Goal: Task Accomplishment & Management: Manage account settings

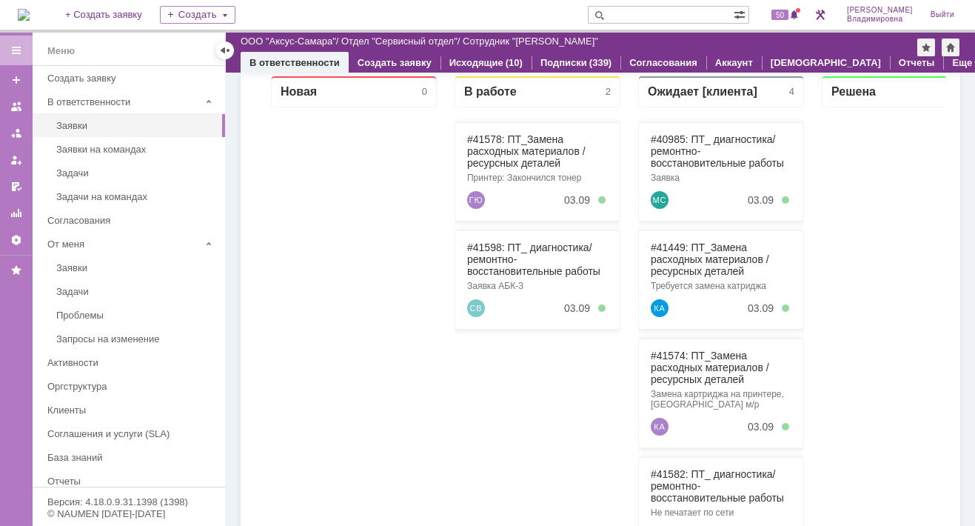
scroll to position [222, 0]
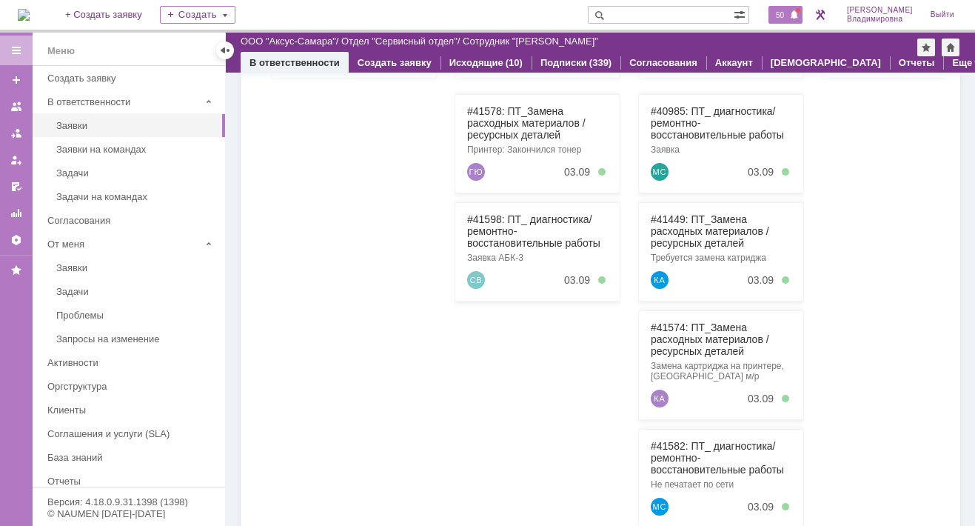
click at [788, 13] on span "50" at bounding box center [779, 15] width 17 height 10
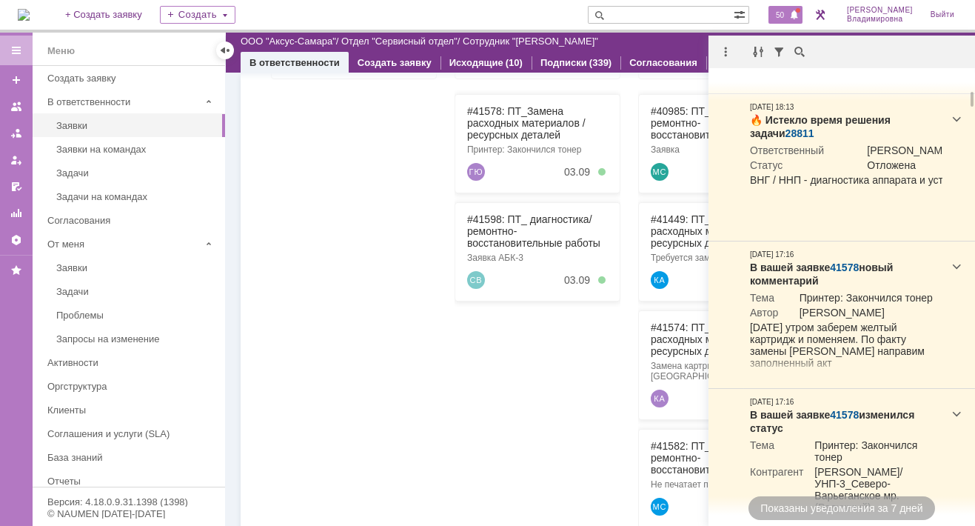
scroll to position [0, 0]
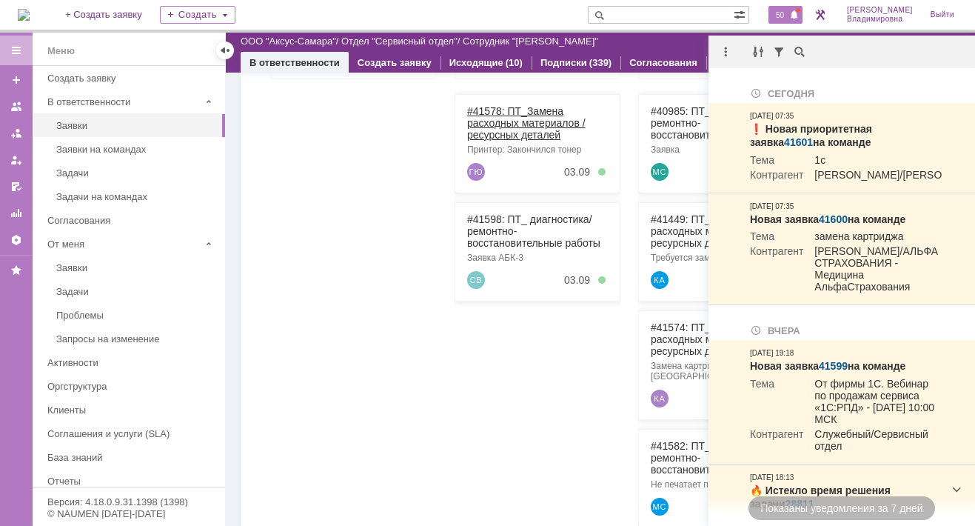
click at [493, 108] on link "#41578: ПТ_Замена расходных материалов / ресурсных деталей" at bounding box center [526, 123] width 118 height 36
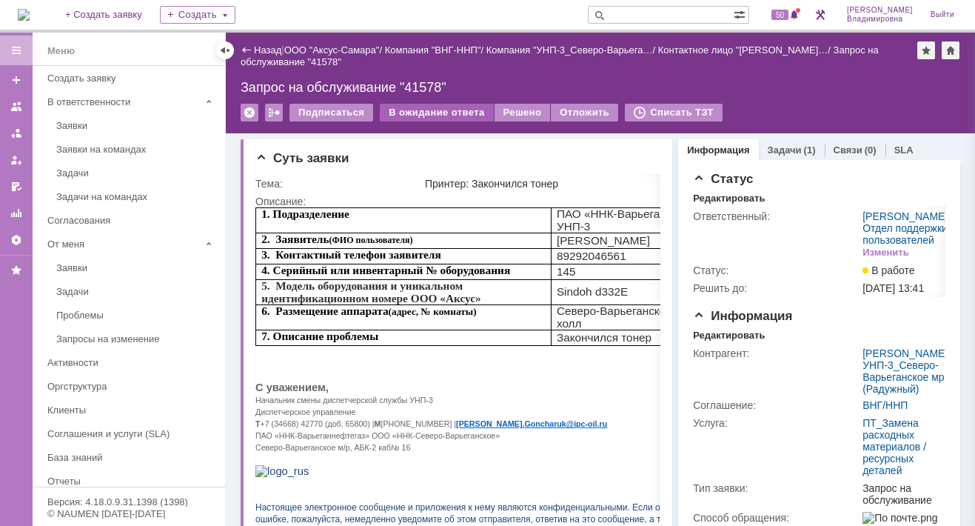
click at [449, 107] on div "В ожидание ответа" at bounding box center [436, 113] width 113 height 18
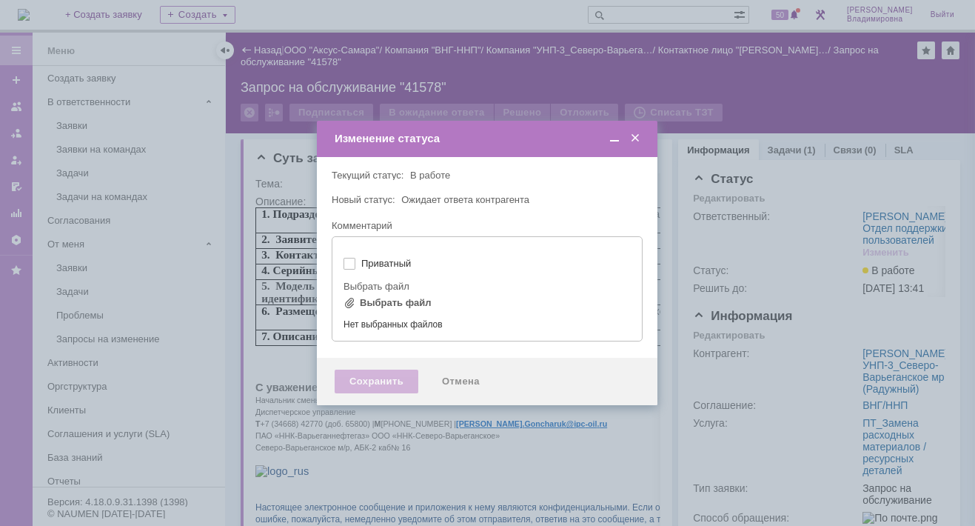
type input "[не указано]"
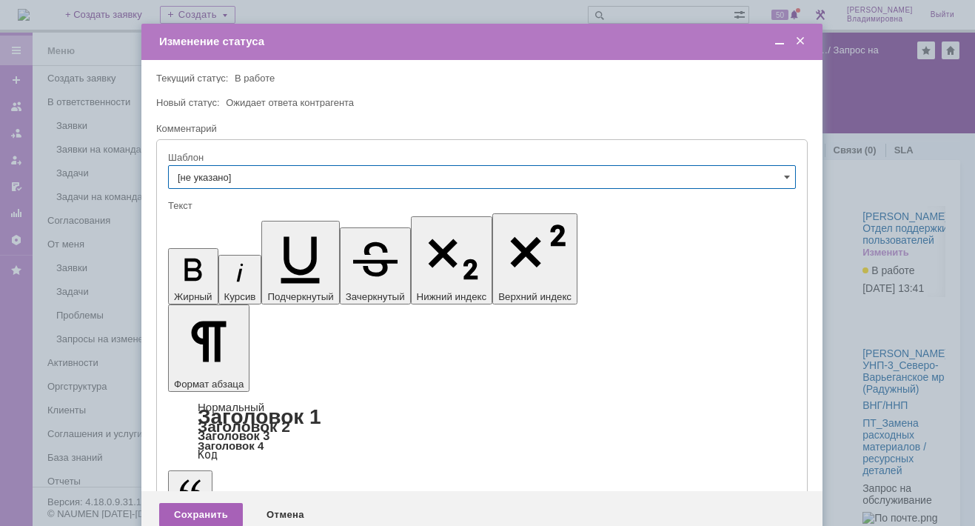
click at [222, 485] on div "Сохранить" at bounding box center [201, 515] width 84 height 24
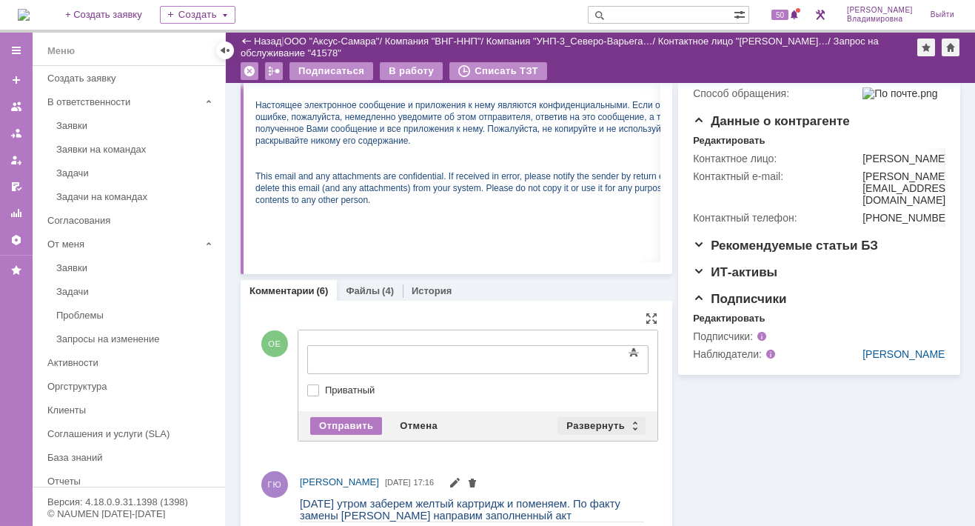
click at [594, 424] on div "Развернуть" at bounding box center [601, 426] width 88 height 18
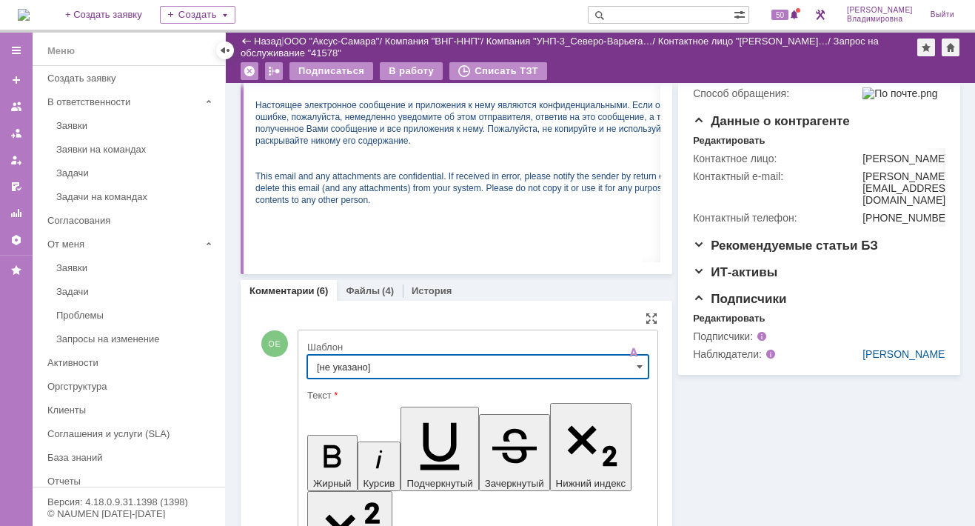
click at [346, 364] on input "[не указано]" at bounding box center [477, 367] width 341 height 24
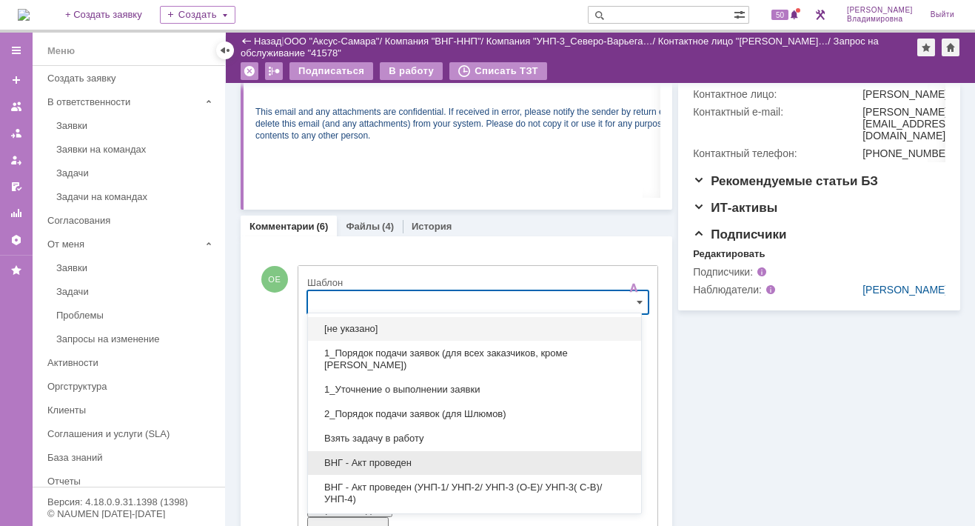
click at [366, 462] on span "ВНГ - Акт проведен" at bounding box center [474, 463] width 315 height 12
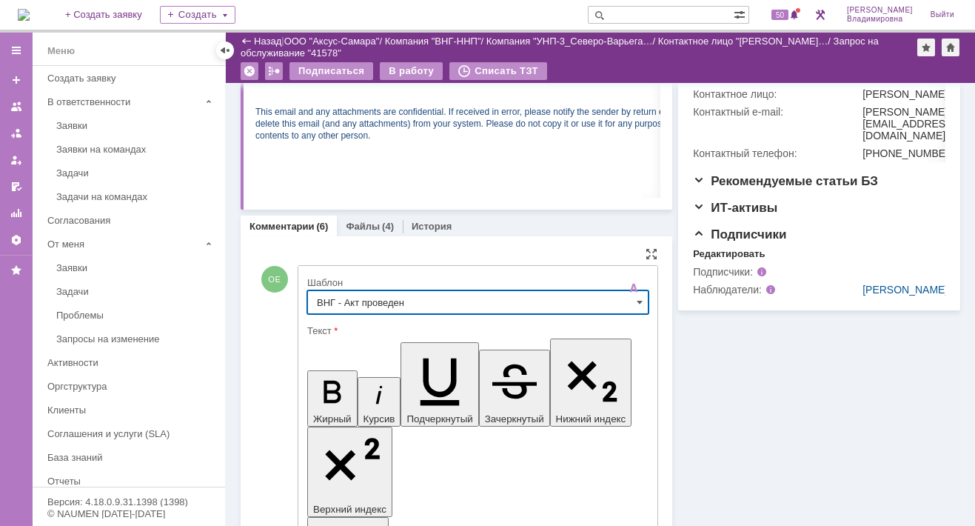
type input "ВНГ - Акт проведен"
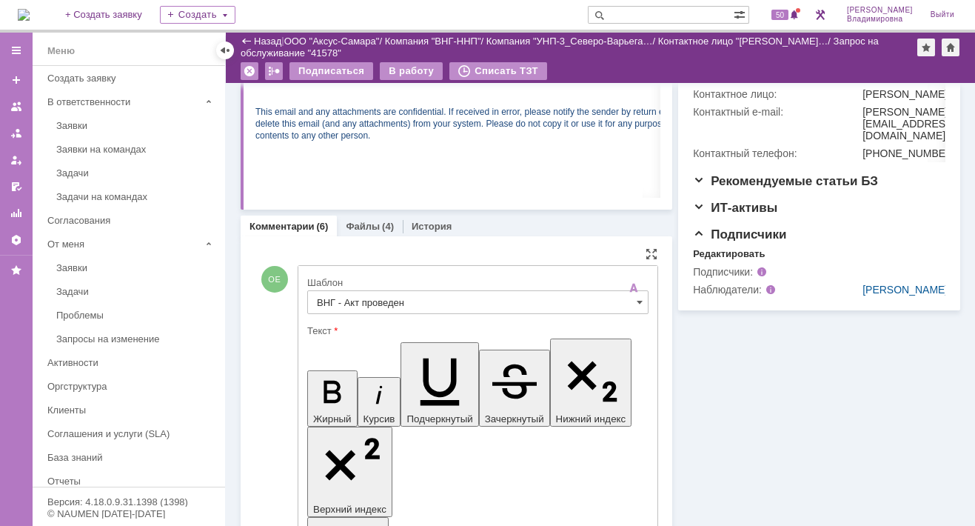
drag, startPoint x: 320, startPoint y: 3389, endPoint x: 346, endPoint y: 3411, distance: 34.1
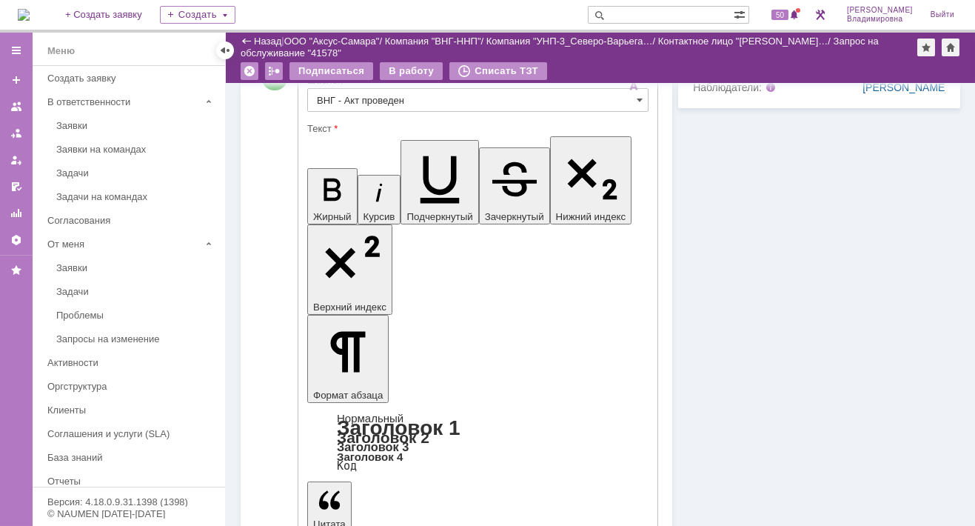
scroll to position [799, 0]
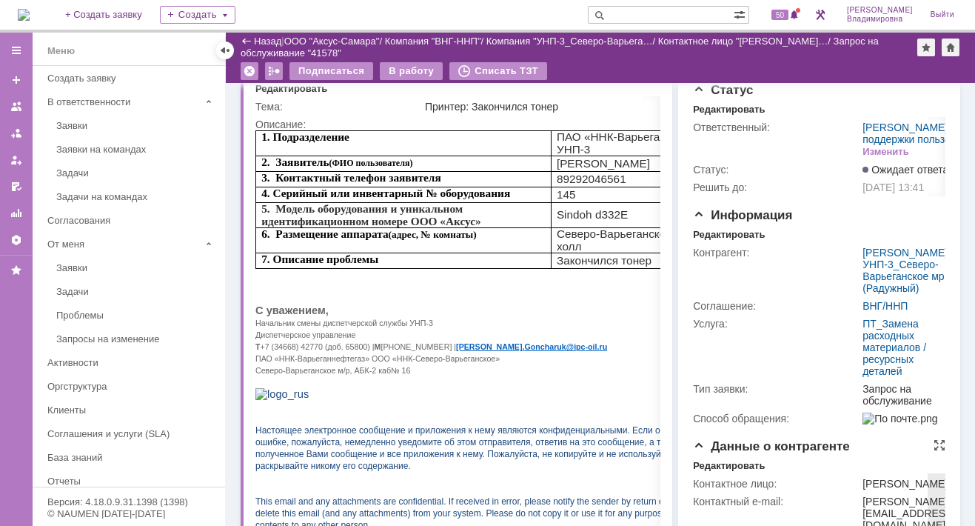
scroll to position [0, 0]
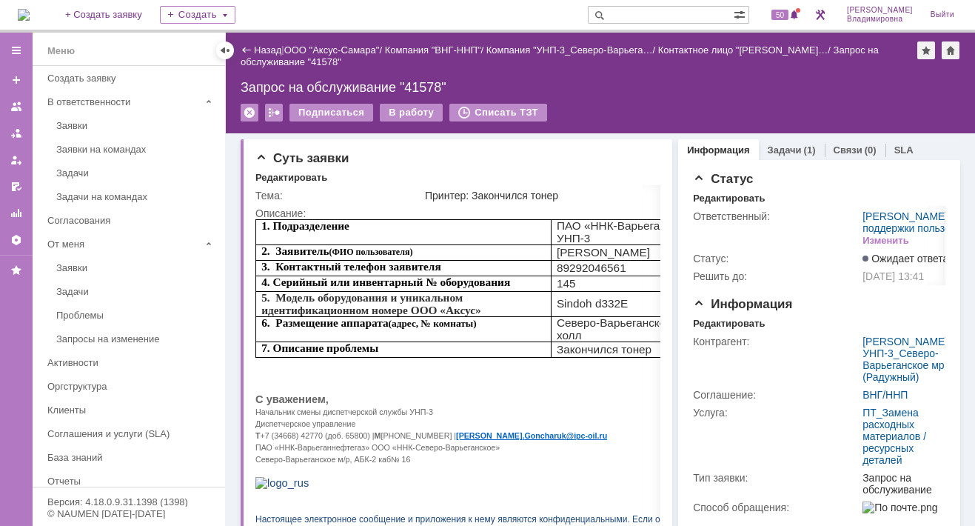
click at [30, 17] on img at bounding box center [24, 15] width 12 height 12
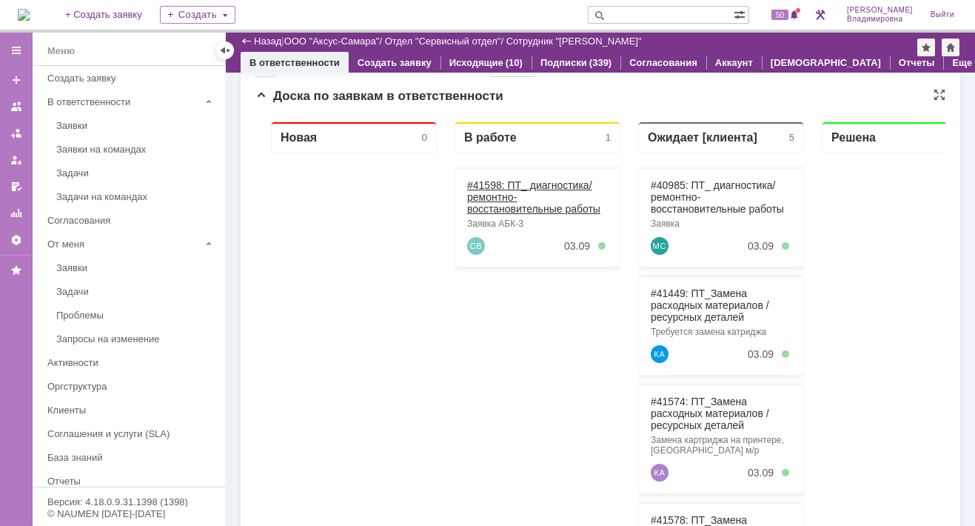
click at [486, 184] on link "#41598: ПТ_ диагностика/ ремонтно-восстановительные работы" at bounding box center [533, 197] width 133 height 36
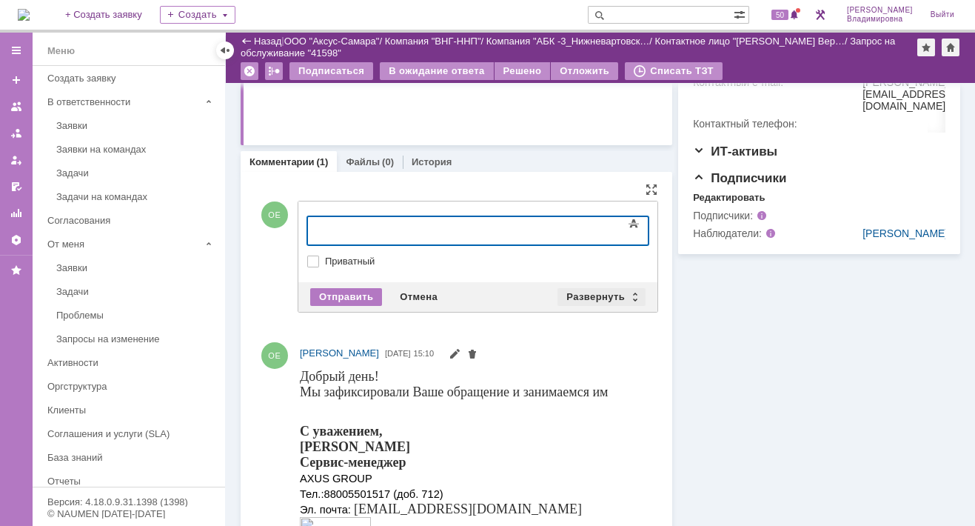
click at [589, 283] on div "Отправить Отмена Развернуть Свернуть" at bounding box center [477, 297] width 359 height 30
click at [588, 290] on div "Развернуть" at bounding box center [601, 297] width 88 height 18
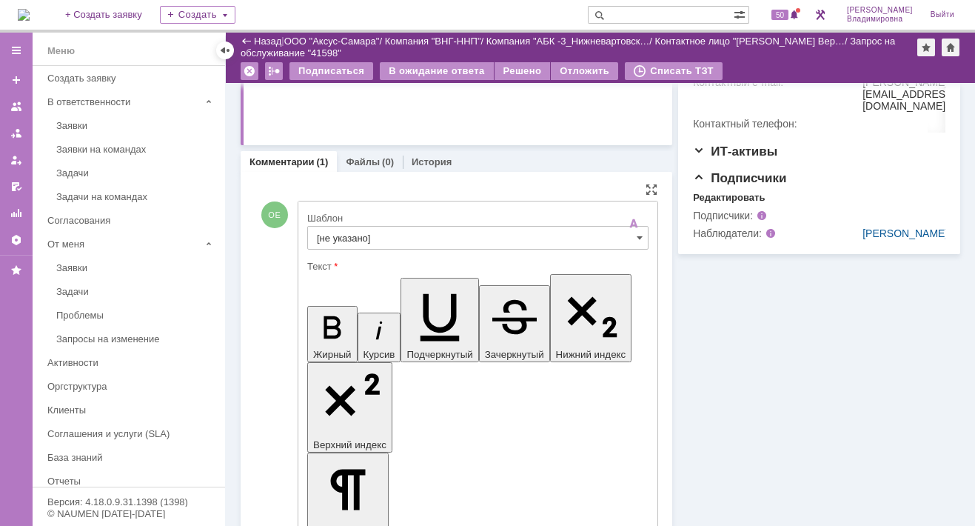
click at [335, 236] on input "[не указано]" at bounding box center [477, 238] width 341 height 24
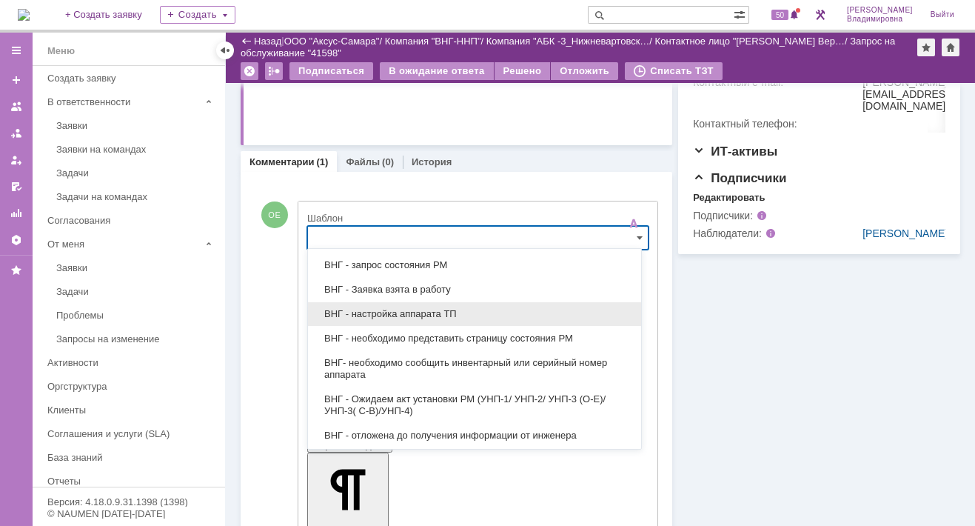
scroll to position [444, 0]
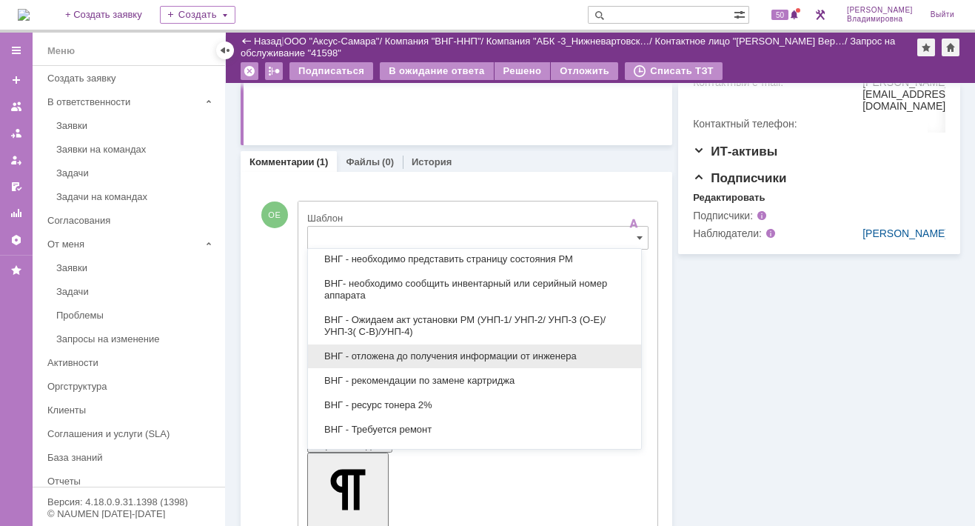
click at [397, 350] on span "ВНГ - отложена до получения информации от инженера" at bounding box center [474, 356] width 315 height 12
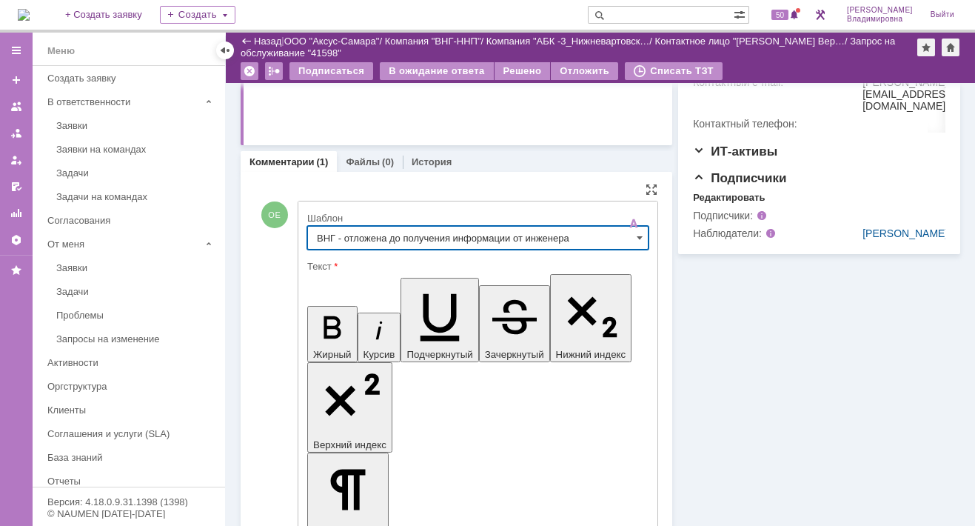
type input "ВНГ - отложена до получения информации от инженера"
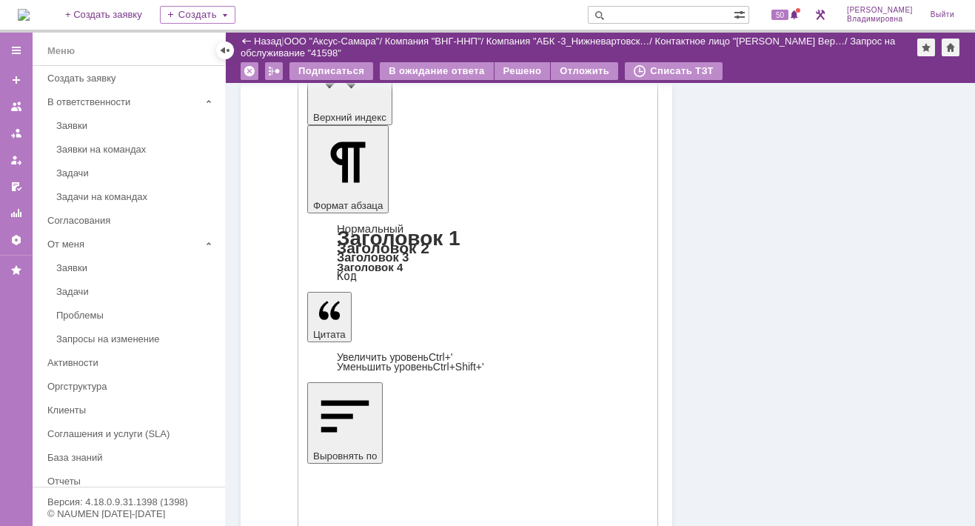
scroll to position [814, 0]
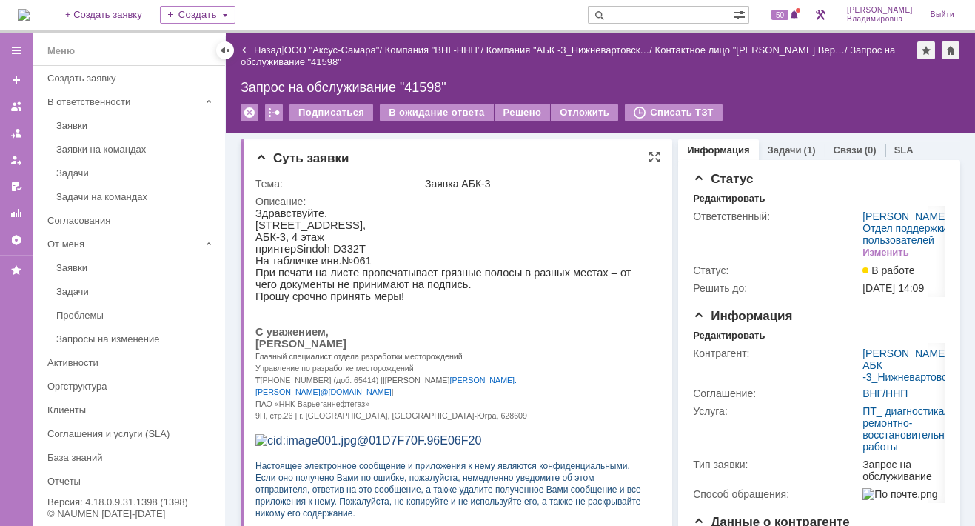
scroll to position [0, 0]
click at [561, 110] on div "Отложить" at bounding box center [584, 113] width 67 height 18
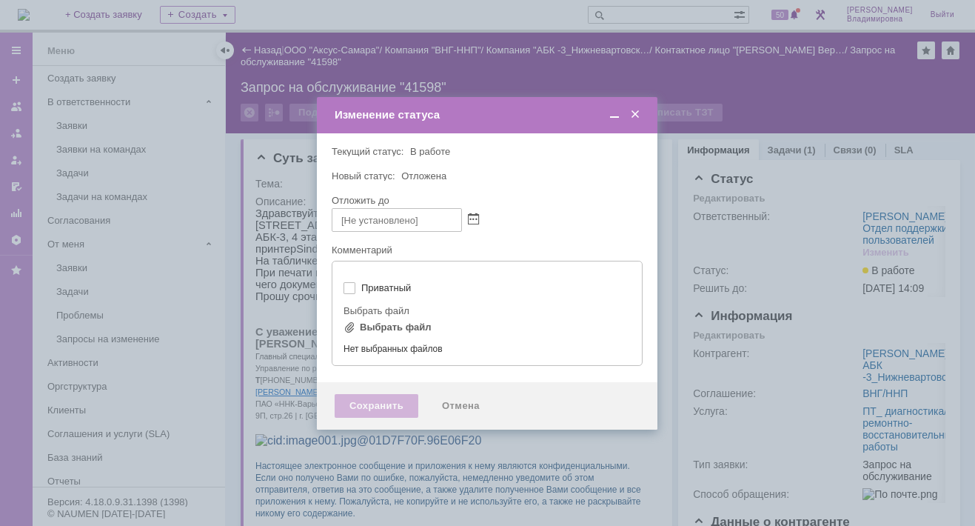
type input "[не указано]"
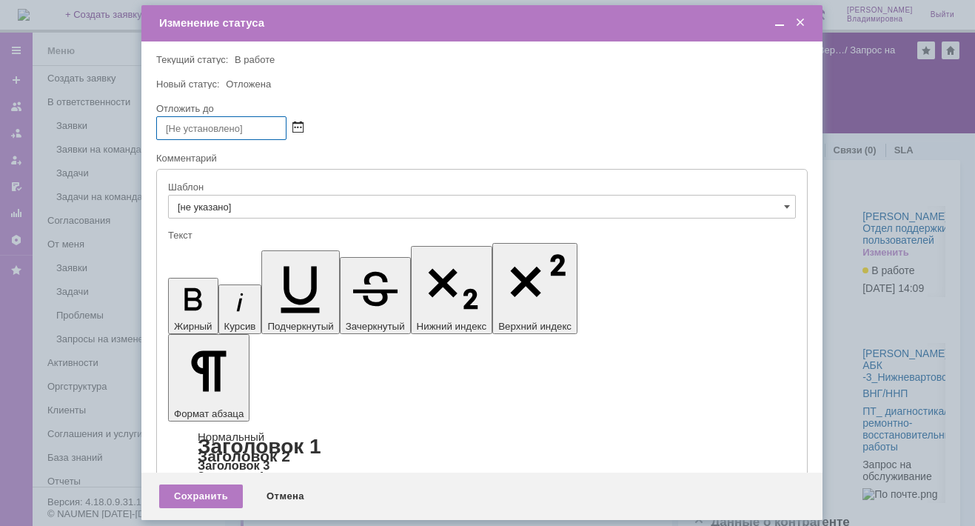
click at [298, 124] on span at bounding box center [297, 128] width 11 height 12
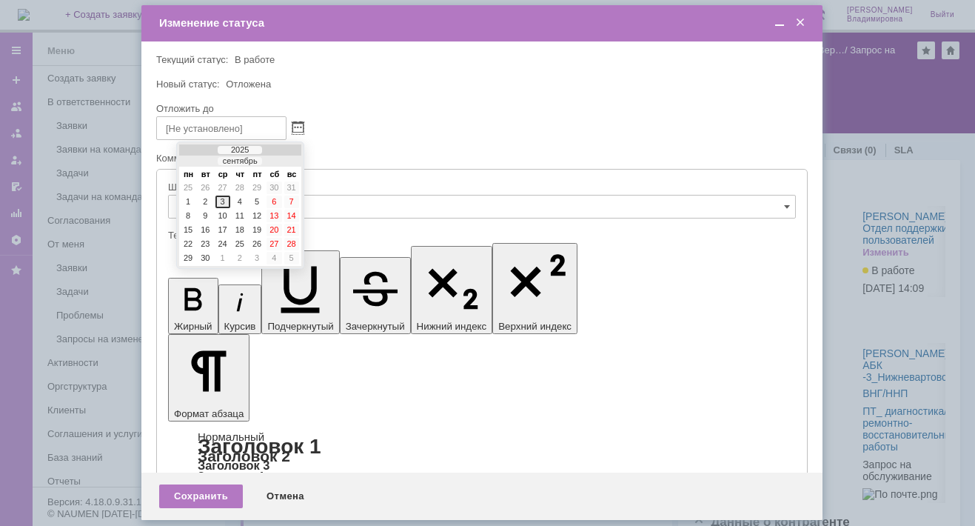
click at [226, 195] on div "3" at bounding box center [222, 201] width 15 height 13
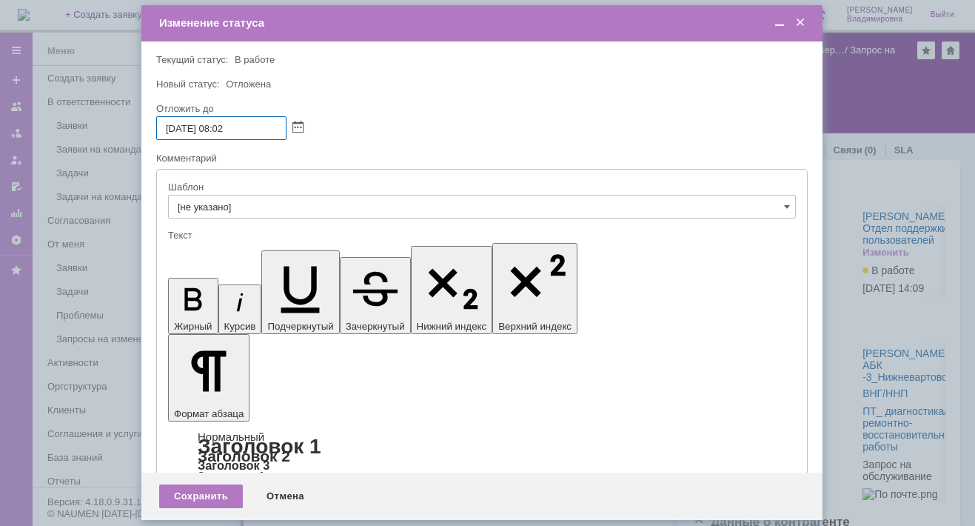
drag, startPoint x: 218, startPoint y: 126, endPoint x: 226, endPoint y: 124, distance: 7.5
click at [226, 124] on input "03.09.2025 08:02" at bounding box center [221, 128] width 130 height 24
type input "[DATE] 16:02"
click at [213, 485] on div "Сохранить" at bounding box center [201, 496] width 84 height 24
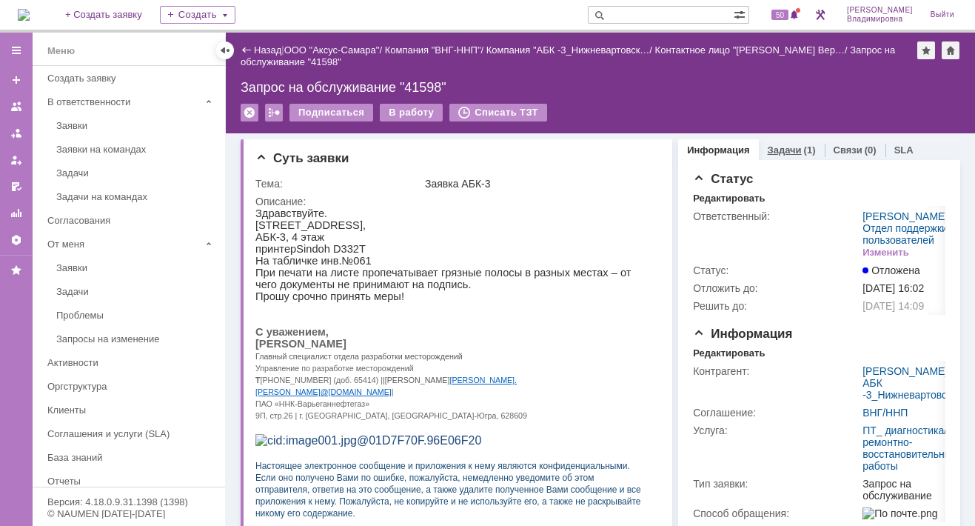
click at [770, 146] on link "Задачи" at bounding box center [785, 149] width 34 height 11
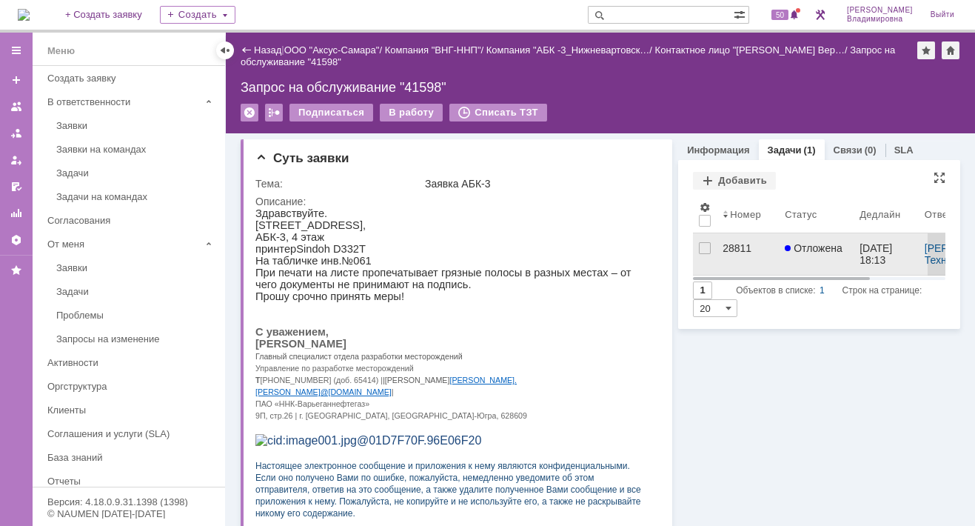
click at [723, 248] on div "28811" at bounding box center [748, 248] width 50 height 12
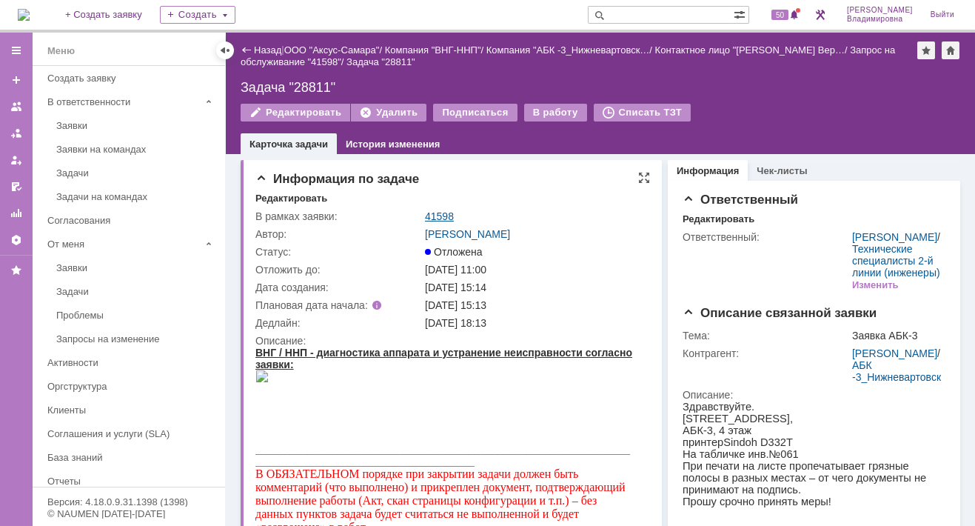
click at [440, 218] on link "41598" at bounding box center [439, 216] width 29 height 12
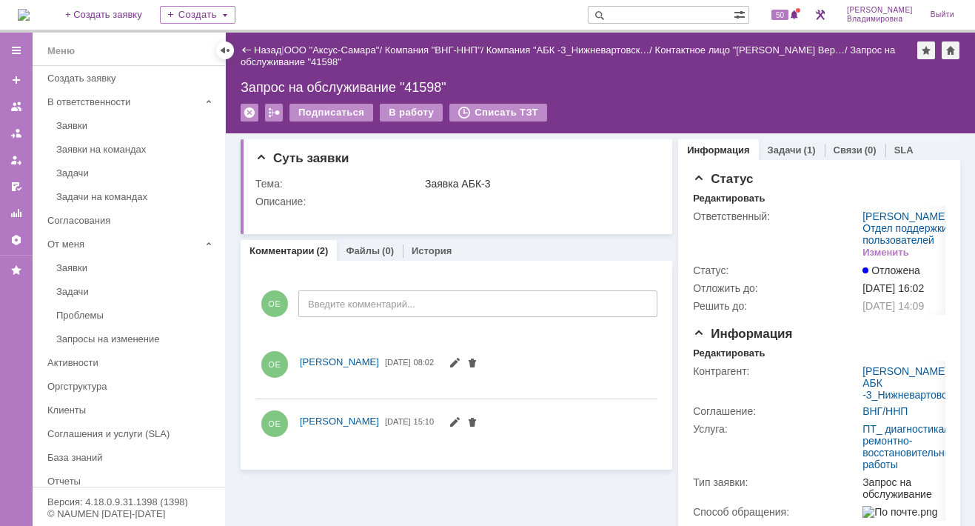
click at [30, 14] on img at bounding box center [24, 15] width 12 height 12
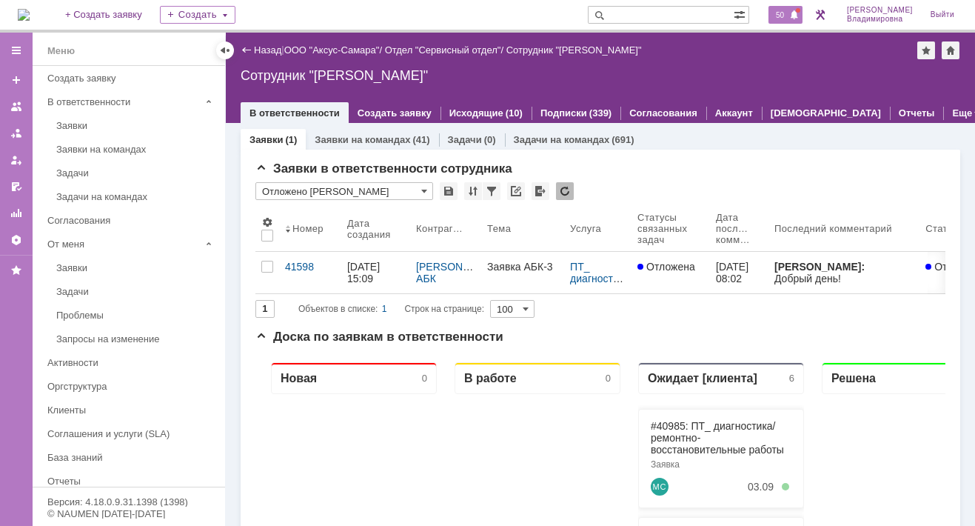
click at [785, 12] on span "50" at bounding box center [779, 15] width 17 height 10
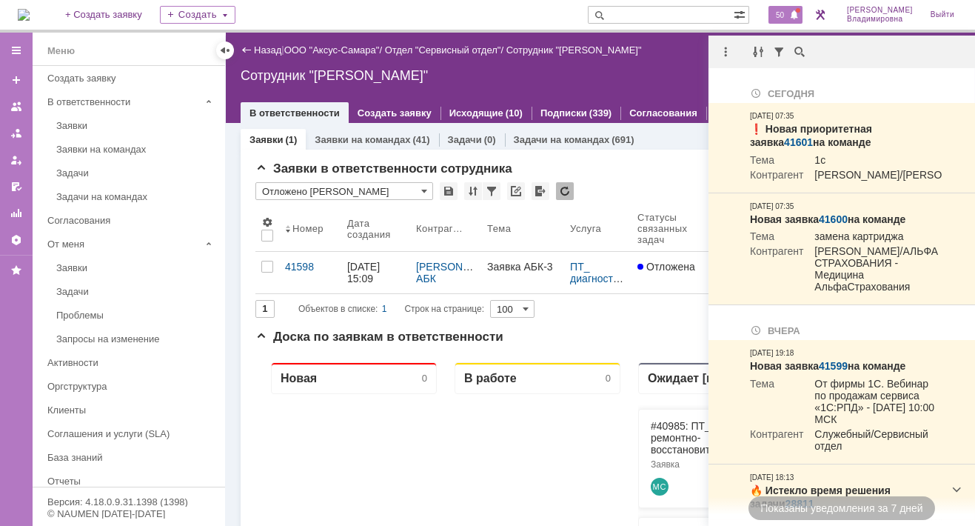
drag, startPoint x: 375, startPoint y: 424, endPoint x: 393, endPoint y: 355, distance: 71.8
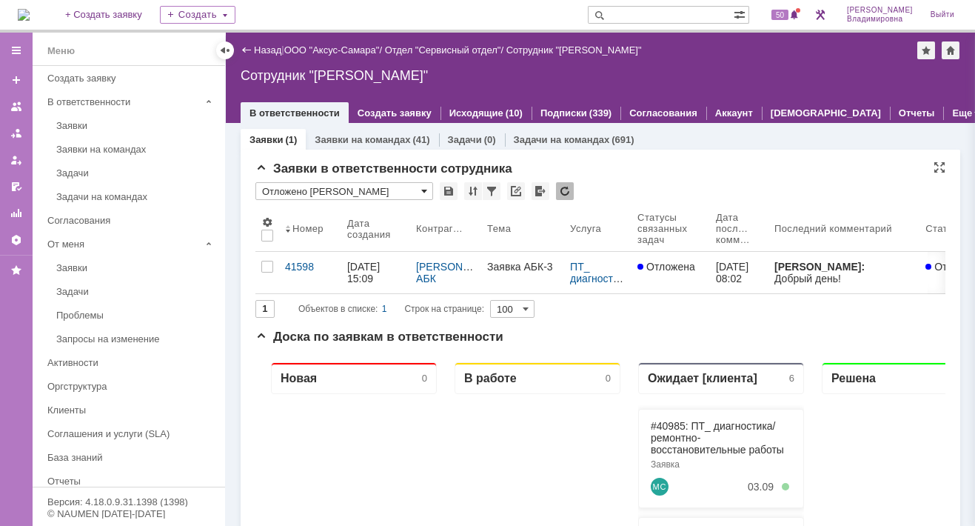
click at [423, 186] on span at bounding box center [424, 191] width 6 height 12
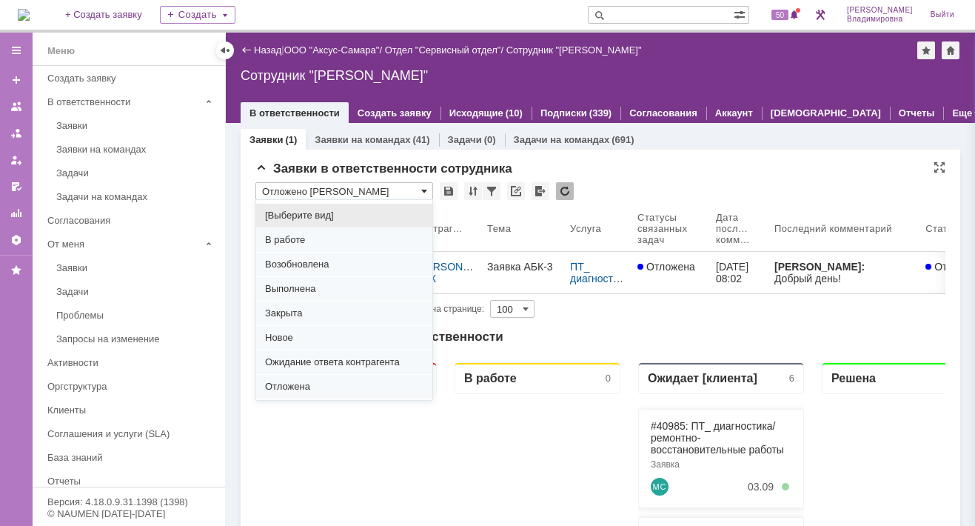
scroll to position [184, 0]
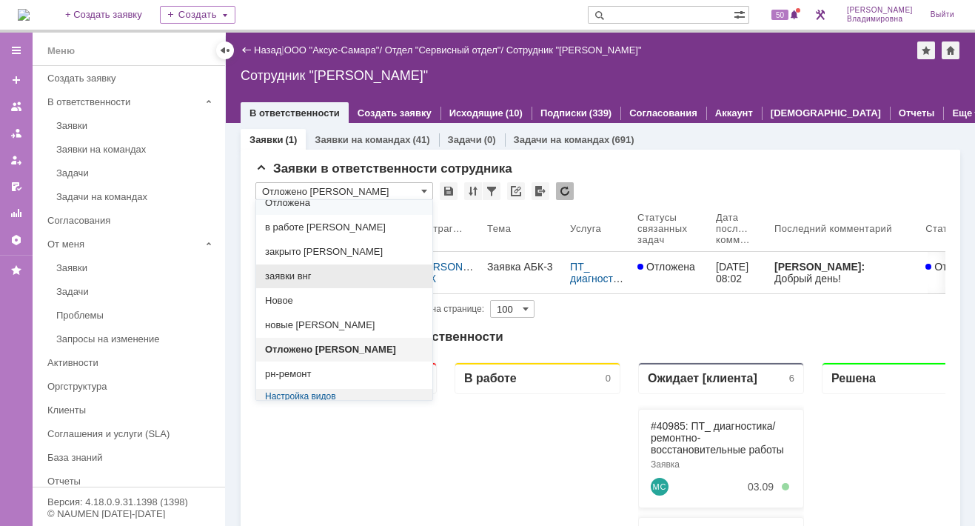
click at [296, 274] on span "заявки внг" at bounding box center [344, 276] width 158 height 12
type input "заявки внг"
type input "20"
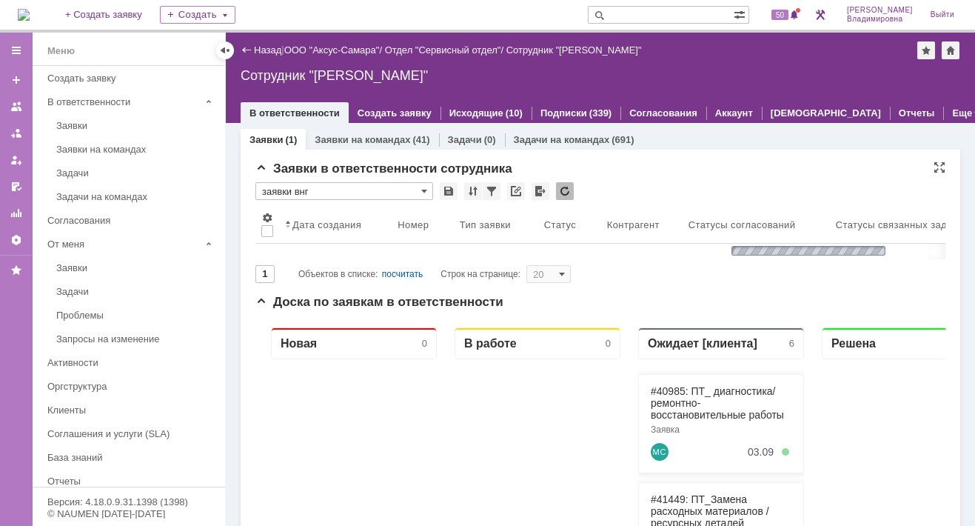
type input "заявки внг"
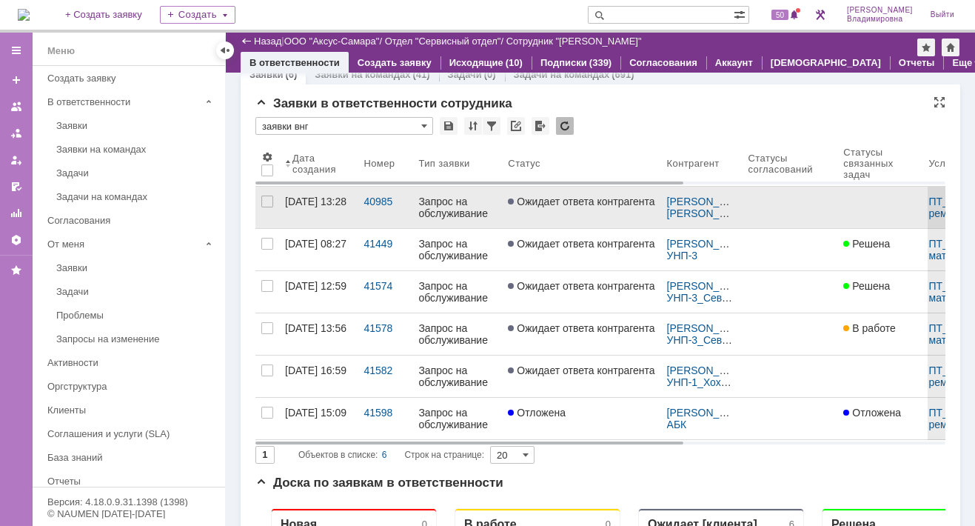
scroll to position [0, 0]
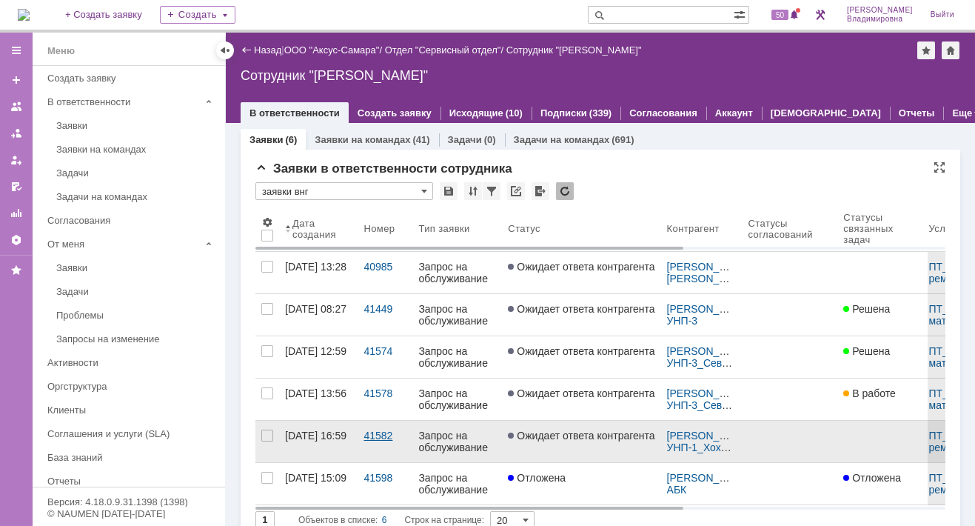
click at [381, 431] on div "41582" at bounding box center [385, 435] width 43 height 12
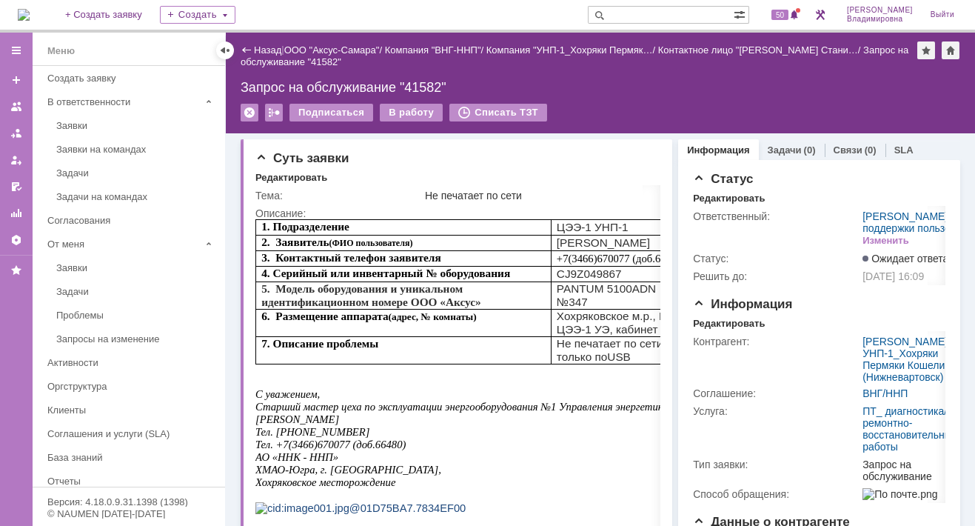
click at [667, 13] on input "text" at bounding box center [661, 15] width 146 height 18
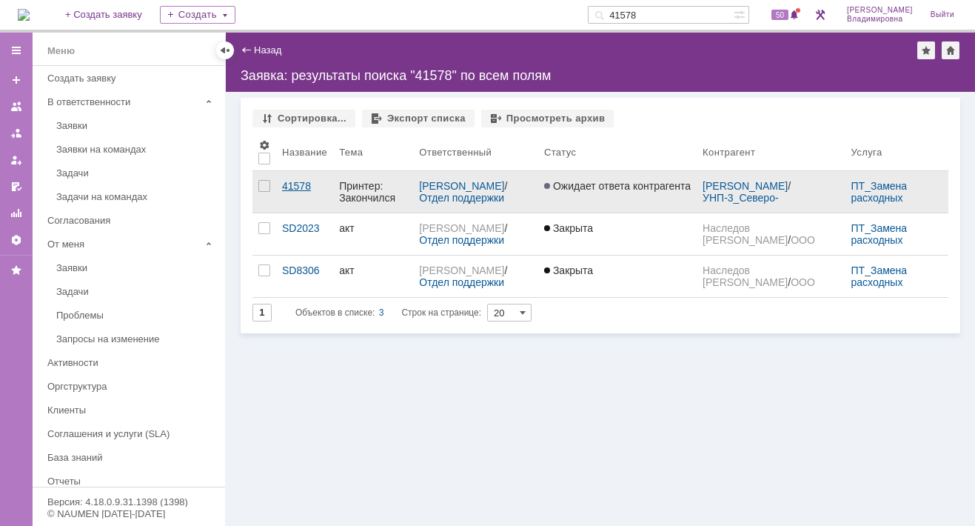
click at [287, 182] on div "41578" at bounding box center [304, 186] width 45 height 12
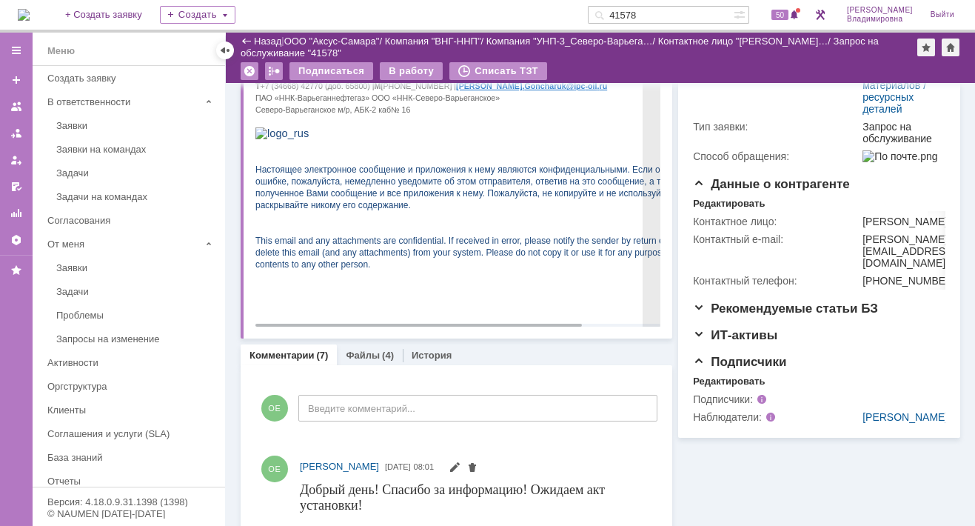
scroll to position [296, 0]
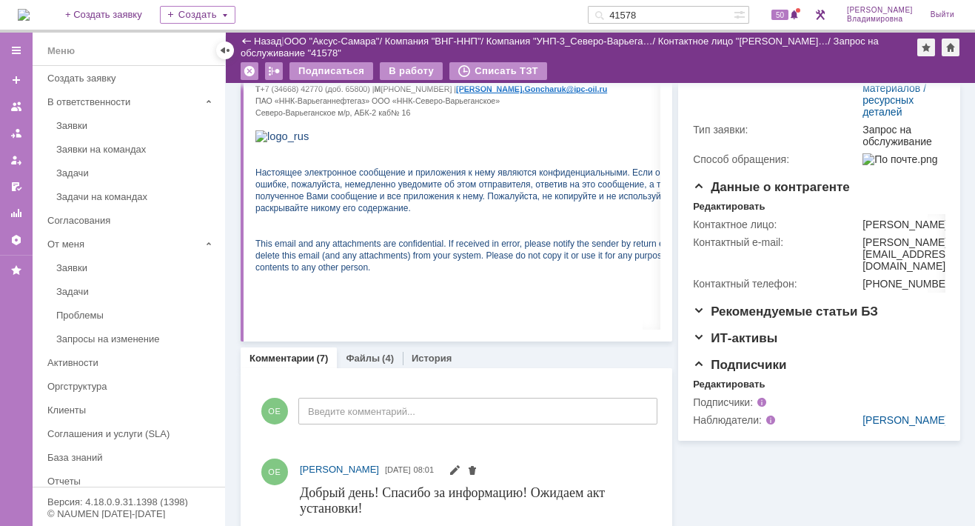
click at [664, 16] on input "41578" at bounding box center [661, 15] width 146 height 18
click at [659, 16] on input "41578" at bounding box center [661, 15] width 146 height 18
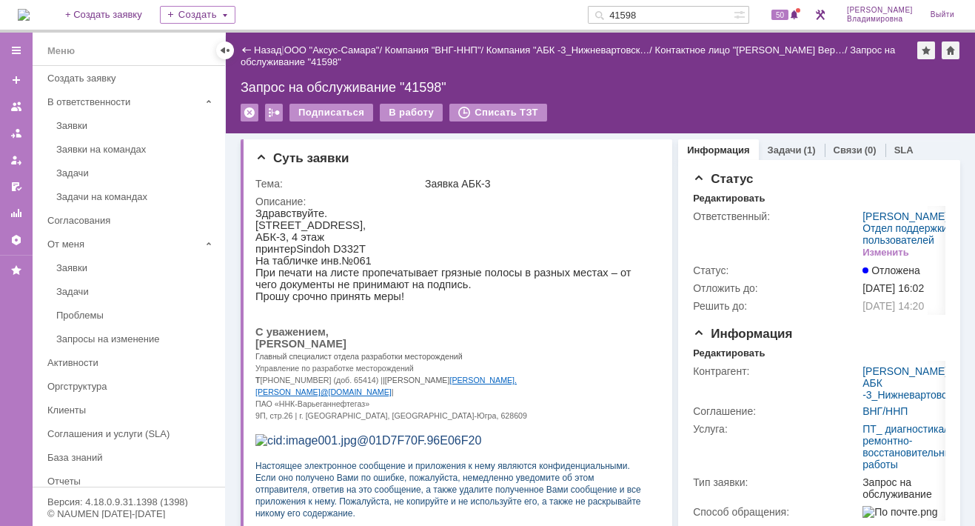
drag, startPoint x: 667, startPoint y: 7, endPoint x: 615, endPoint y: 19, distance: 53.0
click at [615, 19] on div "41598" at bounding box center [661, 15] width 146 height 18
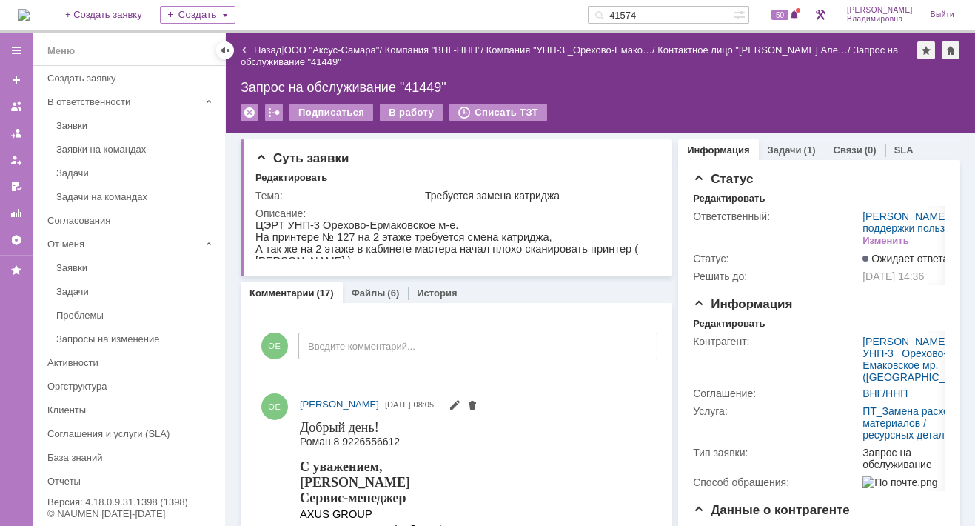
type input "41574"
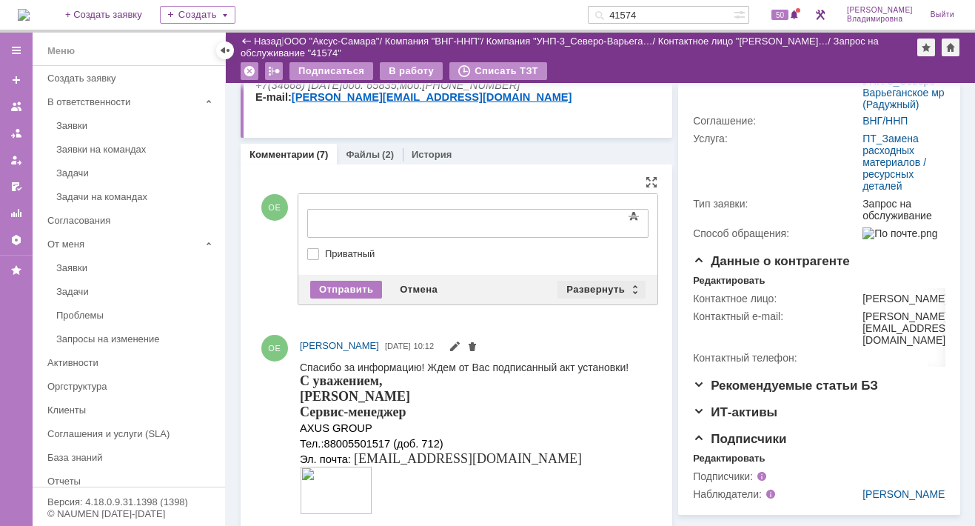
click at [594, 284] on div "Развернуть" at bounding box center [601, 290] width 88 height 18
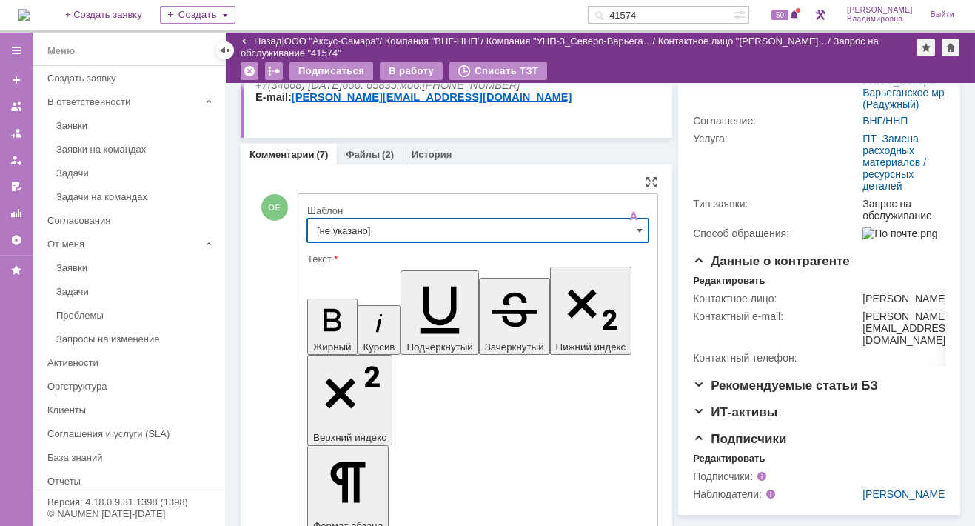
click at [336, 235] on input "[не указано]" at bounding box center [477, 230] width 341 height 24
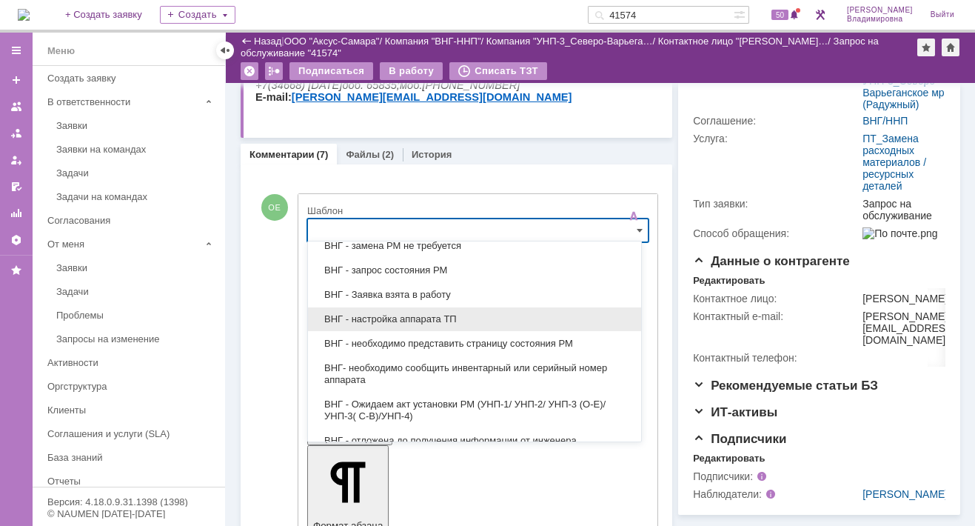
scroll to position [370, 0]
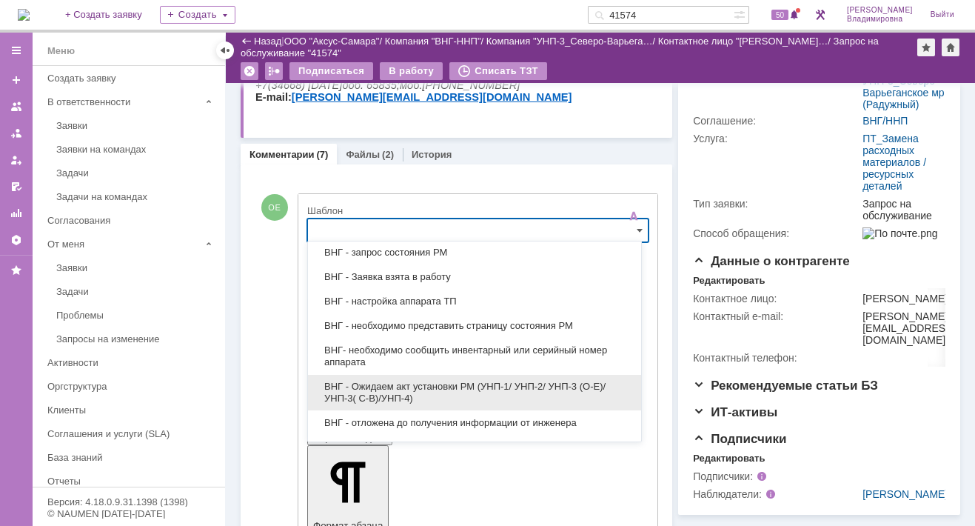
click at [371, 381] on span "ВНГ - Ожидаем акт установки РМ (УНП-1/ УНП-2/ УНП-3 (О-Е)/ УНП-3( С-В)/УНП-4)" at bounding box center [474, 393] width 315 height 24
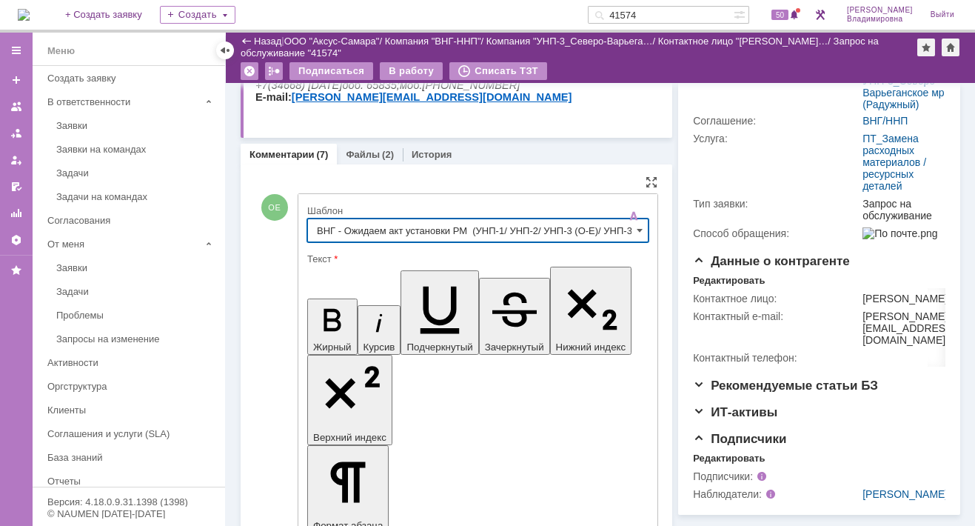
type input "ВНГ - Ожидаем акт установки РМ (УНП-1/ УНП-2/ УНП-3 (О-Е)/ УНП-3( С-В)/УНП-4)"
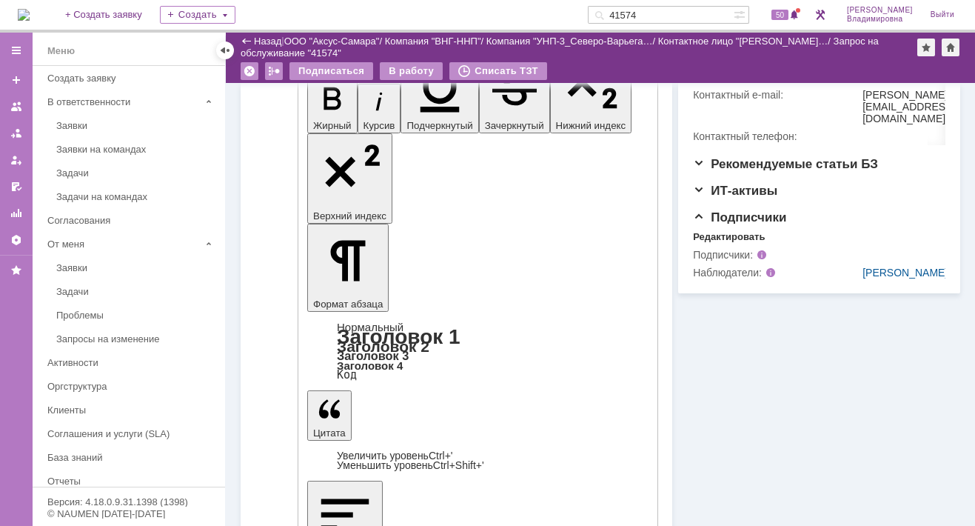
scroll to position [444, 0]
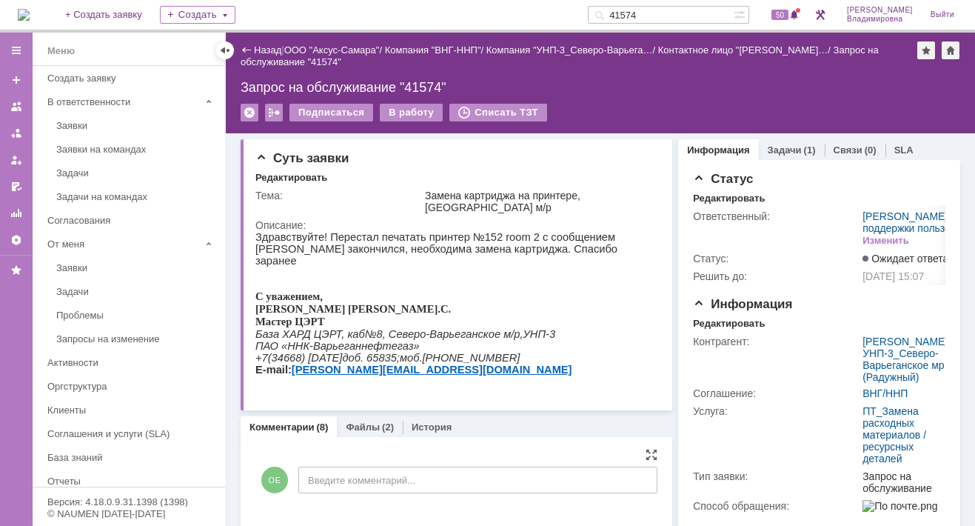
scroll to position [0, 0]
click at [30, 9] on img at bounding box center [24, 15] width 12 height 12
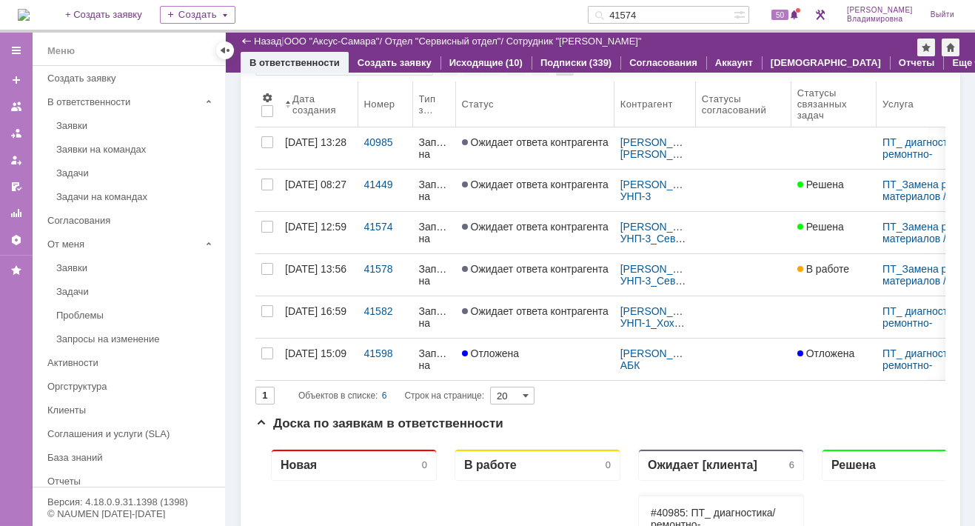
drag, startPoint x: 500, startPoint y: 82, endPoint x: 456, endPoint y: 96, distance: 46.6
click at [456, 96] on body "Идет загрузка, пожалуйста, подождите. На домашнюю + Создать заявку Создать 4157…" at bounding box center [487, 263] width 975 height 526
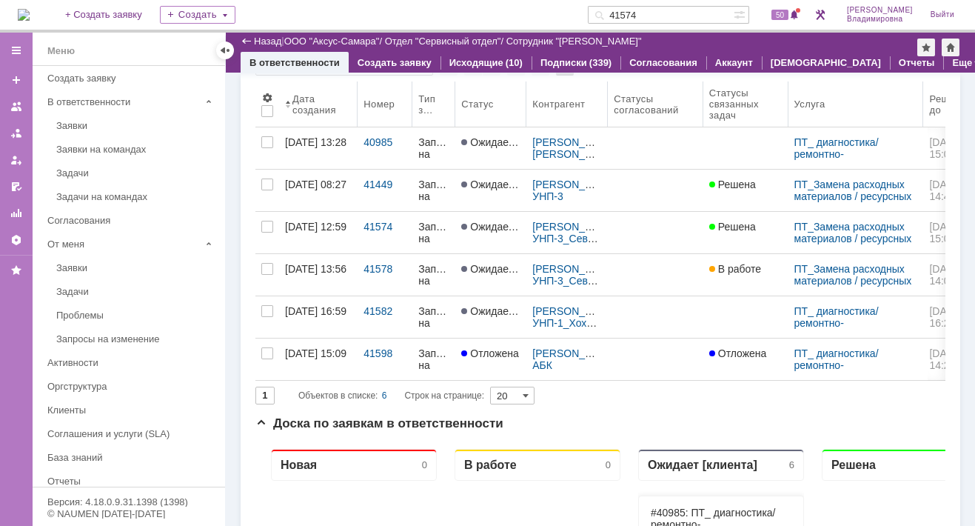
drag, startPoint x: 616, startPoint y: 87, endPoint x: 527, endPoint y: 106, distance: 90.7
click at [527, 106] on body "Идет загрузка, пожалуйста, подождите. На домашнюю + Создать заявку Создать 4157…" at bounding box center [487, 263] width 975 height 526
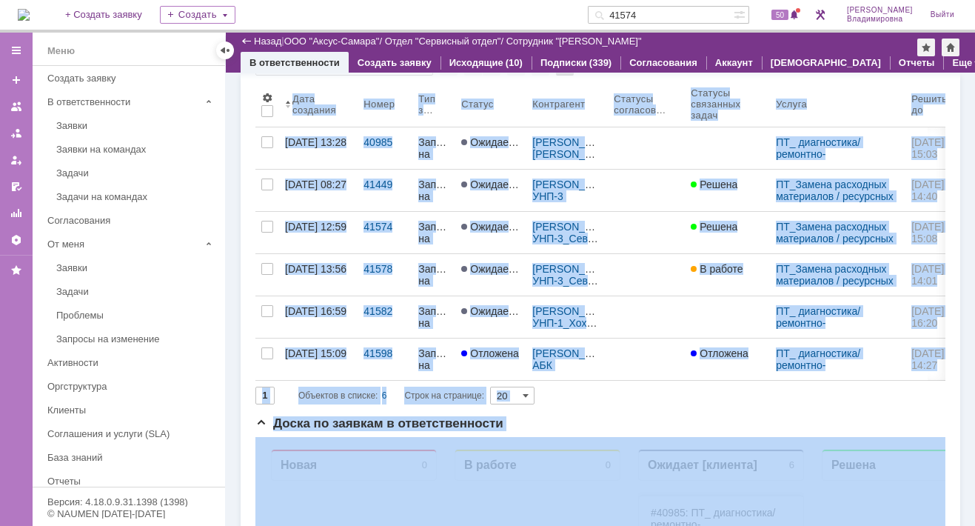
scroll to position [71, 0]
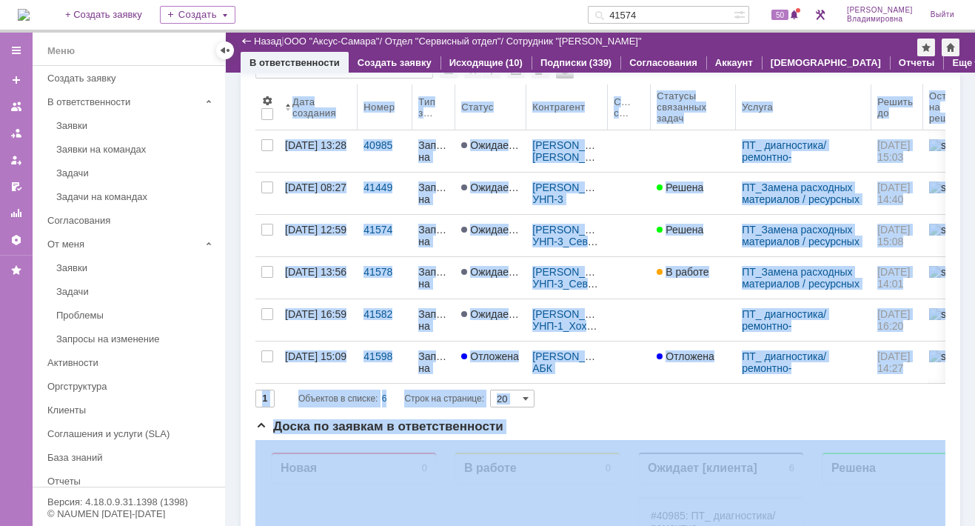
drag, startPoint x: 703, startPoint y: 78, endPoint x: 649, endPoint y: 90, distance: 55.2
click at [649, 90] on body "Идет загрузка, пожалуйста, подождите. На домашнюю + Создать заявку Создать 4157…" at bounding box center [487, 263] width 975 height 526
drag, startPoint x: 649, startPoint y: 90, endPoint x: 632, endPoint y: 230, distance: 141.0
click at [634, 224] on link at bounding box center [629, 235] width 43 height 41
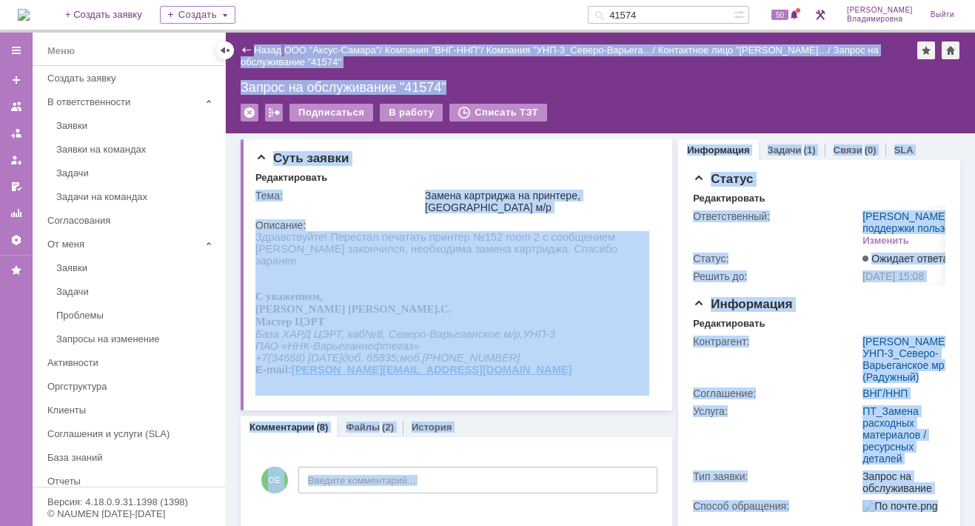
click at [24, 10] on img at bounding box center [24, 15] width 12 height 12
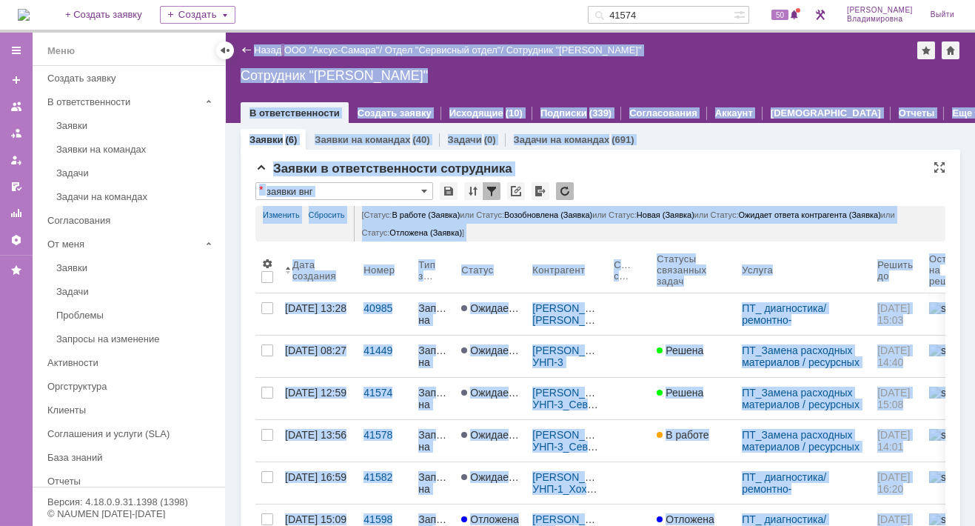
click at [686, 172] on div "Заявки в ответственности сотрудника" at bounding box center [600, 168] width 690 height 15
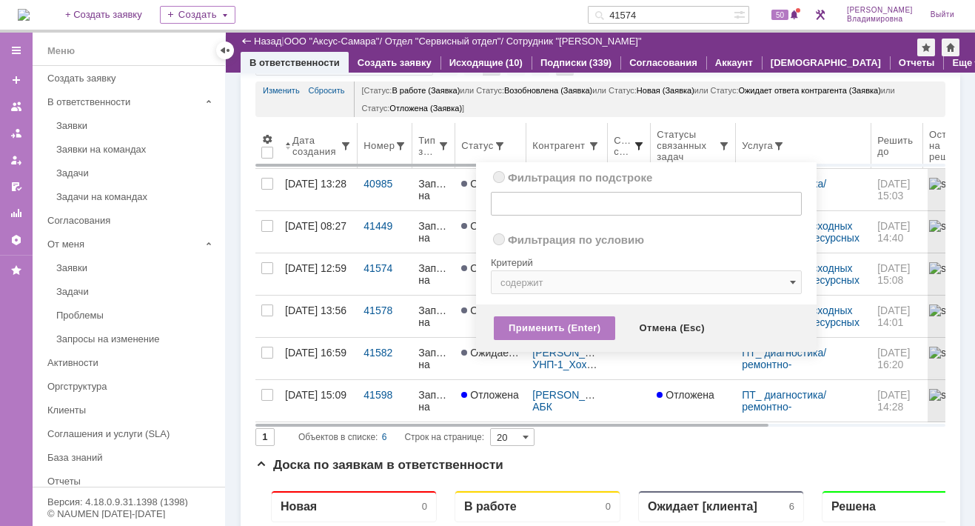
radio input "true"
click at [637, 143] on span at bounding box center [639, 146] width 12 height 12
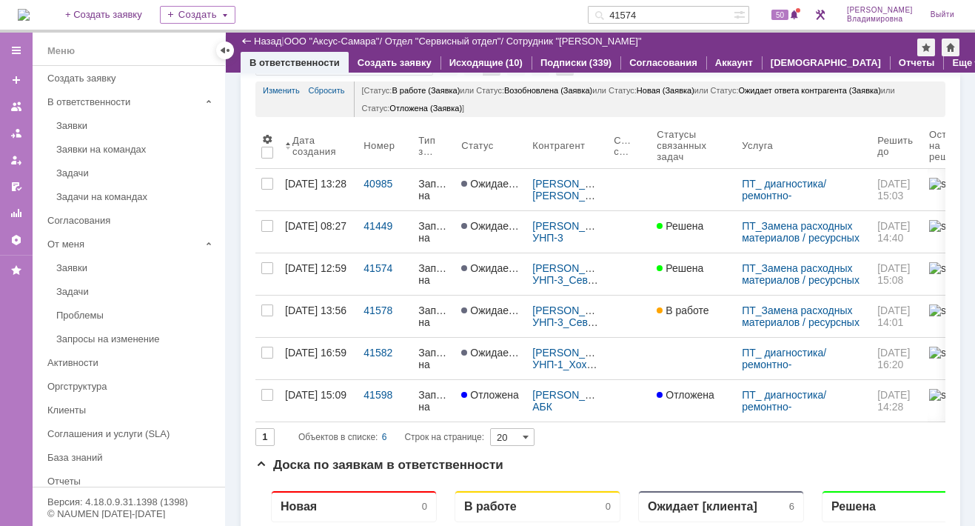
click at [623, 103] on div "[Статус: В работе (Заявка) или Статус: Возобновлена (Заявка) или Статус: Новая …" at bounding box center [646, 99] width 584 height 36
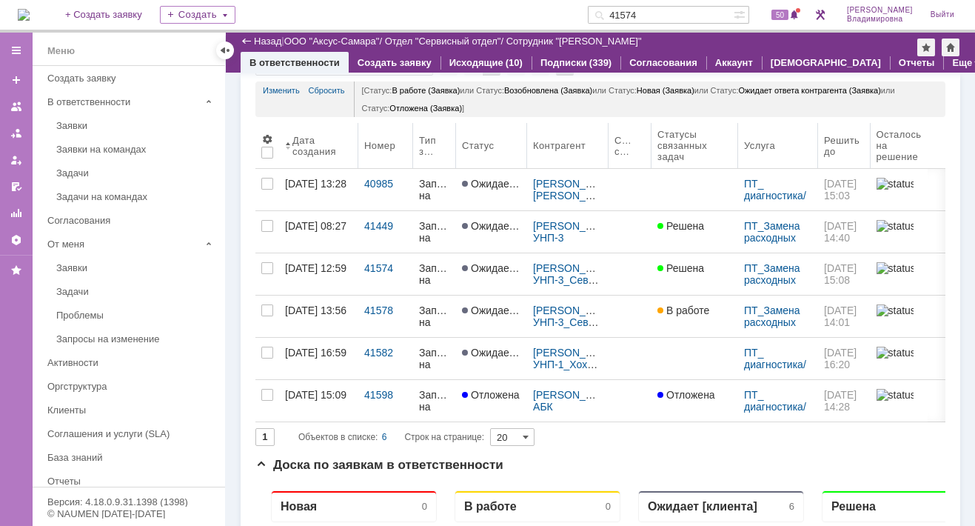
drag, startPoint x: 862, startPoint y: 128, endPoint x: 814, endPoint y: 137, distance: 48.2
click at [814, 137] on body "Идет загрузка, пожалуйста, подождите. На домашнюю + Создать заявку Создать 4157…" at bounding box center [487, 263] width 975 height 526
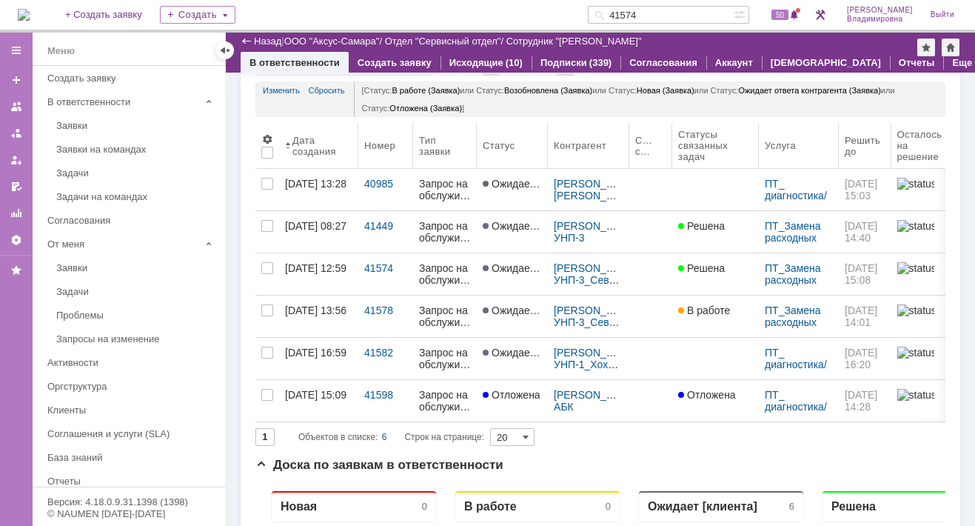
drag, startPoint x: 454, startPoint y: 133, endPoint x: 477, endPoint y: 132, distance: 23.0
click at [477, 132] on body "Идет загрузка, пожалуйста, подождите. На домашнюю + Создать заявку Создать 4157…" at bounding box center [487, 263] width 975 height 526
click at [279, 88] on link "Изменить" at bounding box center [281, 90] width 37 height 18
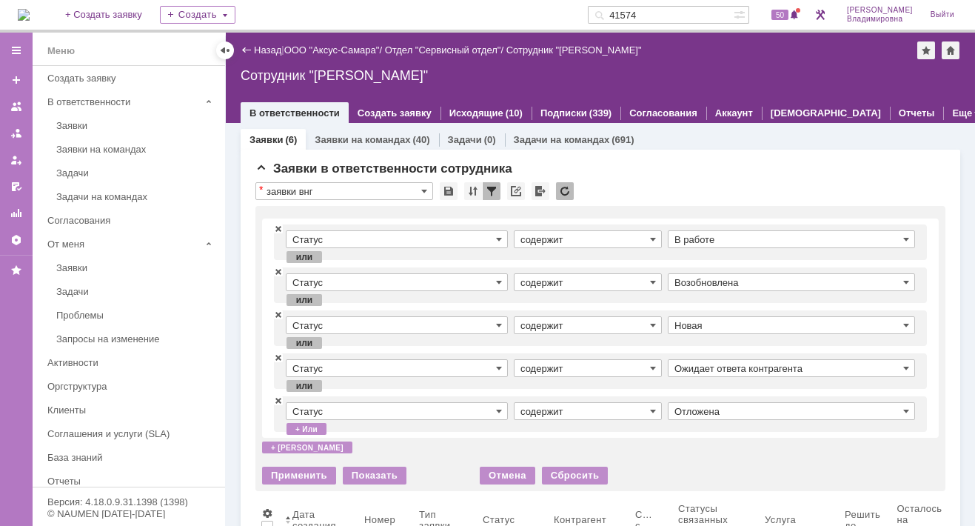
drag, startPoint x: 239, startPoint y: 87, endPoint x: 241, endPoint y: 67, distance: 20.1
click at [239, 86] on div "Назад | ООО "Аксус-Самара" / Отдел "Сервисный отдел" / Сотрудник "Орлова Елена …" at bounding box center [600, 78] width 749 height 90
click at [258, 50] on link "Назад" at bounding box center [267, 49] width 27 height 11
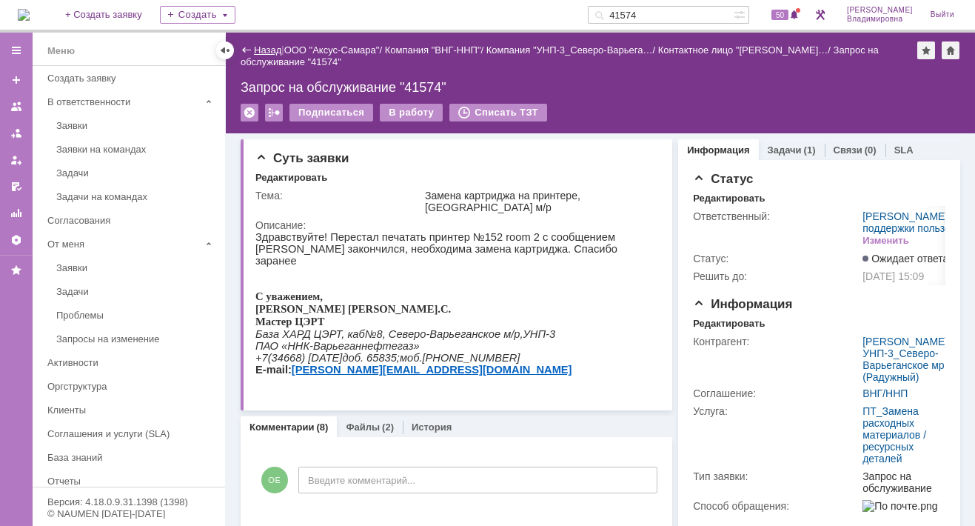
click at [258, 45] on link "Назад" at bounding box center [267, 49] width 27 height 11
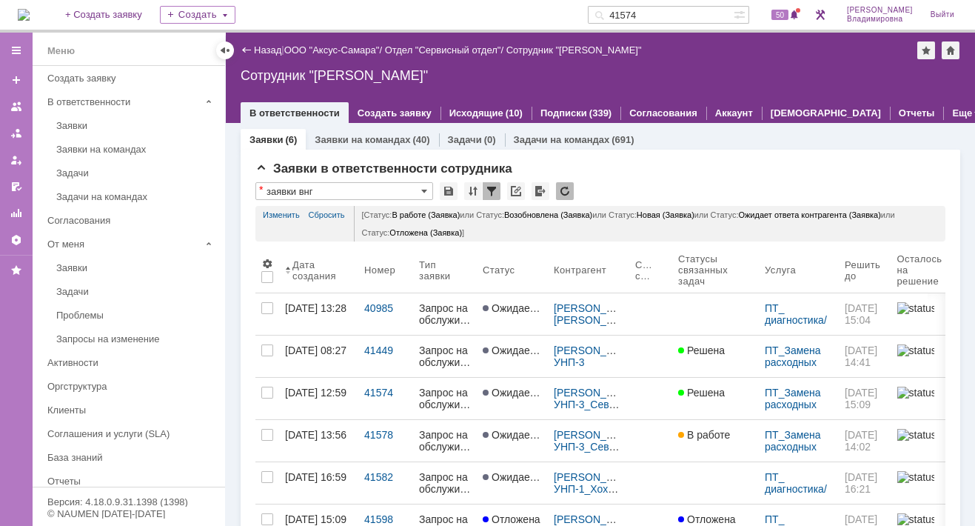
click at [30, 16] on img at bounding box center [24, 15] width 12 height 12
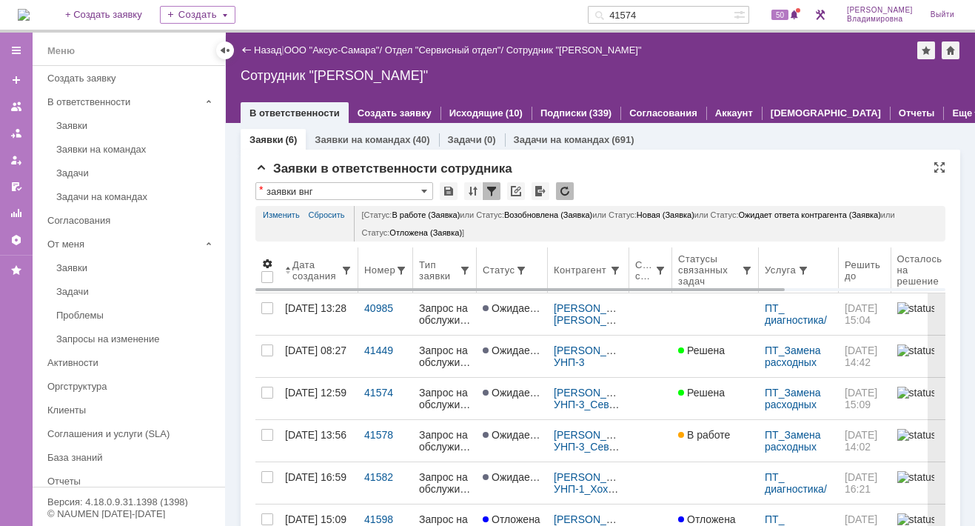
click at [265, 261] on span at bounding box center [267, 264] width 12 height 12
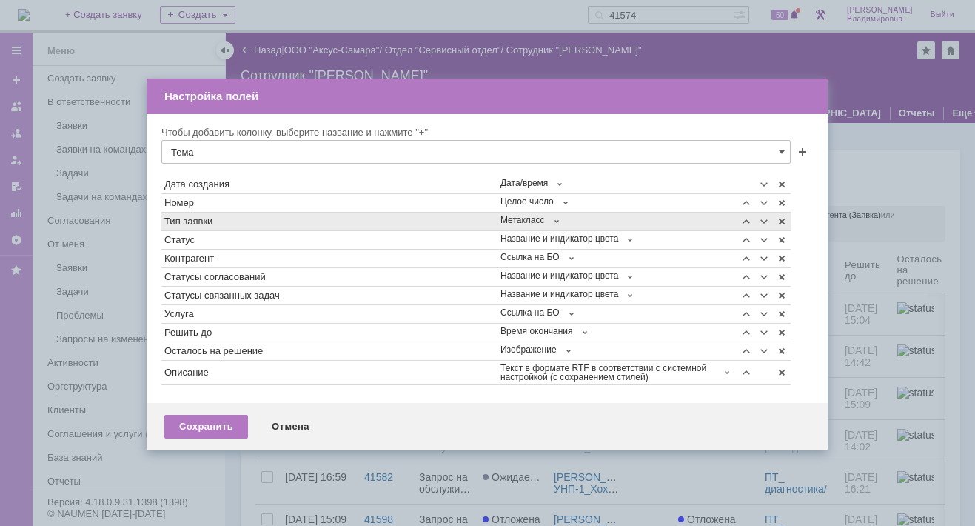
click at [227, 224] on div "Тип заявки" at bounding box center [329, 221] width 330 height 10
click at [779, 220] on span at bounding box center [782, 221] width 12 height 12
type input "Тема"
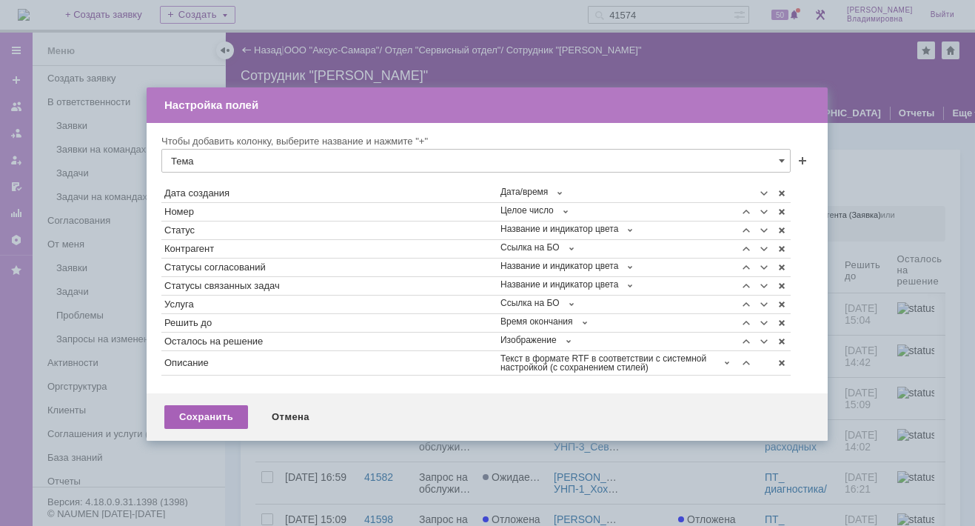
click at [216, 412] on div "Сохранить" at bounding box center [206, 417] width 84 height 24
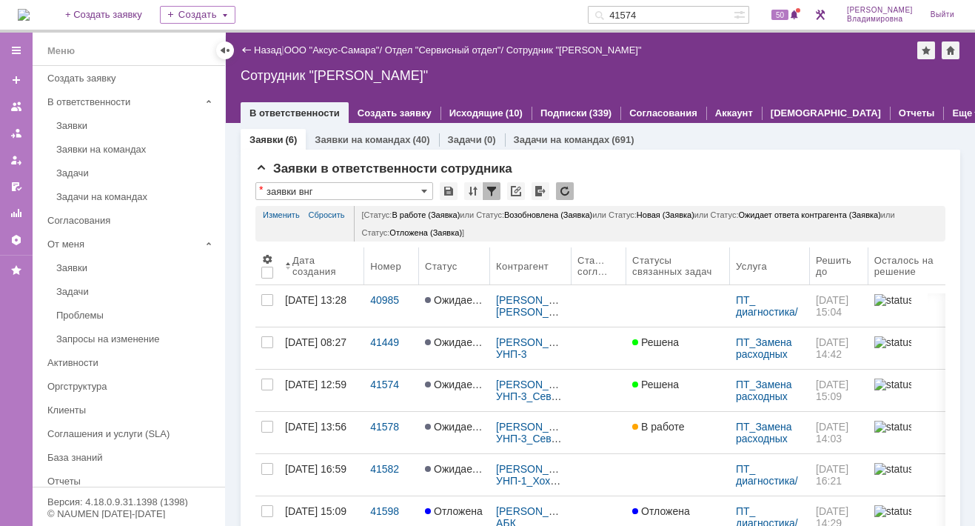
drag, startPoint x: 611, startPoint y: 251, endPoint x: 626, endPoint y: 255, distance: 16.0
click at [626, 255] on body "Идет загрузка, пожалуйста, подождите. На домашнюю + Создать заявку Создать 4157…" at bounding box center [487, 263] width 975 height 526
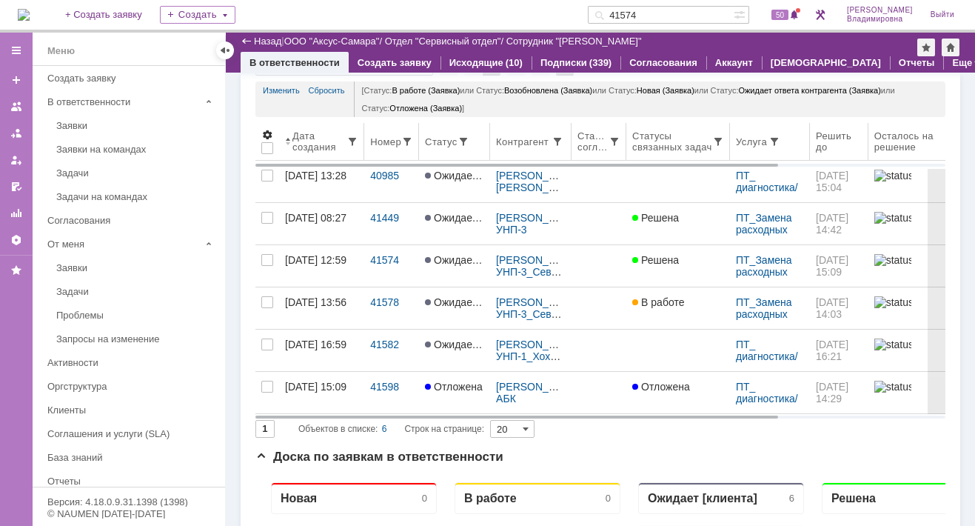
click at [264, 135] on span at bounding box center [267, 135] width 12 height 12
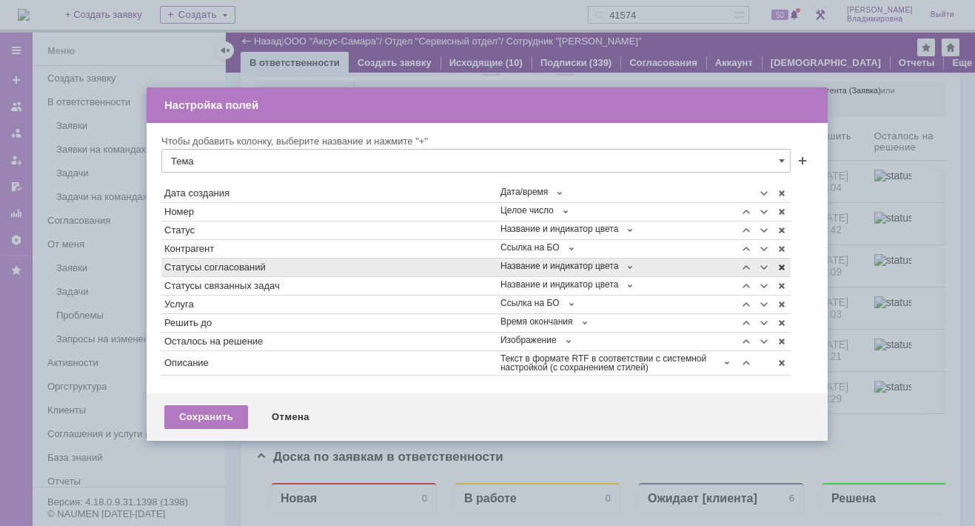
click at [781, 266] on span at bounding box center [782, 267] width 12 height 12
type input "Тема"
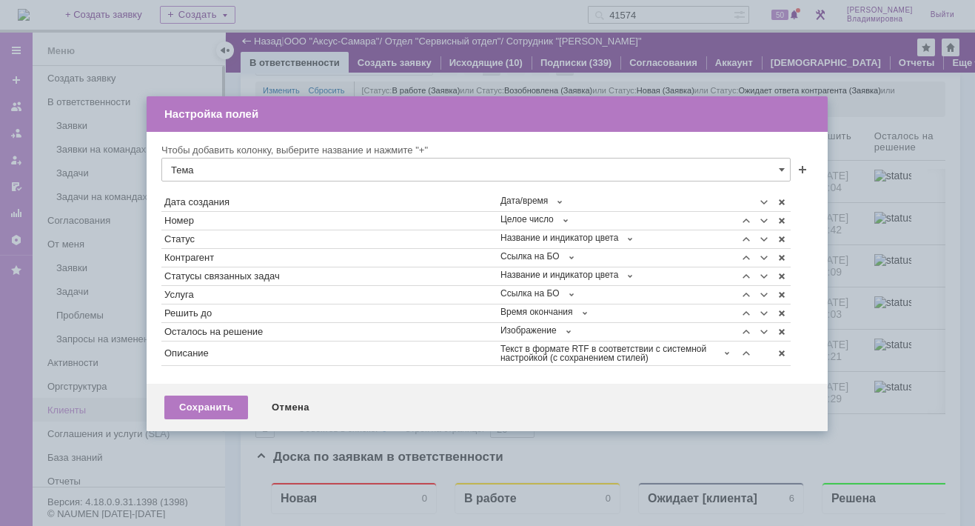
click at [198, 402] on div "Сохранить" at bounding box center [206, 407] width 84 height 24
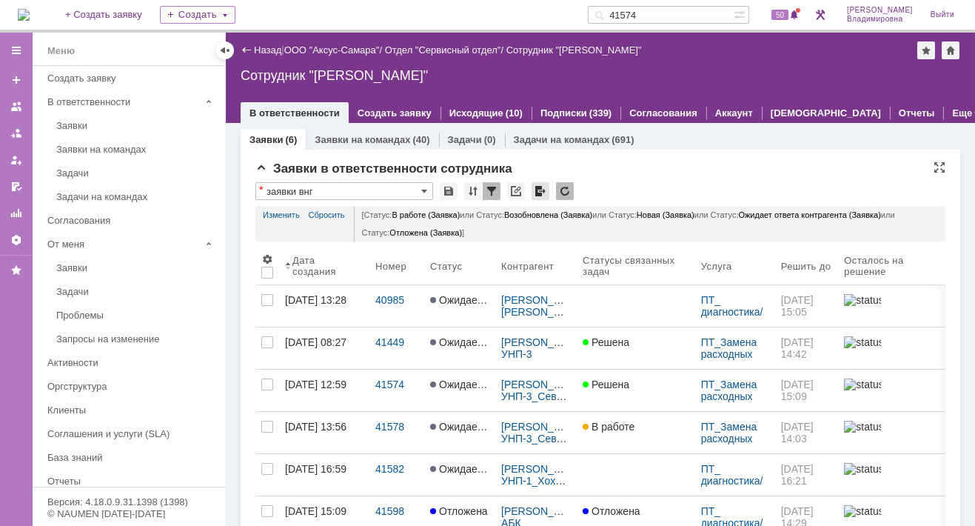
click at [538, 188] on div at bounding box center [541, 191] width 18 height 18
click at [466, 138] on link "Задачи" at bounding box center [465, 139] width 34 height 11
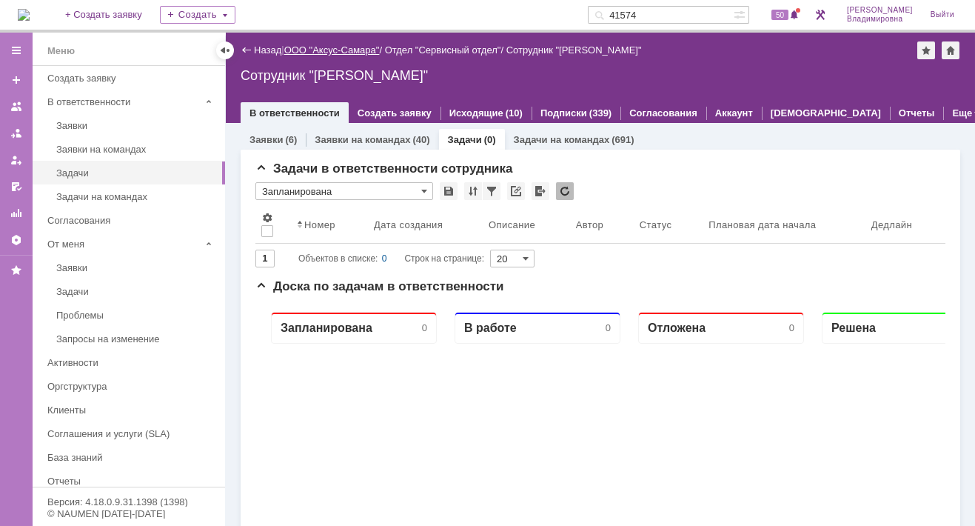
click at [354, 50] on link "ООО "Аксус-Самара"" at bounding box center [332, 49] width 96 height 11
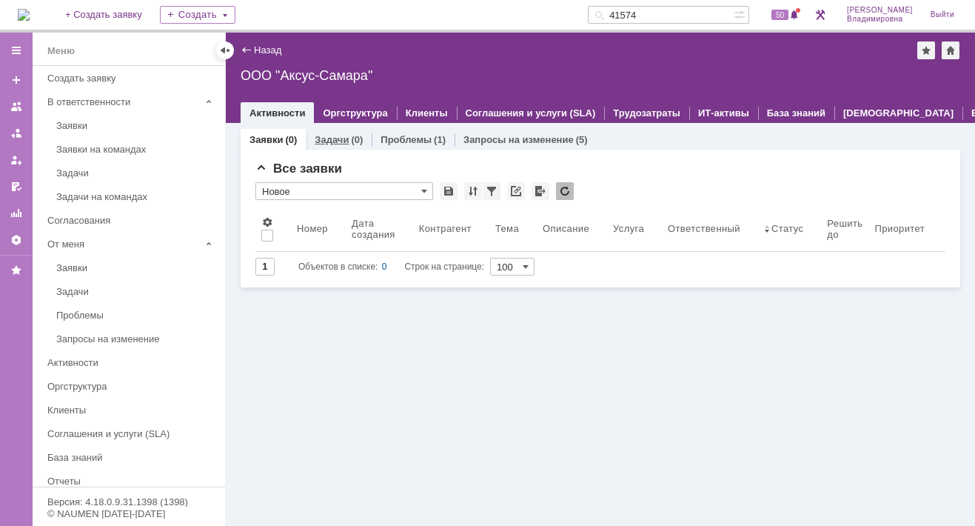
click at [329, 134] on link "Задачи" at bounding box center [332, 139] width 34 height 11
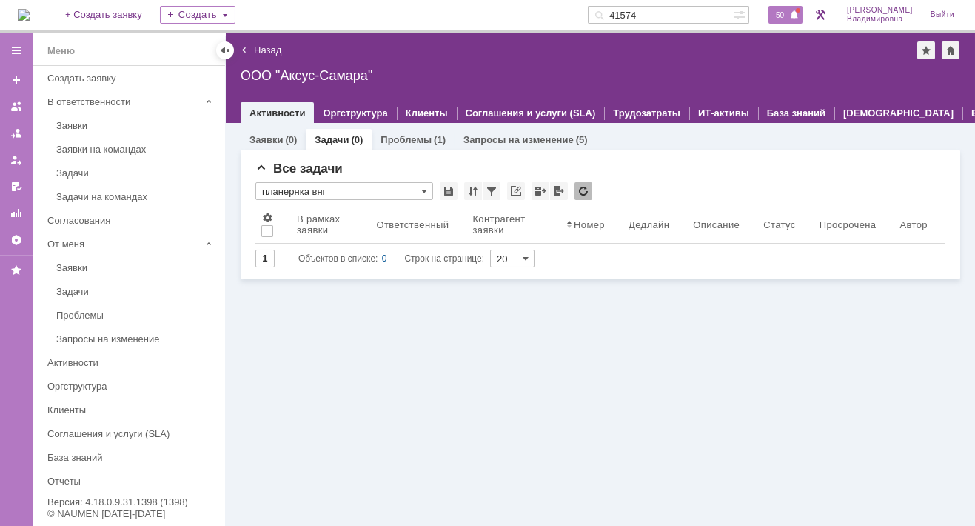
click at [785, 14] on span "50" at bounding box center [779, 15] width 17 height 10
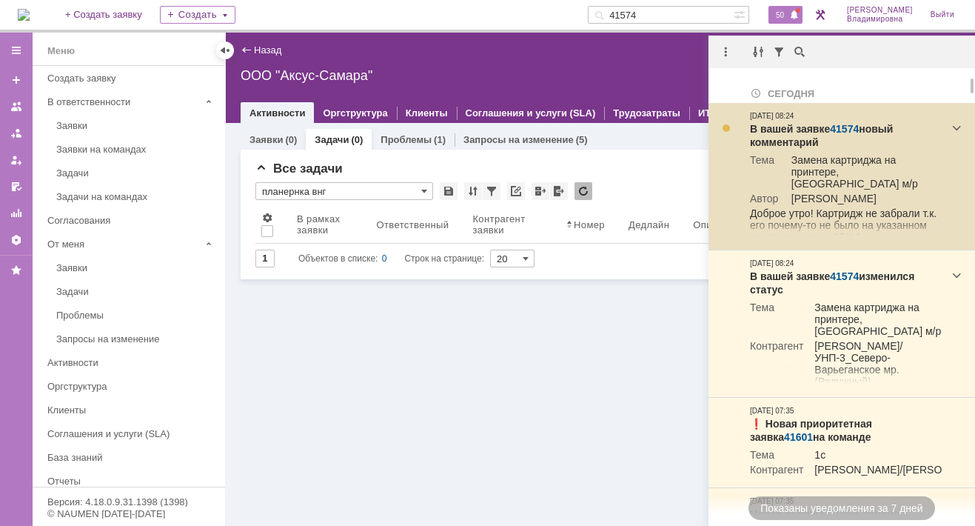
click at [851, 124] on link "41574" at bounding box center [844, 129] width 29 height 12
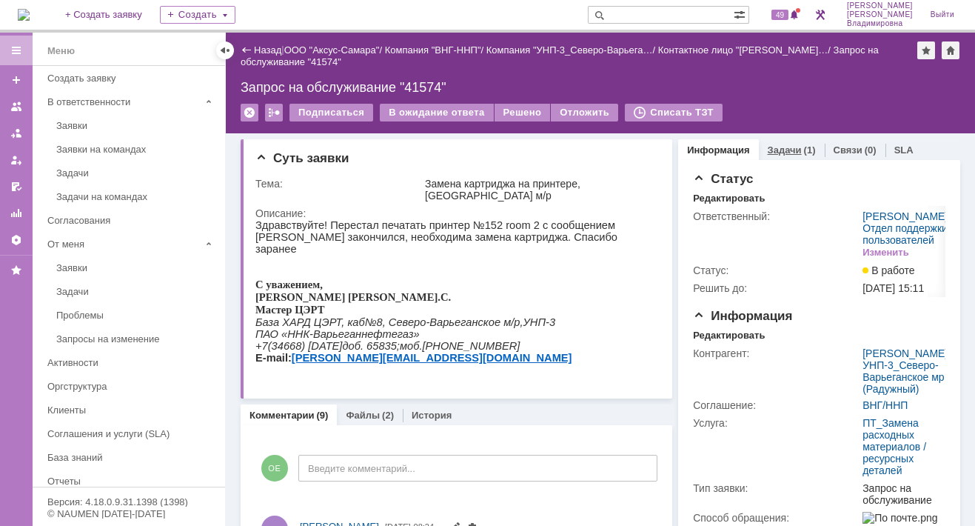
click at [769, 146] on link "Задачи" at bounding box center [785, 149] width 34 height 11
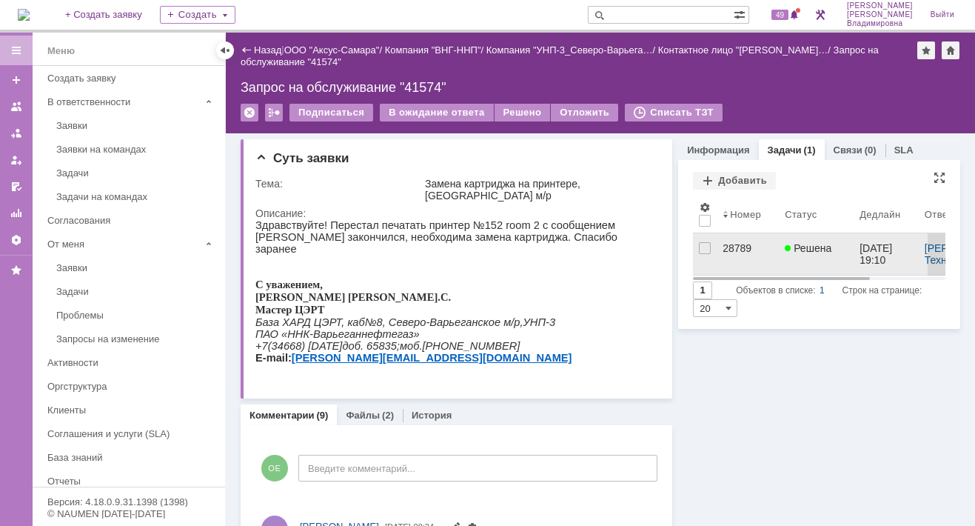
click at [730, 246] on div "28789" at bounding box center [748, 248] width 50 height 12
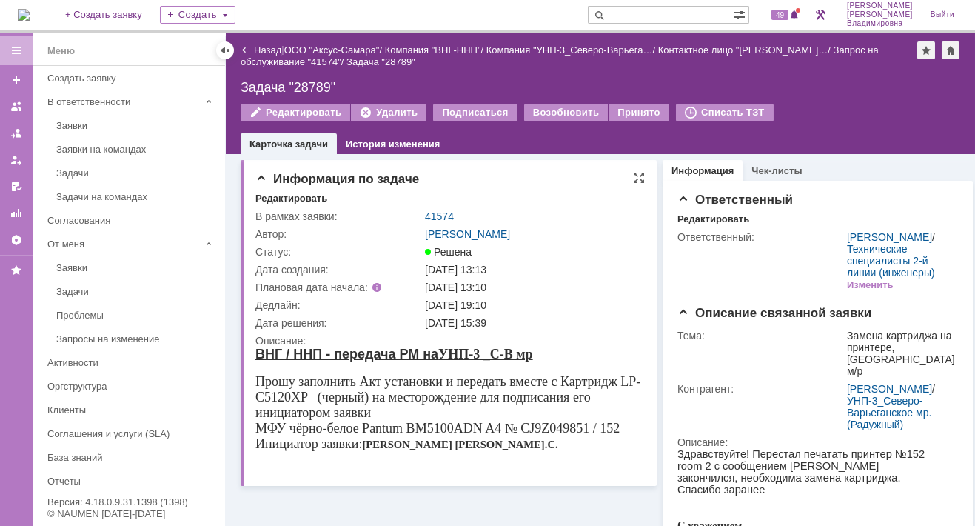
click at [598, 229] on div "[PERSON_NAME]" at bounding box center [533, 234] width 217 height 12
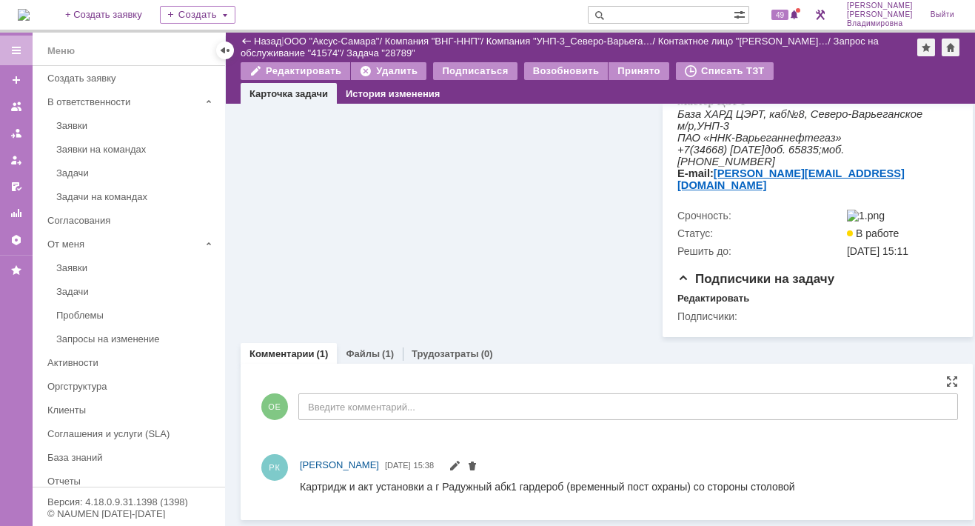
scroll to position [485, 0]
drag, startPoint x: 0, startPoint y: 6, endPoint x: 433, endPoint y: 498, distance: 655.7
click at [433, 498] on div "РК Раков Константин Сергеевич 01.09.2025 15:38" at bounding box center [606, 475] width 703 height 53
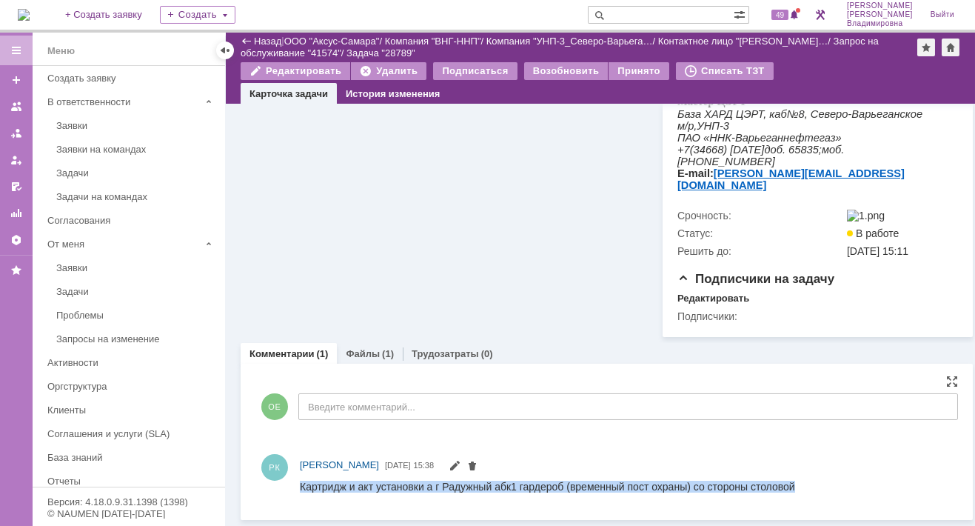
drag, startPoint x: 301, startPoint y: 484, endPoint x: 801, endPoint y: 486, distance: 500.5
click at [801, 486] on html "Картридж и акт установки а г Радужный абк1 гардероб (временный пост охраны) со …" at bounding box center [614, 486] width 628 height 13
copy div "Картридж и акт установки а г Радужный абк1 гардероб (временный пост охраны) со …"
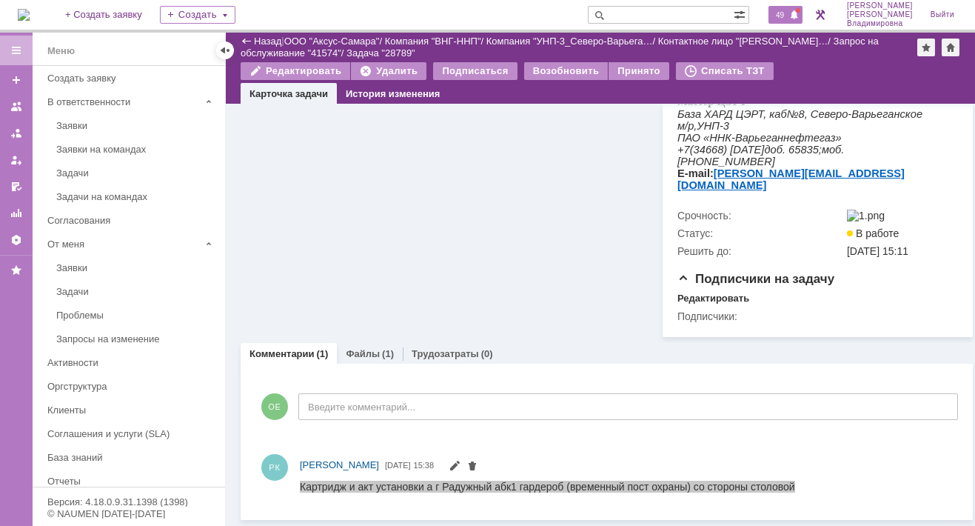
click at [783, 14] on span "49" at bounding box center [779, 15] width 17 height 10
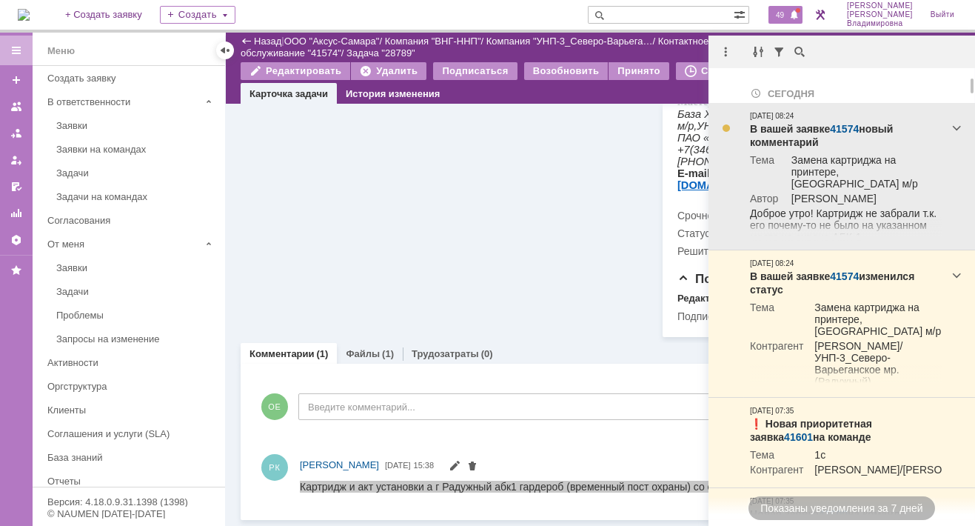
click at [848, 126] on link "41574" at bounding box center [844, 129] width 29 height 12
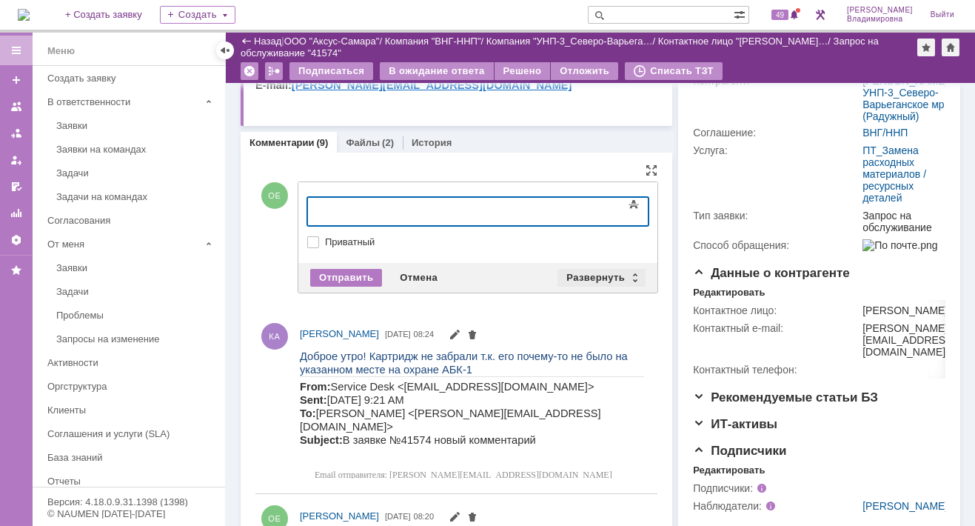
click at [589, 276] on div "Развернуть" at bounding box center [601, 278] width 88 height 18
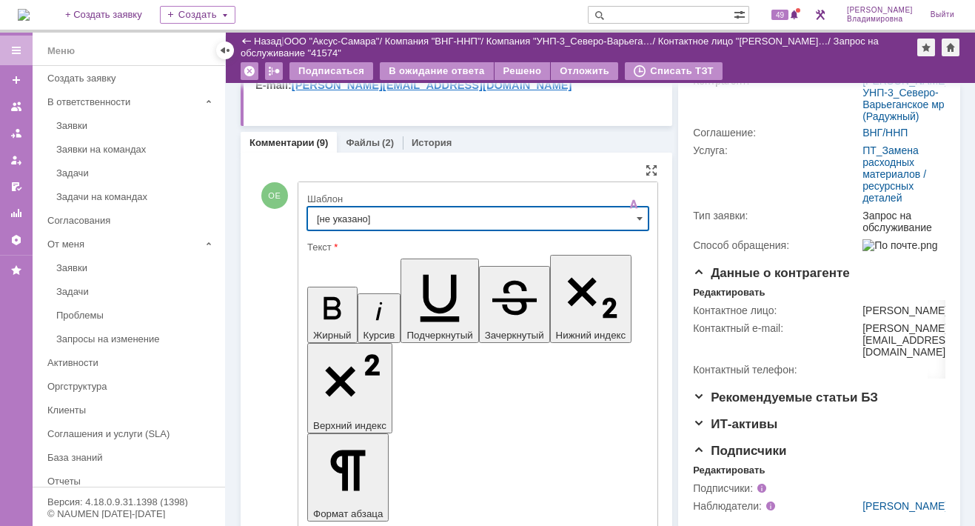
click at [354, 218] on input "[не указано]" at bounding box center [477, 219] width 341 height 24
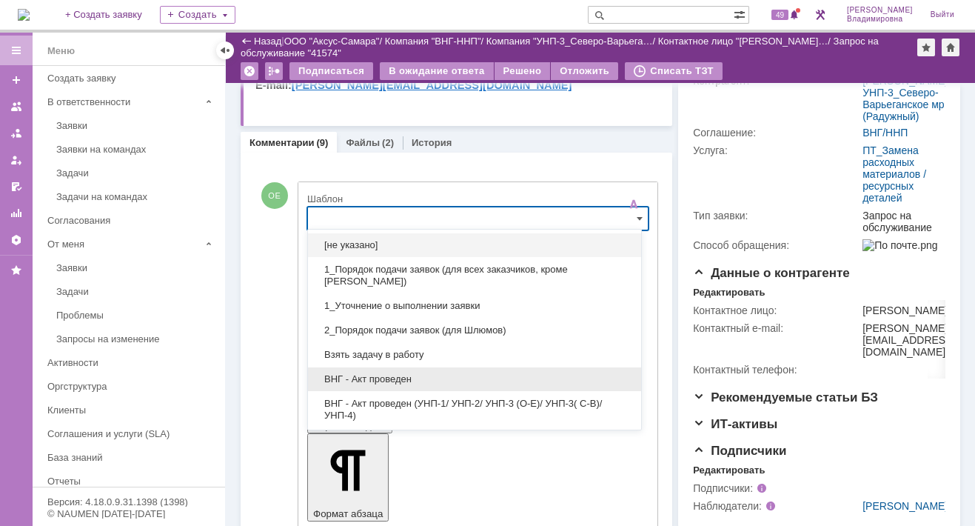
click at [369, 367] on div "ВНГ - Акт проведен" at bounding box center [474, 379] width 333 height 24
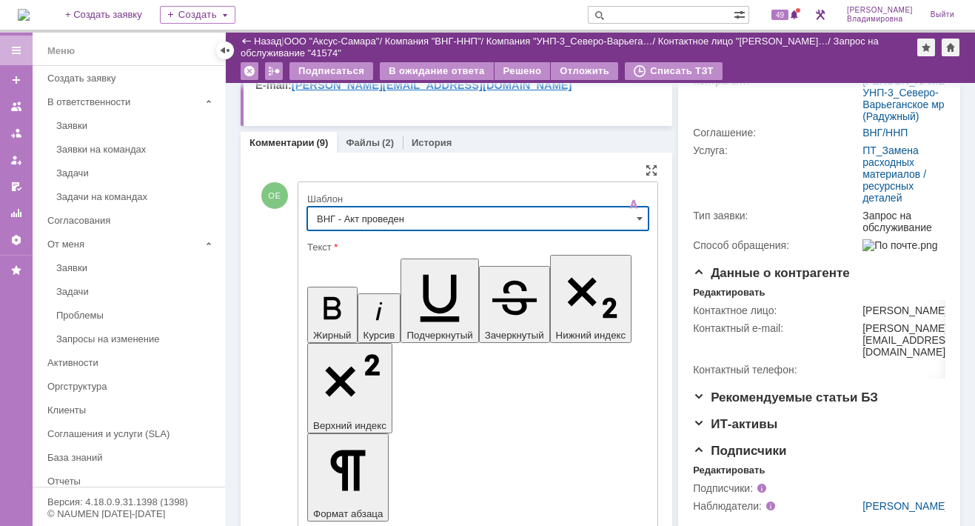
type input "ВНГ - Акт проведен"
drag, startPoint x: 321, startPoint y: 3304, endPoint x: 371, endPoint y: 3324, distance: 54.2
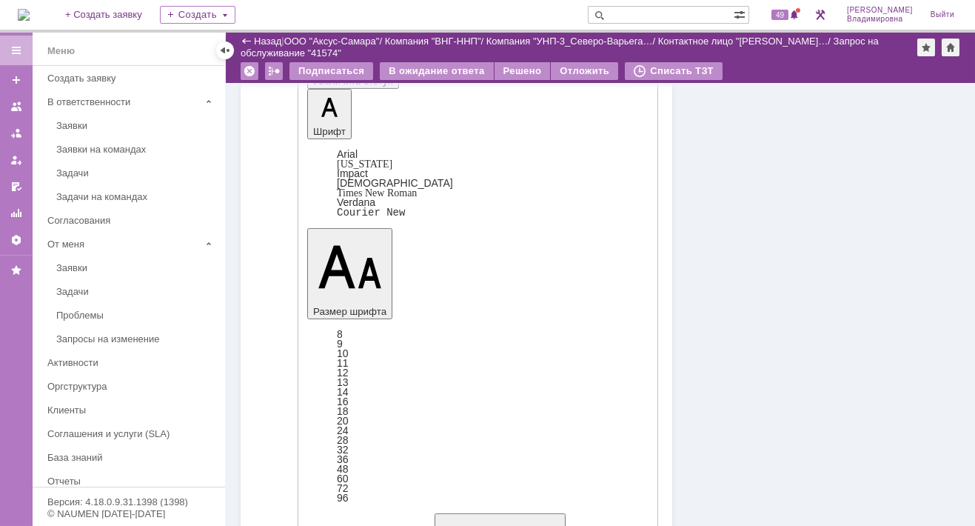
scroll to position [2516, 0]
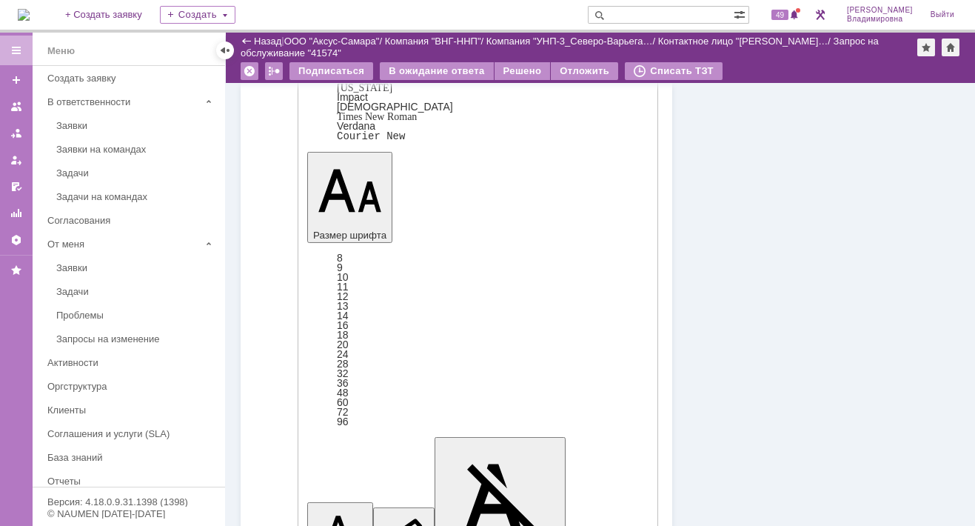
drag, startPoint x: 300, startPoint y: 3204, endPoint x: 440, endPoint y: 3203, distance: 139.9
copy div "Константина т. 8-9222470295"
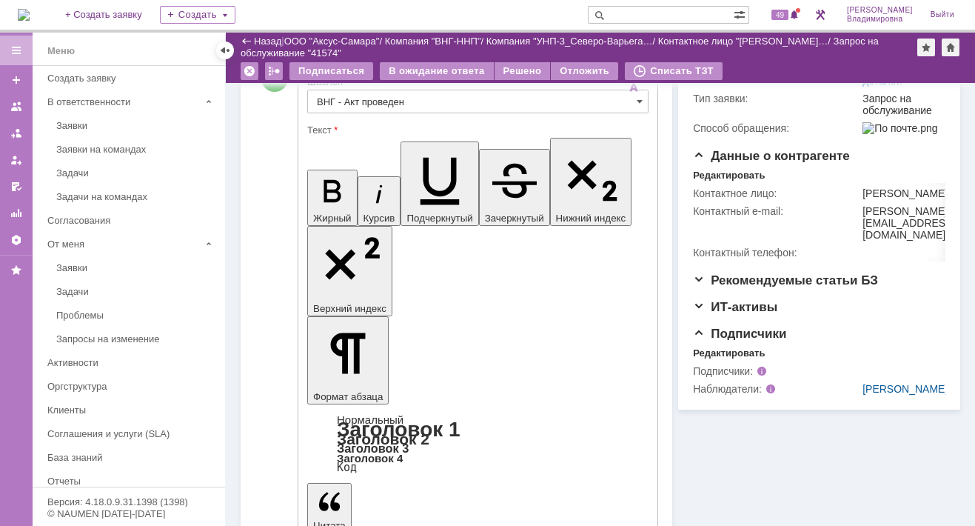
scroll to position [296, 0]
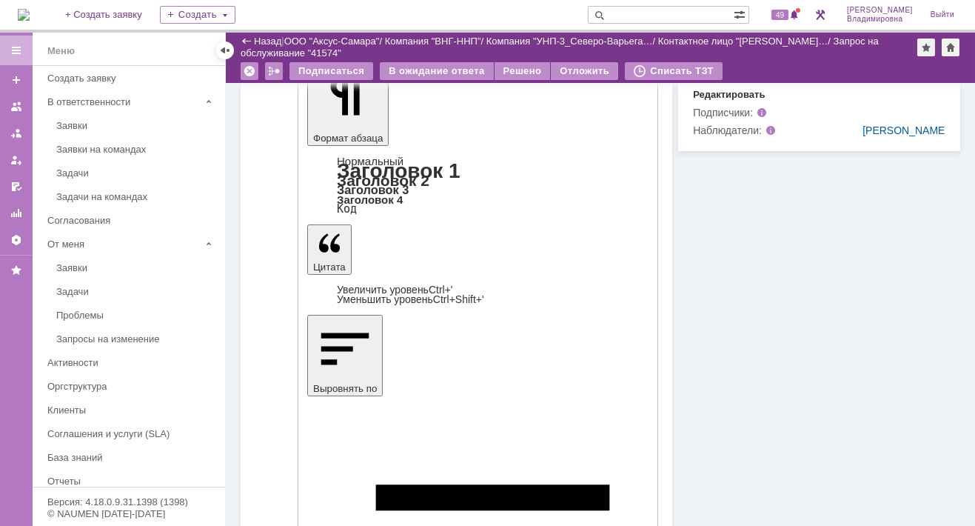
scroll to position [592, 0]
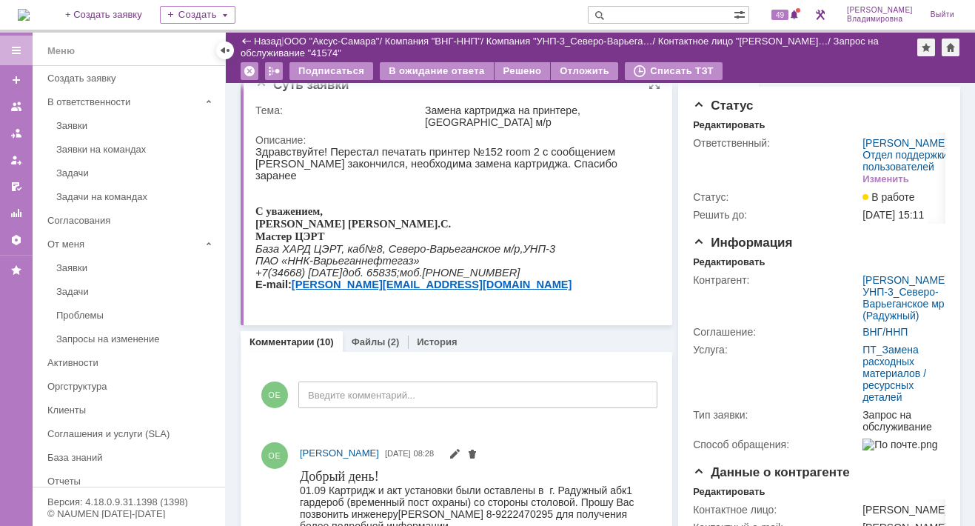
scroll to position [0, 0]
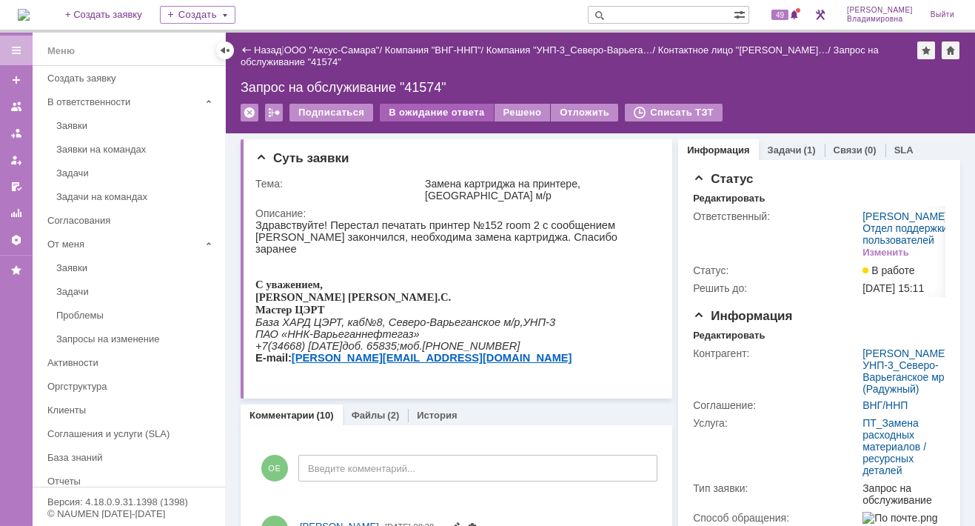
click at [448, 110] on div "В ожидание ответа" at bounding box center [436, 113] width 113 height 18
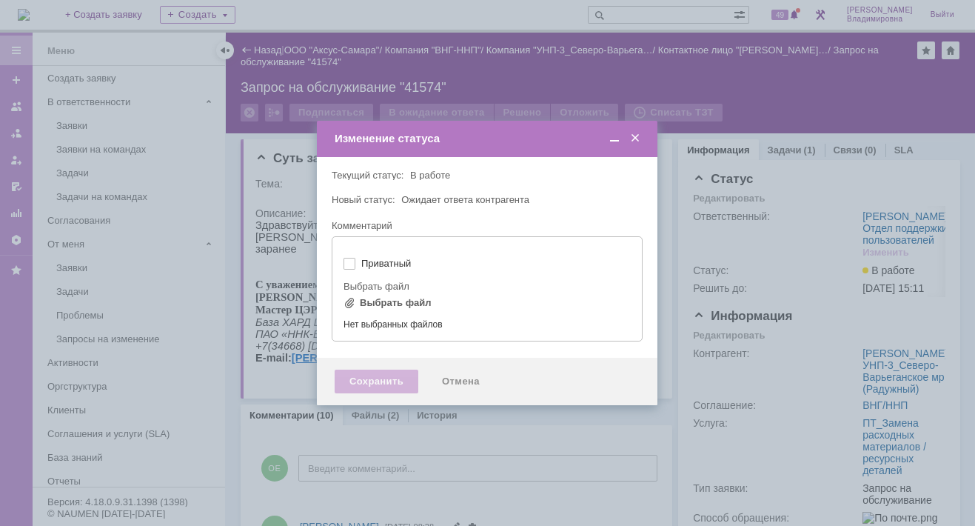
type input "[не указано]"
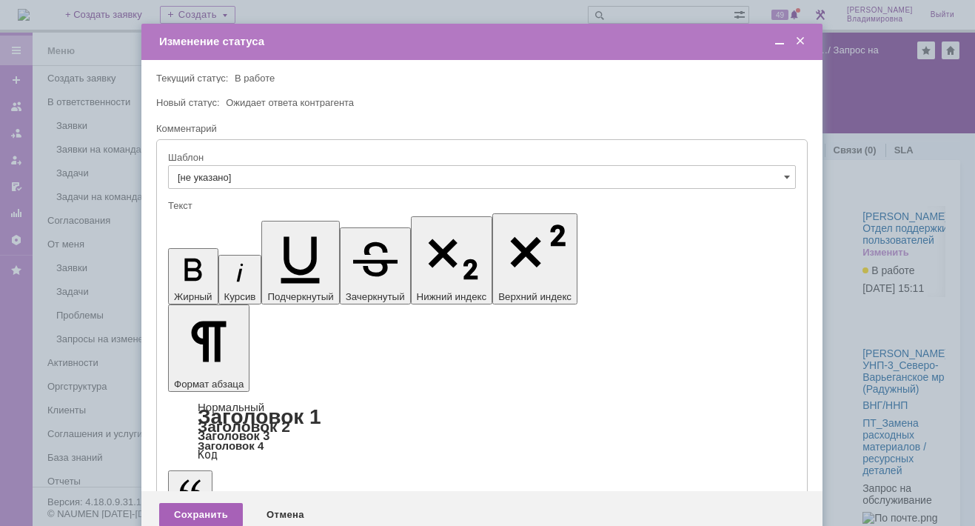
click at [216, 503] on div "Сохранить" at bounding box center [201, 515] width 84 height 24
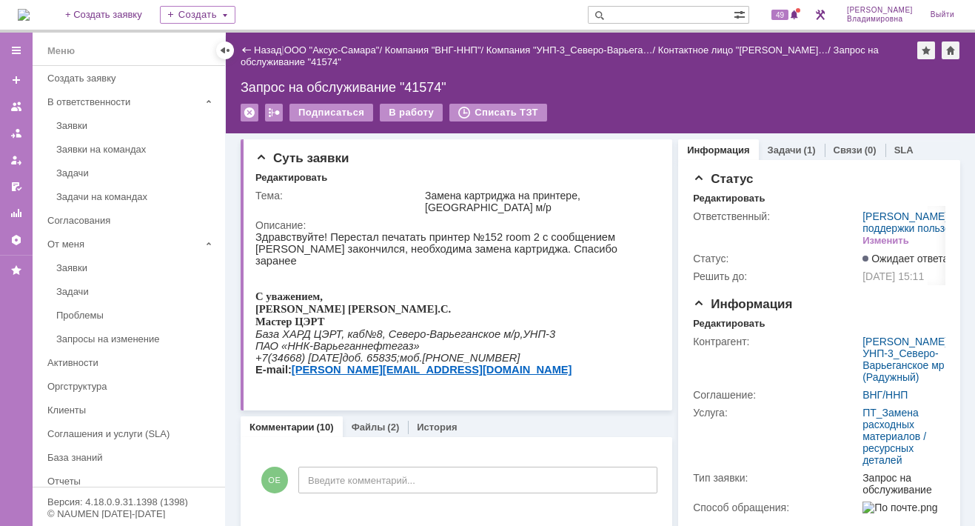
click at [24, 14] on img at bounding box center [24, 15] width 12 height 12
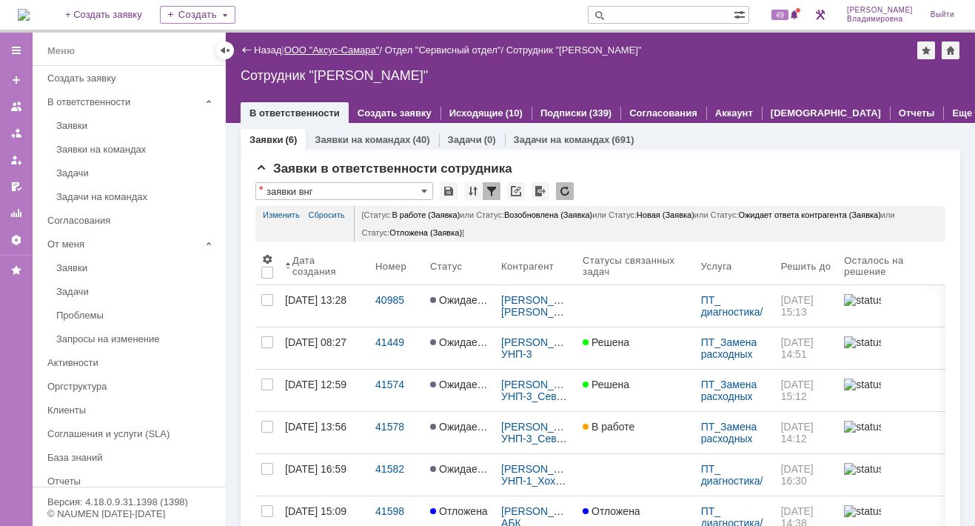
click at [344, 51] on link "ООО "Аксус-Самара"" at bounding box center [332, 49] width 96 height 11
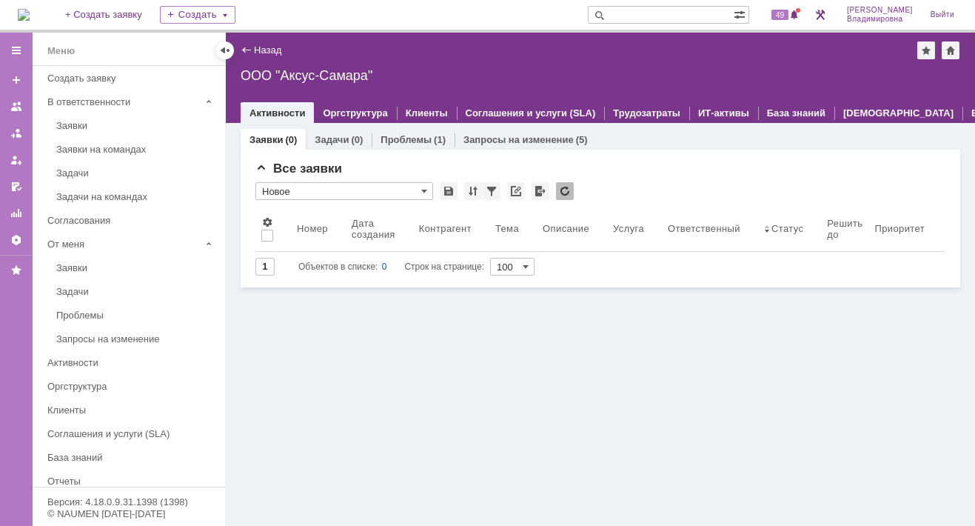
click at [335, 126] on div "Заявки (0) Задачи (0) Проблемы (1) Запросы на изменение (5) Все заявки * Новое …" at bounding box center [601, 205] width 720 height 164
click at [331, 131] on div "Задачи (0)" at bounding box center [339, 139] width 66 height 21
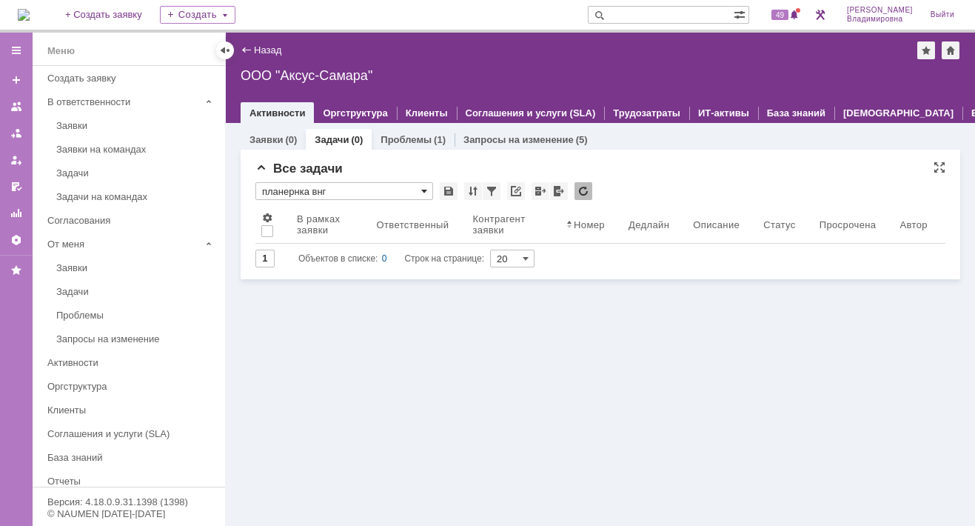
click at [424, 191] on span at bounding box center [424, 191] width 6 height 12
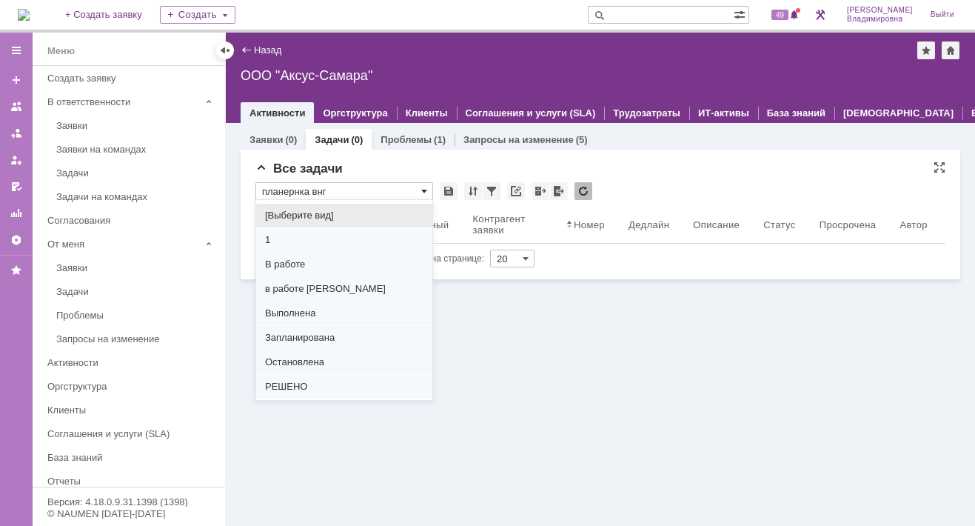
scroll to position [111, 0]
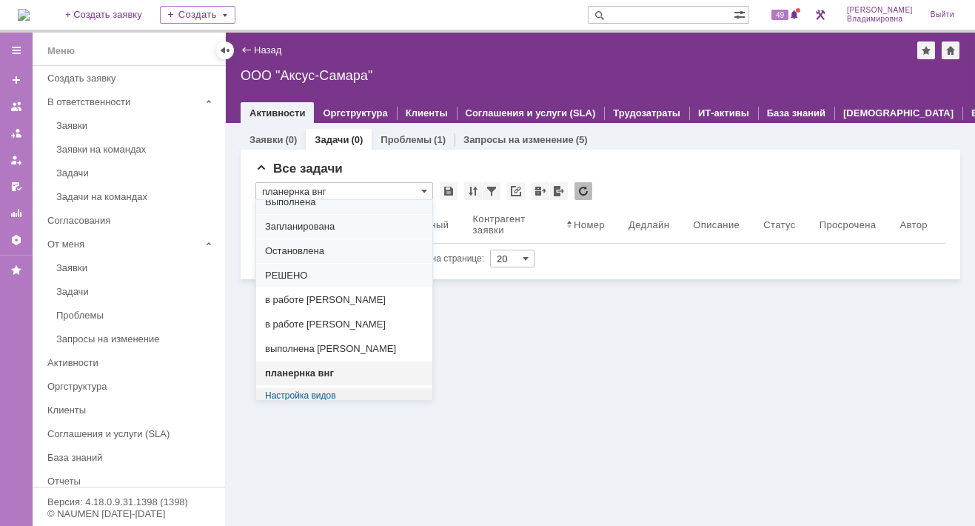
click at [344, 375] on span "планернка внг" at bounding box center [344, 373] width 158 height 12
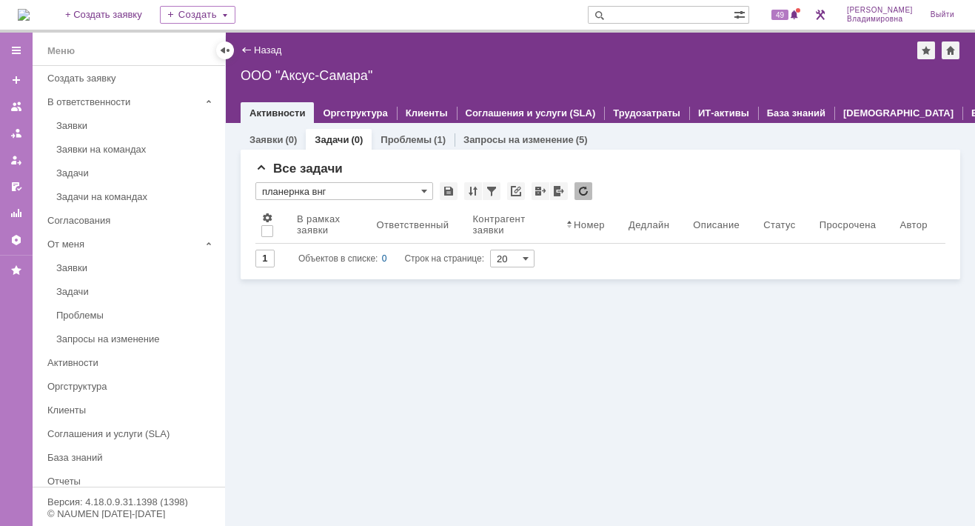
click at [511, 360] on div "Заявки (0) Задачи (0) Проблемы (1) Запросы на изменение (5) Все заявки * Новое …" at bounding box center [600, 324] width 749 height 403
click at [369, 51] on div "Назад | ООО "Аксус-Самара"" at bounding box center [601, 50] width 720 height 18
click at [423, 193] on span at bounding box center [424, 191] width 6 height 12
click at [506, 361] on div "Заявки (0) Задачи (0) Проблемы (1) Запросы на изменение (5) Все заявки * Новое …" at bounding box center [600, 324] width 749 height 403
type input "планернка внг"
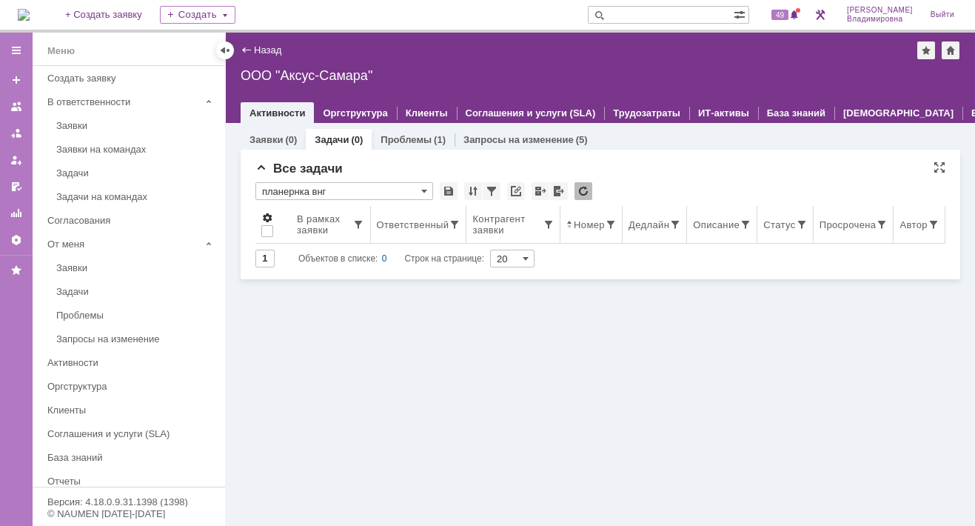
click at [267, 217] on span at bounding box center [267, 218] width 12 height 12
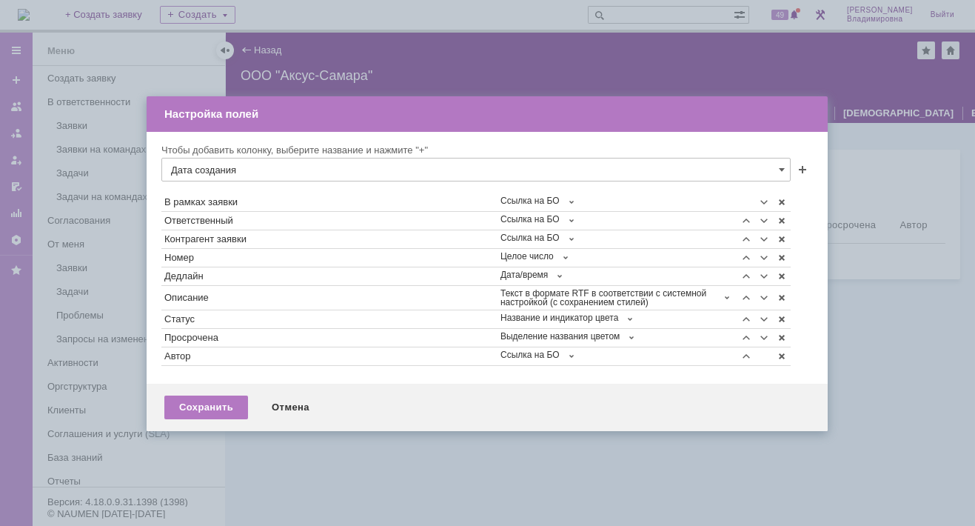
click at [871, 162] on div at bounding box center [487, 263] width 975 height 526
click at [207, 400] on div "Сохранить" at bounding box center [206, 407] width 84 height 24
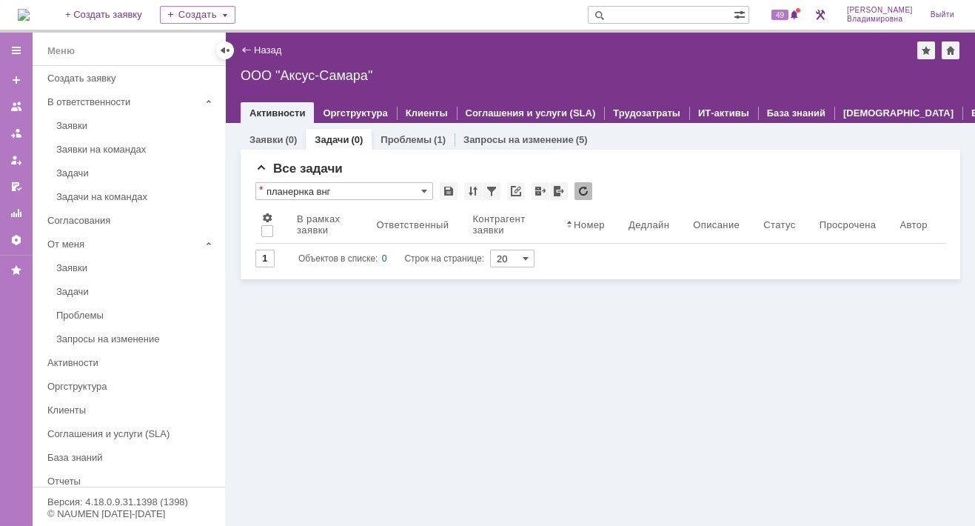
click at [371, 42] on div "Назад | ООО "Аксус-Самара"" at bounding box center [601, 50] width 720 height 18
click at [268, 44] on link "Назад" at bounding box center [267, 49] width 27 height 11
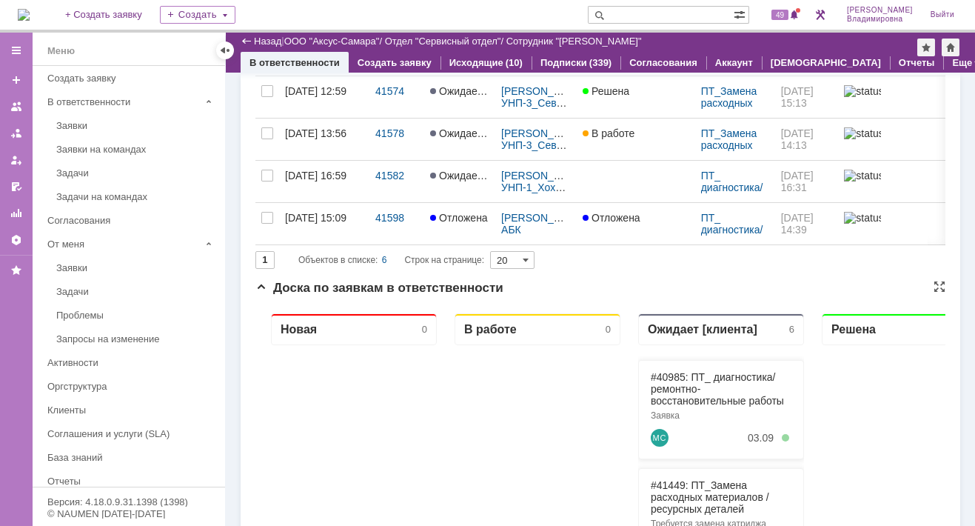
scroll to position [222, 0]
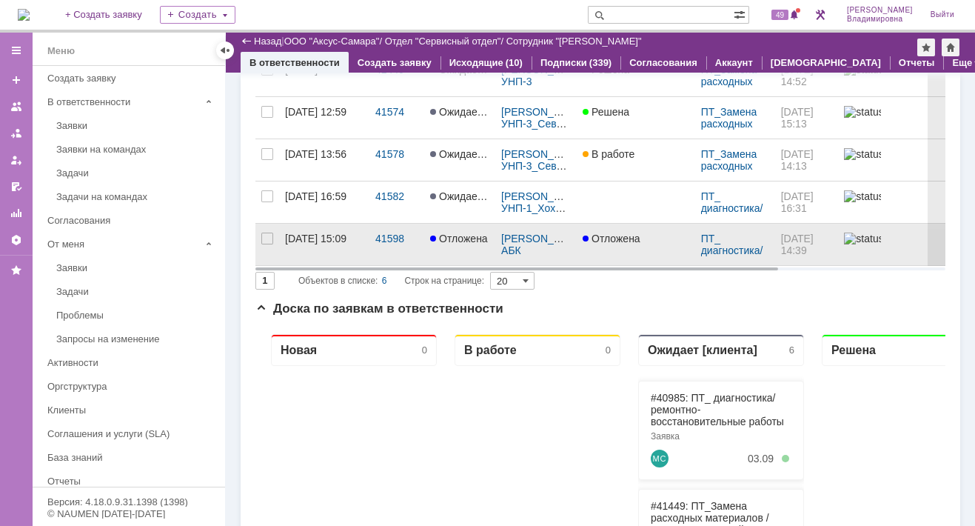
click at [302, 228] on link "[DATE] 15:09" at bounding box center [324, 244] width 90 height 41
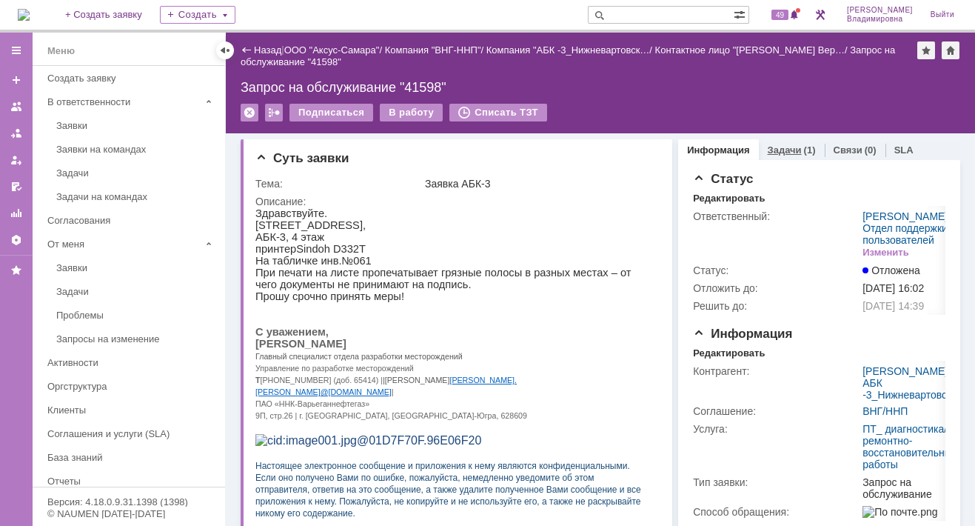
click at [772, 144] on link "Задачи" at bounding box center [785, 149] width 34 height 11
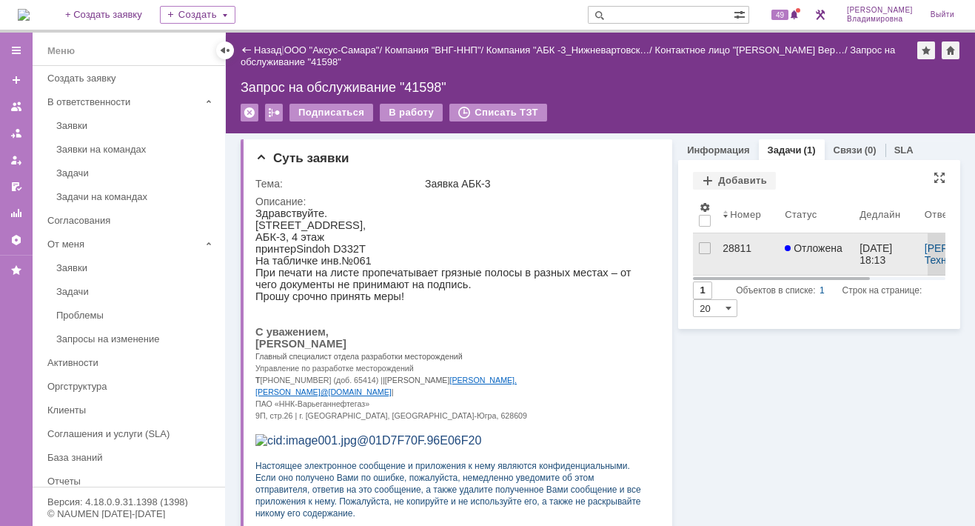
click at [732, 244] on div "28811" at bounding box center [748, 248] width 50 height 12
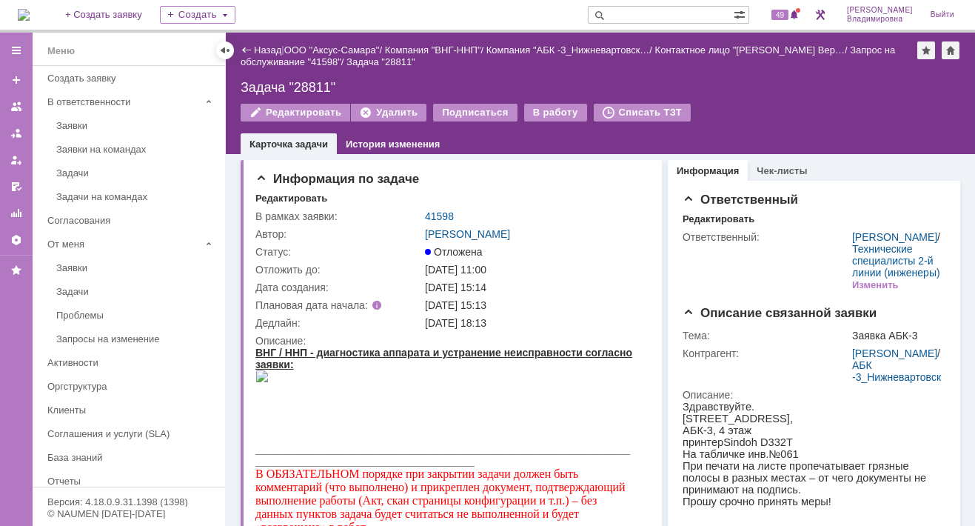
click at [245, 47] on div "Назад" at bounding box center [261, 49] width 41 height 11
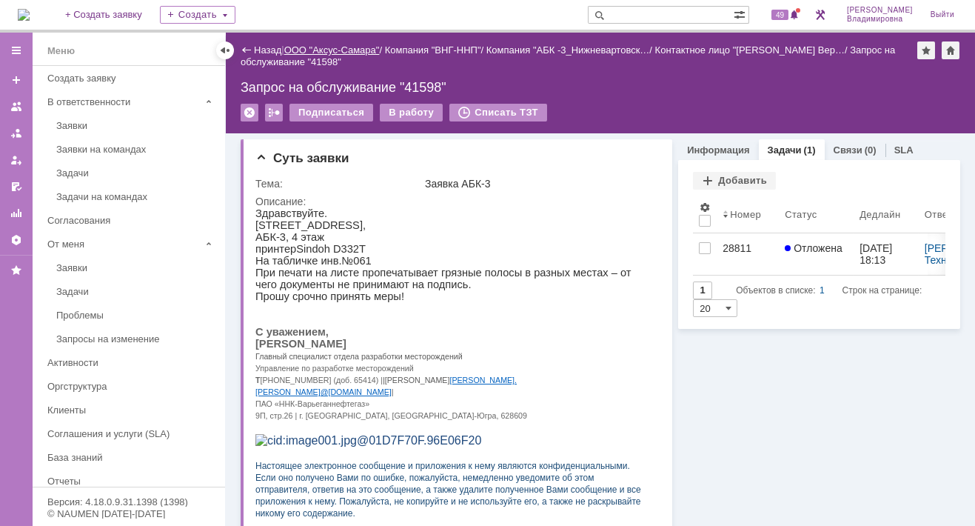
click at [354, 49] on link "ООО "Аксус-Самара"" at bounding box center [332, 49] width 96 height 11
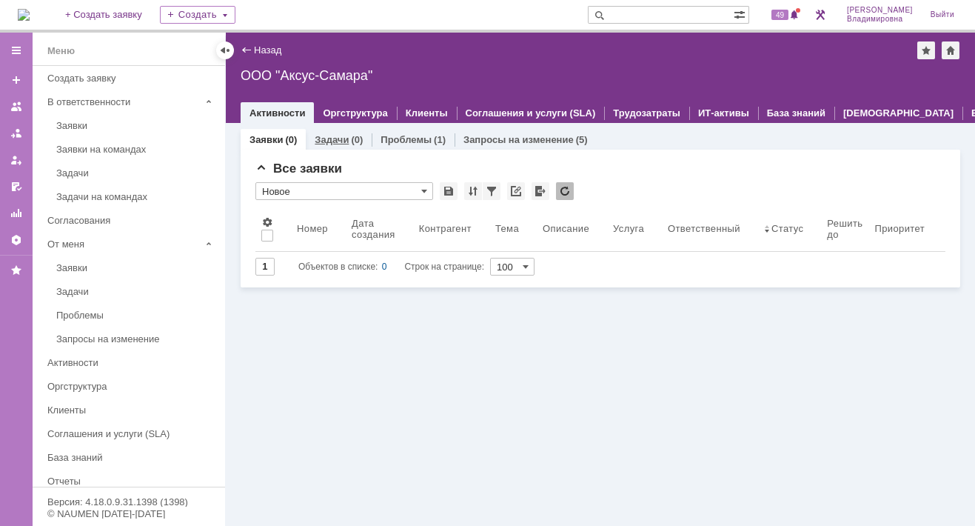
click at [326, 137] on link "Задачи" at bounding box center [332, 139] width 34 height 11
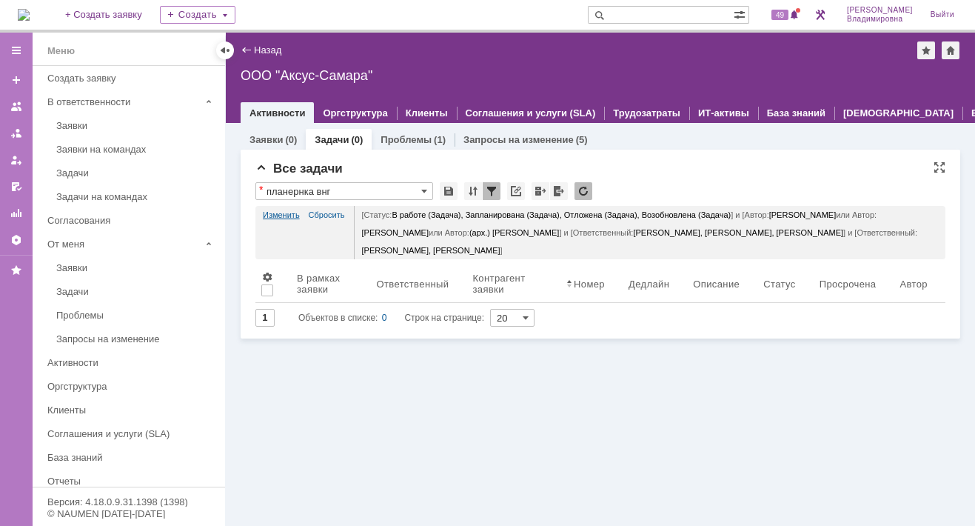
click at [273, 211] on link "Изменить" at bounding box center [281, 215] width 37 height 18
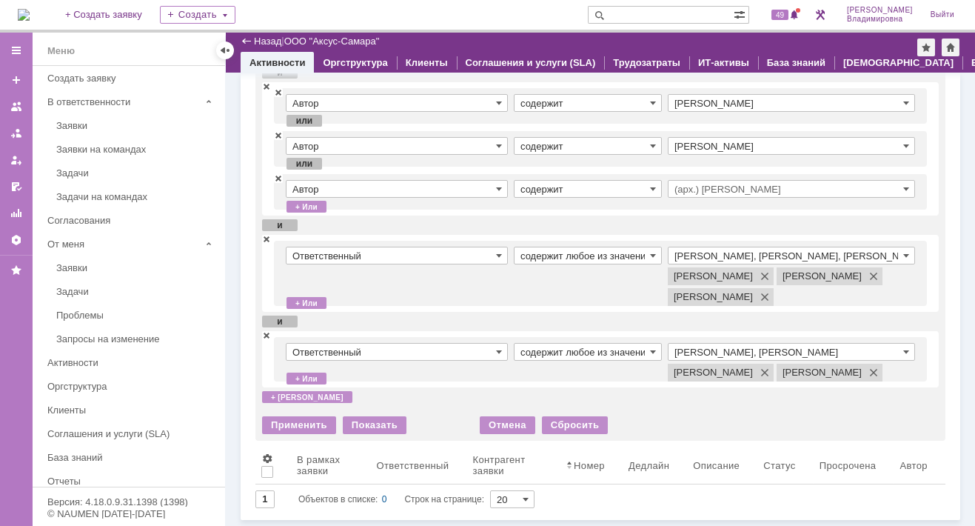
scroll to position [222, 0]
click at [265, 233] on span at bounding box center [266, 238] width 9 height 10
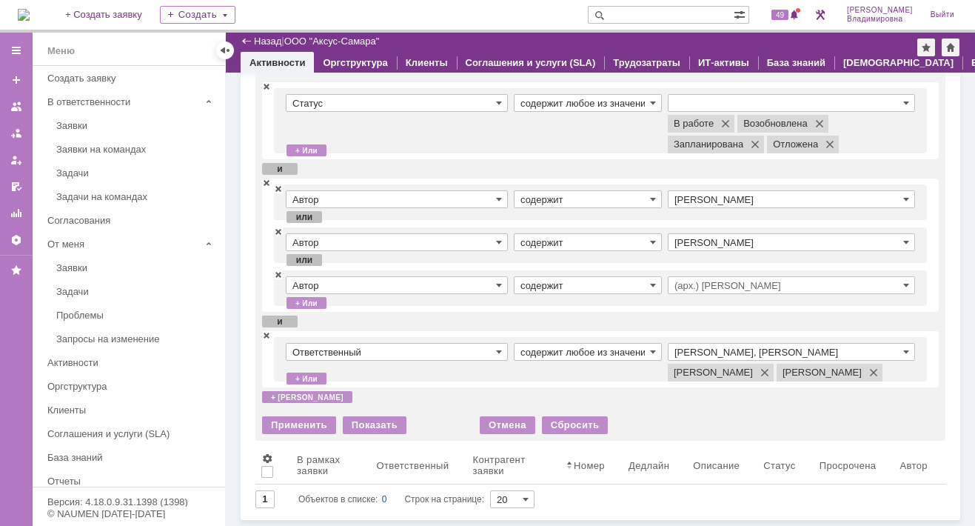
scroll to position [105, 0]
click at [710, 343] on input "Раков Константин Сергеевич, Татаринов Валерий Анатольевич" at bounding box center [791, 352] width 247 height 18
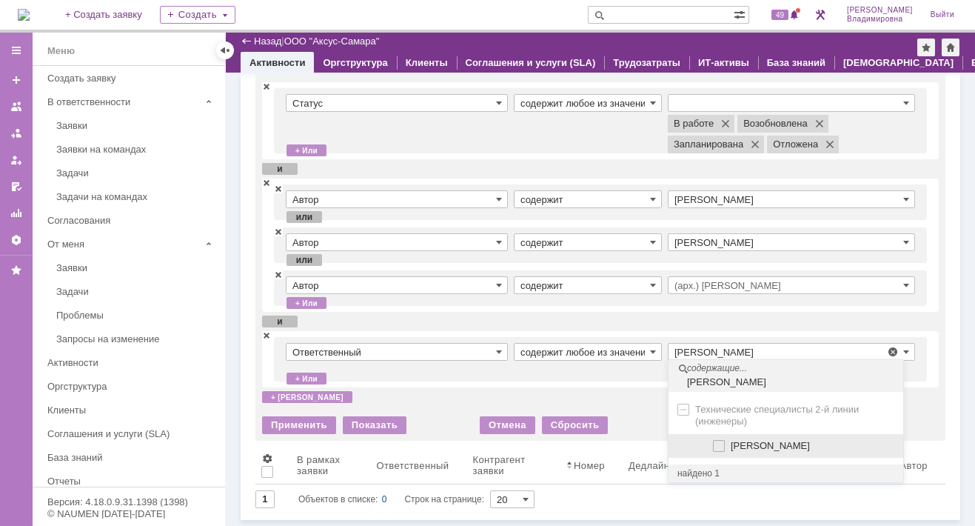
click at [731, 440] on span at bounding box center [731, 443] width 0 height 7
click at [720, 441] on input "Сидоров Евгений" at bounding box center [720, 446] width 10 height 10
type input "Раков Константин Сергеевич, Сидоров Евгений, Татаринов Валерий Анатольевич"
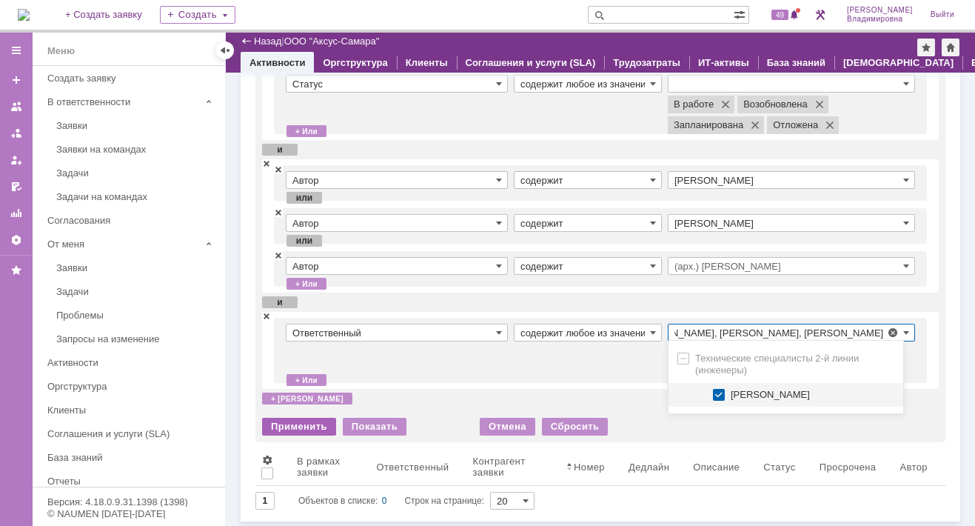
scroll to position [0, 0]
click at [280, 435] on div "Применить" at bounding box center [299, 427] width 74 height 18
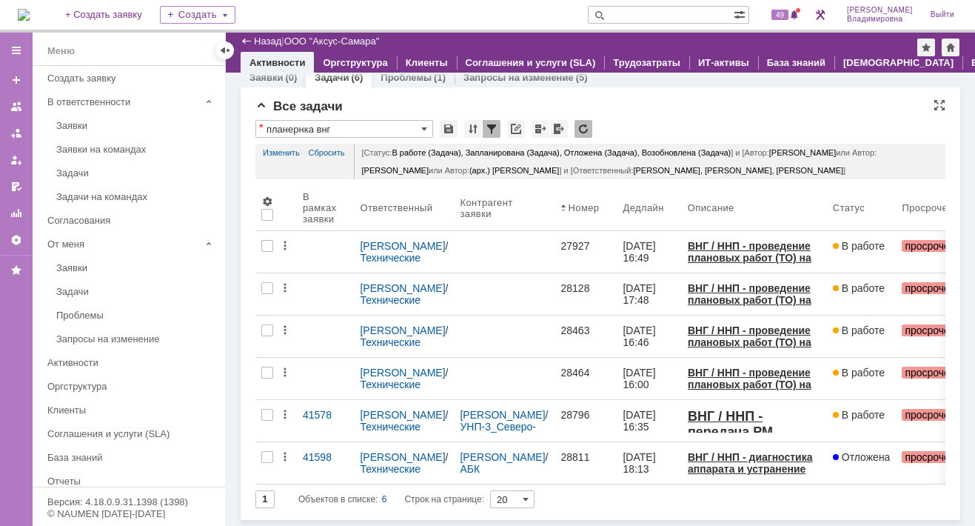
scroll to position [27, 0]
click at [683, 99] on div "Все задачи" at bounding box center [600, 106] width 690 height 15
click at [788, 19] on span "51" at bounding box center [779, 15] width 17 height 10
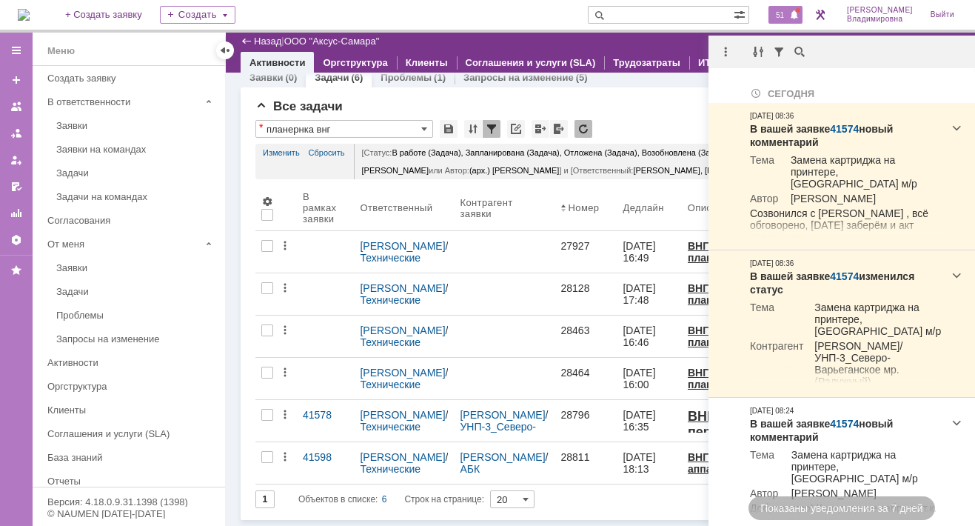
click at [619, 100] on div "Все задачи * планернка внг Просмотреть архив Результаты поиска: Статус содержит…" at bounding box center [600, 309] width 690 height 421
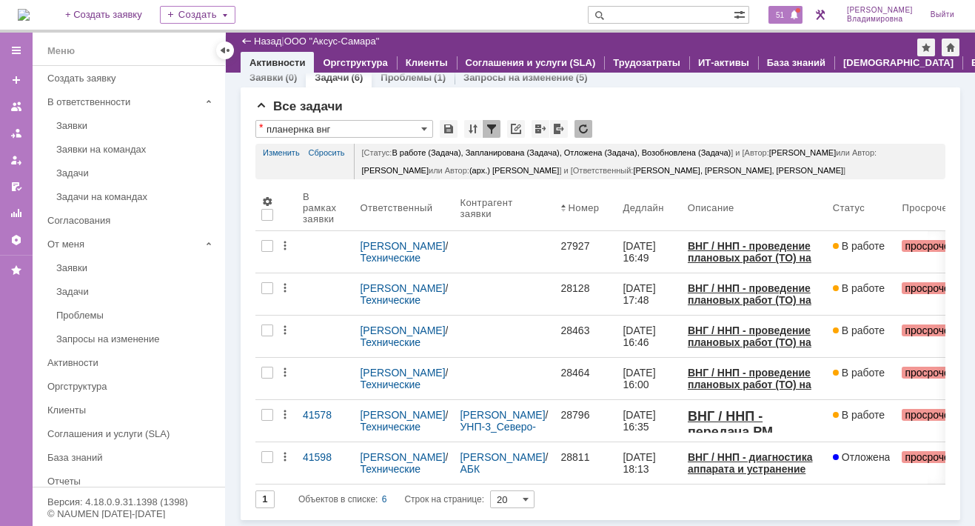
click at [788, 10] on span "51" at bounding box center [779, 15] width 17 height 10
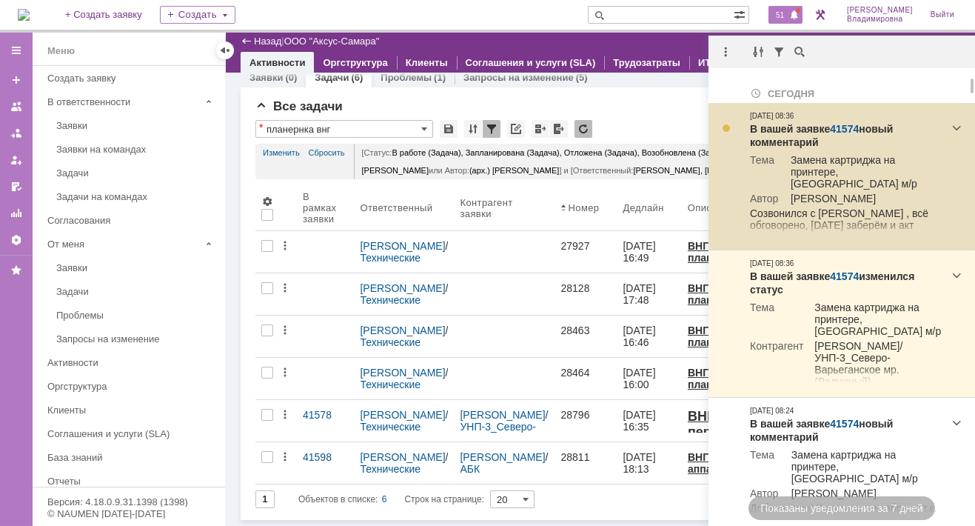
click at [846, 130] on link "41574" at bounding box center [844, 129] width 29 height 12
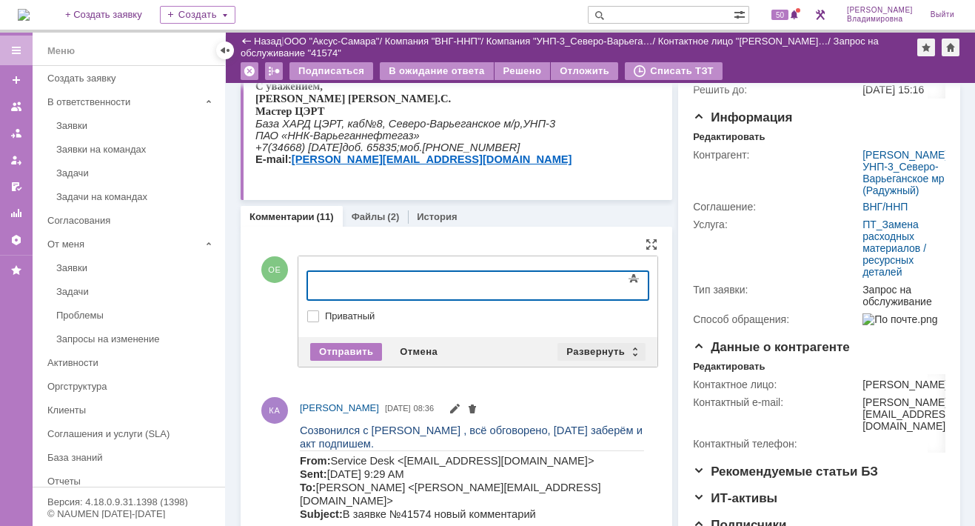
click at [592, 346] on div "Развернуть" at bounding box center [601, 352] width 88 height 18
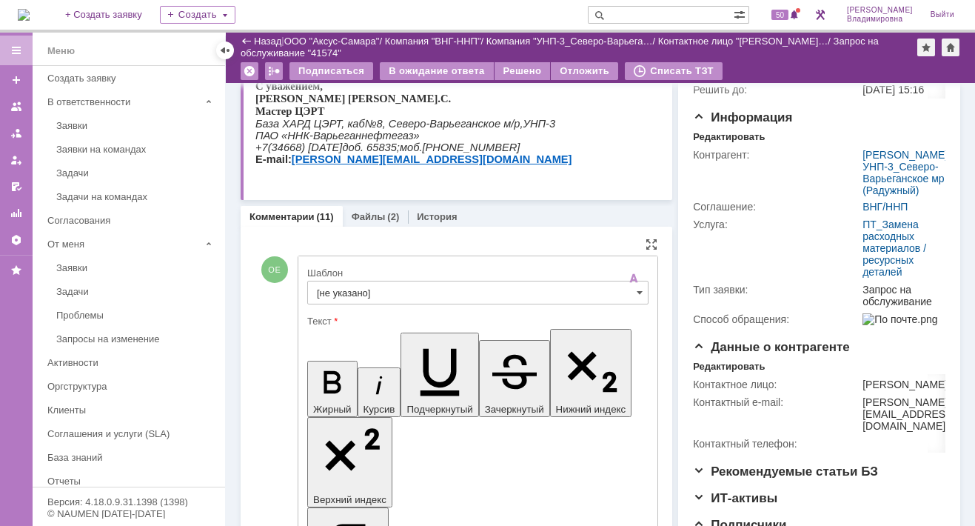
click at [329, 290] on input "[не указано]" at bounding box center [477, 293] width 341 height 24
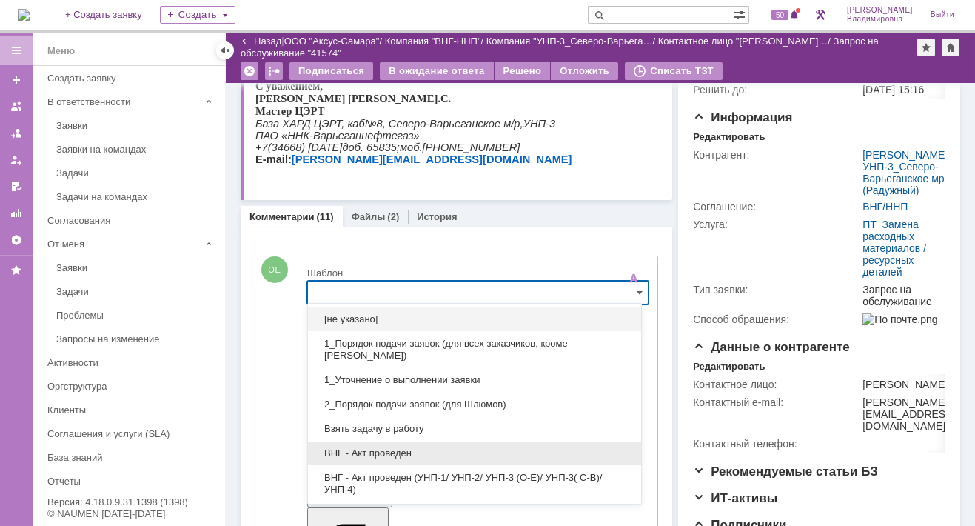
click at [361, 451] on span "ВНГ - Акт проведен" at bounding box center [474, 453] width 315 height 12
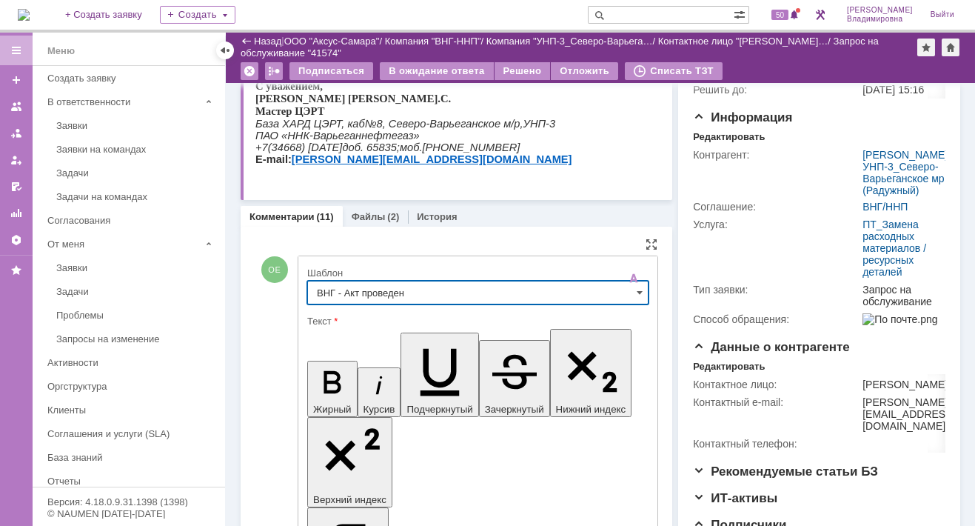
type input "ВНГ - Акт проведен"
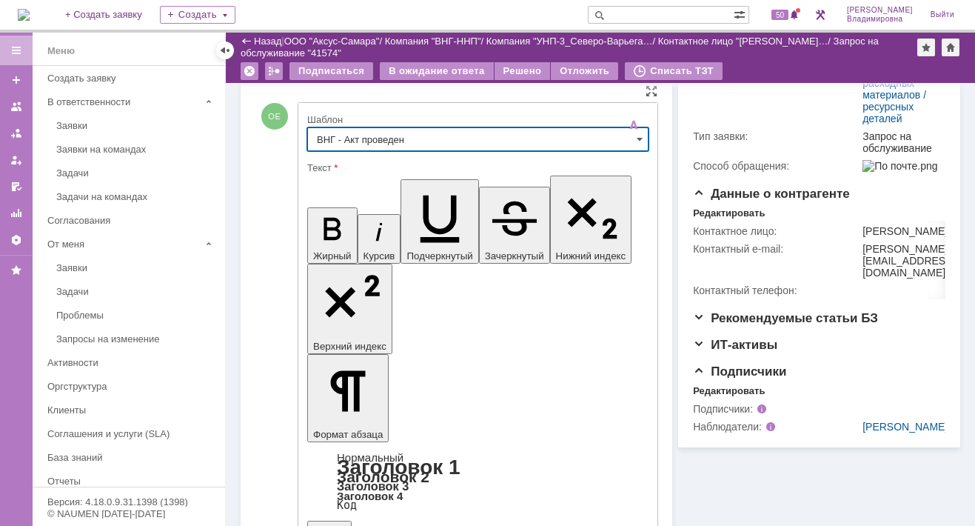
scroll to position [370, 0]
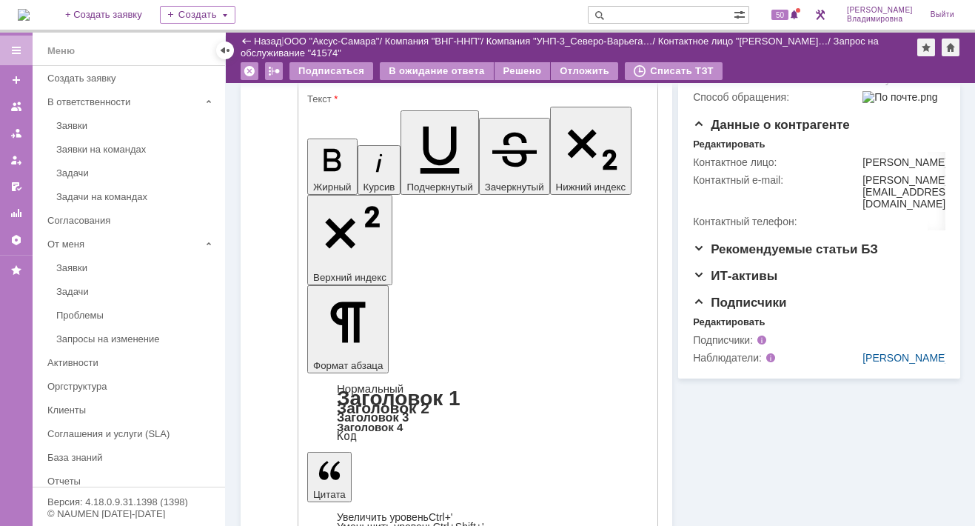
drag, startPoint x: 324, startPoint y: 3155, endPoint x: 379, endPoint y: 3176, distance: 59.3
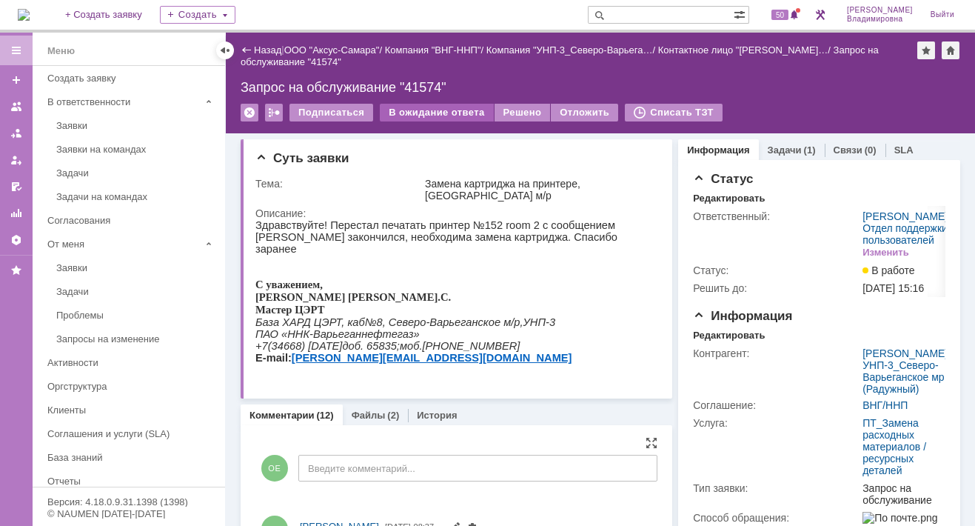
scroll to position [0, 0]
click at [440, 111] on div "В ожидание ответа" at bounding box center [436, 113] width 113 height 18
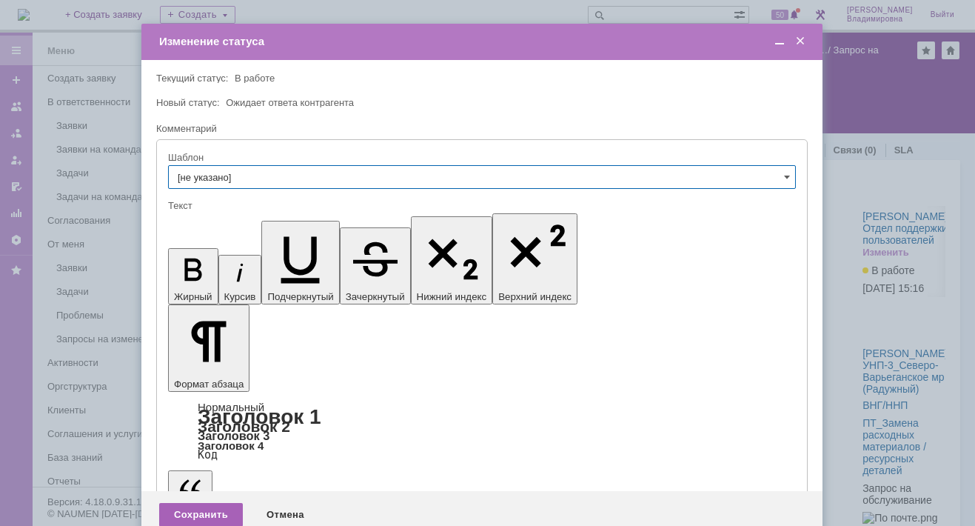
click at [210, 503] on div "Сохранить" at bounding box center [201, 515] width 84 height 24
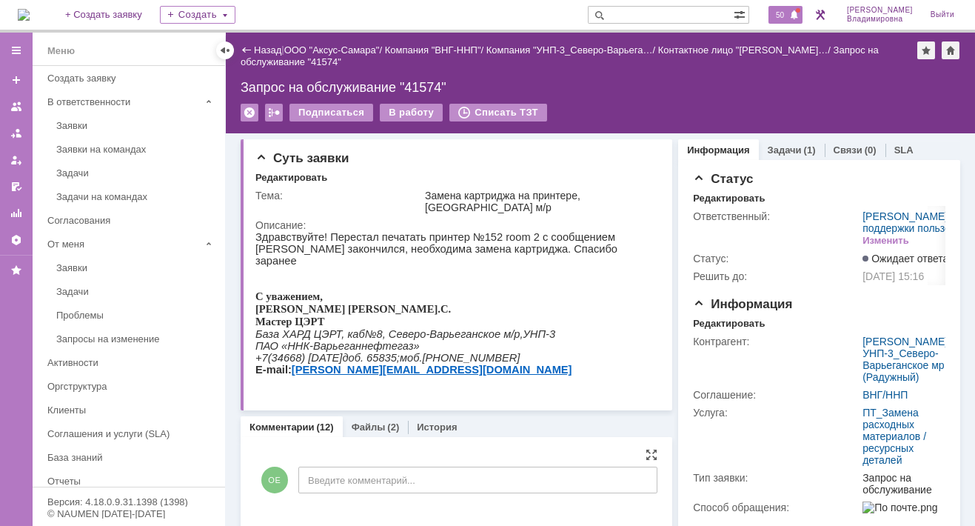
click at [788, 16] on span "50" at bounding box center [779, 15] width 17 height 10
click at [581, 95] on div "Назад | ООО "Аксус-Самара" / Компания "ВНГ-ННП" / Компания "УНП-3_Северо-Варьег…" at bounding box center [600, 83] width 749 height 101
click at [634, 13] on input "text" at bounding box center [661, 15] width 146 height 18
type input "41578"
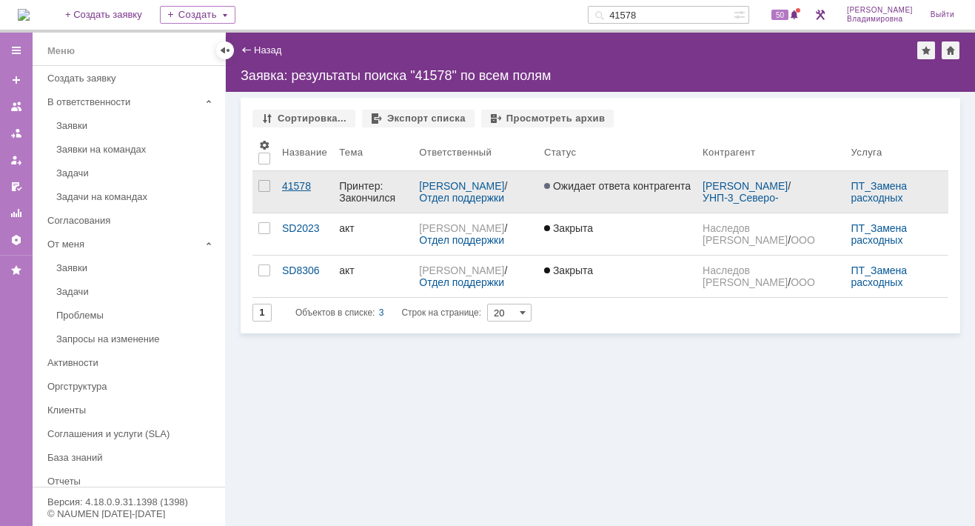
click at [290, 180] on div "41578" at bounding box center [304, 186] width 45 height 12
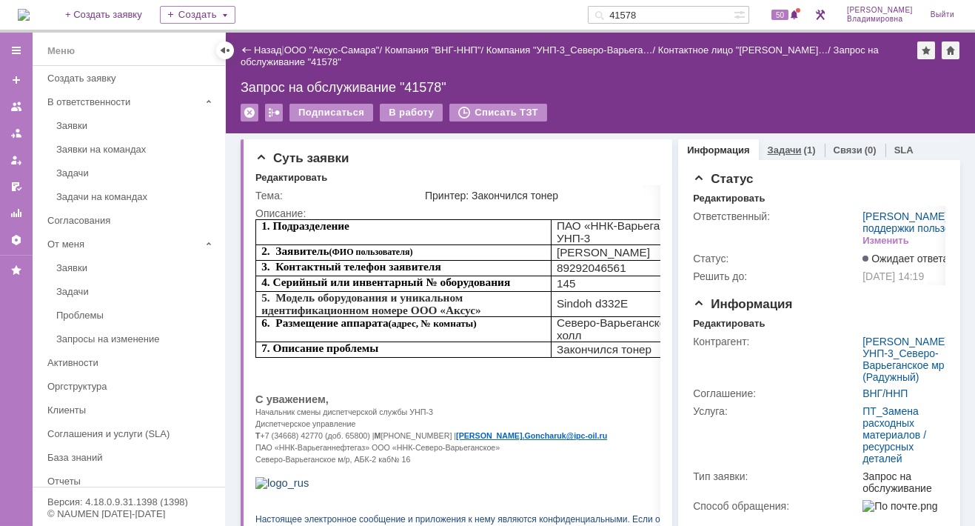
click at [768, 146] on link "Задачи" at bounding box center [785, 149] width 34 height 11
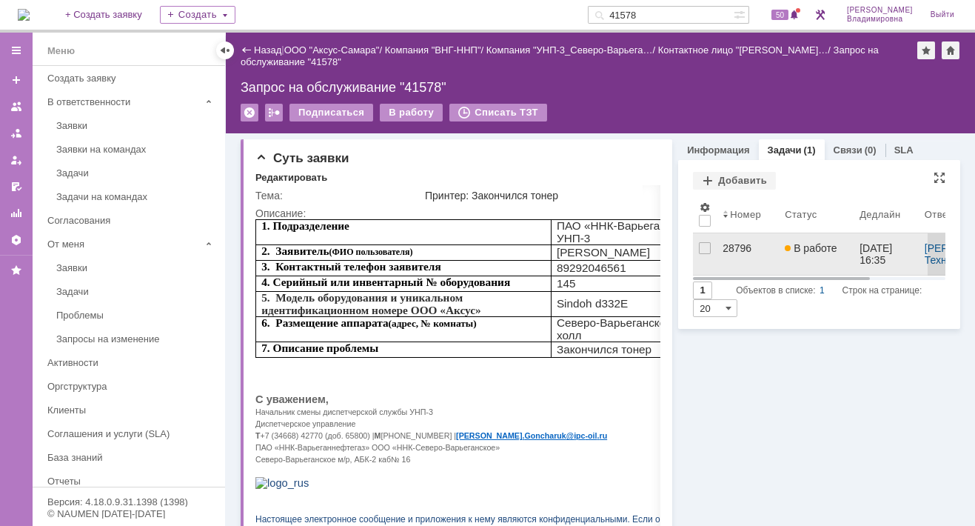
click at [734, 248] on div "28796" at bounding box center [748, 248] width 50 height 12
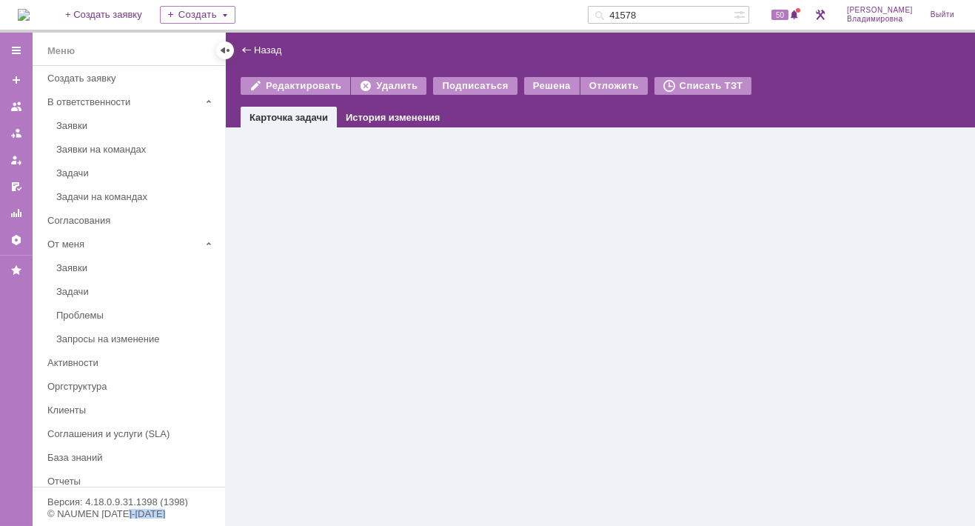
click at [734, 248] on div "Назад | Редактировать Удалить Подписаться Решена Отложить Списать ТЗТ task$4641…" at bounding box center [600, 279] width 749 height 493
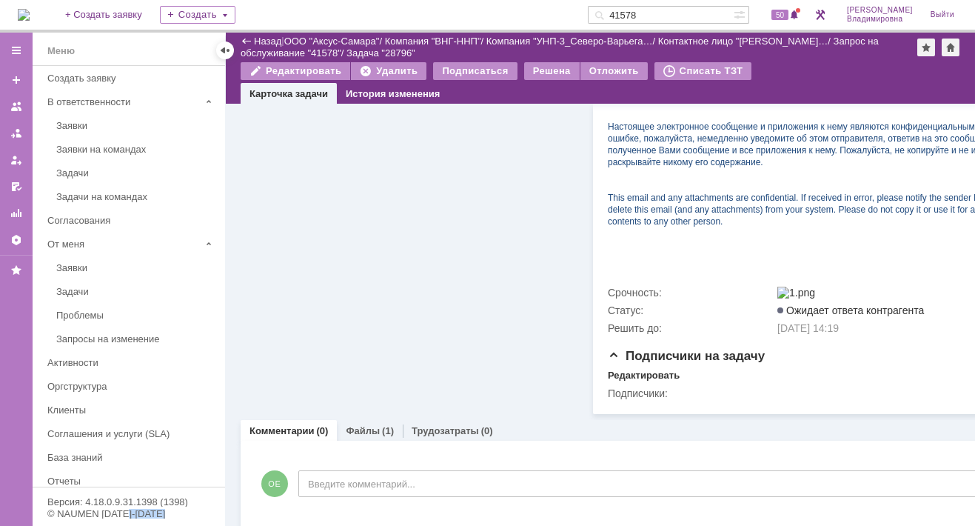
scroll to position [515, 0]
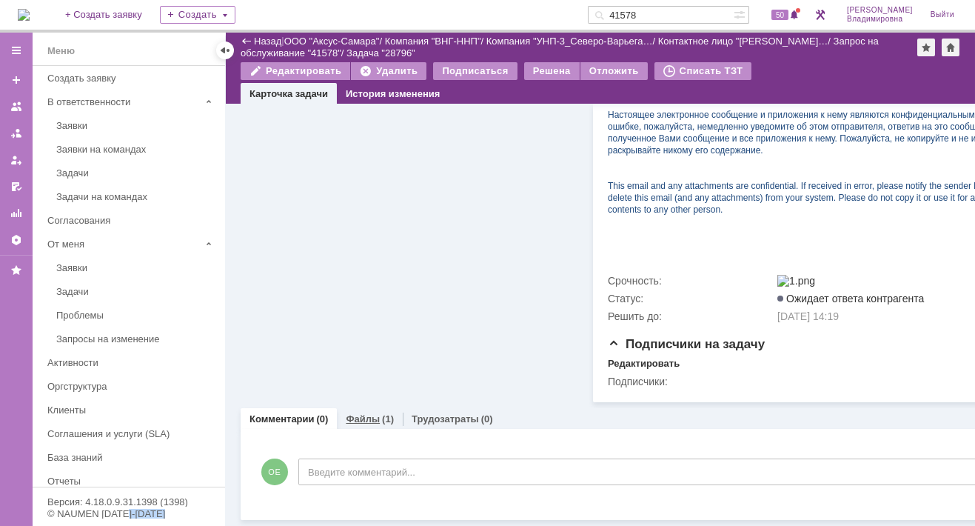
click at [358, 413] on link "Файлы" at bounding box center [363, 418] width 34 height 11
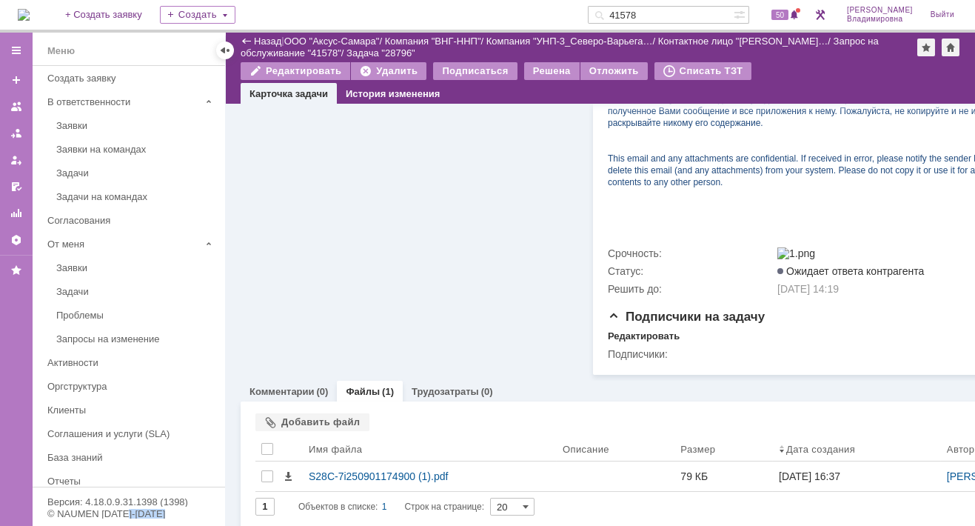
scroll to position [550, 0]
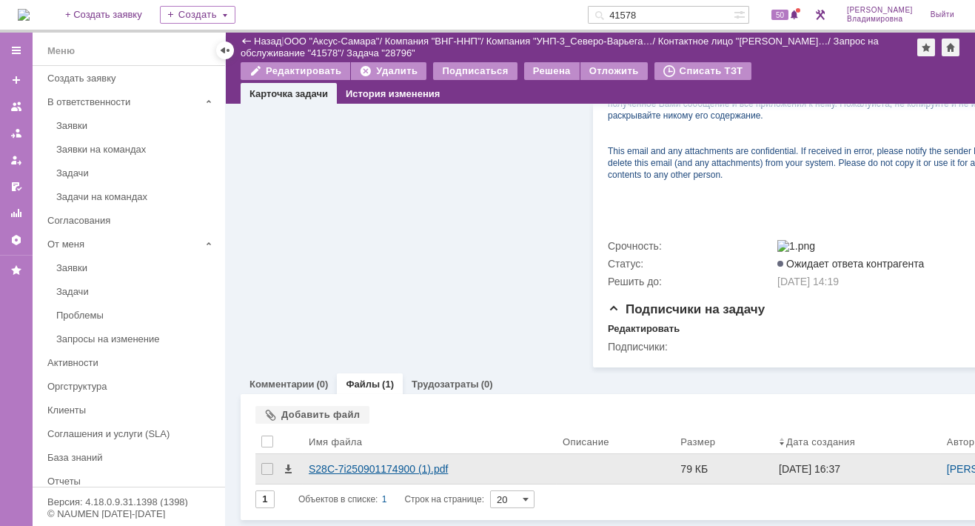
click at [338, 463] on div "S28C-7i250901174900 (1).pdf" at bounding box center [430, 469] width 242 height 12
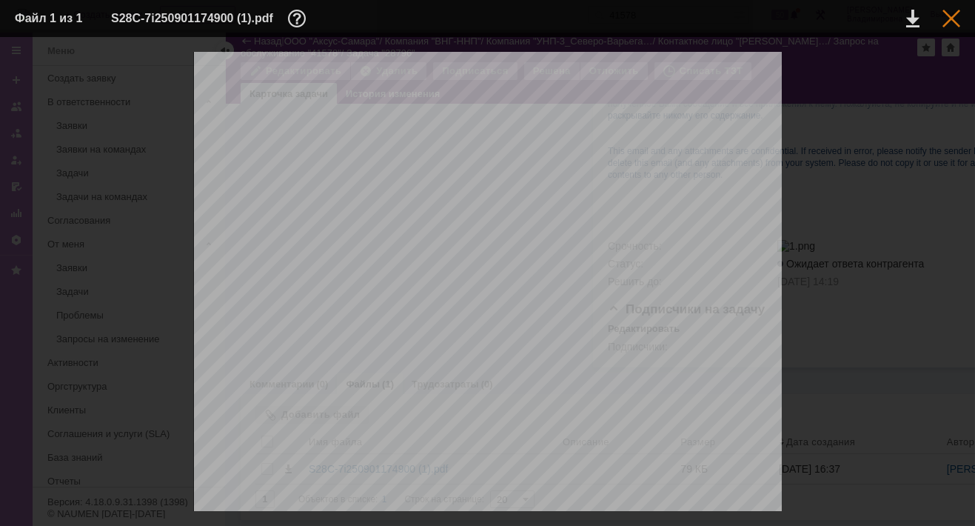
click at [951, 16] on div at bounding box center [951, 19] width 18 height 18
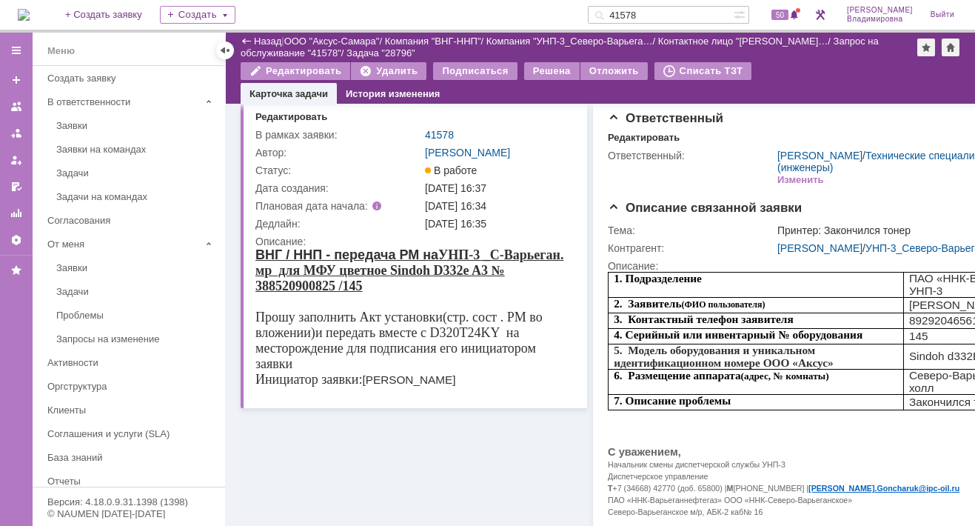
scroll to position [0, 0]
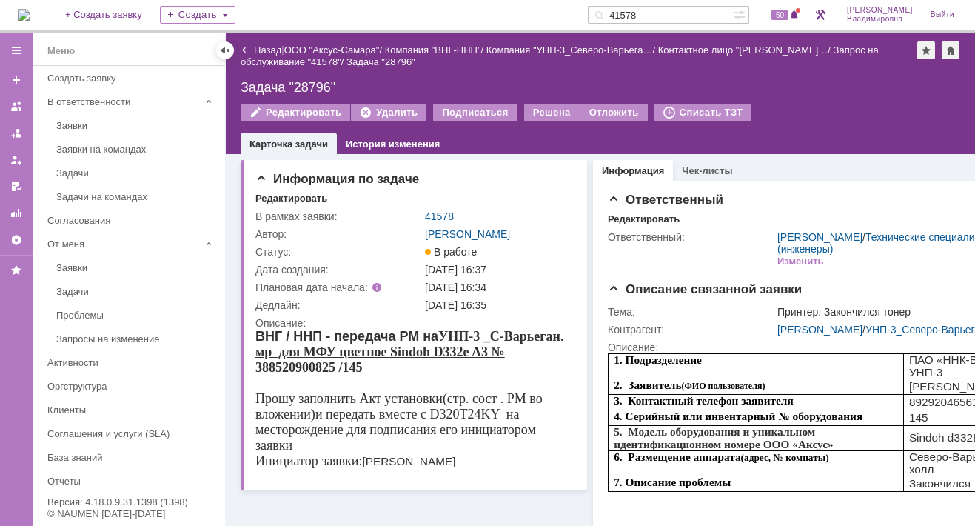
click at [807, 87] on div "Задача "28796"" at bounding box center [601, 87] width 720 height 15
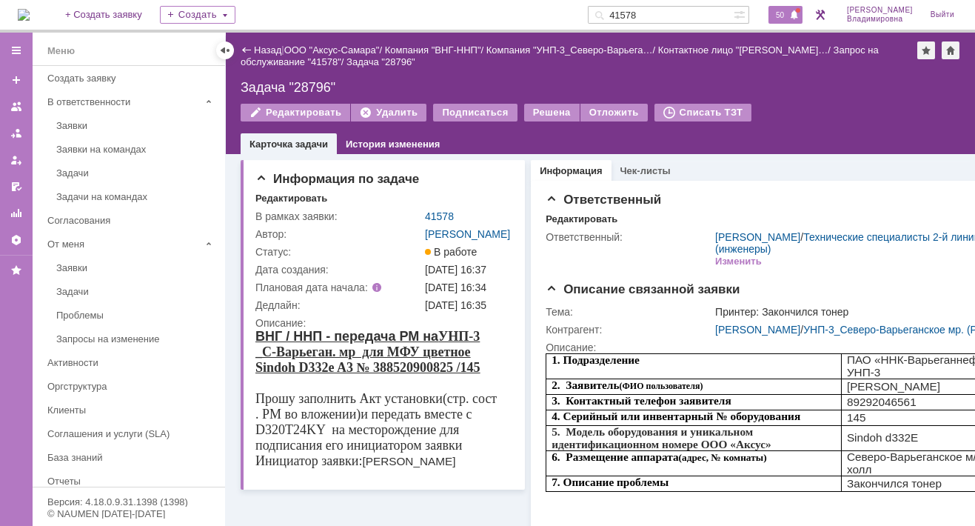
click at [784, 8] on div "50" at bounding box center [785, 15] width 34 height 18
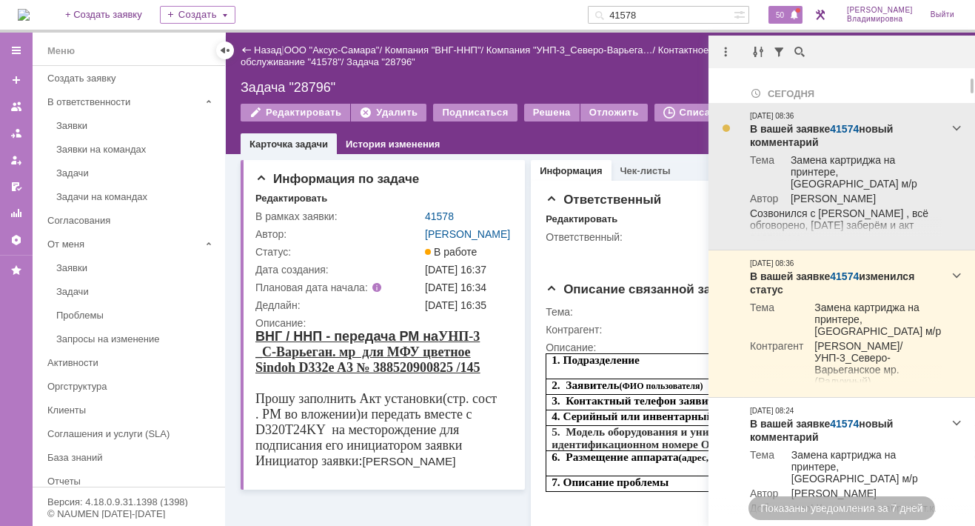
click at [854, 126] on link "41574" at bounding box center [844, 129] width 29 height 12
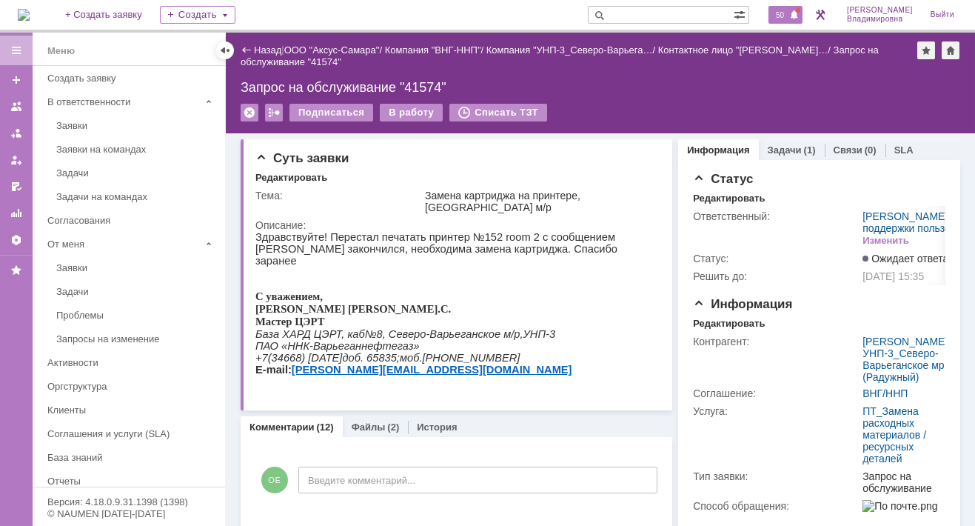
click at [785, 17] on span "50" at bounding box center [779, 15] width 17 height 10
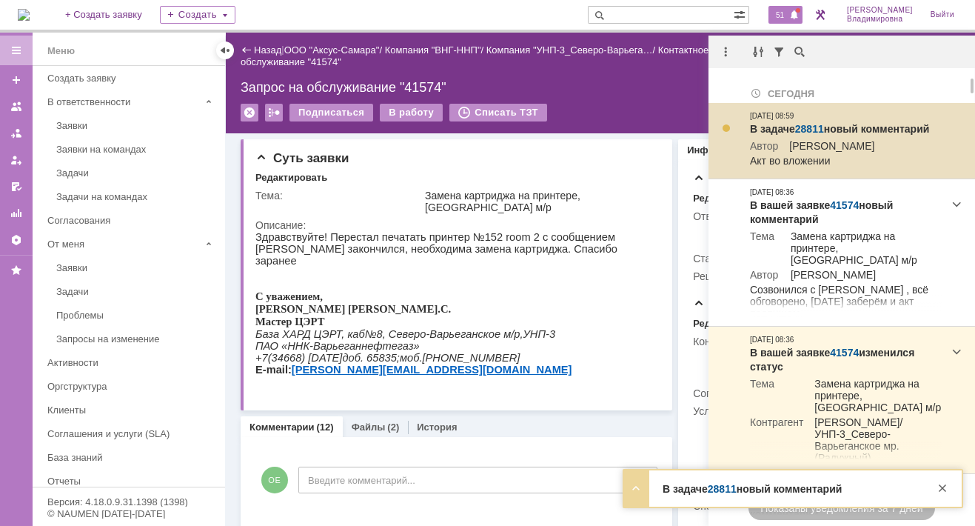
click at [805, 127] on link "28811" at bounding box center [809, 129] width 29 height 12
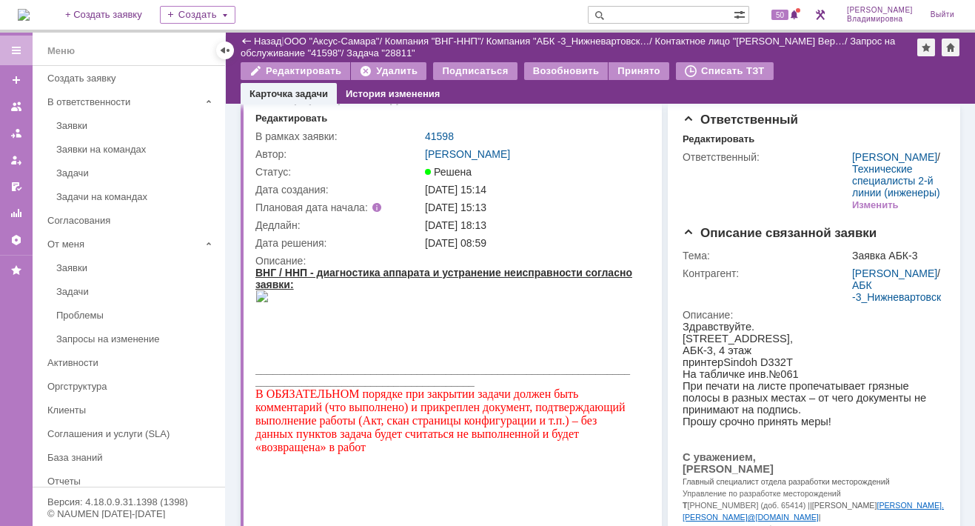
scroll to position [15, 0]
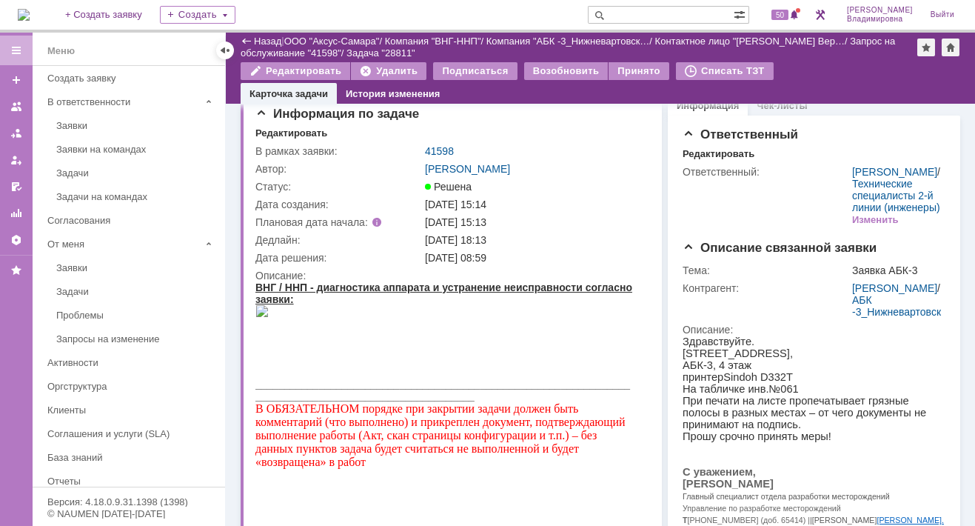
drag, startPoint x: 687, startPoint y: 50, endPoint x: 704, endPoint y: 20, distance: 34.8
click at [788, 11] on span "50" at bounding box center [779, 15] width 17 height 10
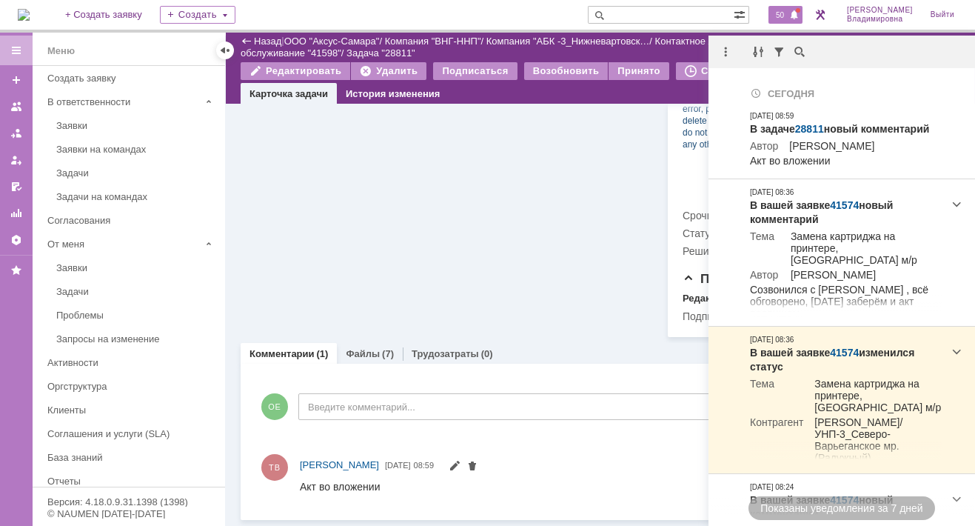
scroll to position [681, 0]
click at [352, 355] on link "Файлы" at bounding box center [363, 353] width 34 height 11
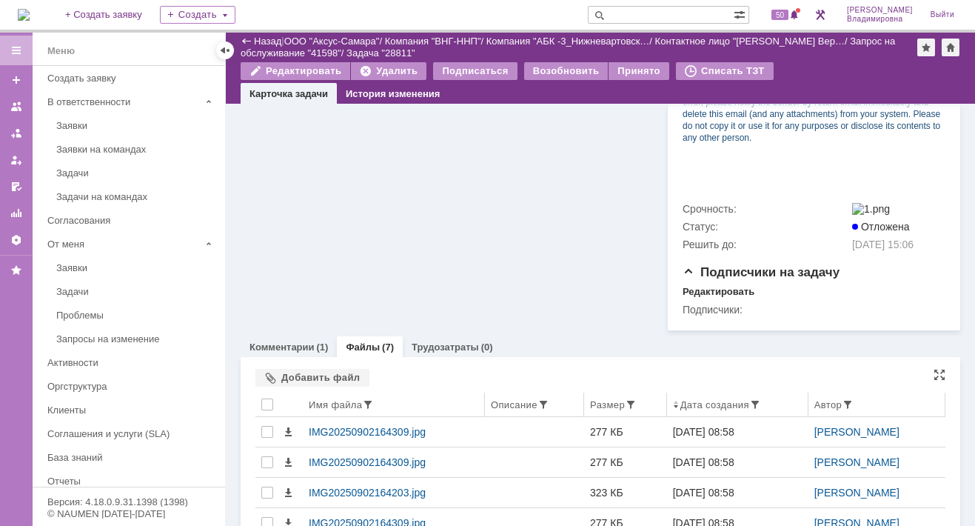
scroll to position [681, 0]
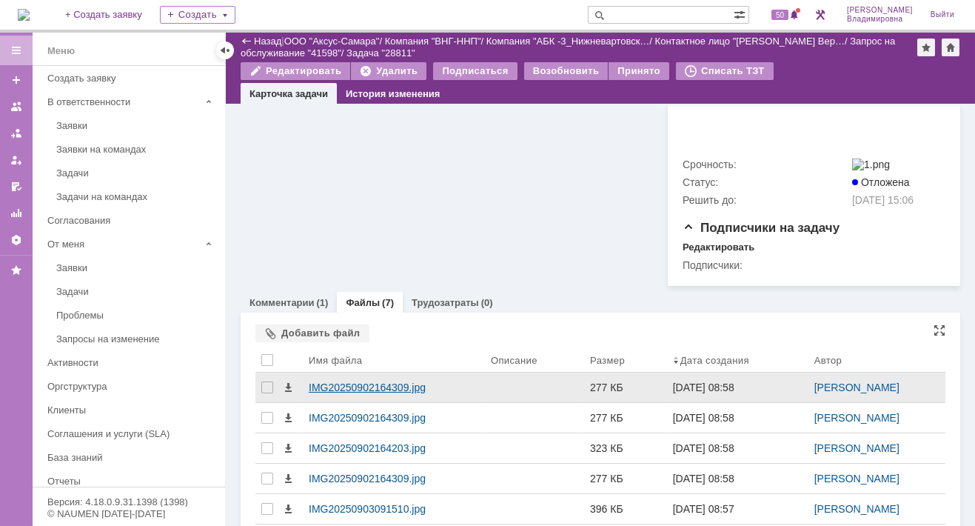
click at [328, 402] on div "IMG20250902164309.jpg" at bounding box center [394, 387] width 182 height 30
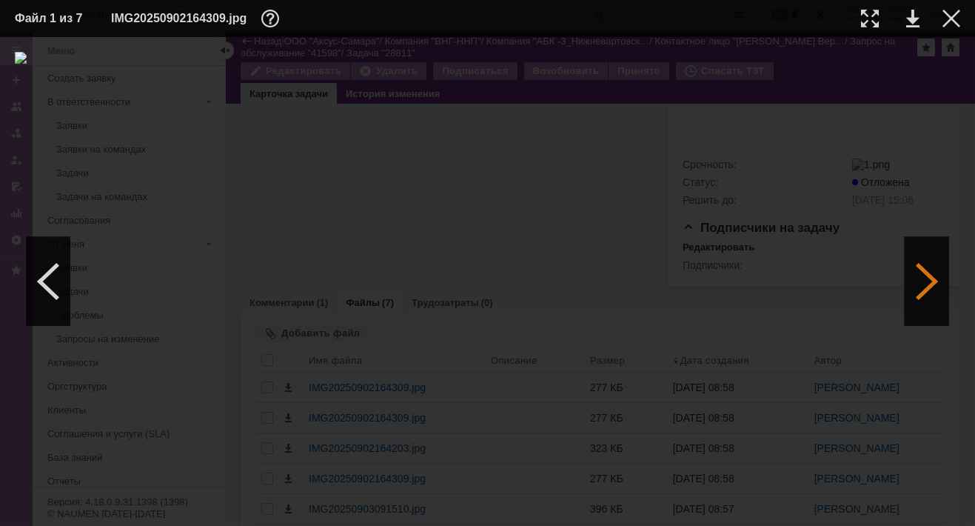
click at [923, 287] on div at bounding box center [927, 281] width 44 height 89
click at [922, 287] on div at bounding box center [927, 281] width 44 height 89
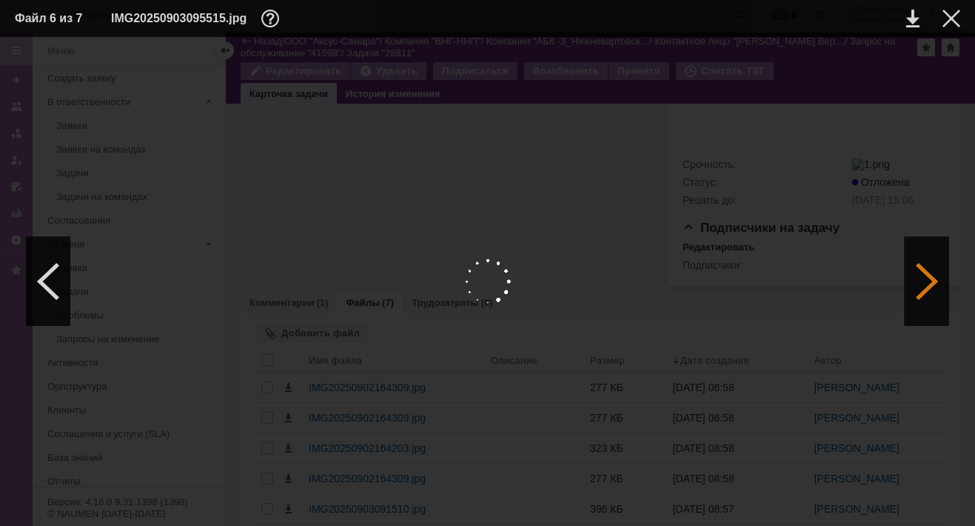
click at [922, 287] on div at bounding box center [927, 281] width 44 height 89
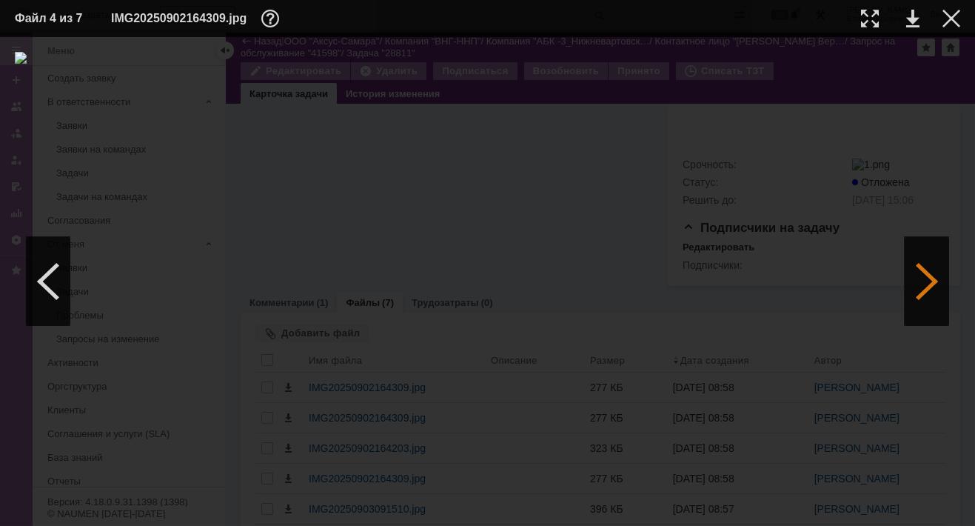
click at [922, 287] on div at bounding box center [927, 281] width 44 height 89
click at [911, 19] on link at bounding box center [912, 19] width 13 height 18
click at [720, 235] on div at bounding box center [487, 281] width 945 height 459
drag, startPoint x: 831, startPoint y: 295, endPoint x: 825, endPoint y: 313, distance: 19.2
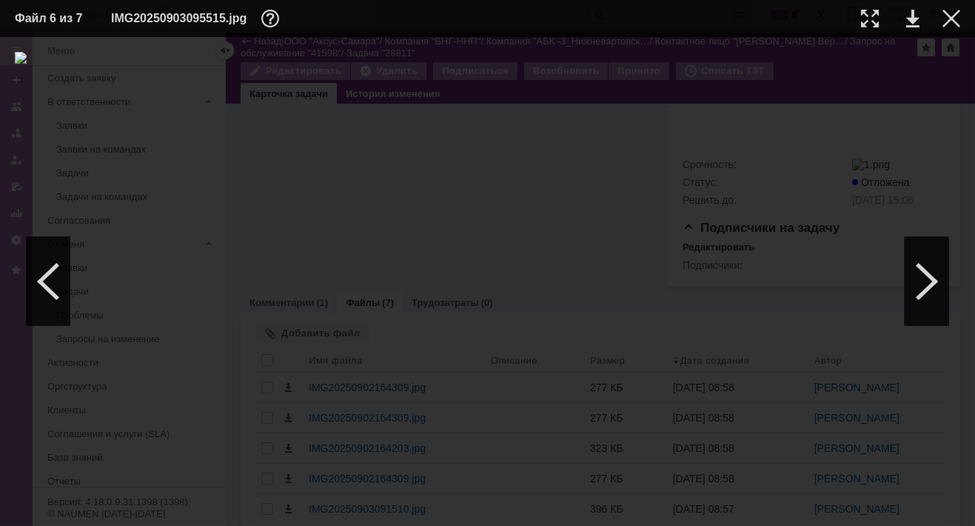
click at [831, 295] on div at bounding box center [487, 281] width 945 height 459
click at [970, 22] on table "Файл 6 из 7 IMG20250903095515.jpg" at bounding box center [487, 18] width 975 height 37
click at [950, 14] on div at bounding box center [951, 19] width 18 height 18
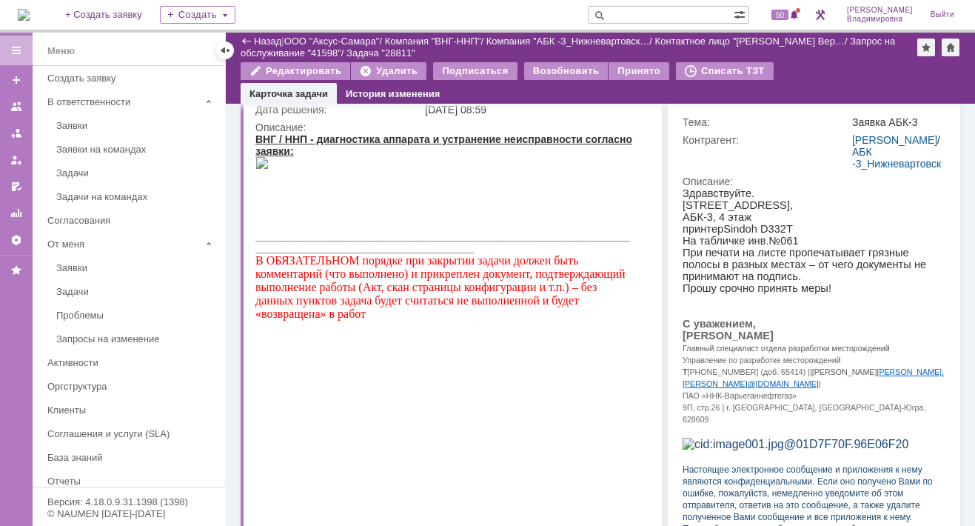
scroll to position [0, 0]
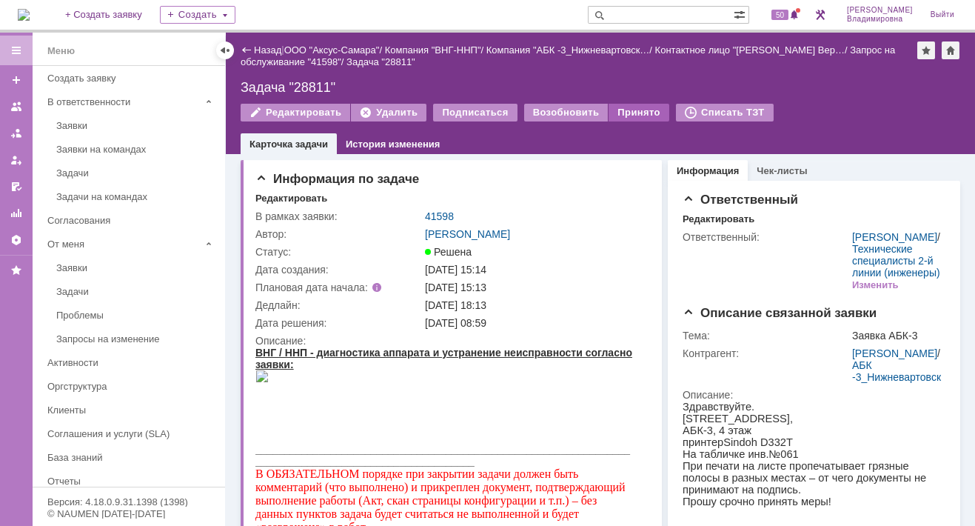
click at [627, 111] on div "Принято" at bounding box center [639, 113] width 61 height 18
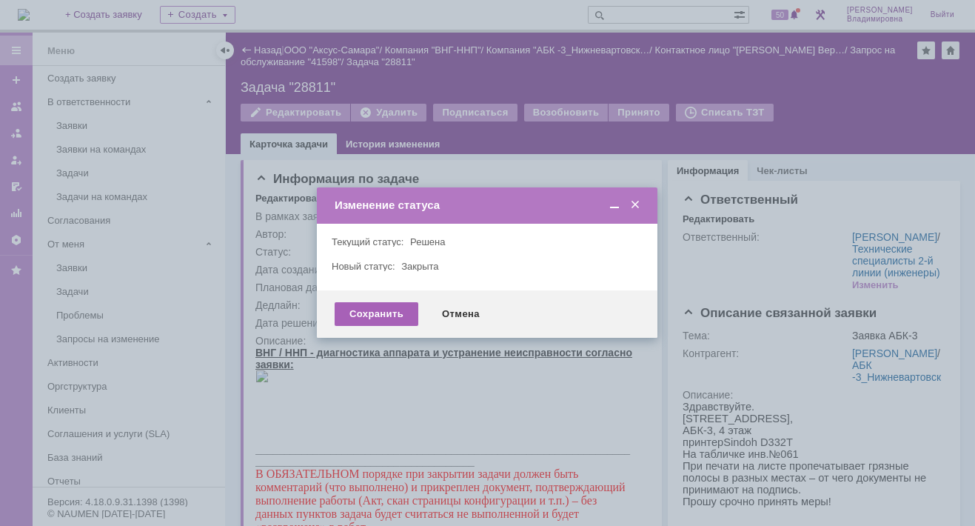
click at [381, 310] on div "Сохранить" at bounding box center [377, 314] width 84 height 24
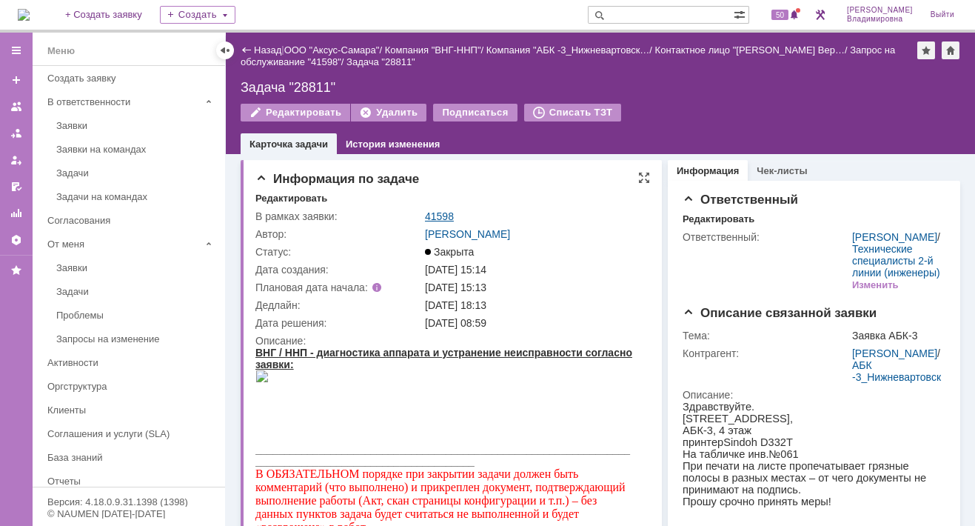
click at [446, 215] on link "41598" at bounding box center [439, 216] width 29 height 12
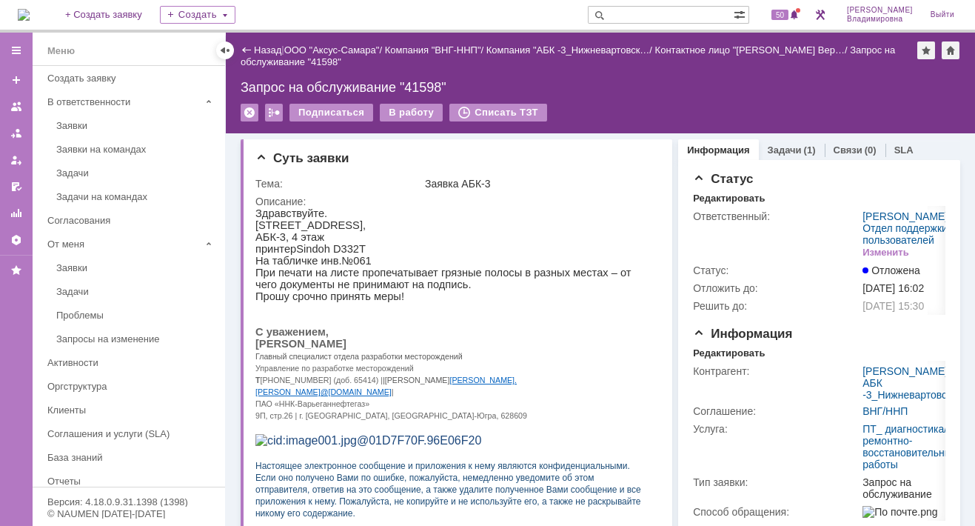
click at [432, 12] on div "На домашнюю + Создать заявку Создать 50 Орлова Елена Владимировна Выйти" at bounding box center [487, 16] width 975 height 33
click at [332, 24] on div "На домашнюю + Создать заявку Создать 50 Орлова Елена Владимировна Выйти" at bounding box center [487, 16] width 975 height 33
click at [324, 47] on link "ООО "Аксус-Самара"" at bounding box center [332, 49] width 96 height 11
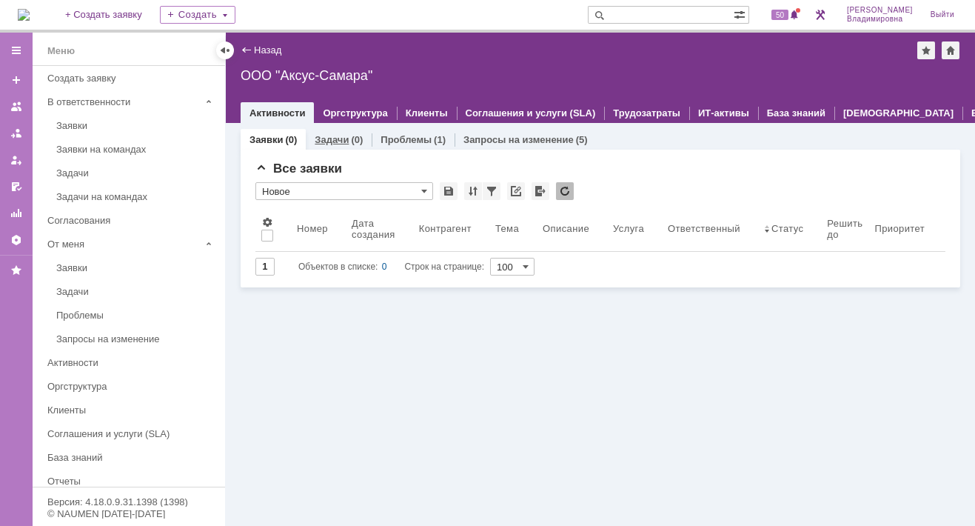
click at [332, 138] on link "Задачи" at bounding box center [332, 139] width 34 height 11
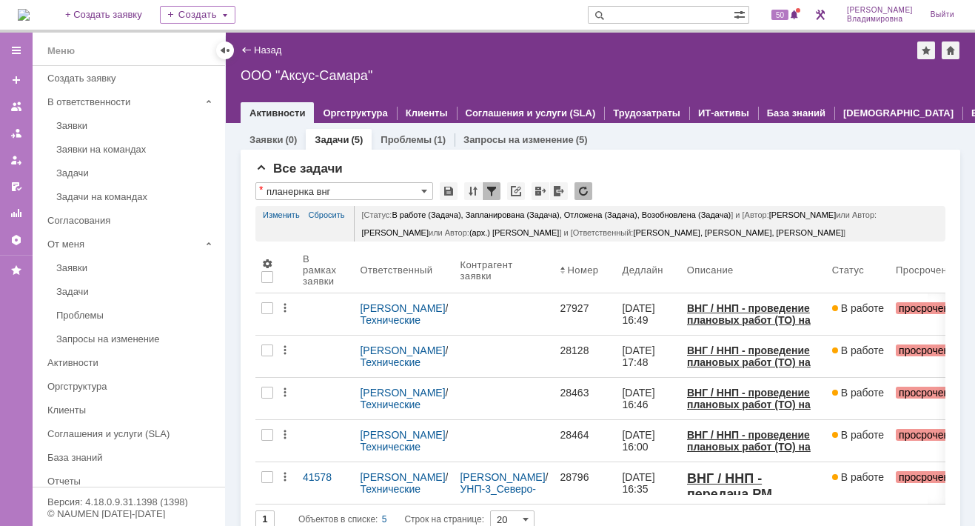
click at [27, 13] on img at bounding box center [24, 15] width 12 height 12
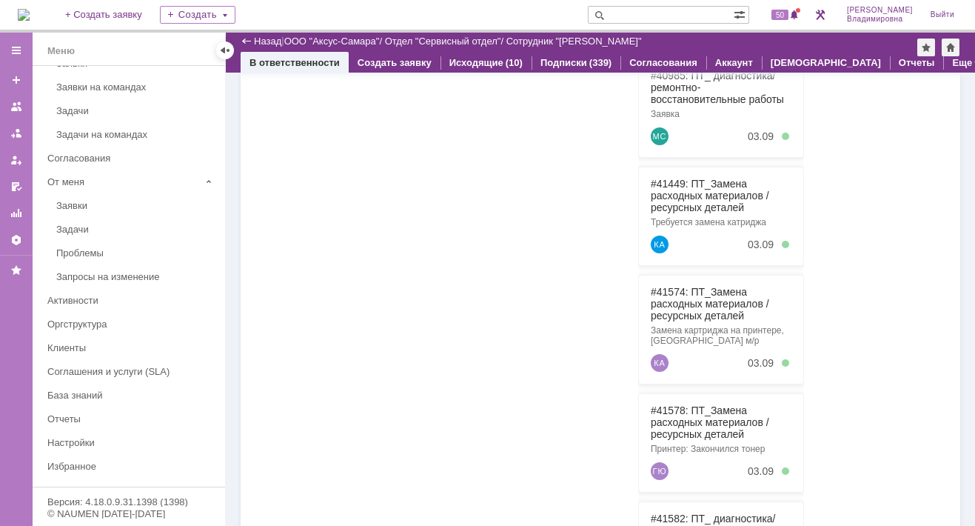
scroll to position [627, 0]
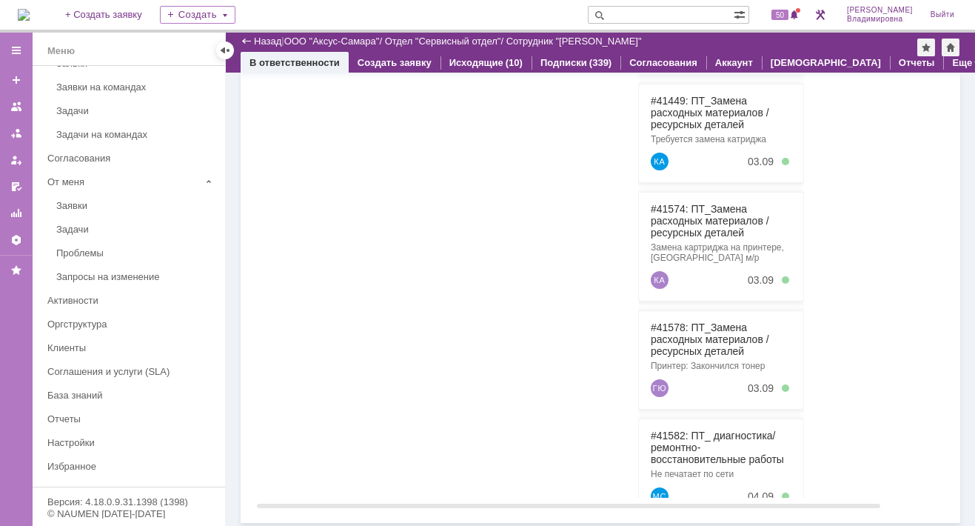
click at [356, 191] on div at bounding box center [354, 229] width 166 height 537
click at [425, 398] on div at bounding box center [354, 229] width 166 height 537
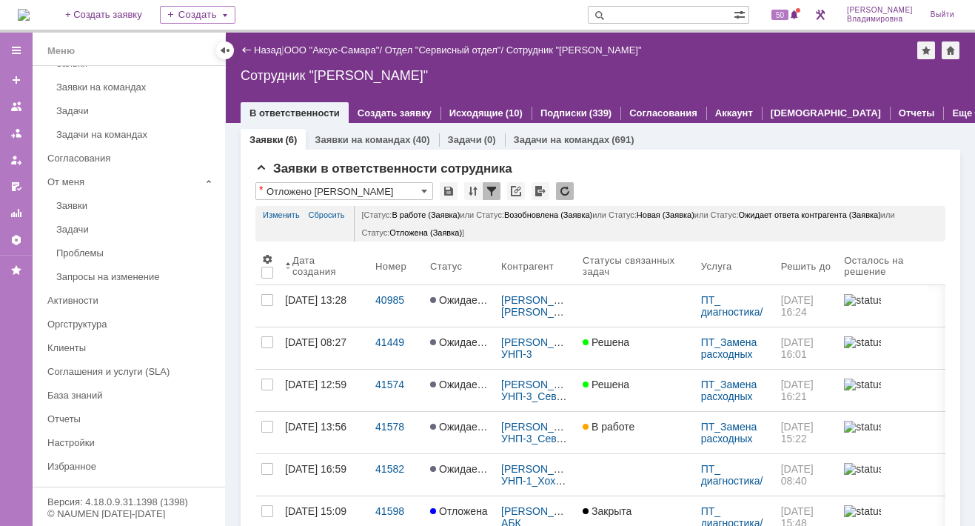
scroll to position [0, 0]
click at [788, 14] on span "50" at bounding box center [779, 15] width 17 height 10
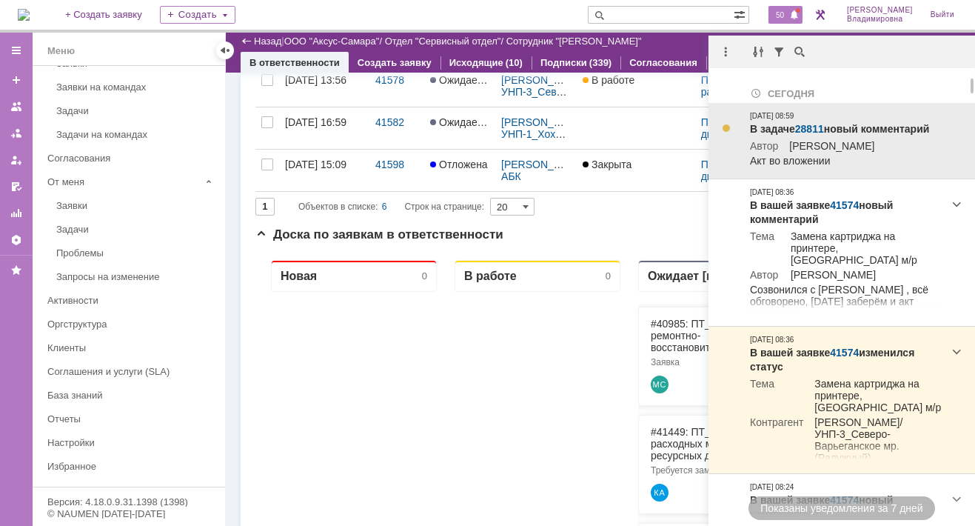
click at [803, 126] on link "28811" at bounding box center [809, 129] width 29 height 12
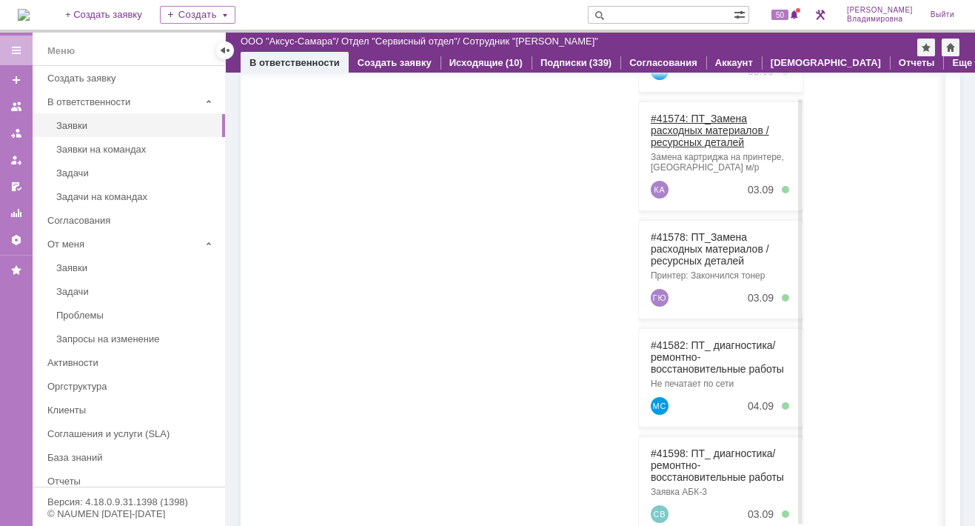
scroll to position [136, 0]
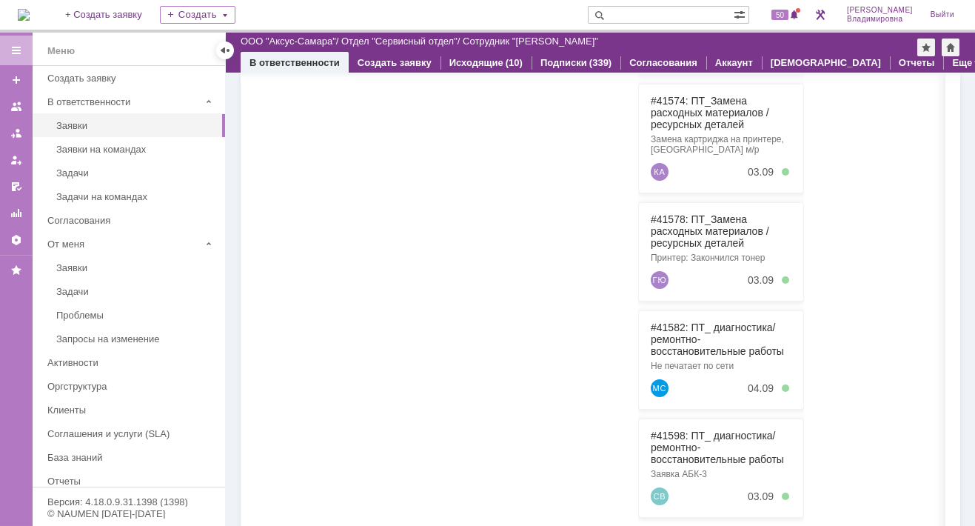
click at [641, 13] on input "text" at bounding box center [661, 15] width 146 height 18
type input "28464"
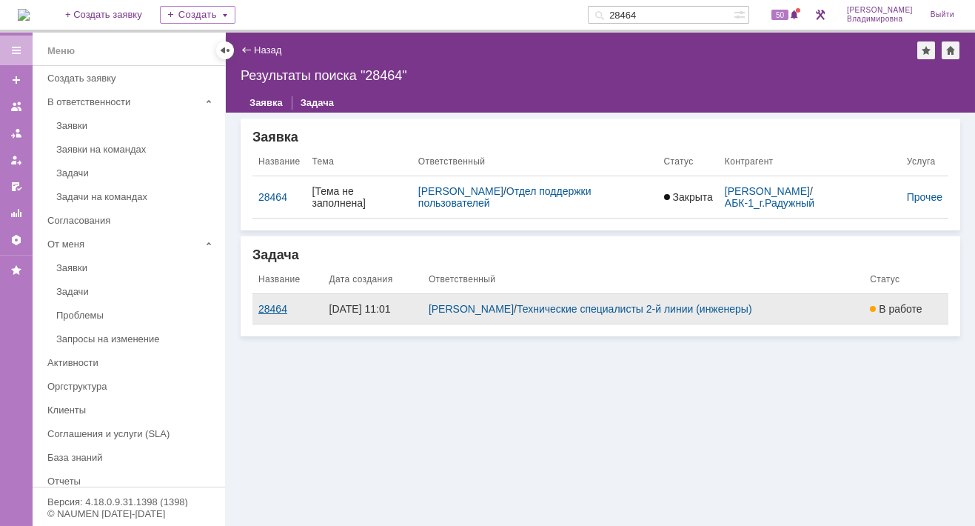
click at [272, 310] on div "28464" at bounding box center [287, 309] width 59 height 12
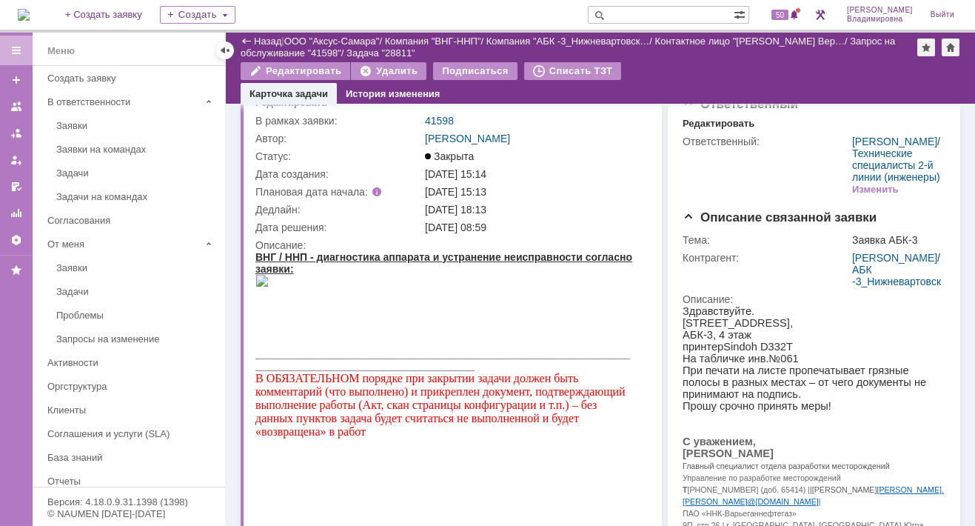
scroll to position [15, 0]
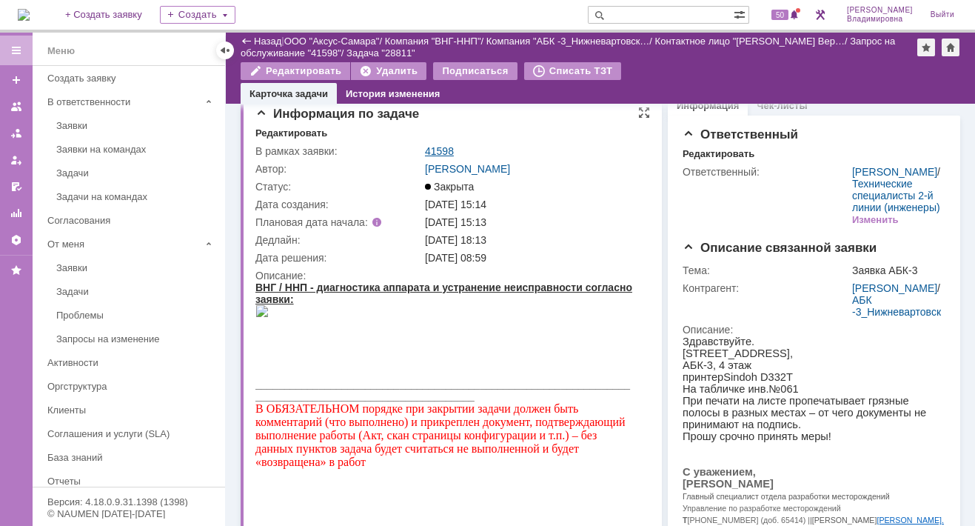
click at [442, 149] on link "41598" at bounding box center [439, 151] width 29 height 12
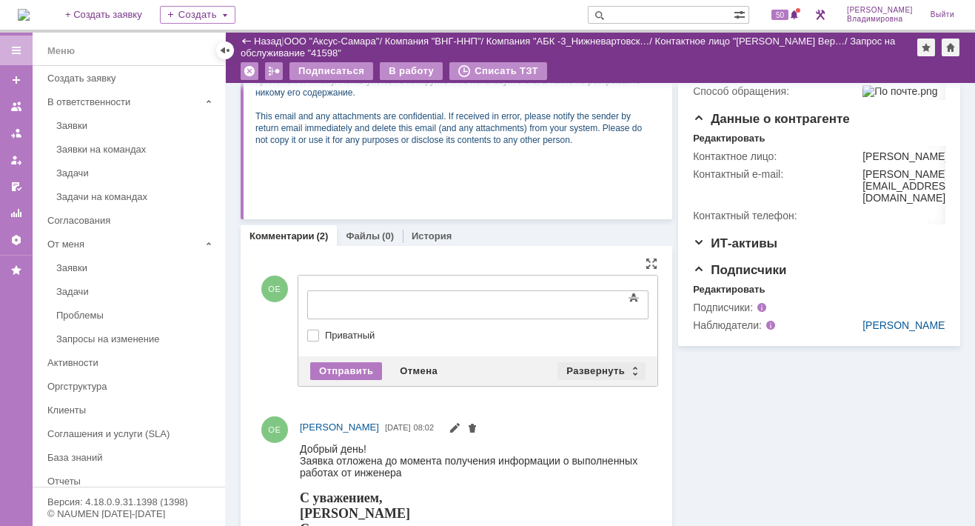
click at [580, 366] on div "Развернуть" at bounding box center [601, 371] width 88 height 18
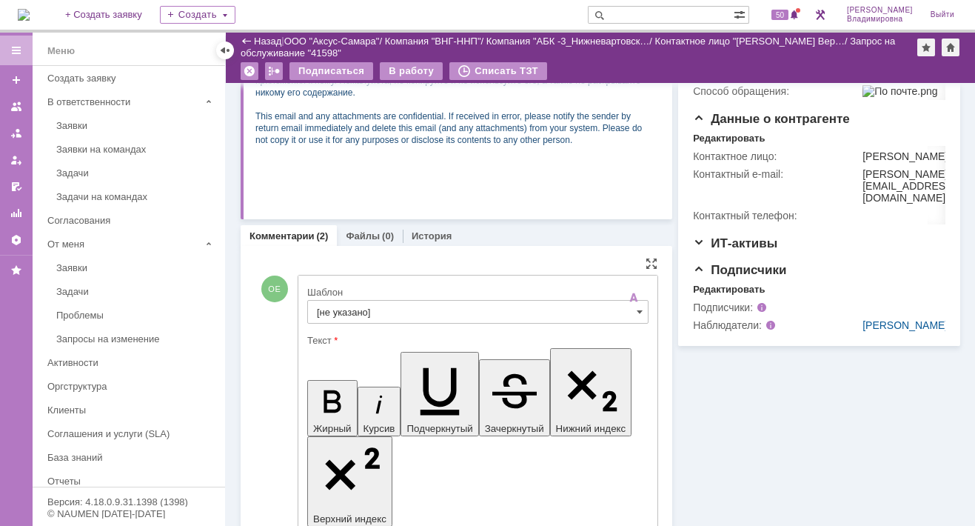
click at [354, 313] on input "[не указано]" at bounding box center [477, 312] width 341 height 24
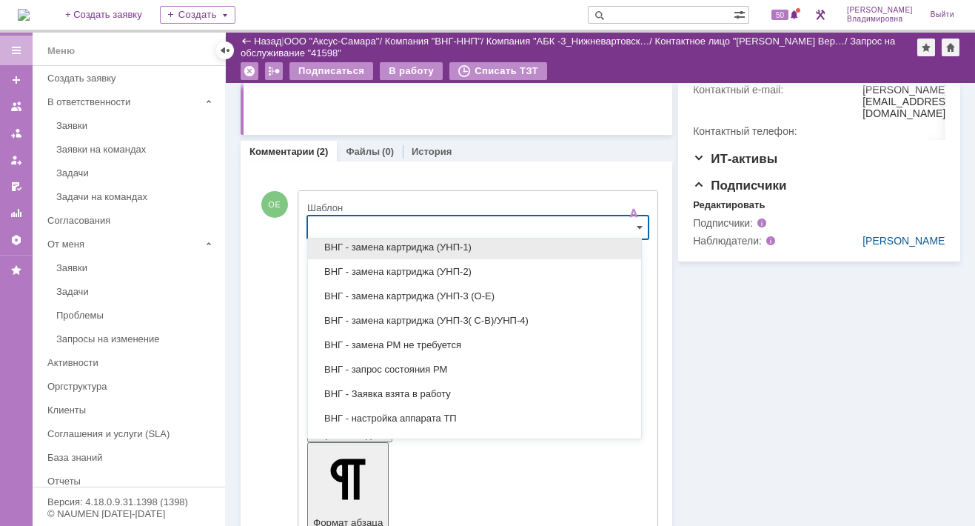
scroll to position [253, 0]
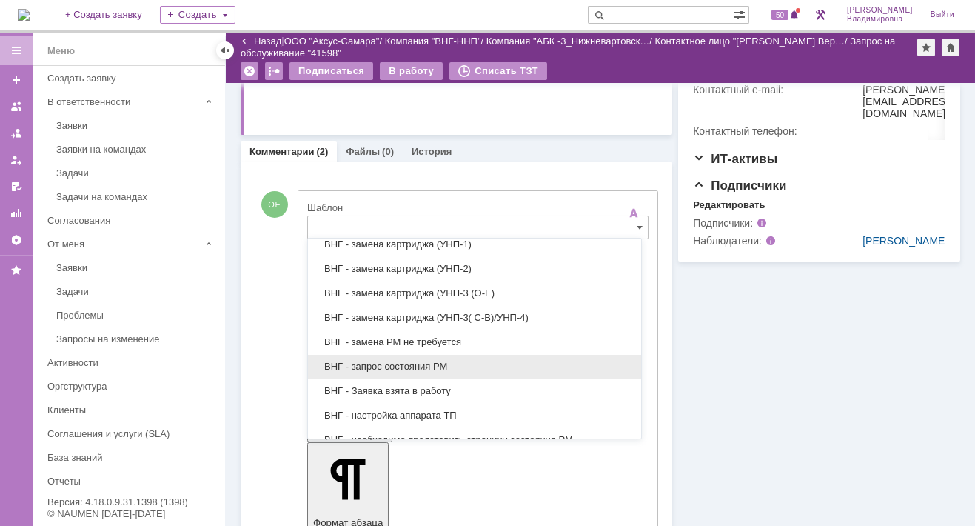
click at [375, 370] on div "ВНГ - запрос состояния РМ" at bounding box center [474, 367] width 333 height 24
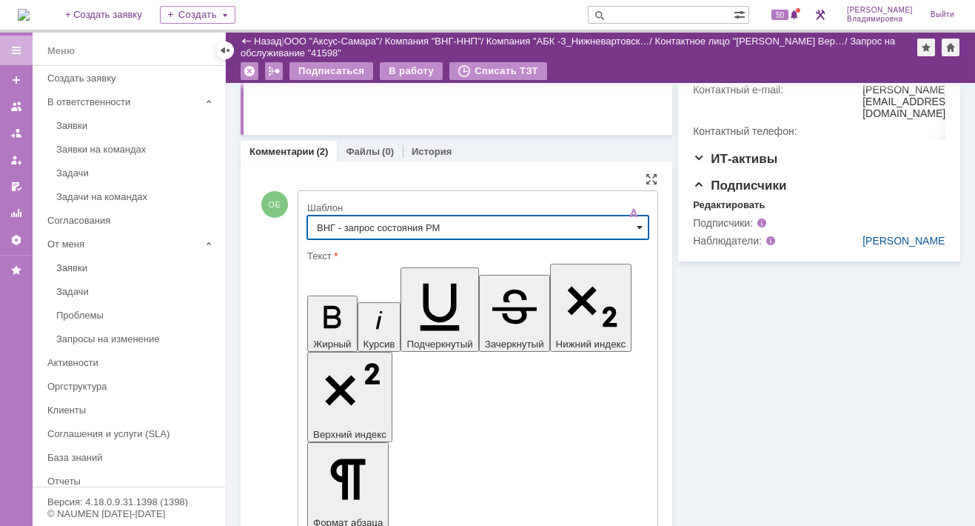
click at [637, 223] on span at bounding box center [640, 227] width 6 height 12
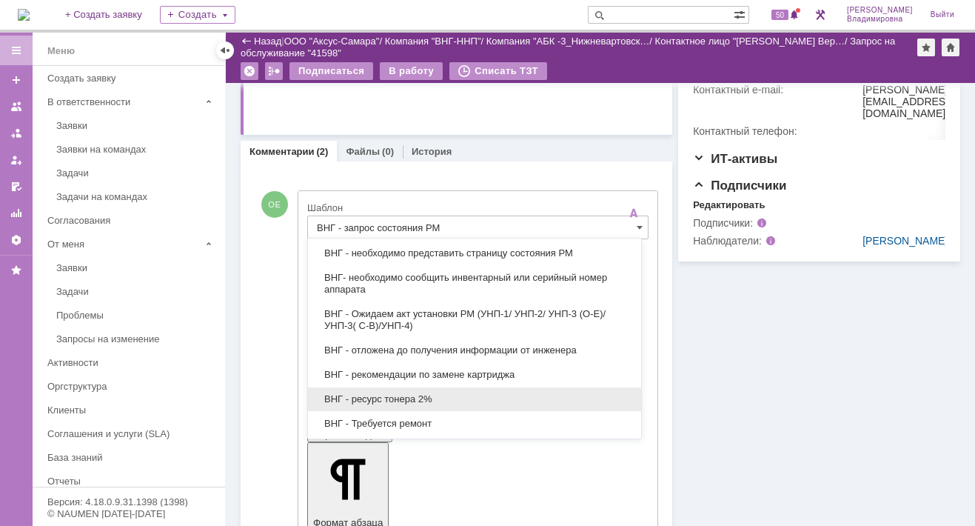
scroll to position [514, 0]
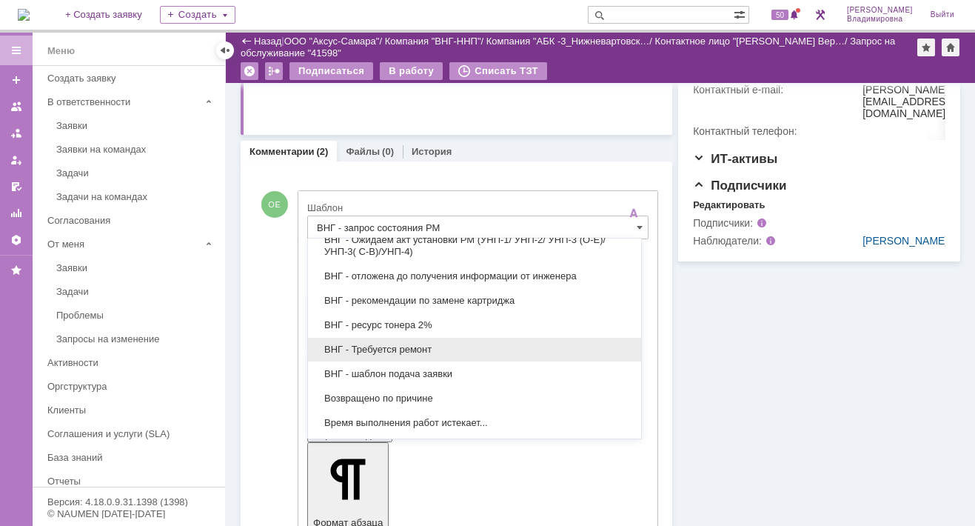
click at [403, 347] on span "ВНГ - Требуется ремонт" at bounding box center [474, 350] width 315 height 12
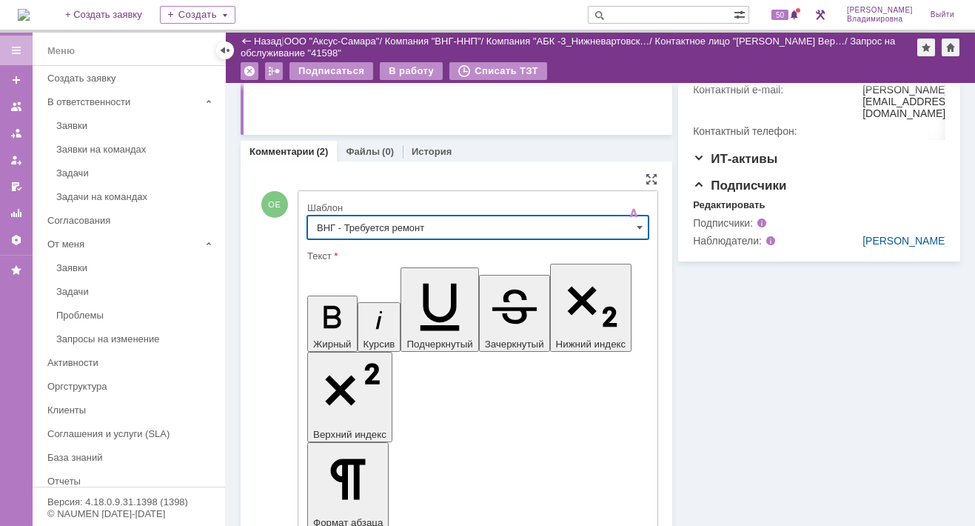
type input "ВНГ - Требуется ремонт"
drag, startPoint x: 324, startPoint y: 3349, endPoint x: 495, endPoint y: 3393, distance: 176.5
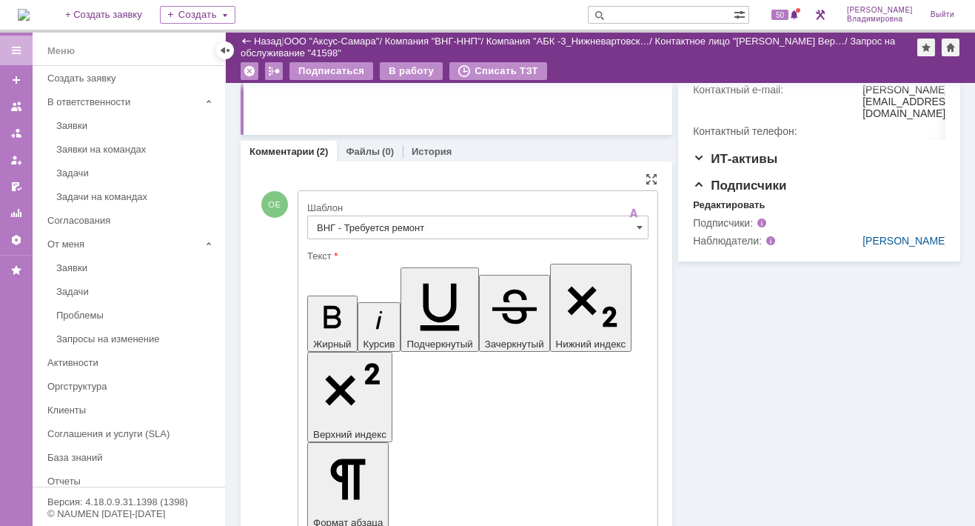
drag, startPoint x: 322, startPoint y: 3323, endPoint x: 392, endPoint y: 3322, distance: 70.3
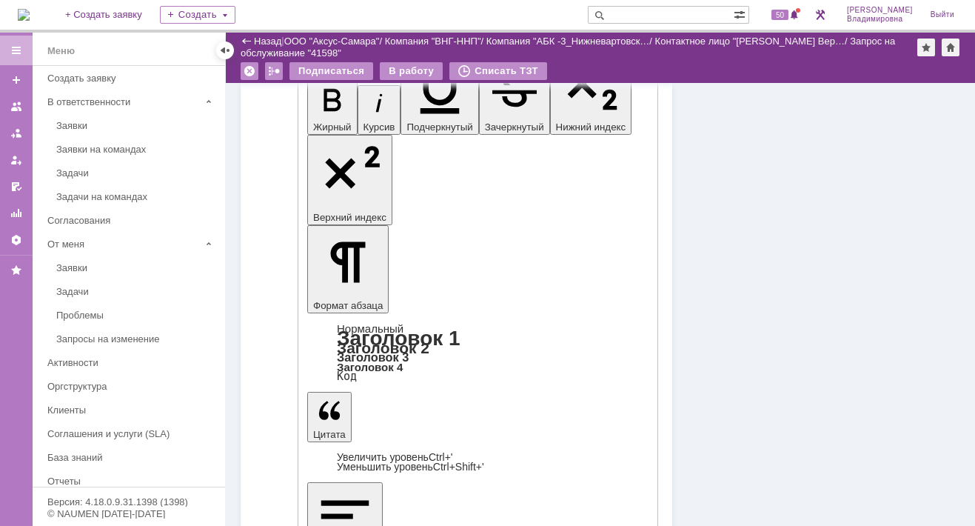
scroll to position [677, 0]
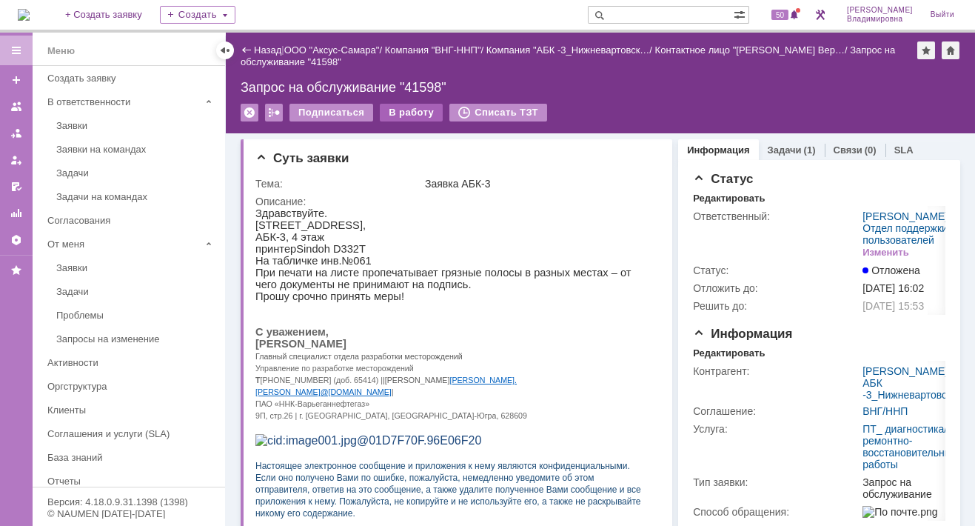
scroll to position [0, 0]
click at [392, 108] on div "В работу" at bounding box center [411, 113] width 63 height 18
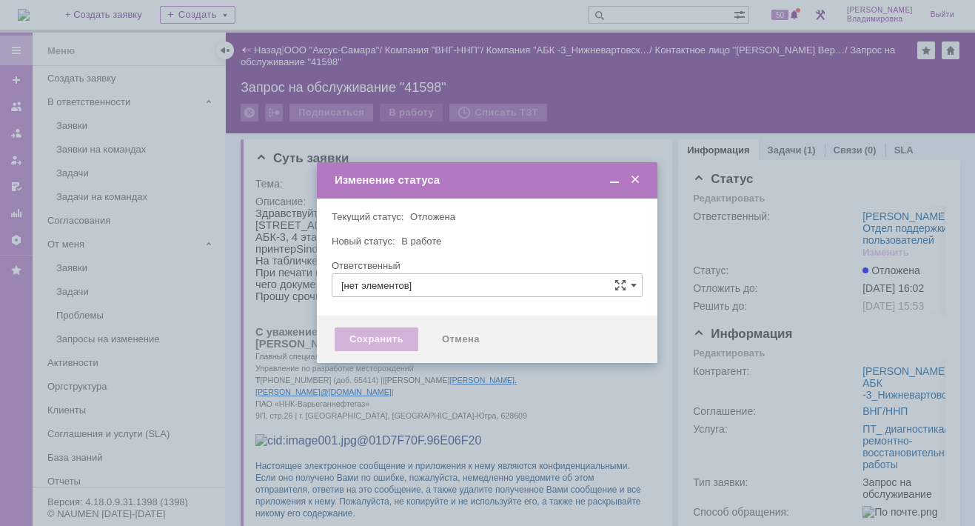
type input "[PERSON_NAME]"
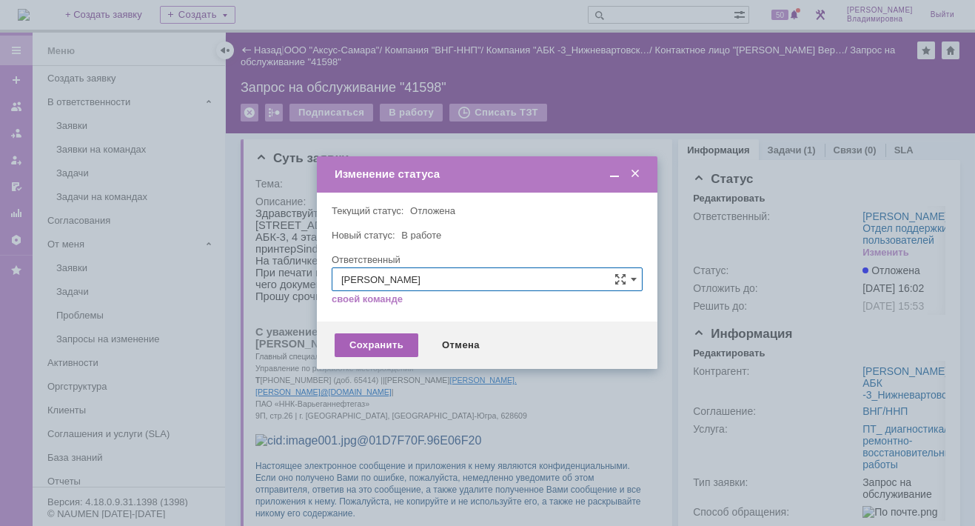
click at [361, 344] on div "Сохранить" at bounding box center [377, 345] width 84 height 24
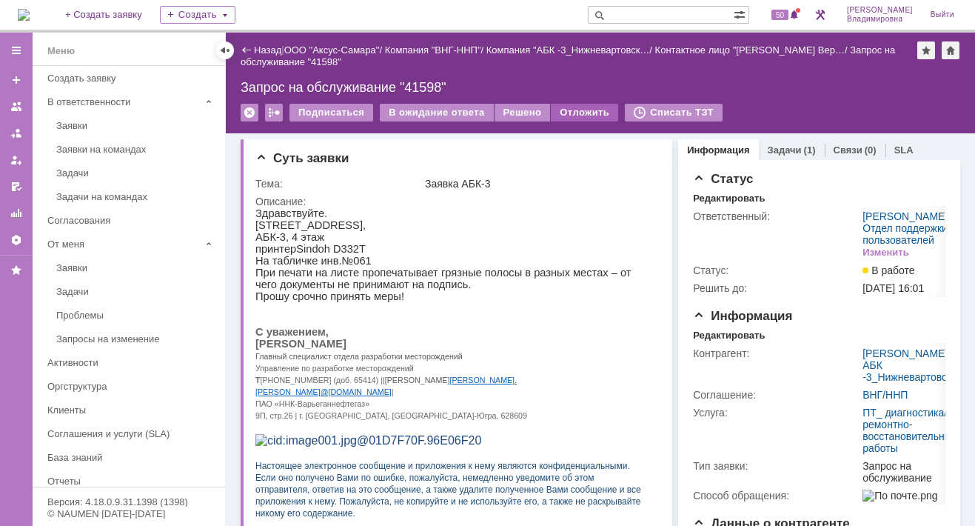
click at [565, 111] on div "Отложить" at bounding box center [584, 113] width 67 height 18
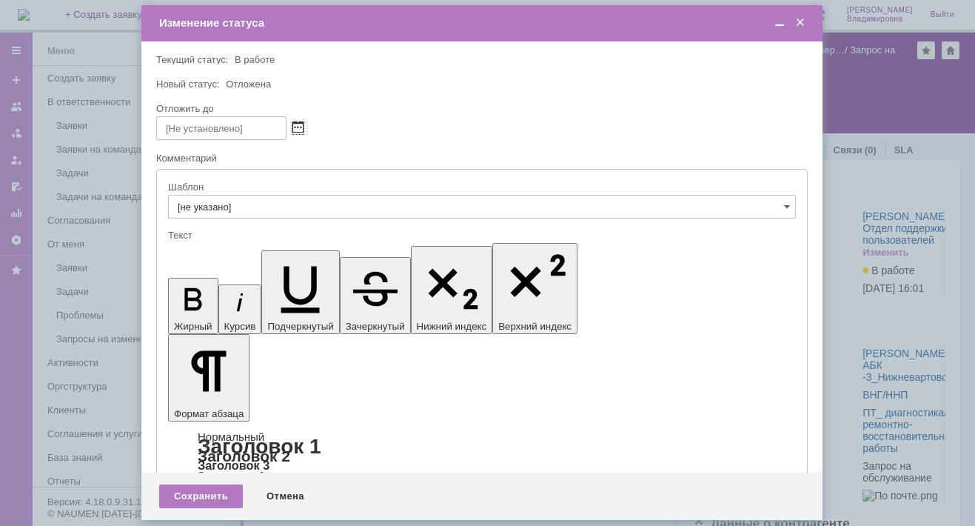
click at [296, 124] on span at bounding box center [297, 128] width 11 height 12
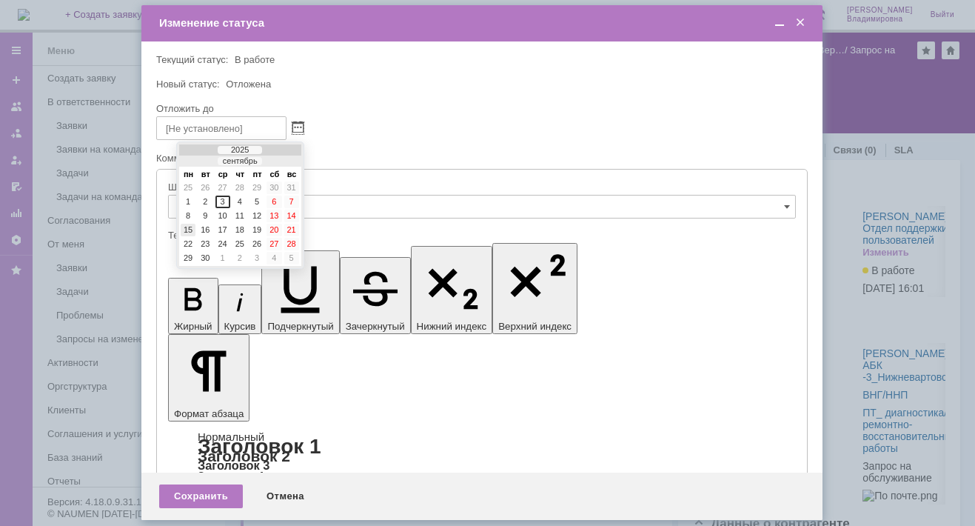
click at [186, 225] on div "15" at bounding box center [188, 230] width 15 height 13
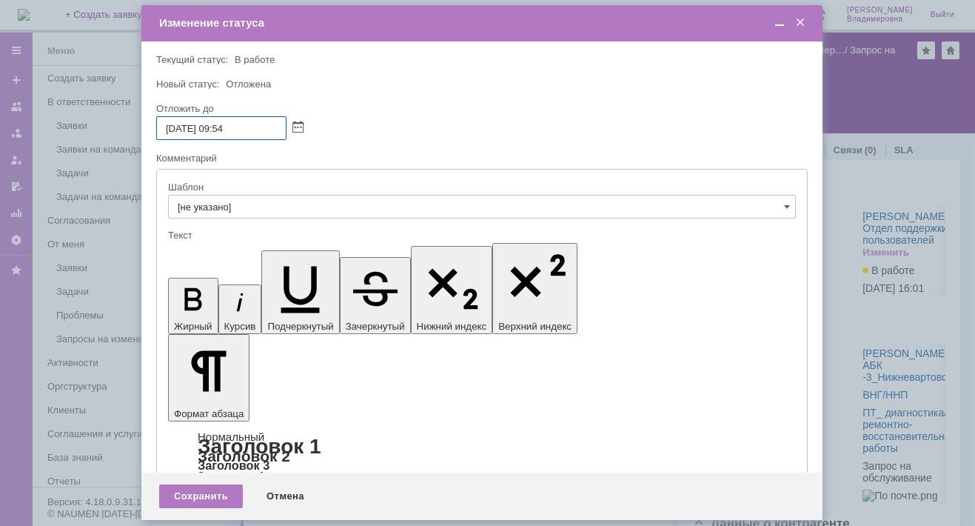
drag, startPoint x: 218, startPoint y: 130, endPoint x: 227, endPoint y: 133, distance: 9.9
click at [227, 133] on input "15.09.2025 09:54" at bounding box center [221, 128] width 130 height 24
drag, startPoint x: 230, startPoint y: 128, endPoint x: 239, endPoint y: 127, distance: 9.0
click at [239, 127] on input "15.09.2025 16:54" at bounding box center [221, 128] width 130 height 24
type input "[DATE] 16:00"
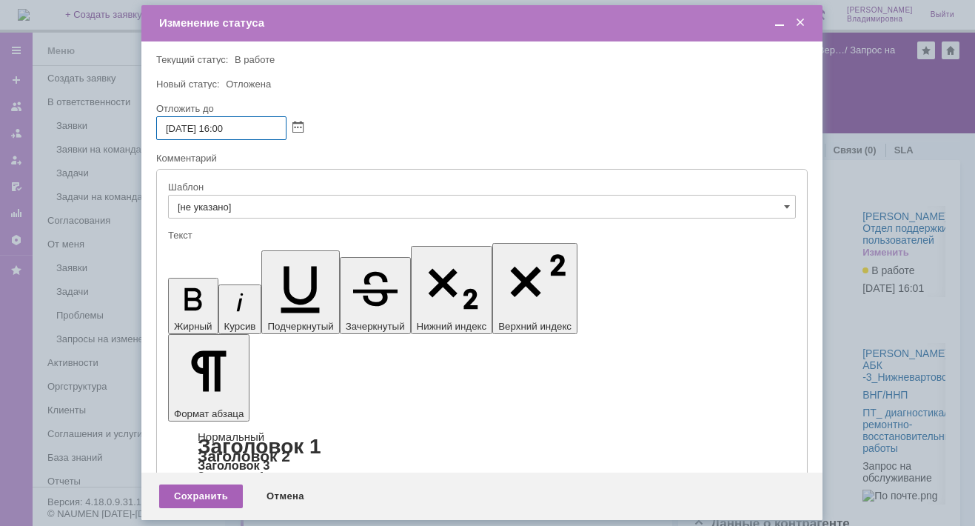
click at [207, 490] on div "Сохранить" at bounding box center [201, 496] width 84 height 24
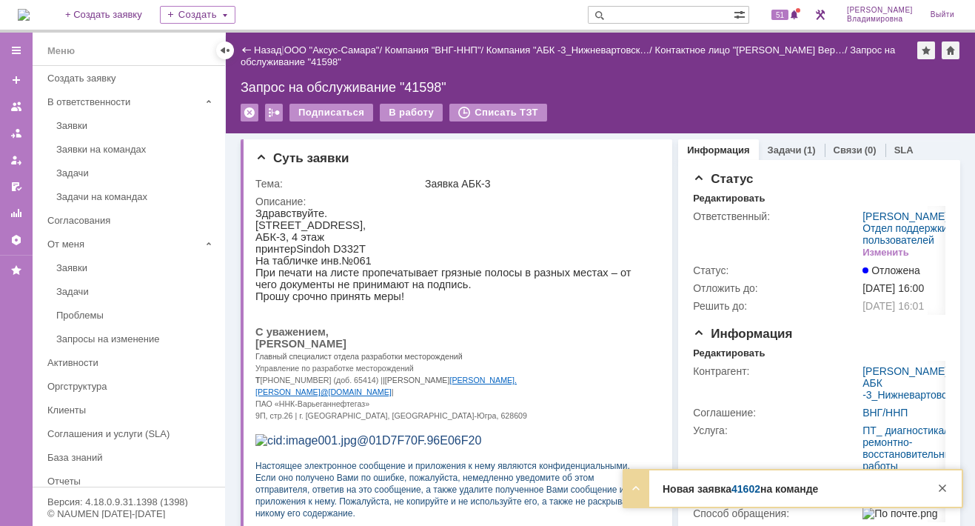
click at [740, 486] on link "41602" at bounding box center [745, 489] width 29 height 12
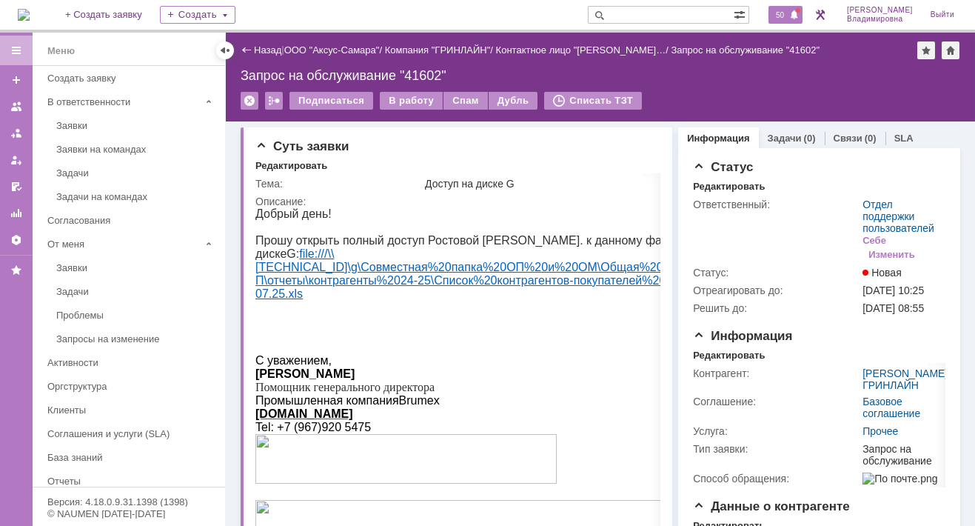
click at [785, 16] on span "50" at bounding box center [779, 15] width 17 height 10
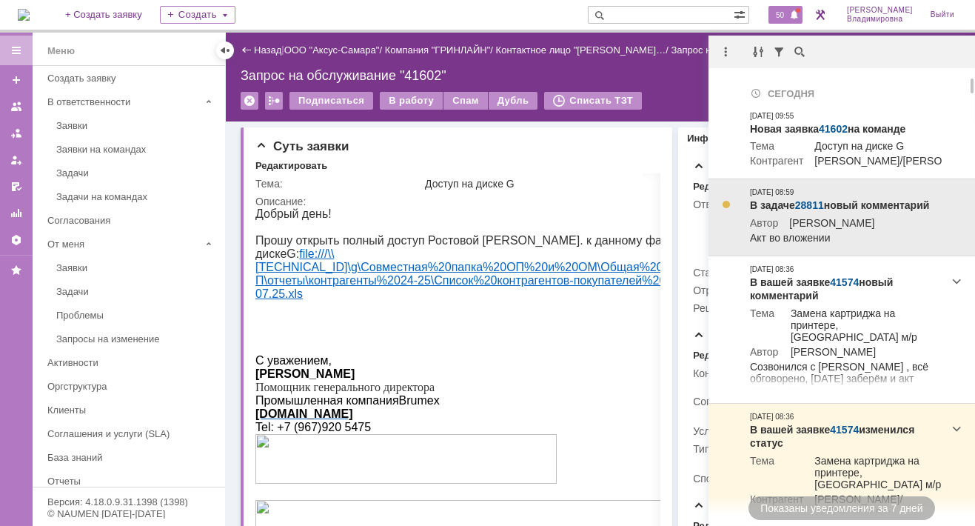
click at [815, 211] on link "28811" at bounding box center [809, 205] width 29 height 12
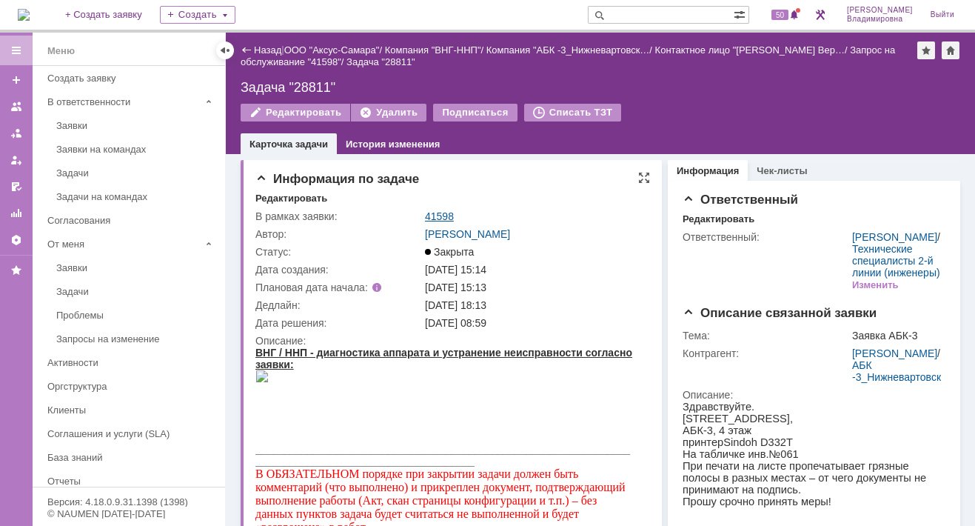
click at [445, 214] on link "41598" at bounding box center [439, 216] width 29 height 12
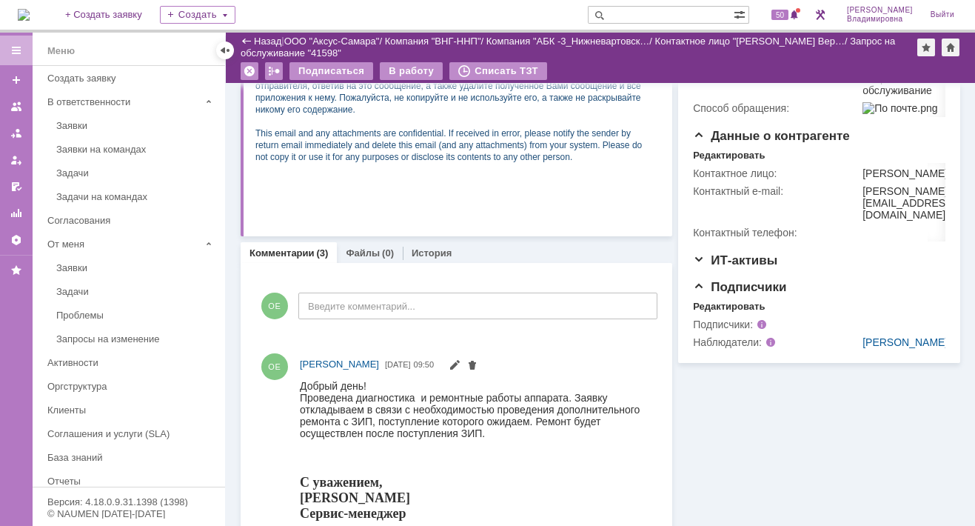
scroll to position [370, 0]
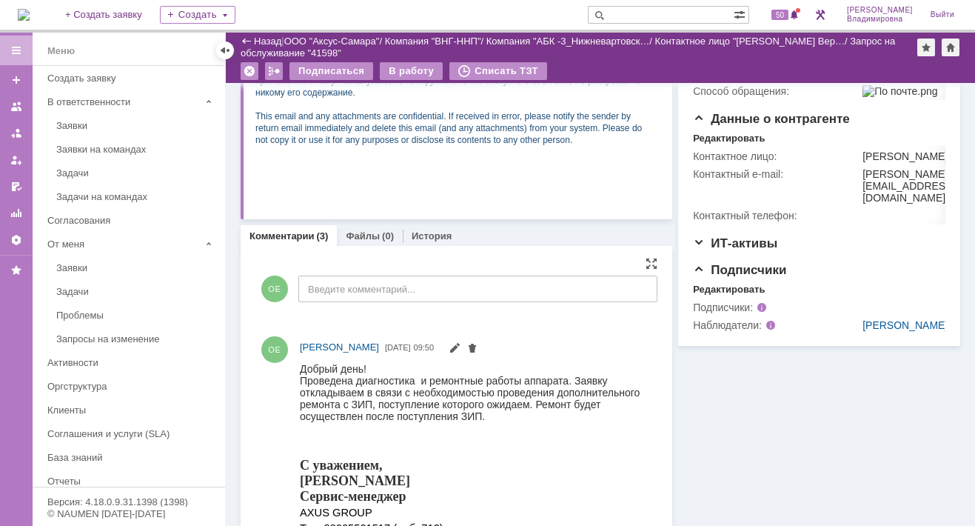
drag, startPoint x: 606, startPoint y: 425, endPoint x: 606, endPoint y: 272, distance: 153.2
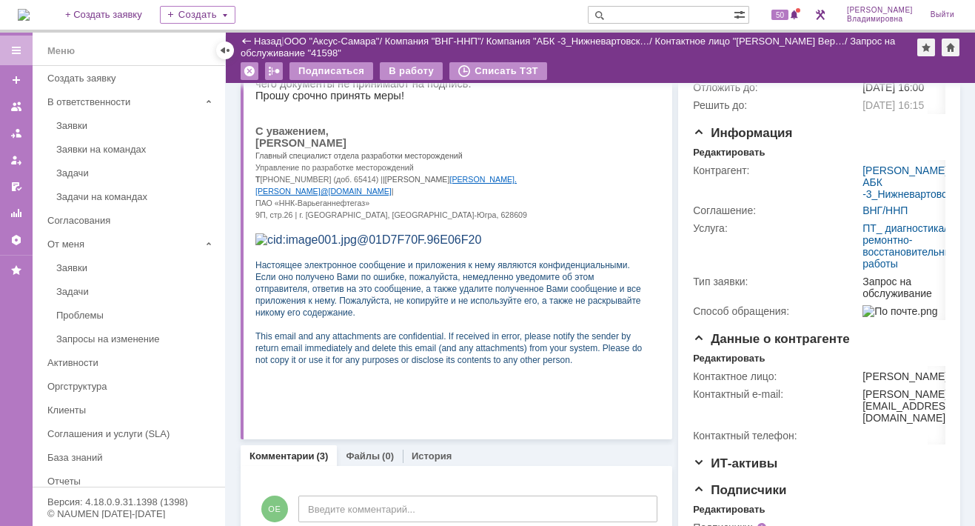
scroll to position [0, 0]
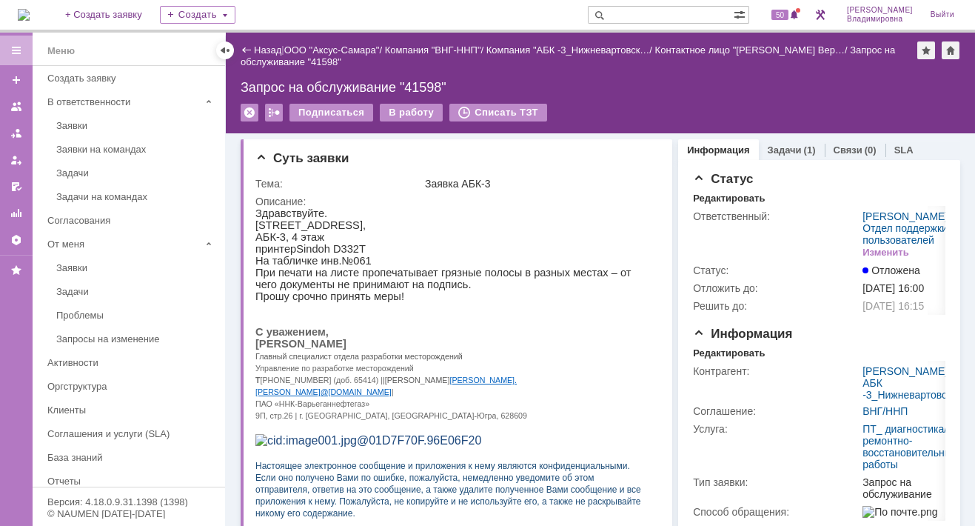
click at [640, 16] on input "text" at bounding box center [661, 15] width 146 height 18
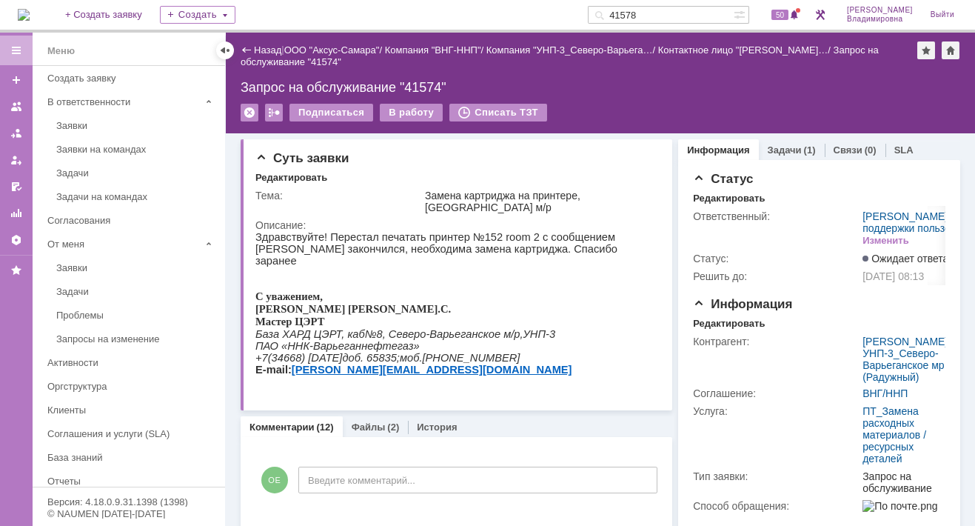
type input "41578"
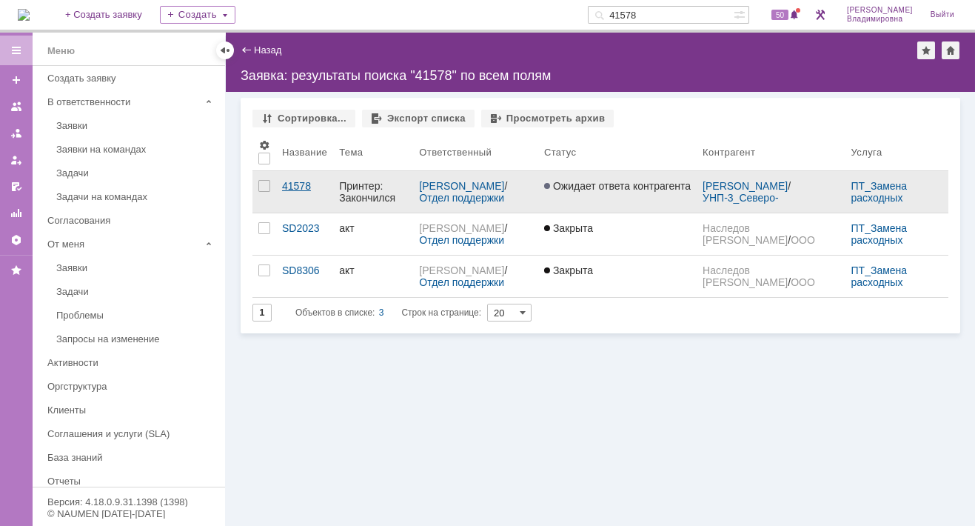
click at [304, 178] on link "41578" at bounding box center [304, 191] width 57 height 41
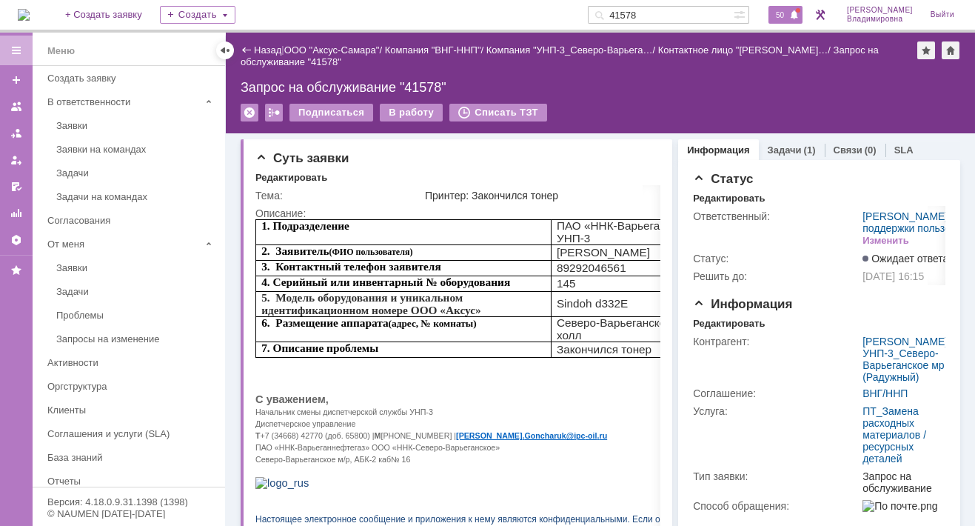
click at [785, 13] on span "50" at bounding box center [779, 15] width 17 height 10
click at [657, 92] on div "Запрос на обслуживание "41578"" at bounding box center [601, 87] width 720 height 15
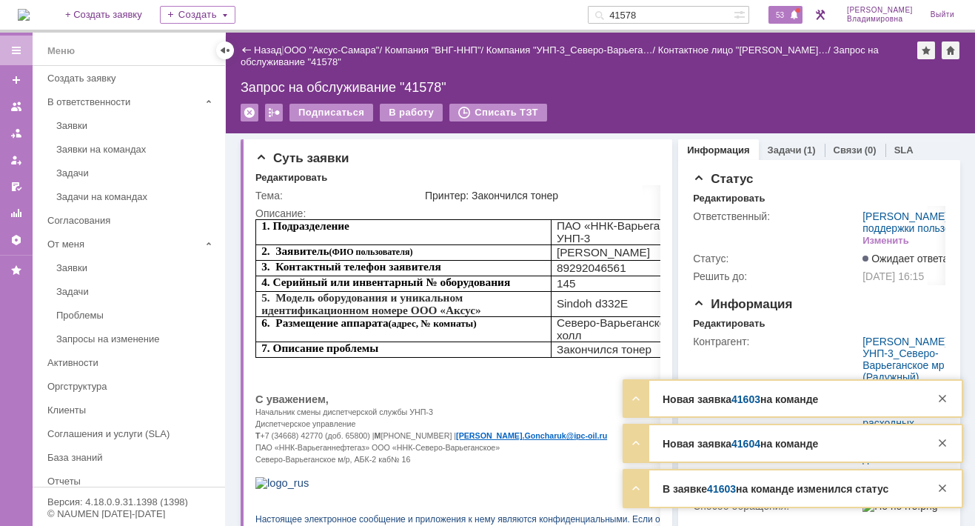
click at [800, 16] on span at bounding box center [794, 16] width 10 height 12
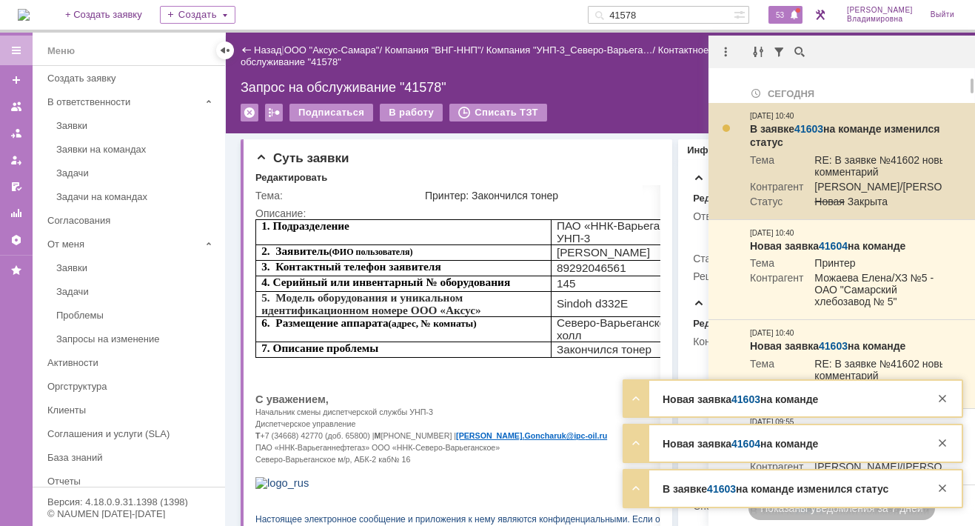
scroll to position [74, 0]
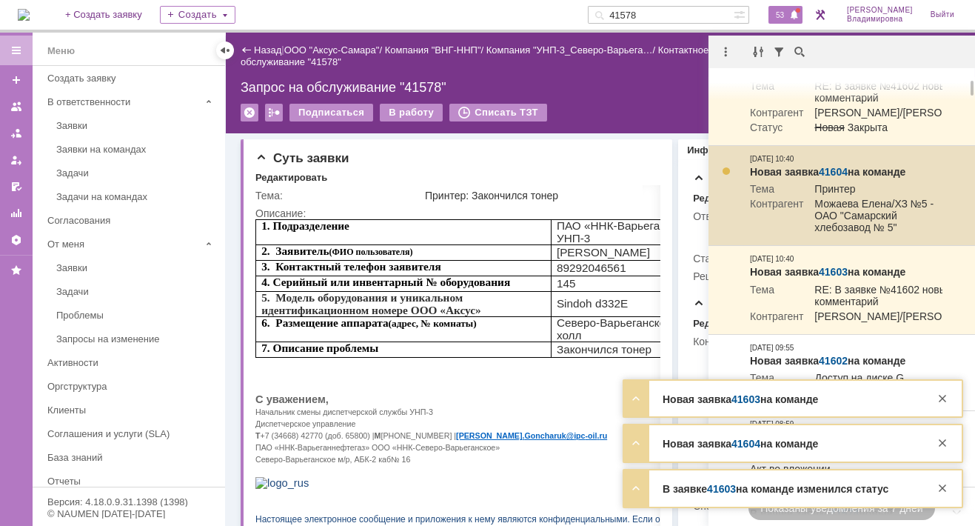
click at [828, 178] on link "41604" at bounding box center [833, 172] width 29 height 12
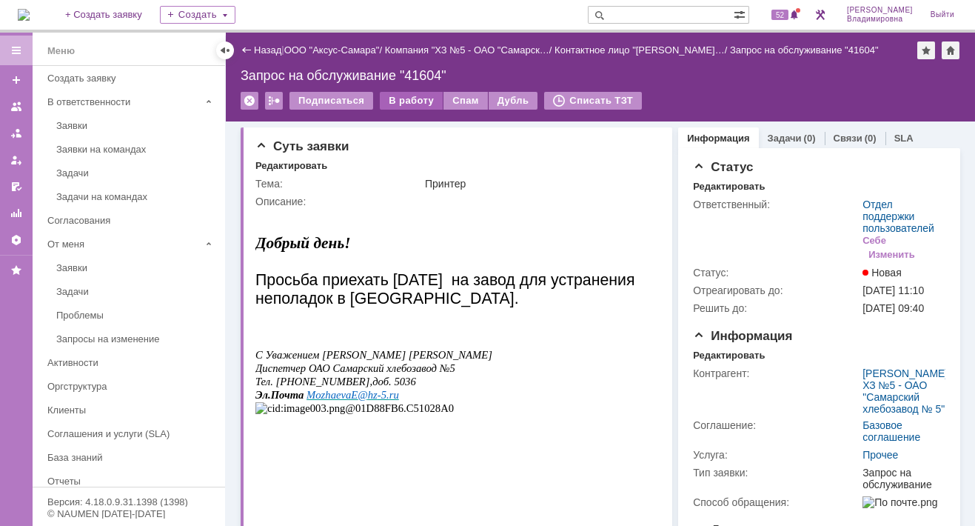
click at [400, 98] on div "В работу" at bounding box center [411, 101] width 63 height 18
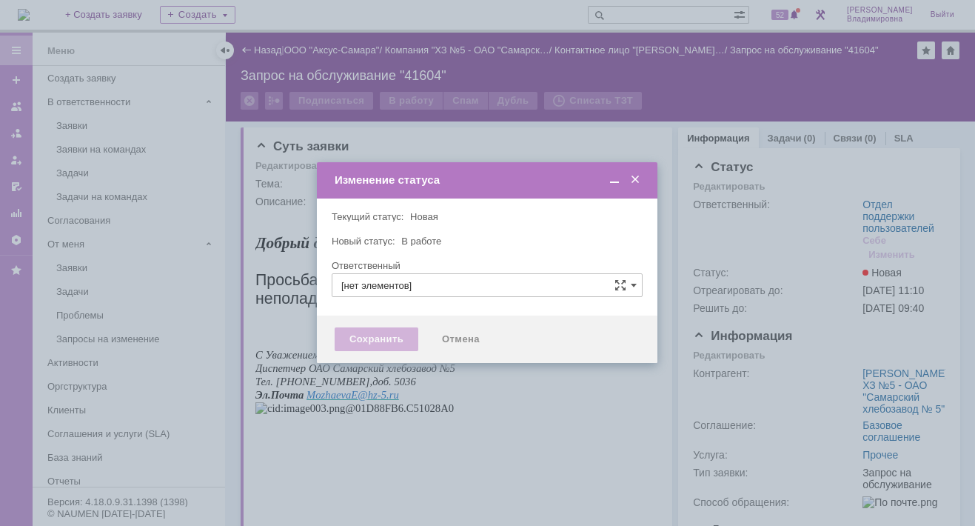
type input "Отдел поддержки пользователей"
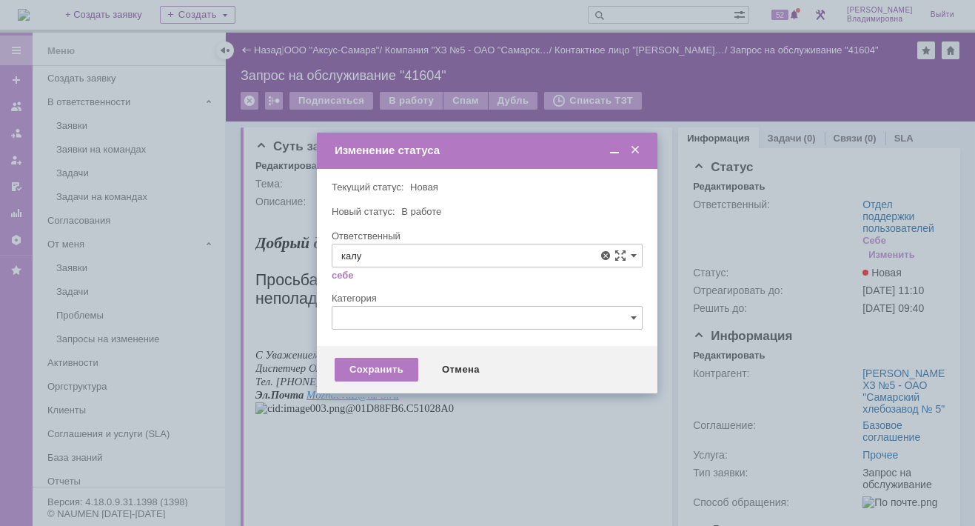
click at [393, 353] on div "[PERSON_NAME]" at bounding box center [486, 364] width 309 height 24
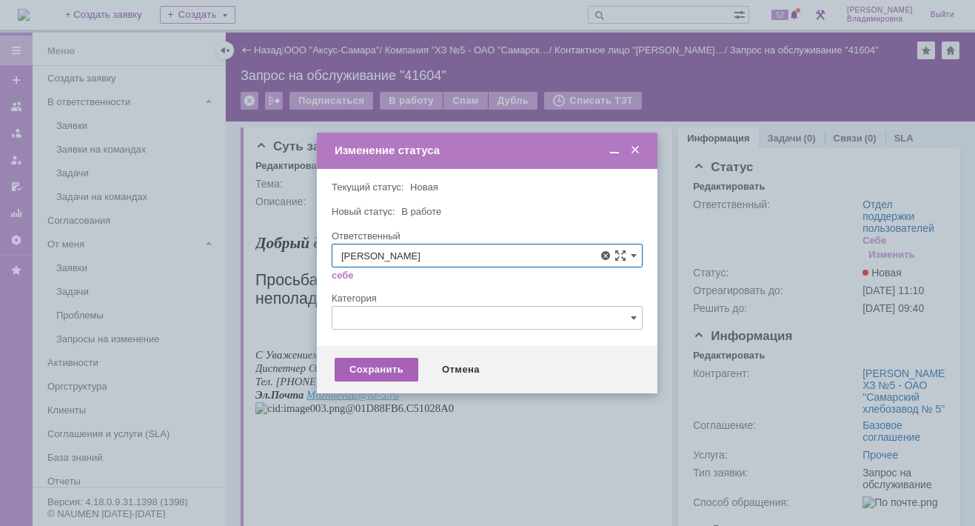
click at [389, 367] on div "Сохранить" at bounding box center [377, 370] width 84 height 24
type input "[PERSON_NAME]"
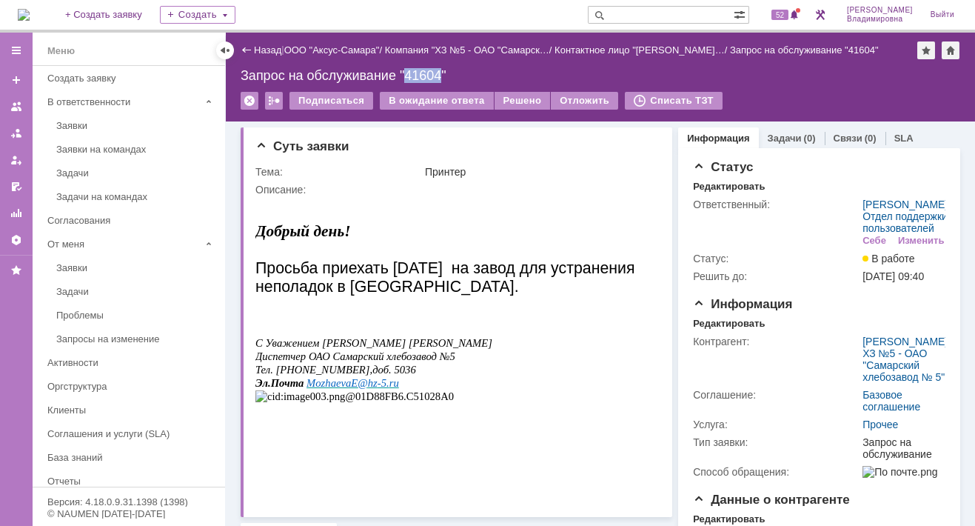
drag, startPoint x: 412, startPoint y: 72, endPoint x: 440, endPoint y: 73, distance: 28.1
click at [440, 73] on div "Запрос на обслуживание "41604"" at bounding box center [601, 75] width 720 height 15
click at [788, 13] on span "52" at bounding box center [779, 15] width 17 height 10
click at [560, 190] on div "Описание:" at bounding box center [455, 190] width 401 height 12
drag, startPoint x: 406, startPoint y: 75, endPoint x: 442, endPoint y: 73, distance: 36.3
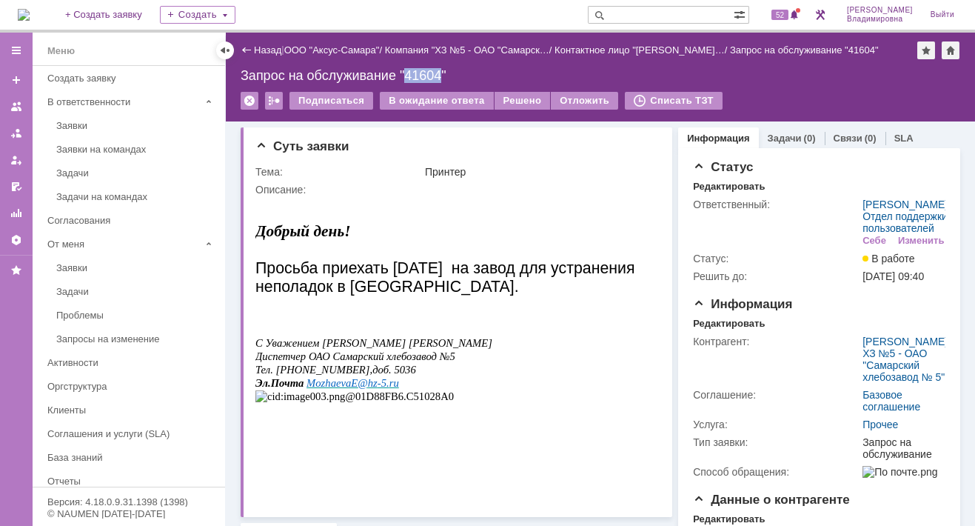
click at [442, 73] on div "Запрос на обслуживание "41604"" at bounding box center [601, 75] width 720 height 15
copy div "41604"
click at [788, 13] on span "52" at bounding box center [779, 15] width 17 height 10
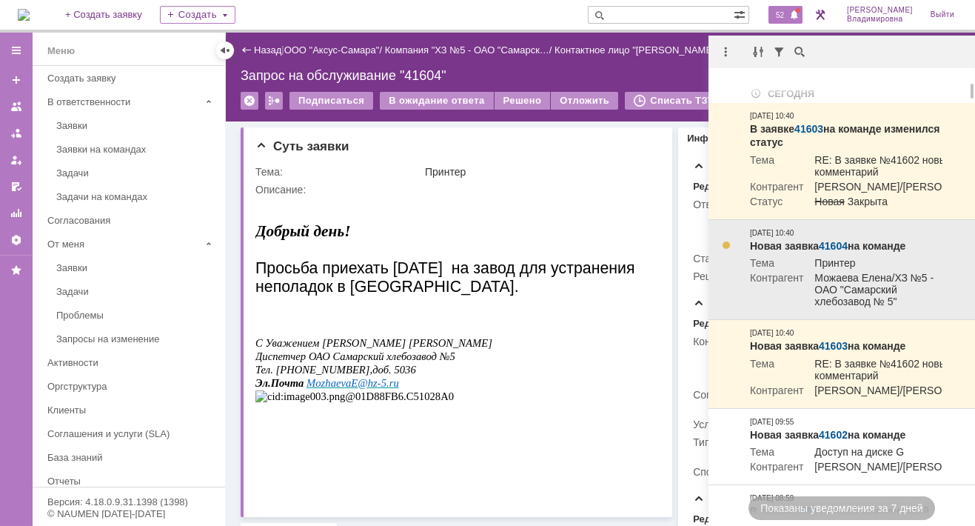
scroll to position [148, 0]
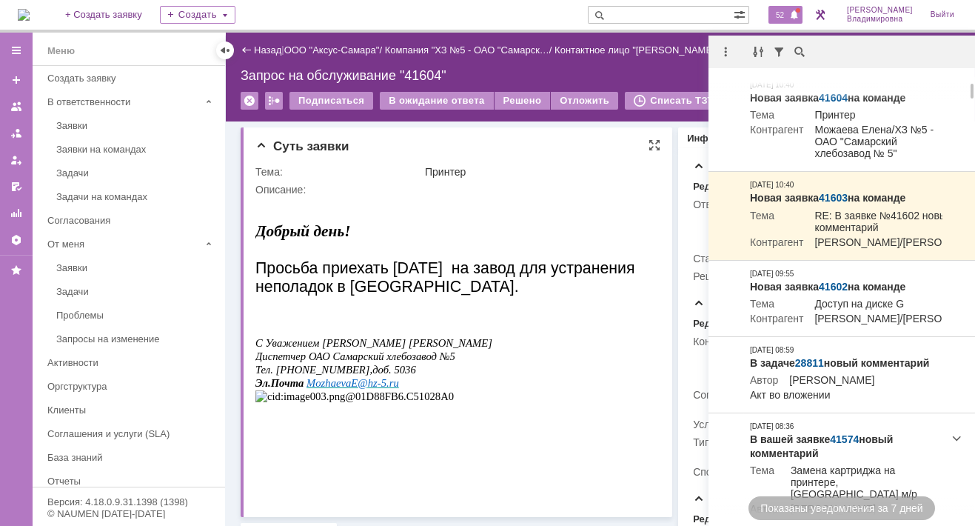
click at [443, 197] on p at bounding box center [452, 201] width 394 height 13
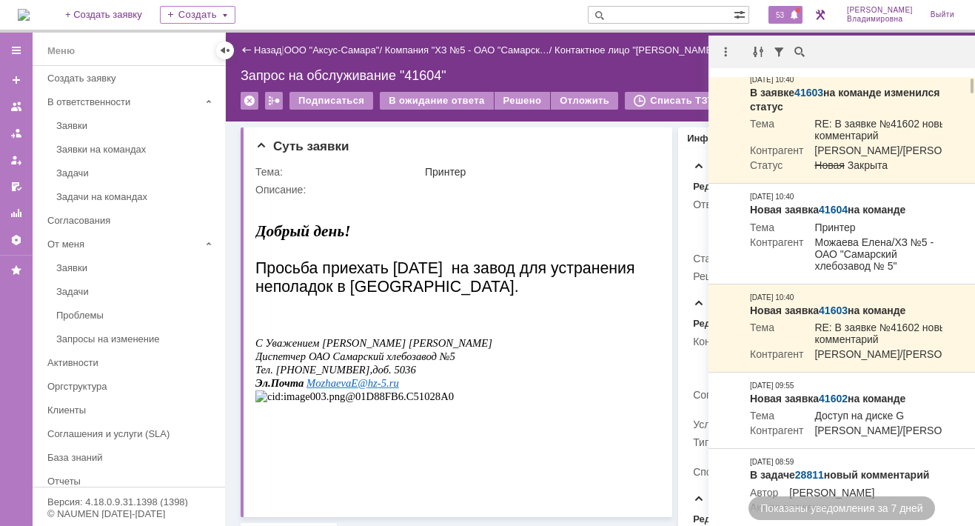
scroll to position [0, 0]
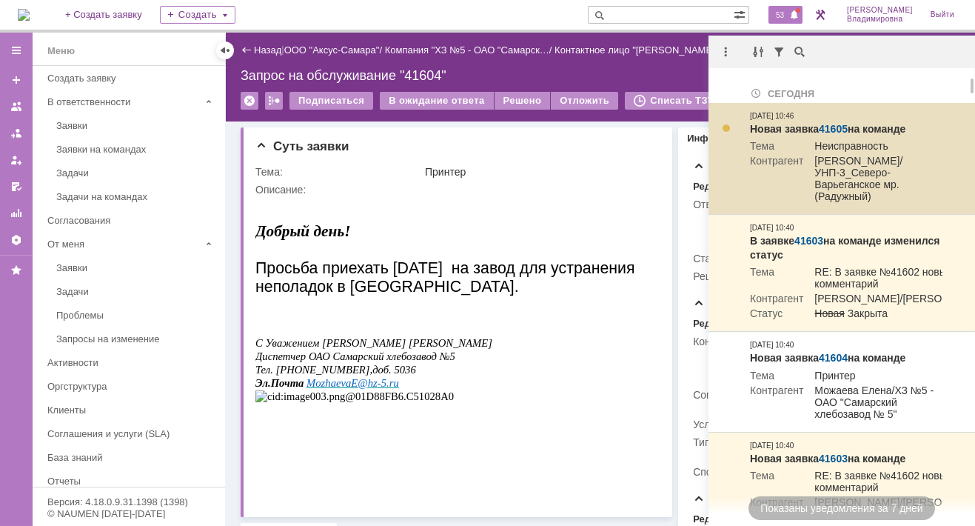
click at [834, 126] on link "41605" at bounding box center [833, 129] width 29 height 12
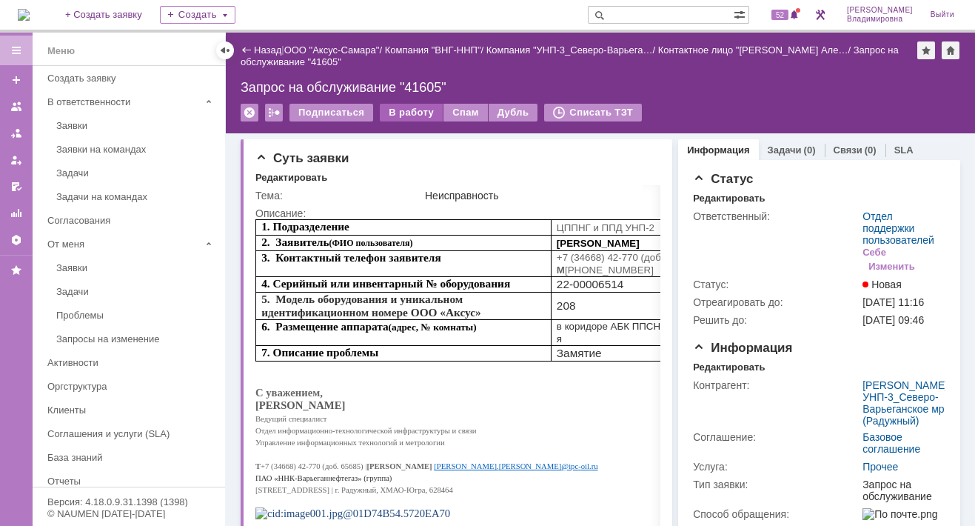
click at [395, 113] on div "В работу" at bounding box center [411, 113] width 63 height 18
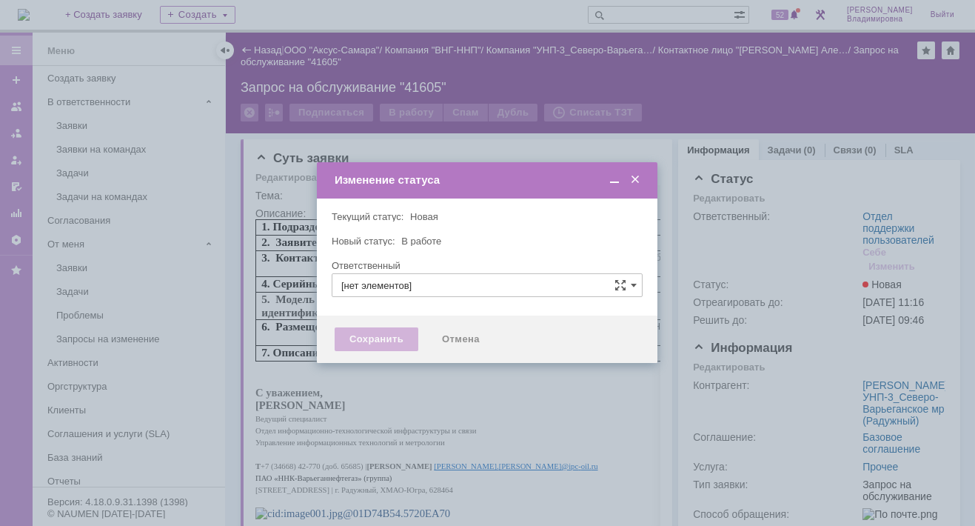
type input "Отдел поддержки пользователей"
type input "[PERSON_NAME]"
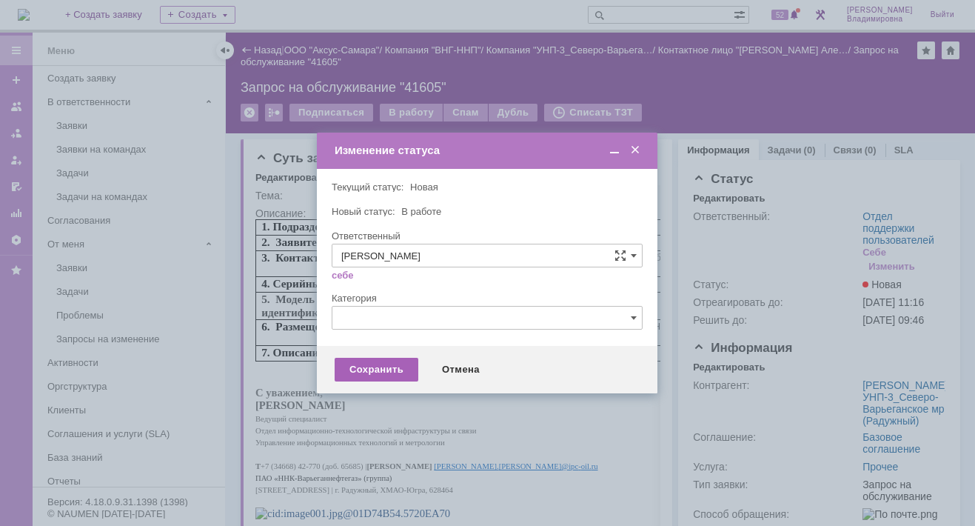
click at [367, 364] on div "Сохранить" at bounding box center [377, 370] width 84 height 24
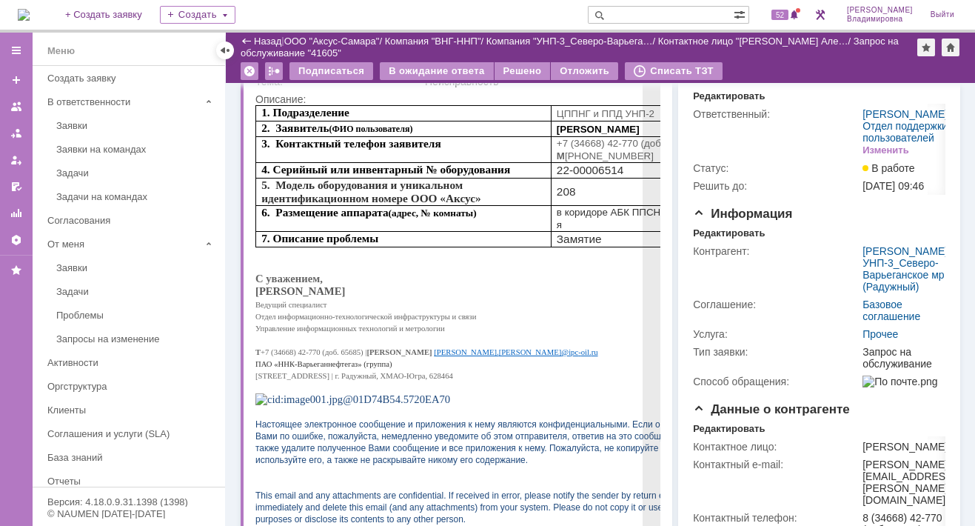
scroll to position [74, 0]
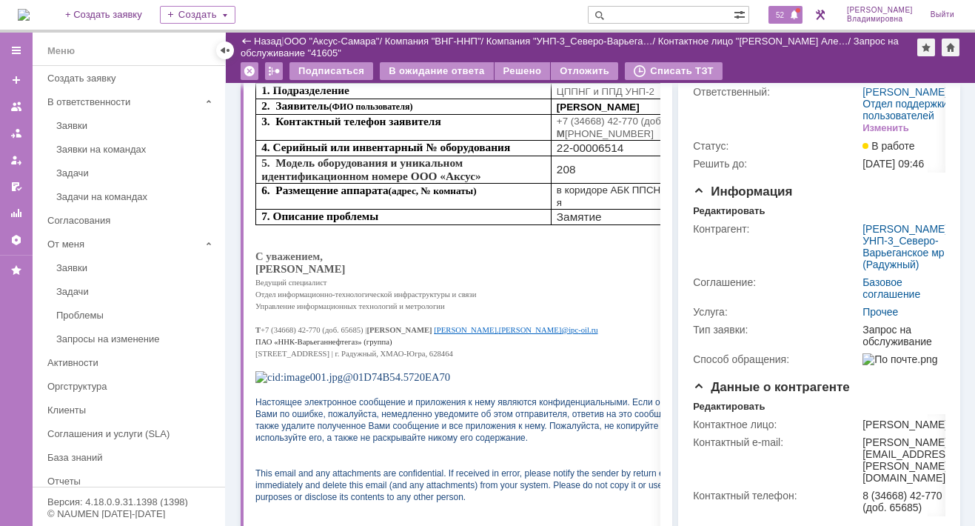
click at [788, 16] on span "52" at bounding box center [779, 15] width 17 height 10
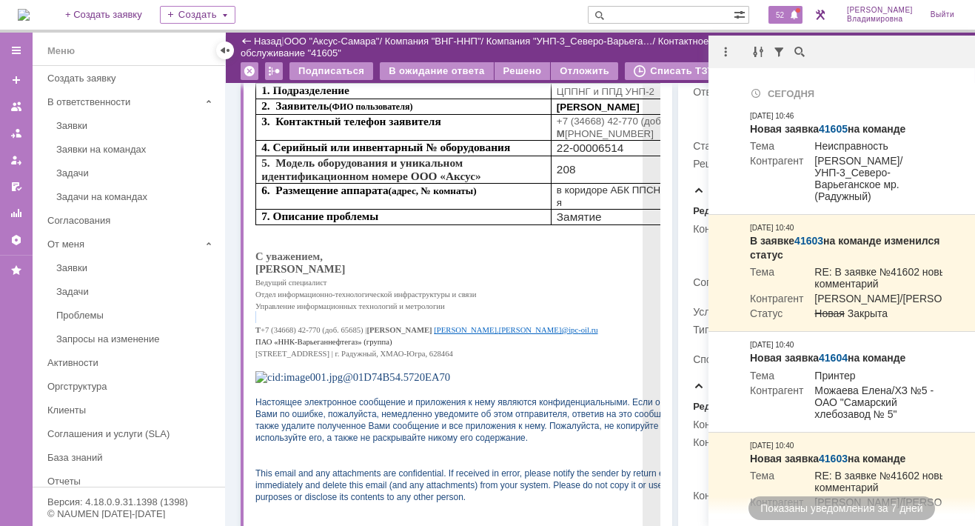
click at [540, 318] on div "1. Подразделение ЦППНГ и ППД УНП-2 2. Заявитель (ФИО пользователя) [PERSON_NAME…" at bounding box center [485, 298] width 461 height 431
click at [616, 335] on p "Т +7 (34668) 42-770 (доб. 65685) | Е Alexandr . Kravchenko @ ipc - oil . ru" at bounding box center [485, 329] width 461 height 12
click at [615, 335] on p "Т +7 (34668) 42-770 (доб. 65685) | Е Alexandr . Kravchenko @ ipc - oil . ru" at bounding box center [485, 329] width 461 height 12
click at [560, 281] on p "Ведущий специалист" at bounding box center [485, 281] width 461 height 12
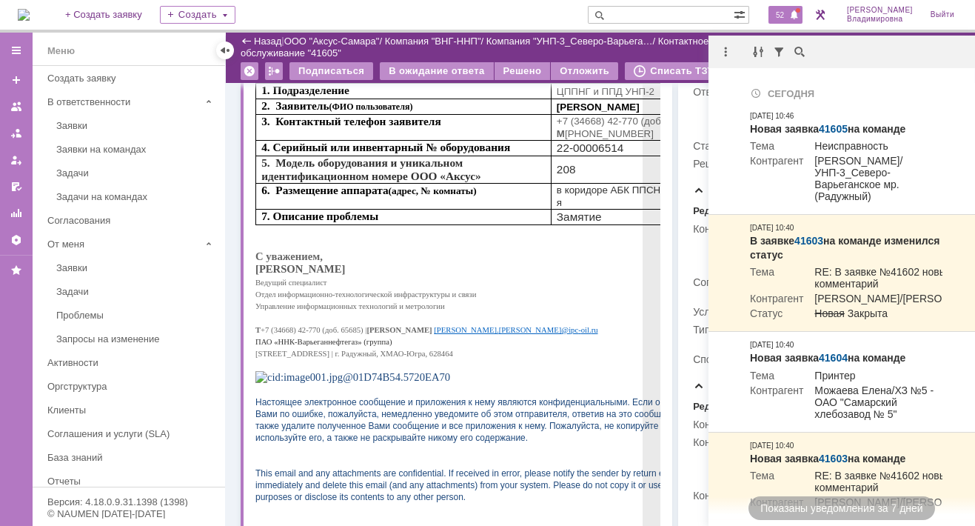
scroll to position [0, 0]
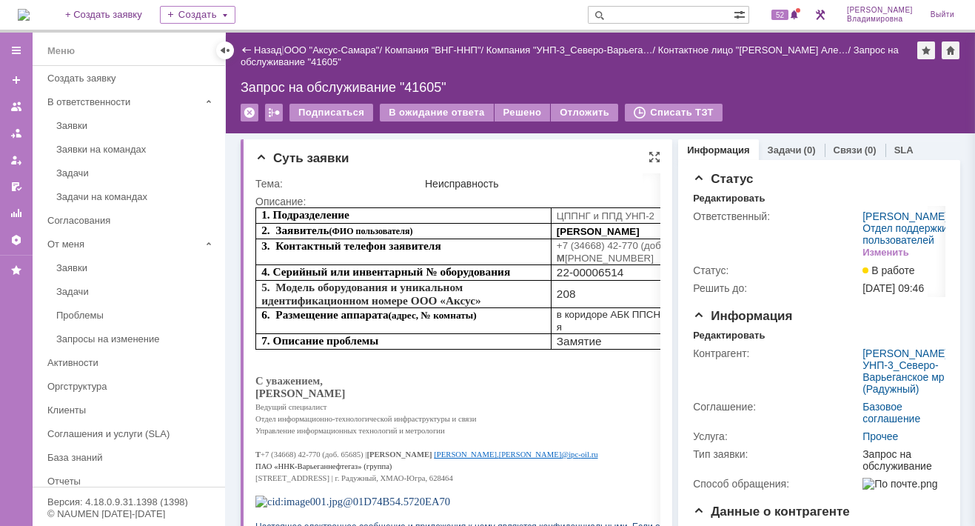
click at [546, 153] on div "Суть заявки" at bounding box center [457, 158] width 405 height 15
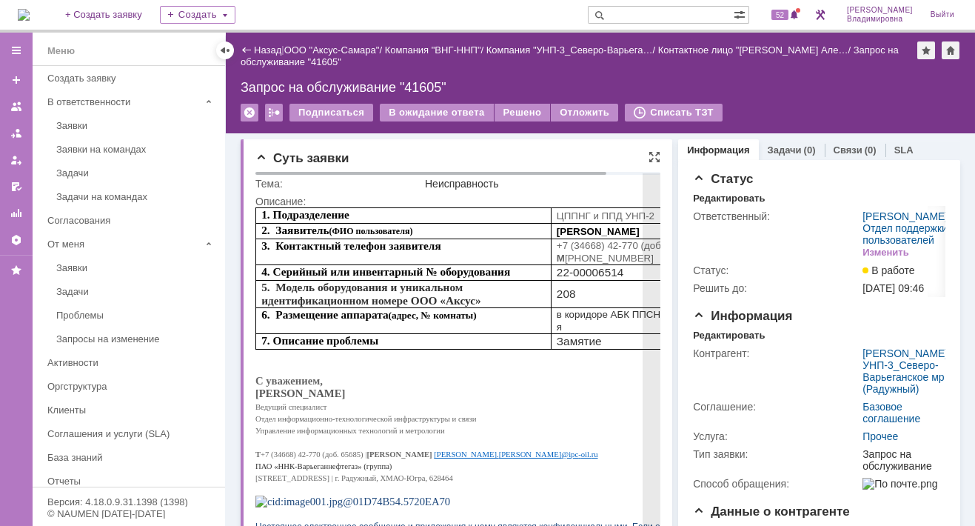
click at [596, 324] on p "в коридоре АБК ППСН-2 Бах. М-я" at bounding box center [634, 320] width 154 height 25
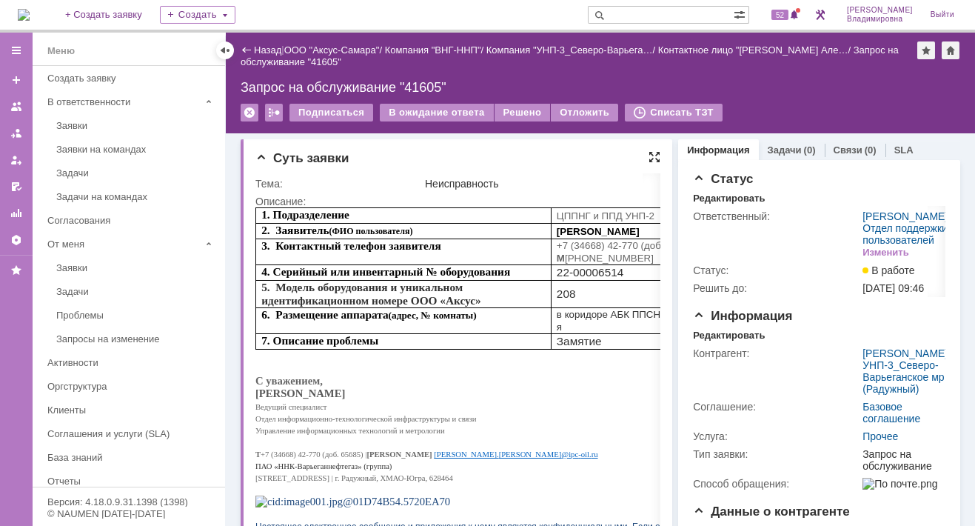
click at [649, 156] on div at bounding box center [655, 157] width 12 height 12
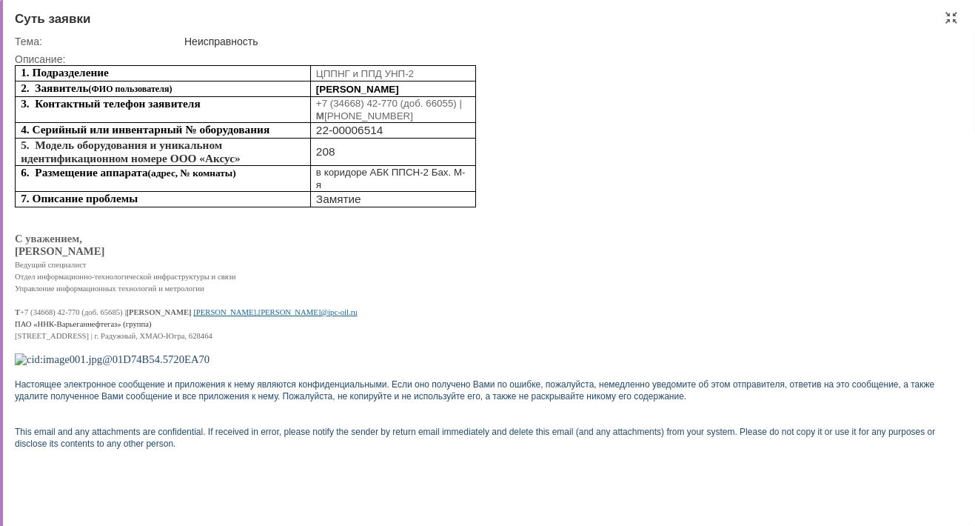
click at [952, 10] on div "Суть заявки Тема: Неисправность Описание:" at bounding box center [487, 263] width 975 height 526
click at [948, 17] on div at bounding box center [951, 18] width 12 height 12
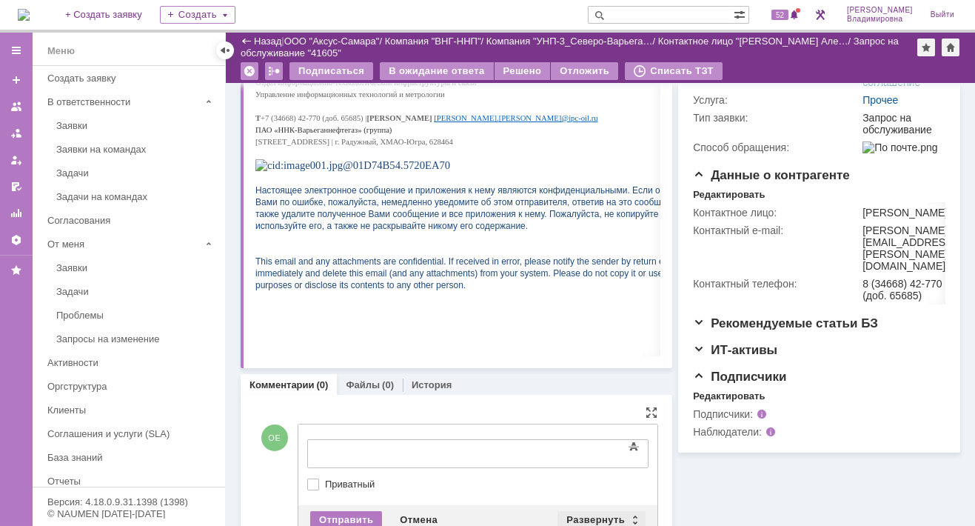
click at [597, 511] on div "Развернуть" at bounding box center [601, 520] width 88 height 18
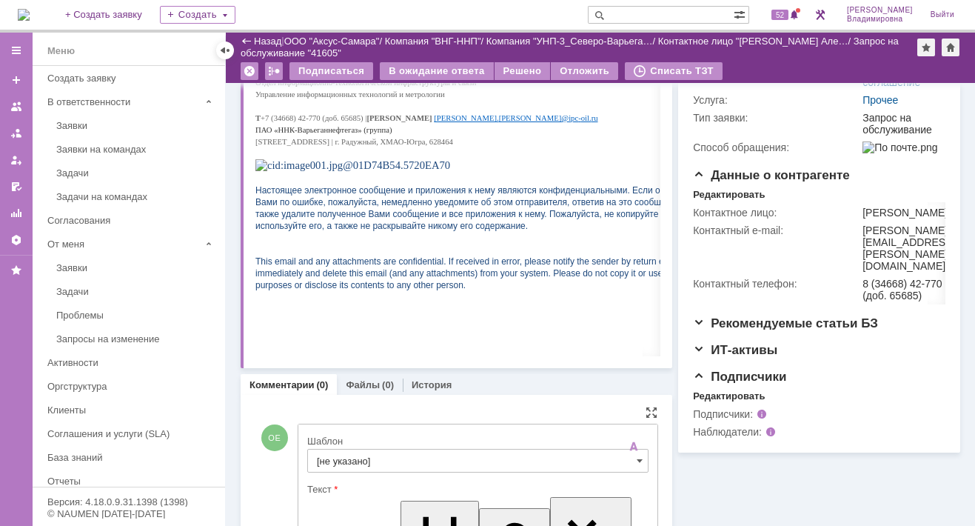
scroll to position [533, 0]
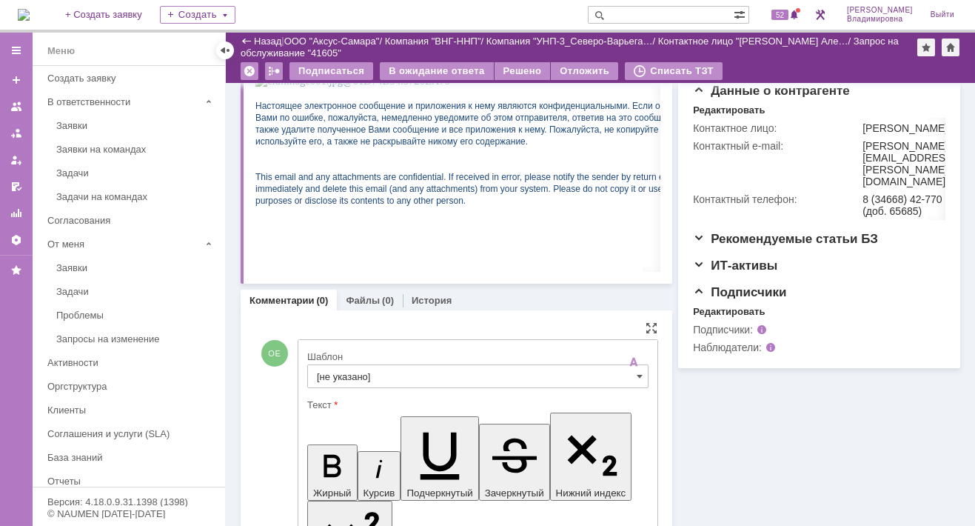
scroll to position [573, 0]
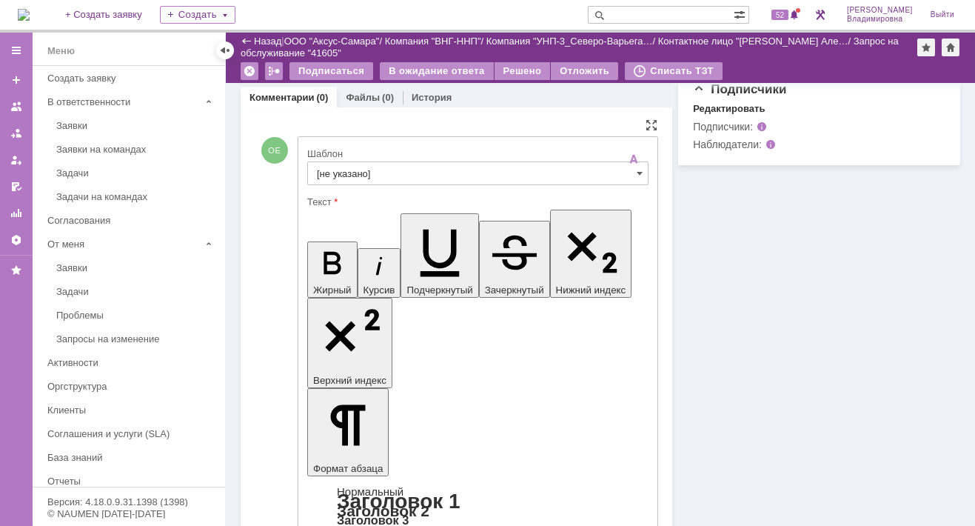
click at [338, 171] on input "[не указано]" at bounding box center [477, 173] width 341 height 24
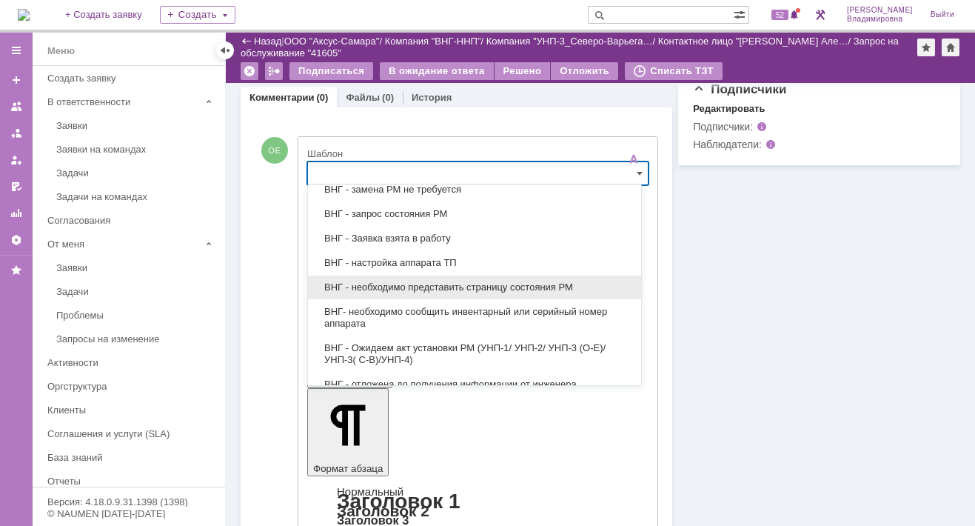
scroll to position [370, 0]
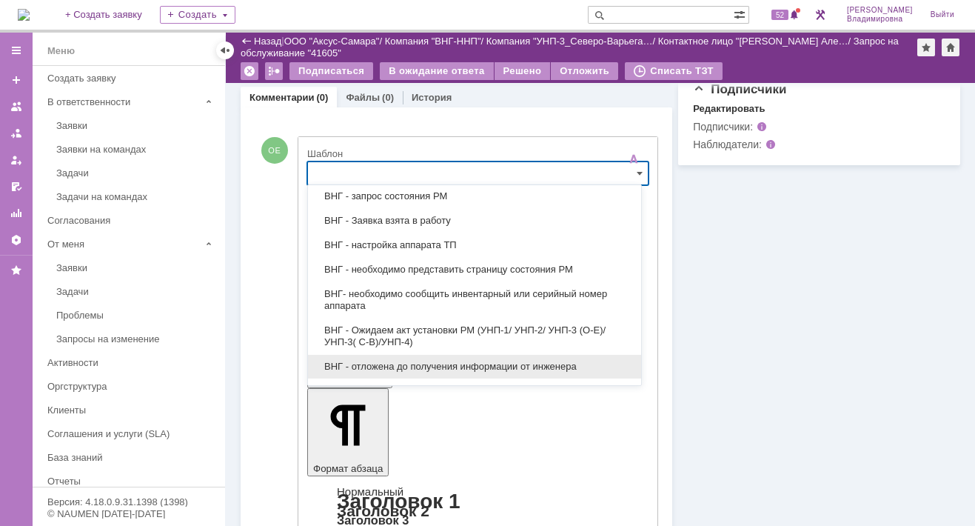
click at [371, 361] on span "ВНГ - отложена до получения информации от инженера" at bounding box center [474, 367] width 315 height 12
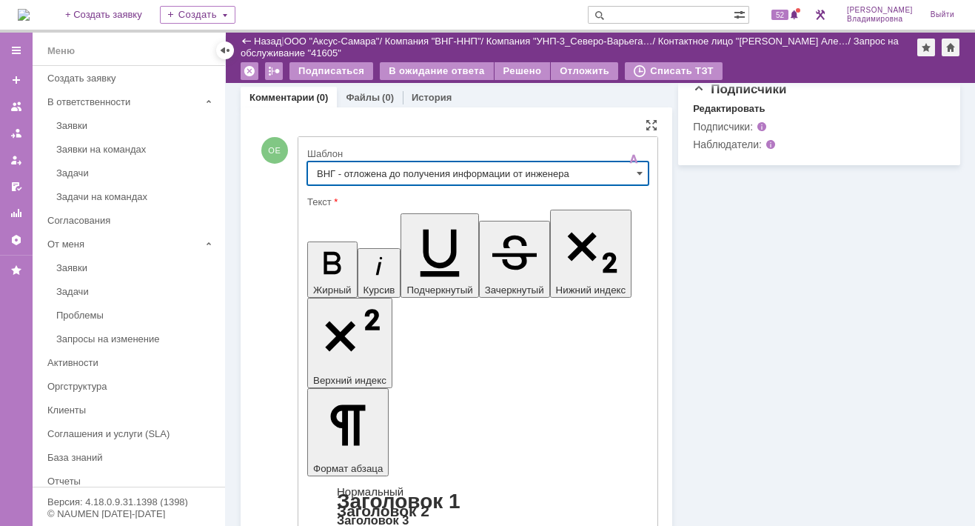
type input "ВНГ - отложена до получения информации от инженера"
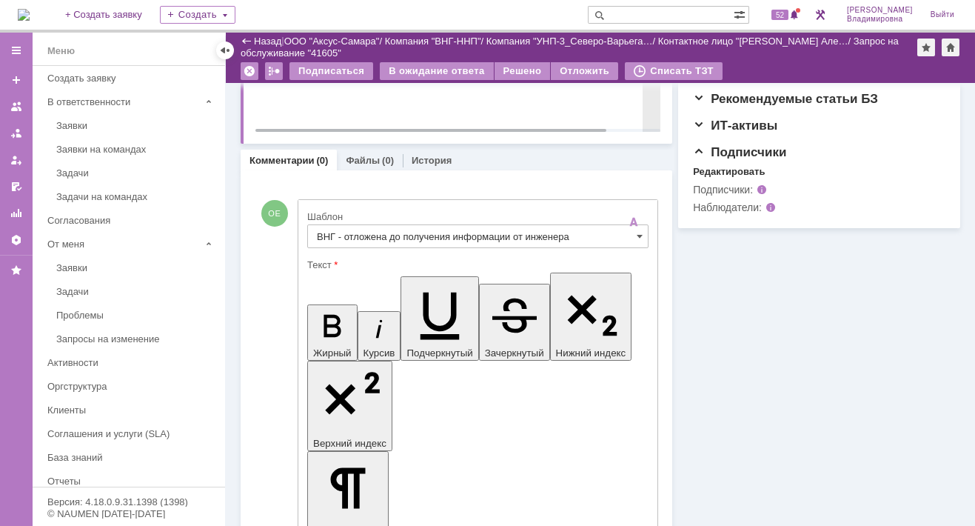
scroll to position [518, 0]
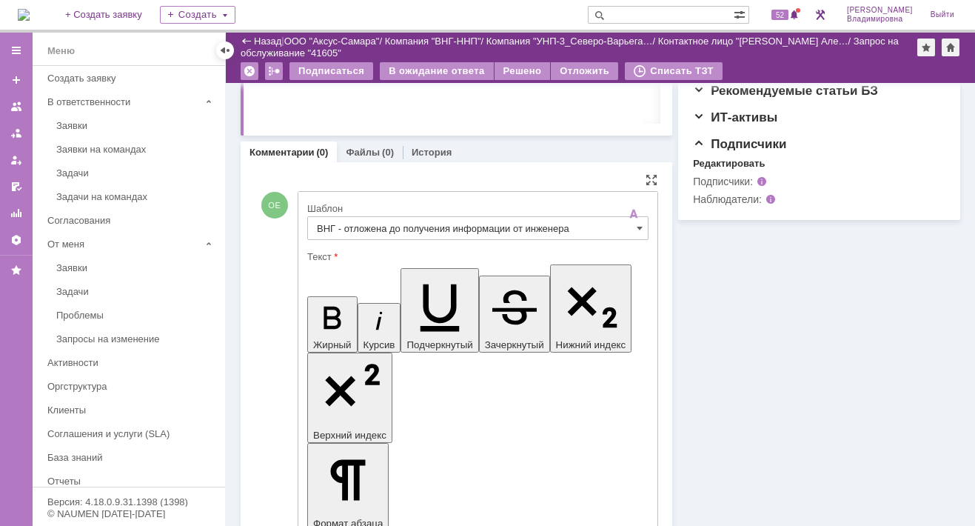
click at [718, 170] on div "Редактировать" at bounding box center [729, 164] width 72 height 12
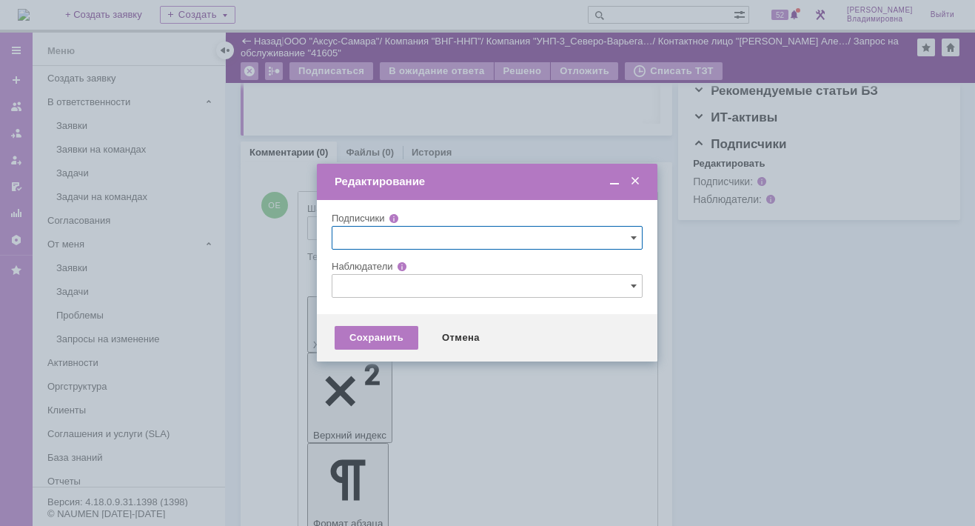
click at [353, 283] on input "text" at bounding box center [487, 286] width 311 height 24
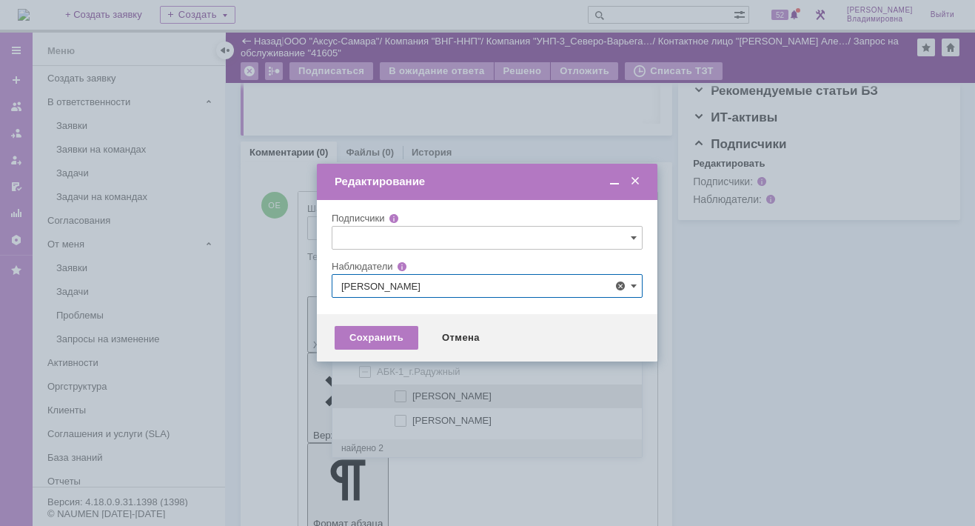
click at [398, 388] on div "Белоглазов Алексей Валерьевич" at bounding box center [486, 396] width 309 height 24
click at [438, 395] on span "Белоглазов Алексей Валерьевич" at bounding box center [451, 395] width 79 height 11
click at [406, 395] on input "Белоглазов Алексей Валерьевич" at bounding box center [402, 397] width 10 height 10
type input "Белоглазов Алексей Валерьевич"
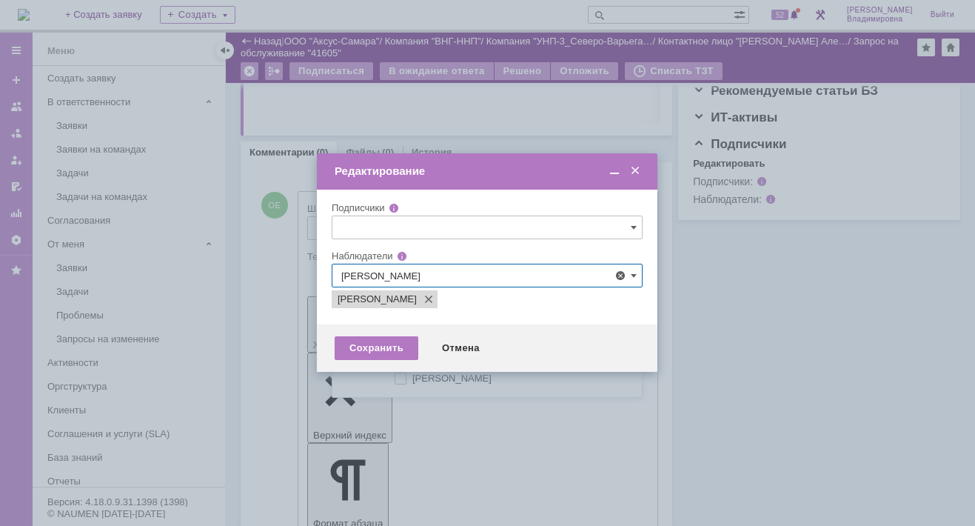
click at [460, 412] on div at bounding box center [487, 263] width 975 height 526
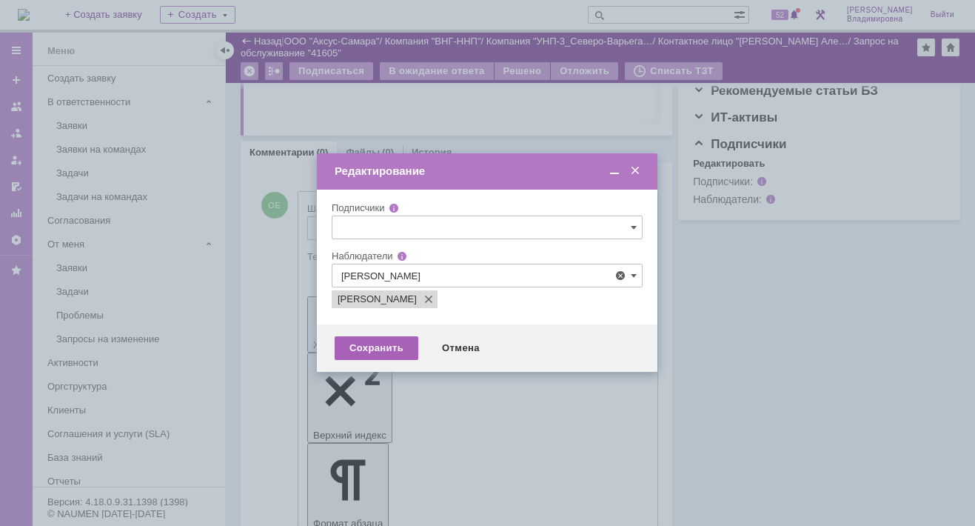
click at [375, 344] on div "Сохранить" at bounding box center [377, 348] width 84 height 24
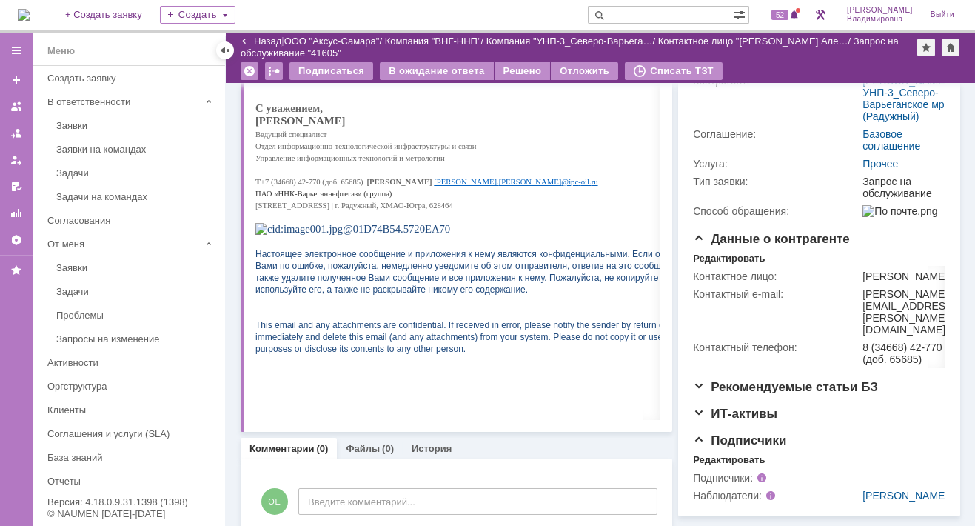
scroll to position [224, 0]
click at [726, 67] on div "Редактировать" at bounding box center [729, 62] width 72 height 12
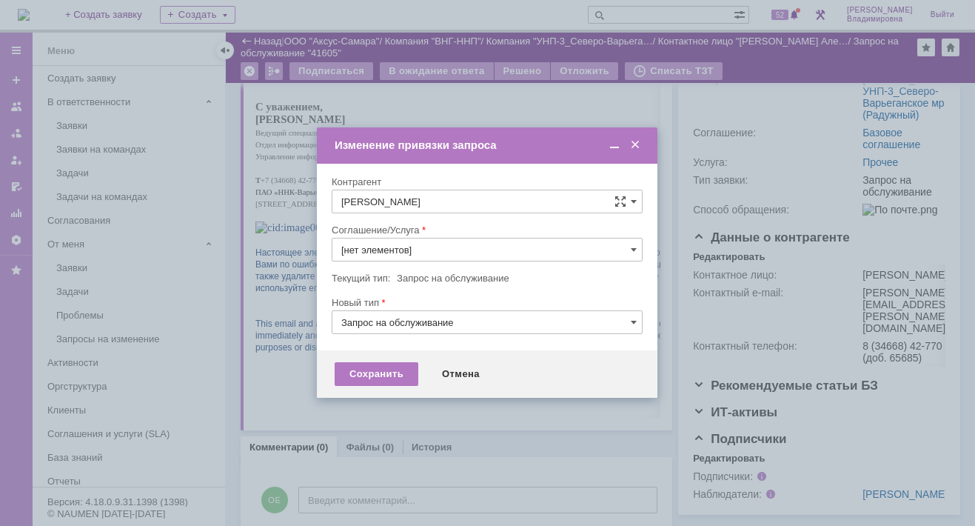
type input "Прочее"
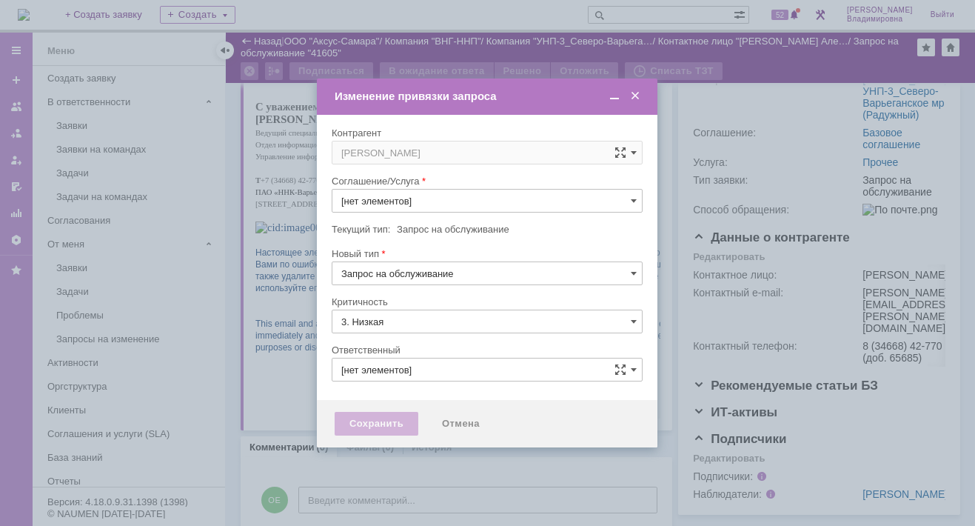
type input "[не указано]"
type input "Орлова Елена Владимировна"
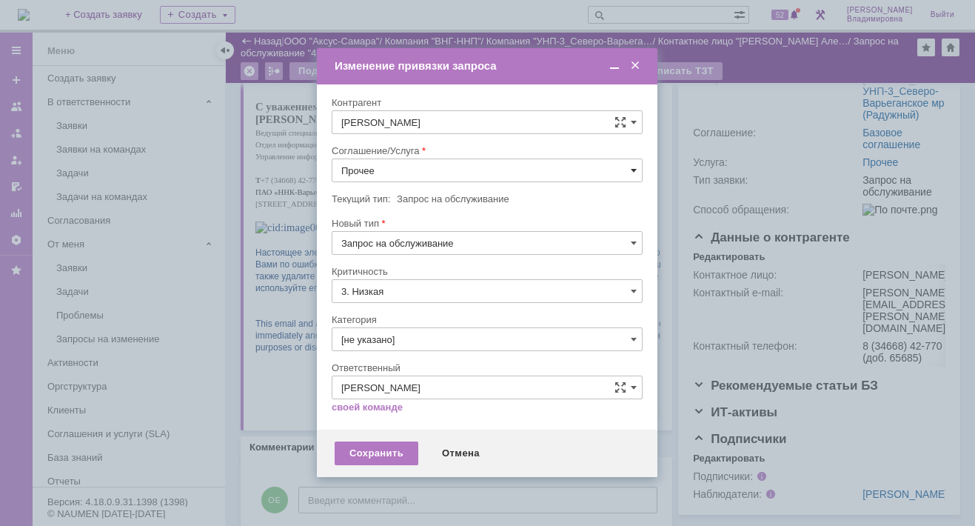
click at [633, 167] on span at bounding box center [634, 170] width 6 height 12
click at [398, 303] on span "ПТ_ диагностика/ ремонтно-восстановительные работы" at bounding box center [487, 304] width 292 height 12
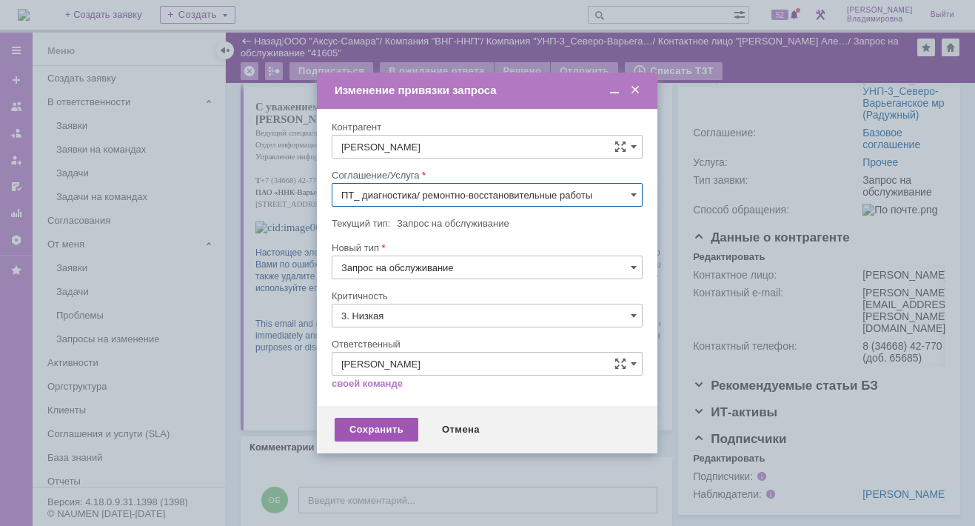
type input "ПТ_ диагностика/ ремонтно-восстановительные работы"
click at [355, 424] on div "Сохранить" at bounding box center [377, 430] width 84 height 24
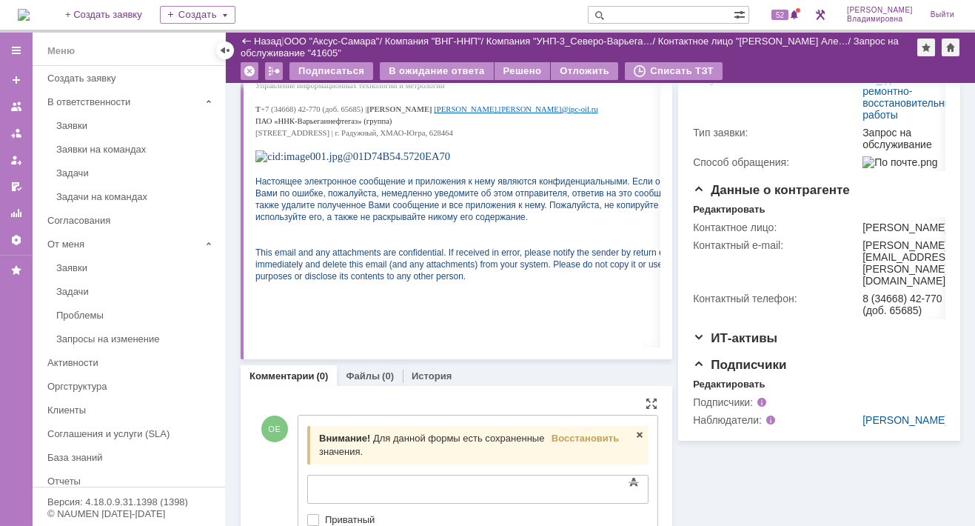
scroll to position [0, 0]
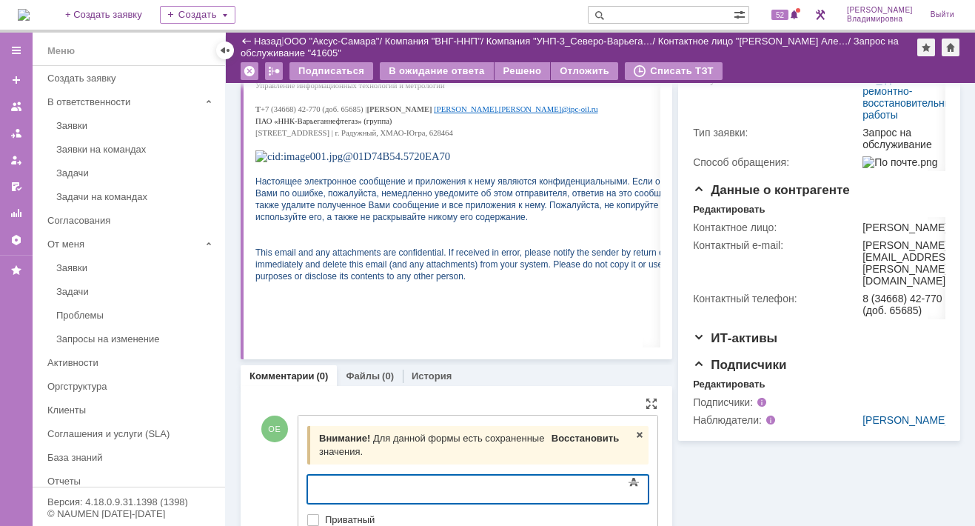
click at [558, 432] on span "Восстановить" at bounding box center [585, 437] width 67 height 11
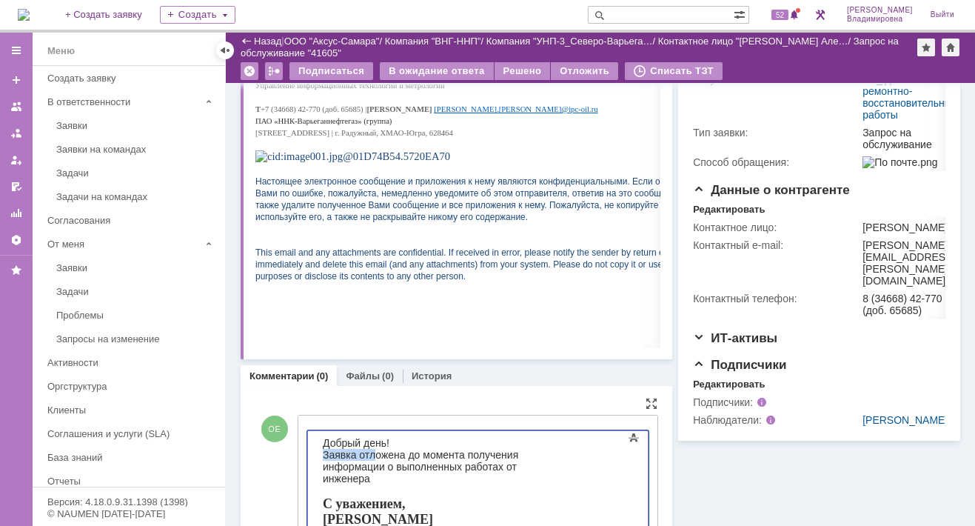
drag, startPoint x: 321, startPoint y: 455, endPoint x: 374, endPoint y: 458, distance: 53.4
click at [399, 440] on div "Добрый день!" at bounding box center [427, 442] width 210 height 12
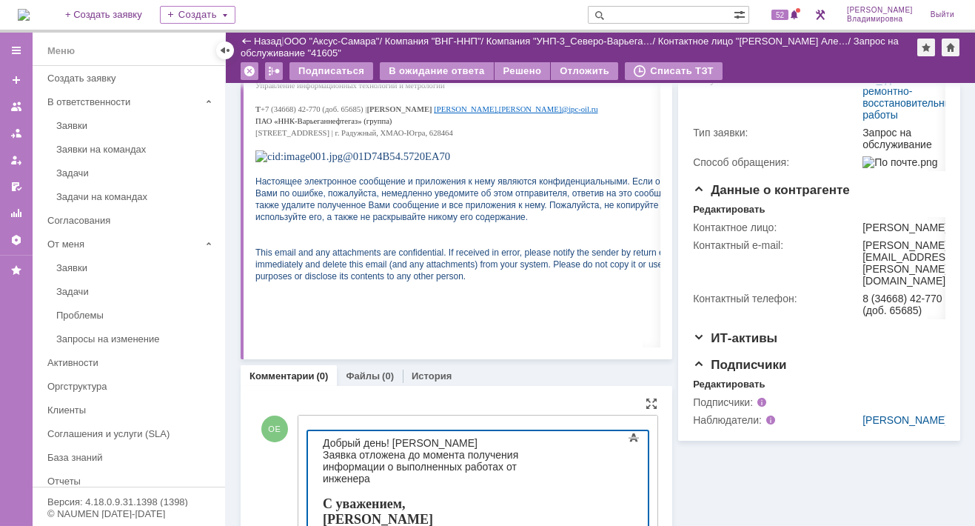
click at [392, 443] on span "Добрый день! Александр" at bounding box center [399, 442] width 155 height 12
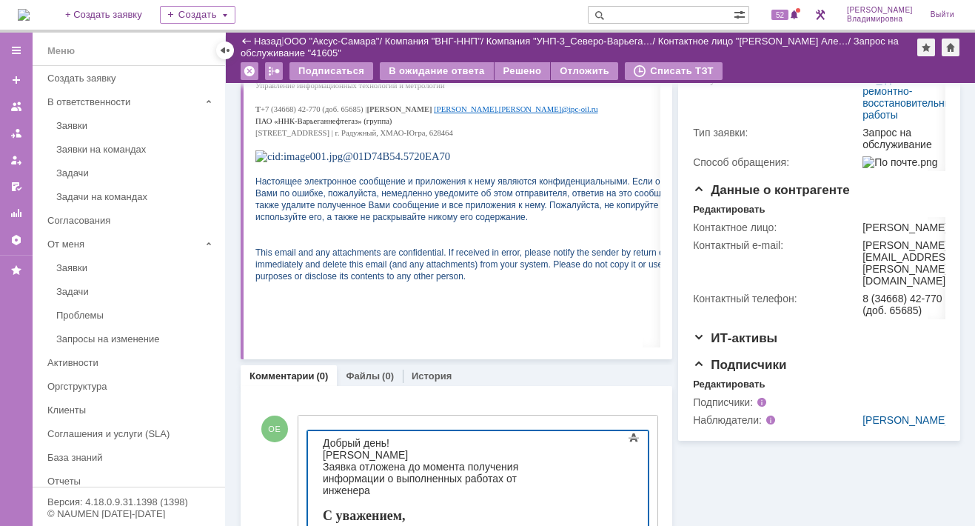
click at [375, 454] on div "Александр" at bounding box center [427, 454] width 210 height 12
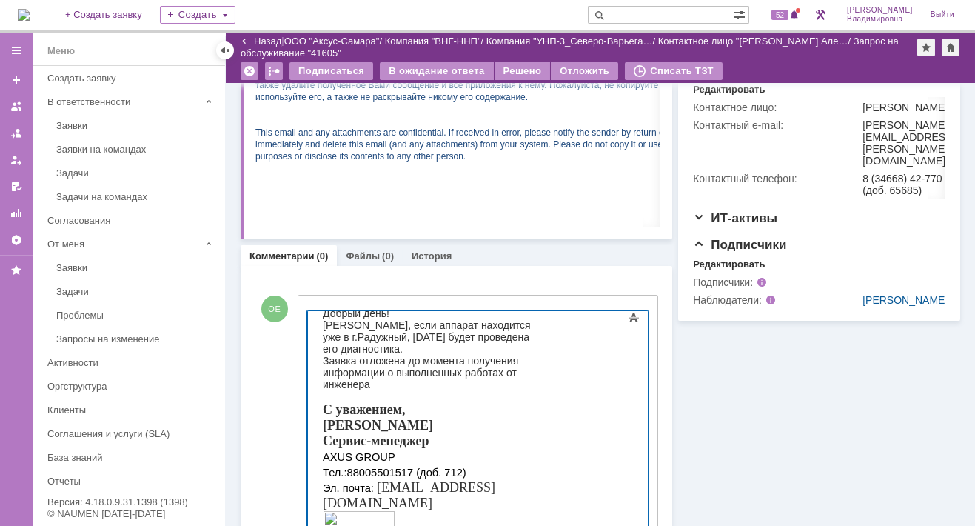
scroll to position [524, 0]
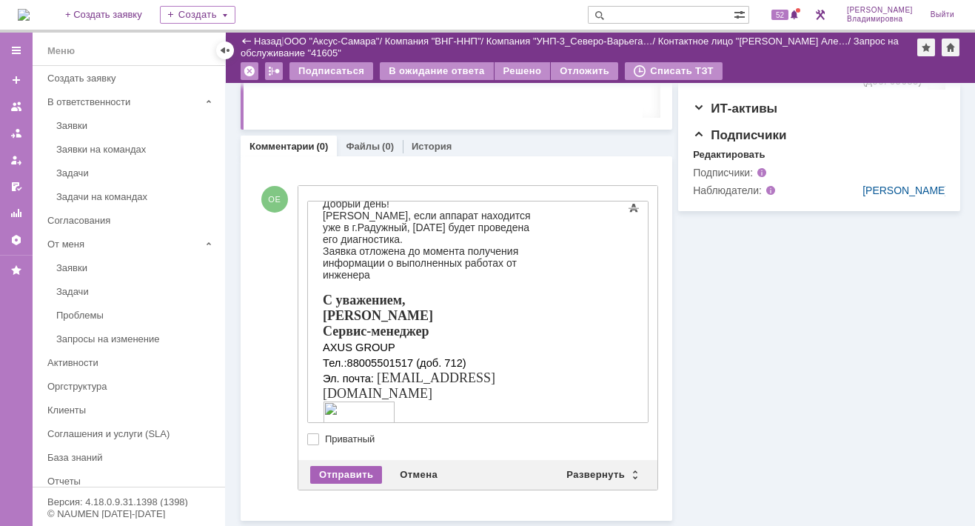
click at [340, 471] on div "Отправить" at bounding box center [346, 475] width 72 height 18
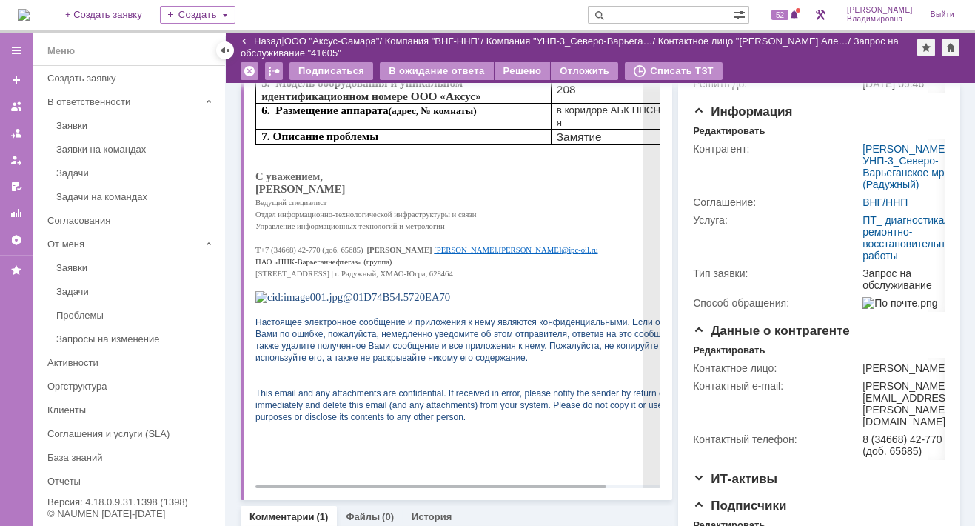
scroll to position [0, 0]
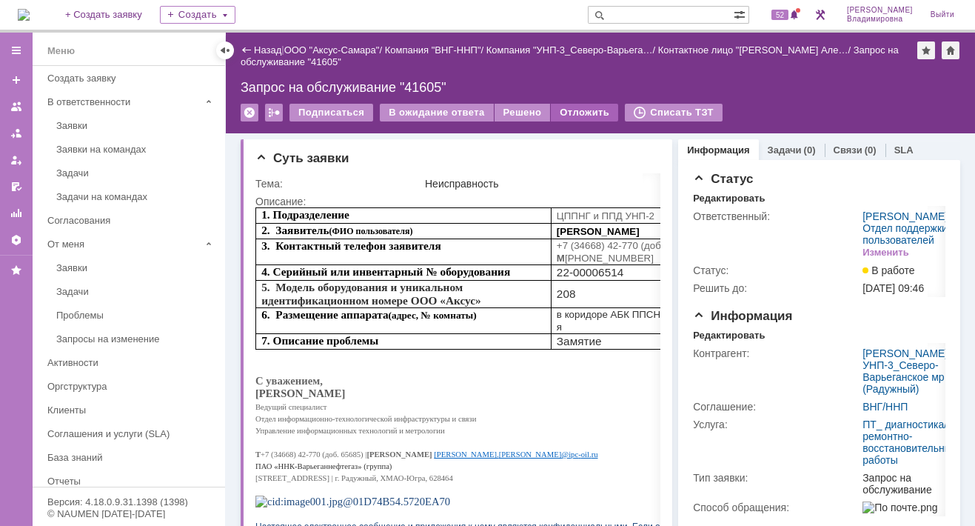
click at [559, 110] on div "Отложить" at bounding box center [584, 113] width 67 height 18
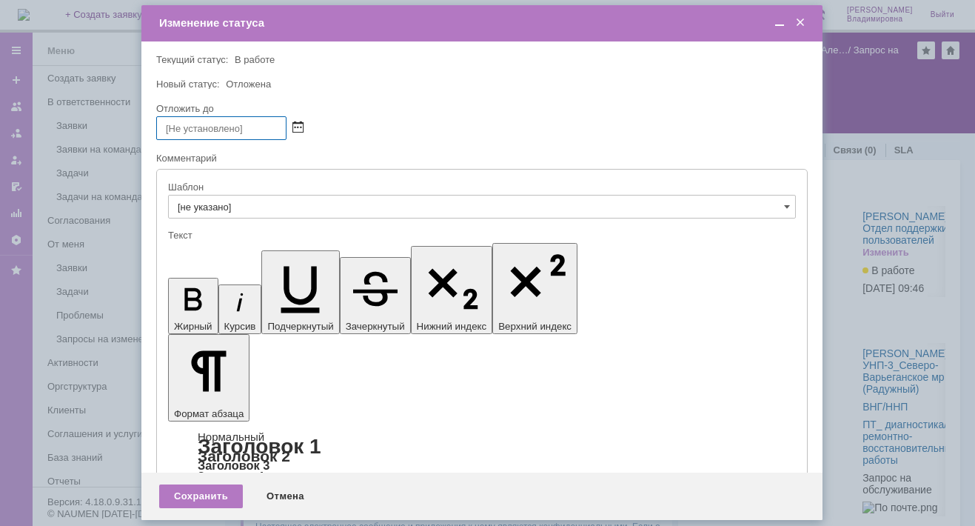
click at [296, 123] on span at bounding box center [297, 128] width 11 height 12
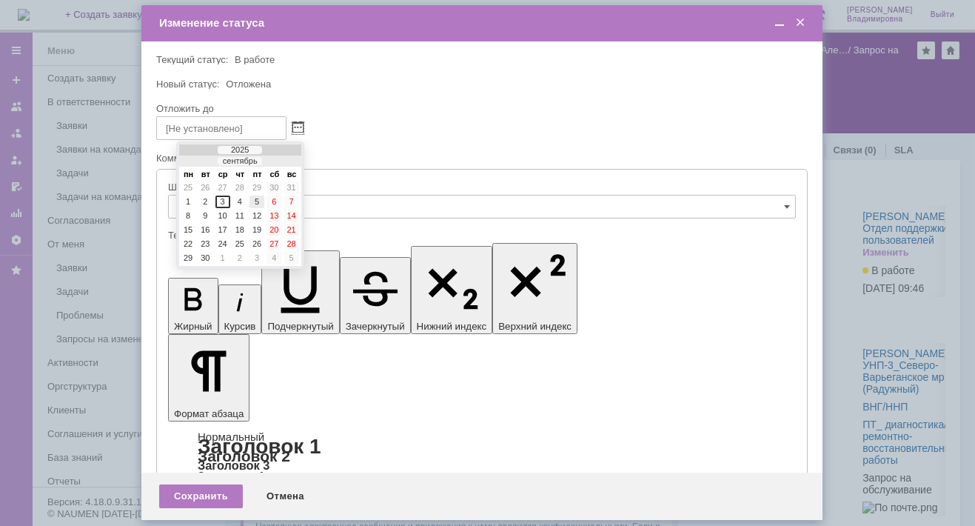
click at [261, 198] on div "5" at bounding box center [256, 201] width 15 height 13
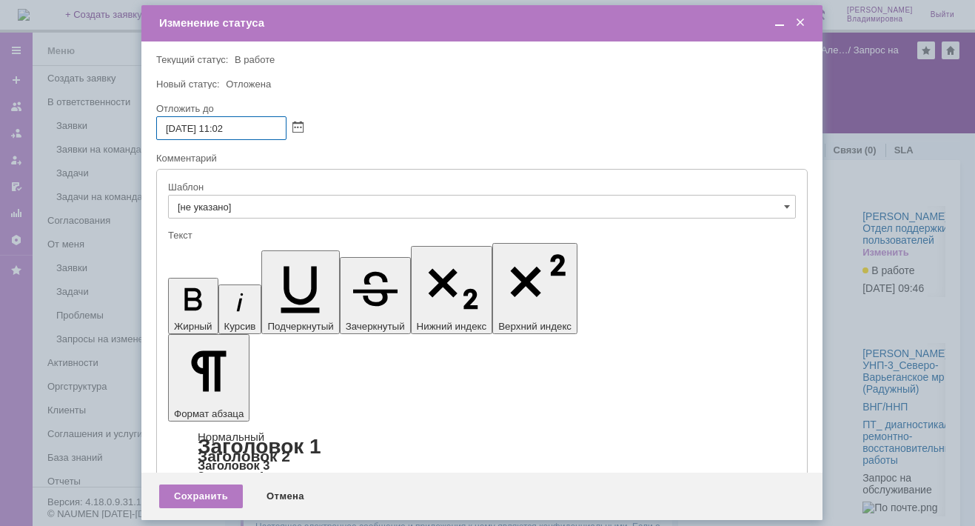
click at [224, 127] on input "05.09.2025 11:02" at bounding box center [221, 128] width 130 height 24
type input "05.09.2025 16:02"
click at [211, 493] on div "Сохранить" at bounding box center [201, 496] width 84 height 24
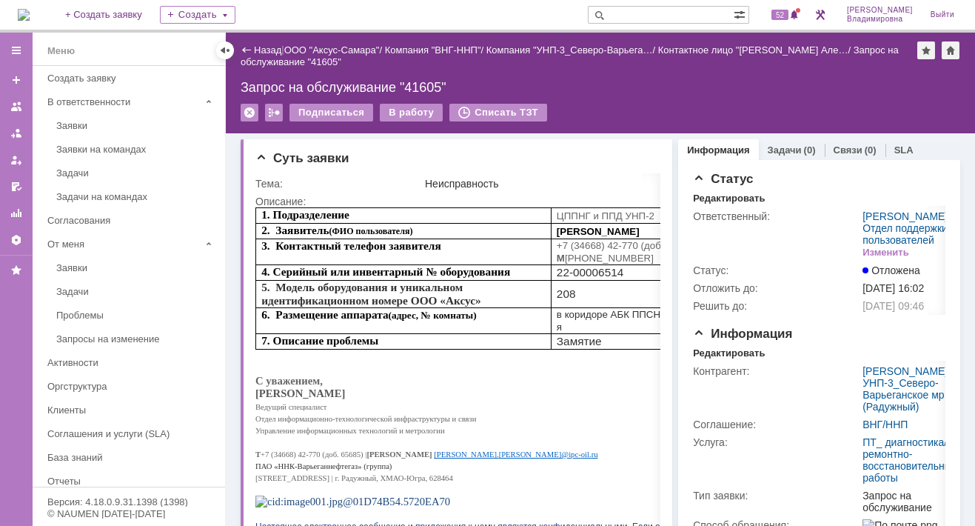
click at [649, 153] on div at bounding box center [655, 157] width 12 height 12
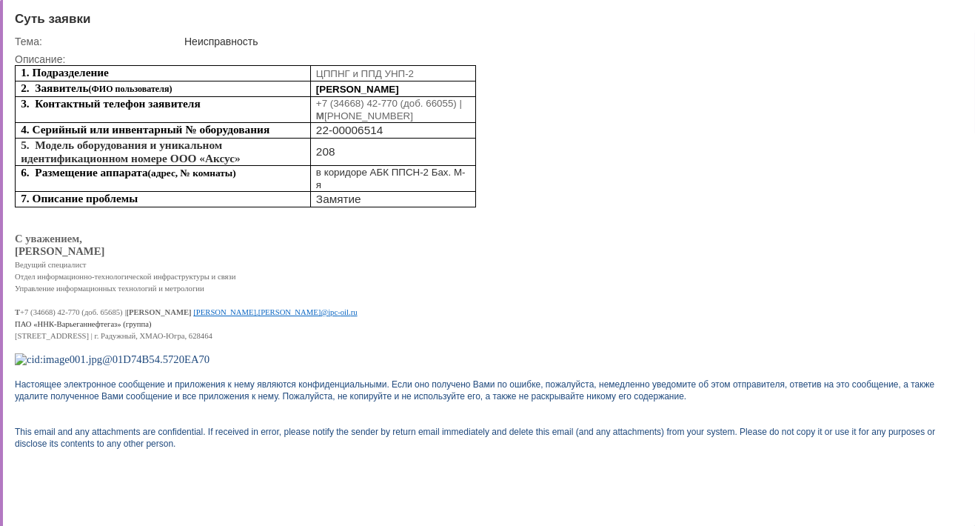
click at [949, 16] on div at bounding box center [951, 18] width 12 height 12
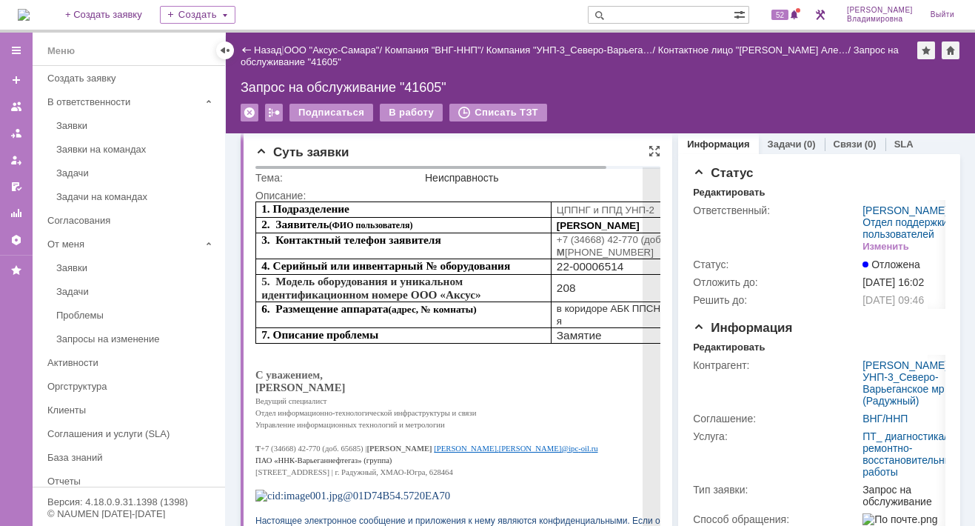
click at [467, 332] on p "7. Описание проблемы" at bounding box center [403, 334] width 284 height 13
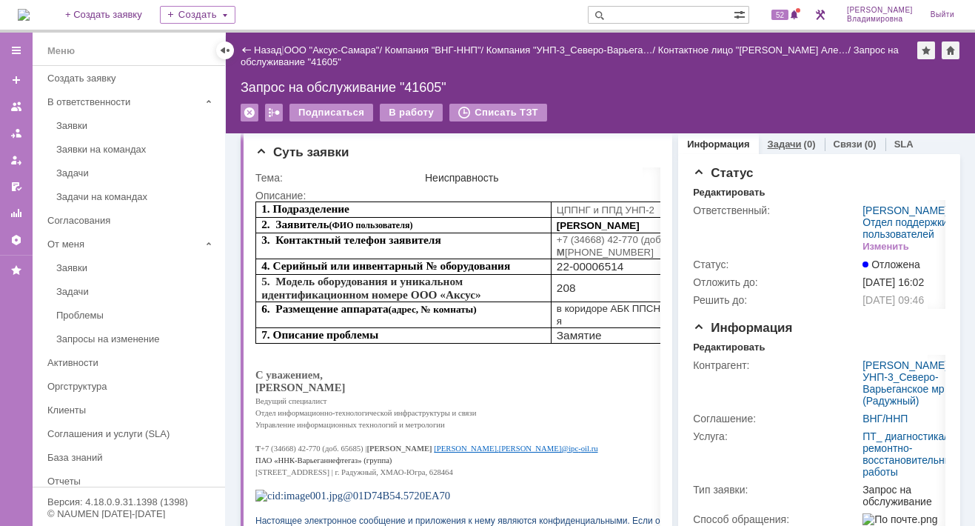
click at [780, 141] on link "Задачи" at bounding box center [785, 143] width 34 height 11
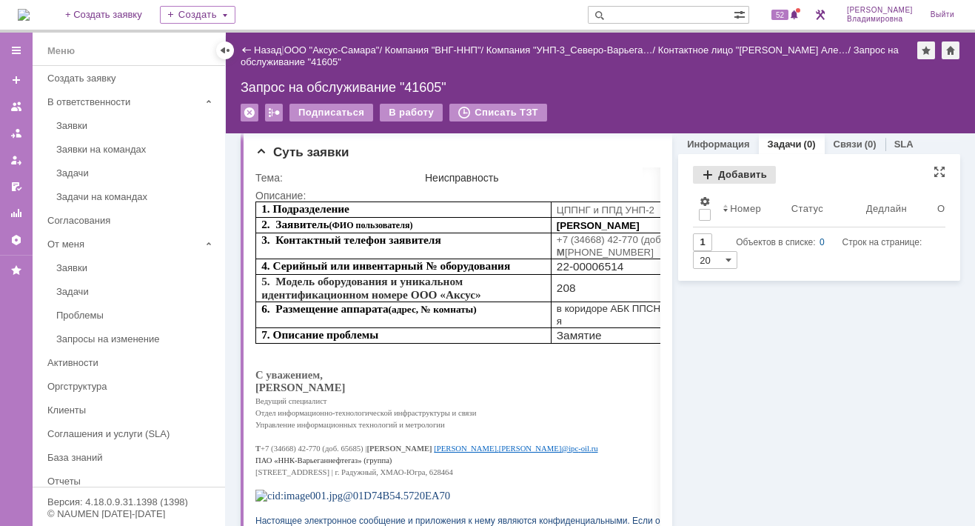
click at [714, 169] on div "Добавить" at bounding box center [734, 175] width 83 height 18
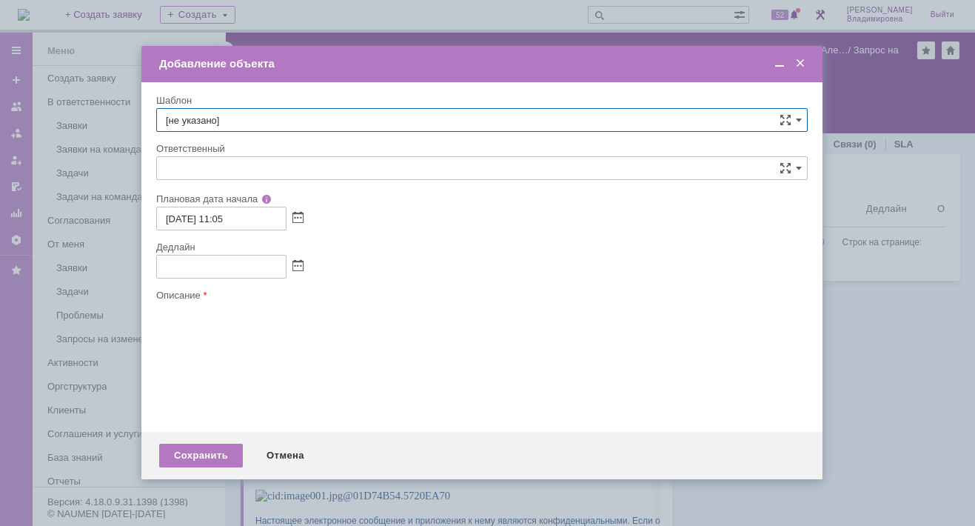
type input "[не указано]"
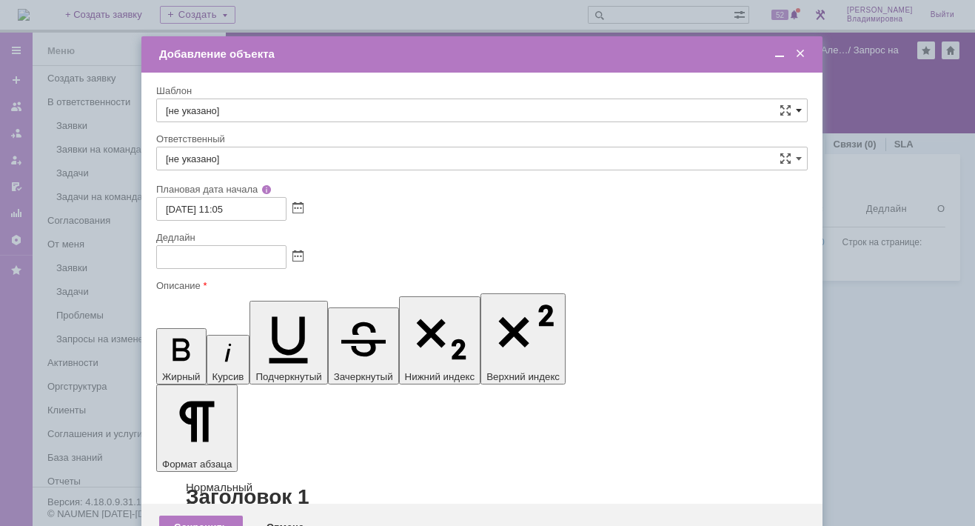
click at [800, 109] on span at bounding box center [799, 110] width 6 height 12
click at [267, 192] on span "ВНГ / ННП - диагностика, ремонт без использования ЗИП (Запрос на обслуживание)" at bounding box center [482, 198] width 632 height 12
type input "ВНГ / ННП - диагностика, ремонт без использования ЗИП (Запрос на обслуживание)"
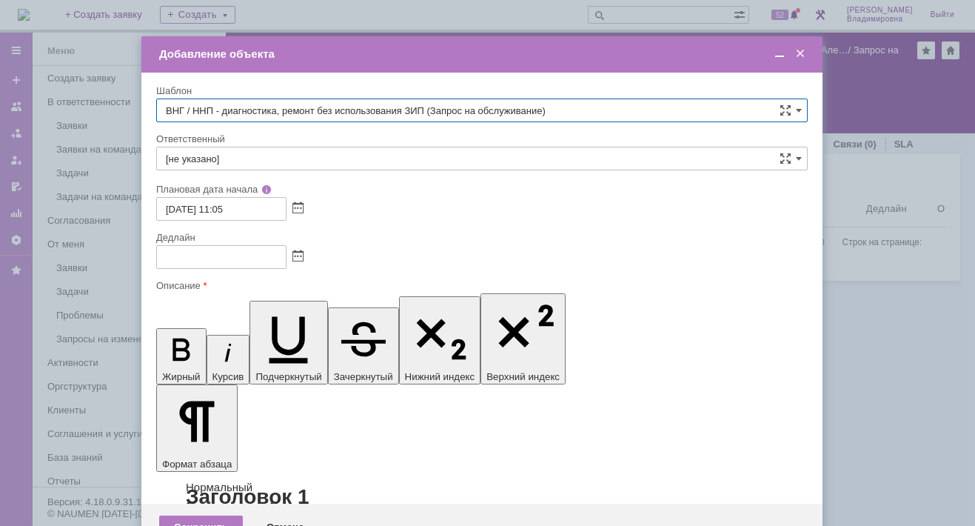
type input "[PERSON_NAME]"
type input "03.09.2025 19:05"
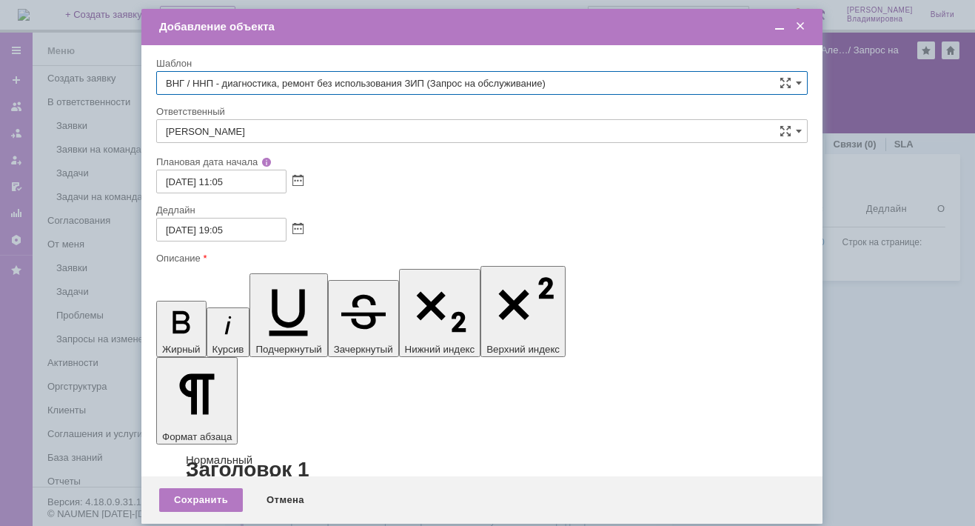
type input "ВНГ / ННП - диагностика, ремонт без использования ЗИП (Запрос на обслуживание)"
click at [242, 125] on input "[PERSON_NAME]" at bounding box center [481, 131] width 651 height 24
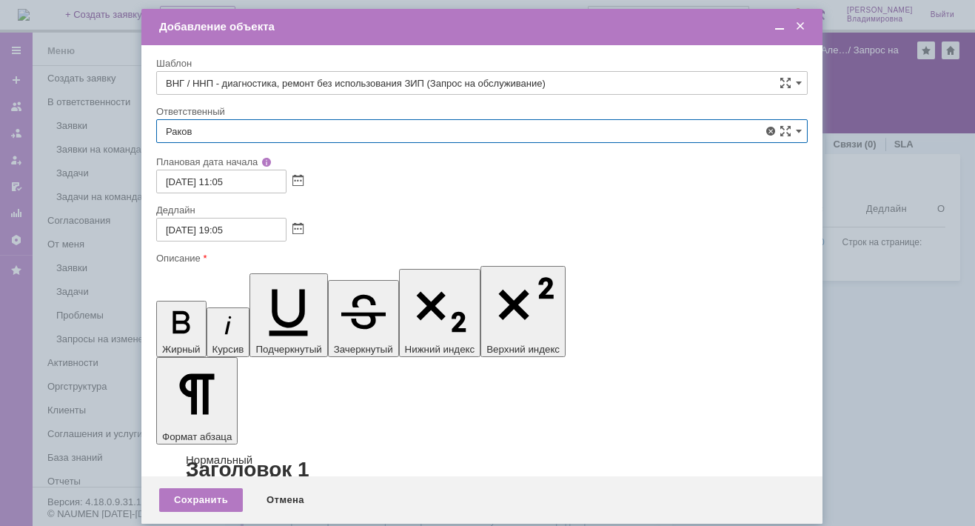
click at [211, 240] on span "[PERSON_NAME]" at bounding box center [482, 239] width 632 height 12
type input "[PERSON_NAME]"
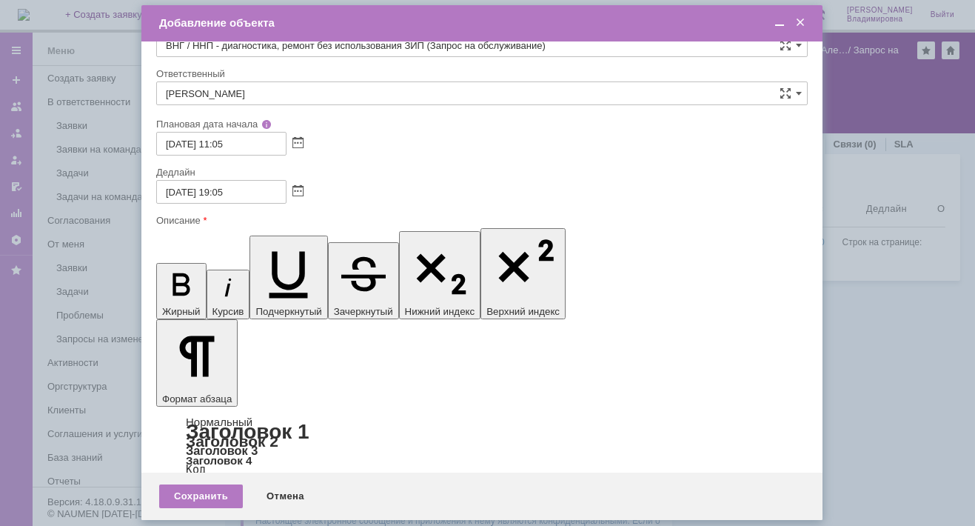
scroll to position [305, 0]
click at [207, 492] on div "Сохранить" at bounding box center [201, 496] width 84 height 24
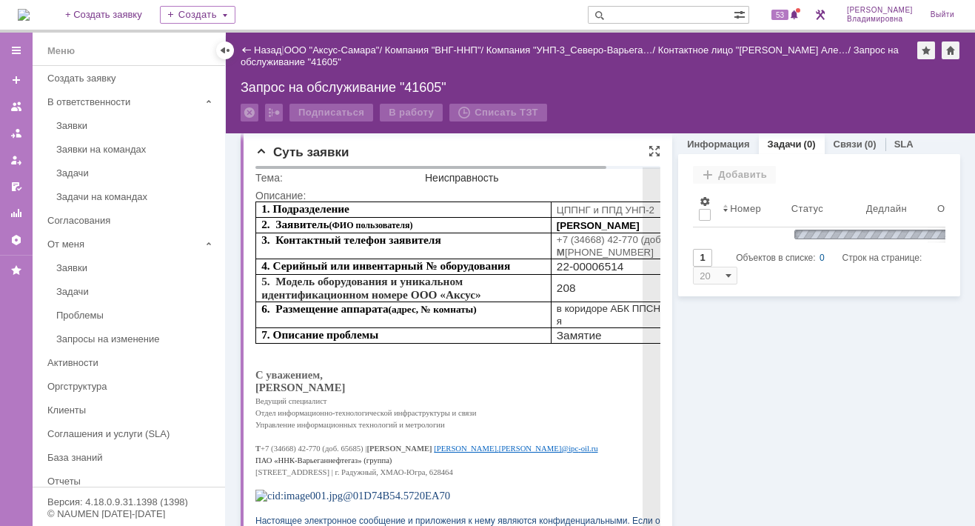
click at [293, 192] on div "Описание:" at bounding box center [485, 196] width 461 height 12
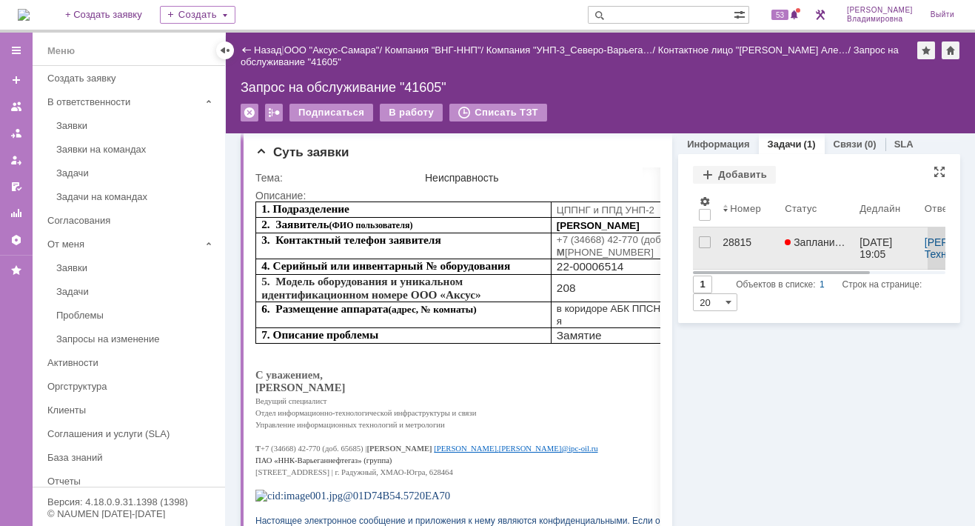
click at [728, 240] on div "28815" at bounding box center [748, 242] width 50 height 12
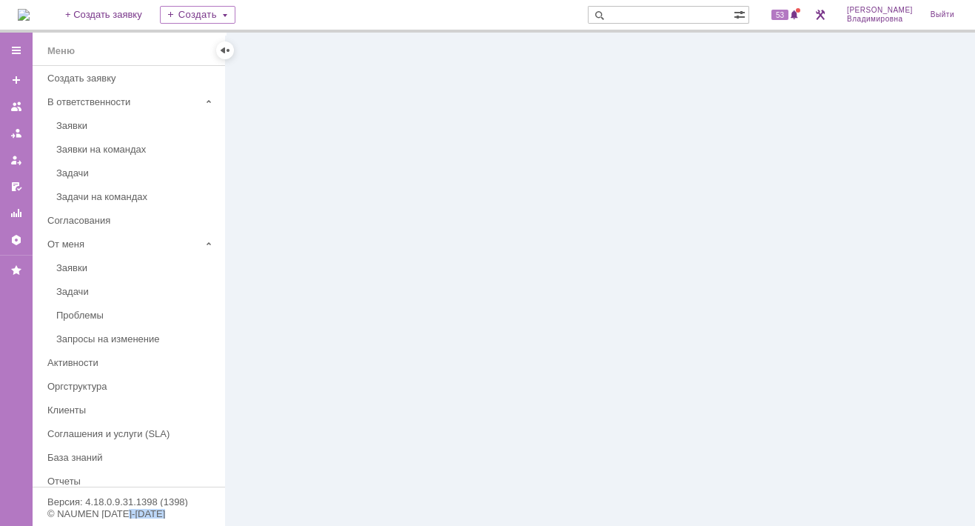
click at [728, 240] on div at bounding box center [600, 279] width 749 height 493
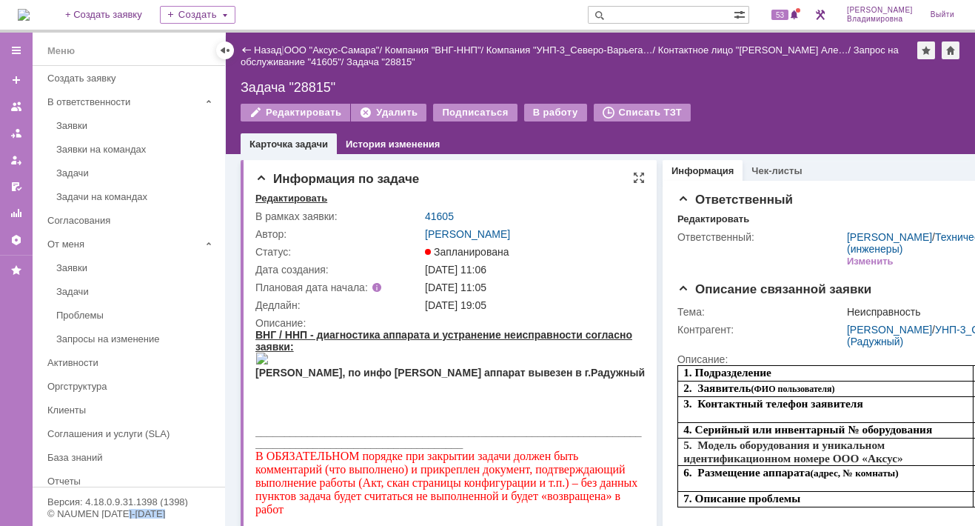
click at [301, 197] on div "Редактировать" at bounding box center [291, 198] width 72 height 12
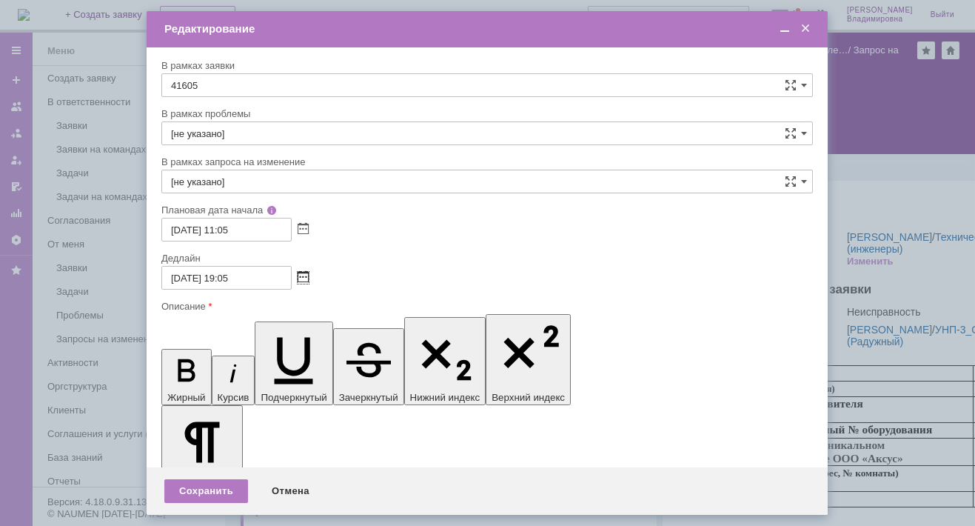
click at [301, 272] on span at bounding box center [303, 278] width 11 height 12
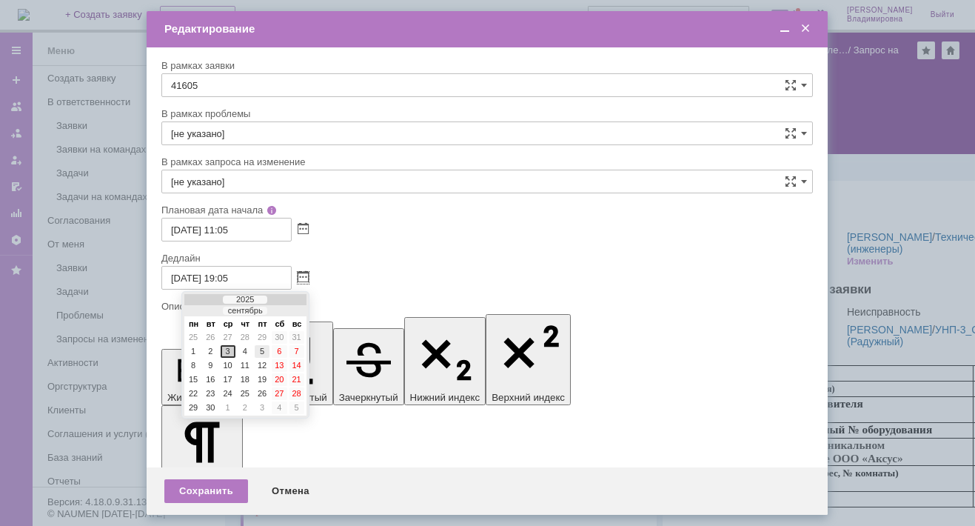
click at [262, 345] on div "5" at bounding box center [262, 351] width 15 height 13
type input "05.09.2025 19:05"
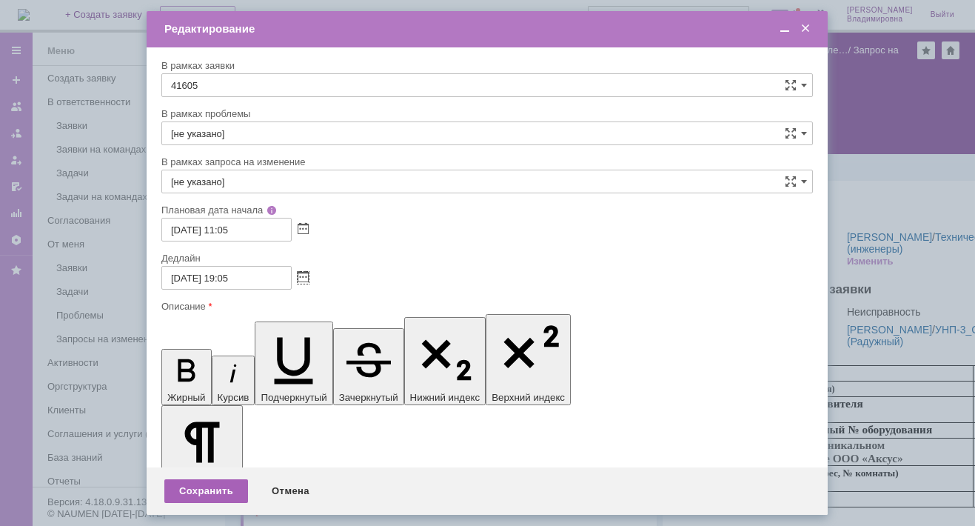
click at [211, 487] on div "Сохранить" at bounding box center [206, 491] width 84 height 24
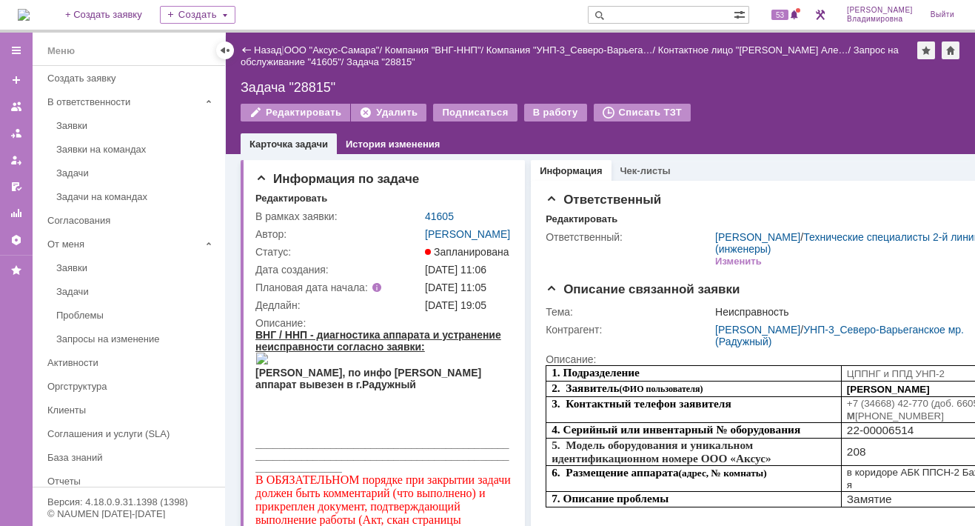
click at [632, 13] on input "text" at bounding box center [661, 15] width 146 height 18
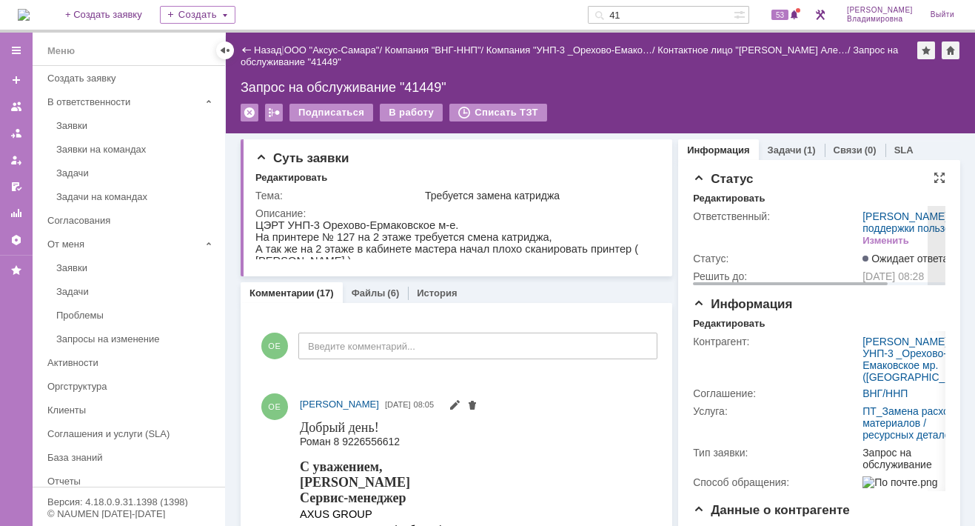
type input "4"
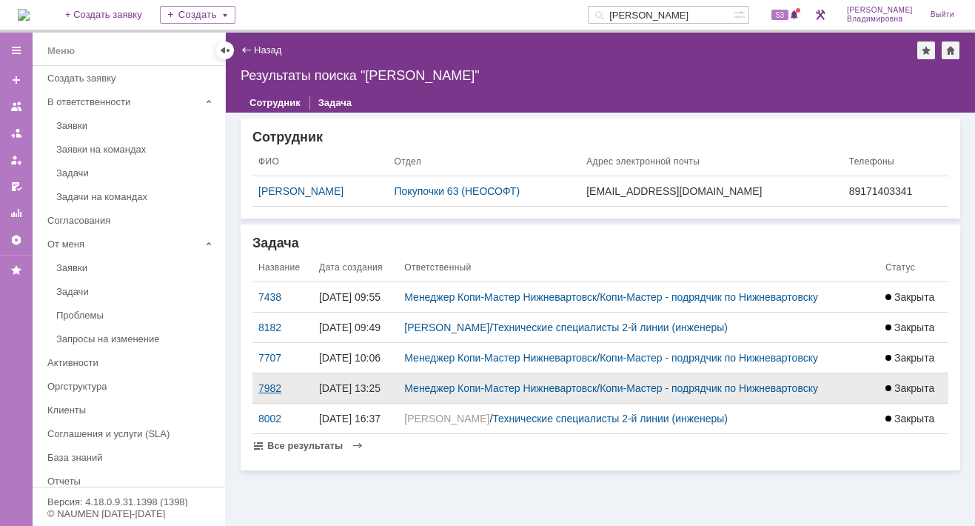
click at [269, 386] on div "7982" at bounding box center [282, 388] width 49 height 12
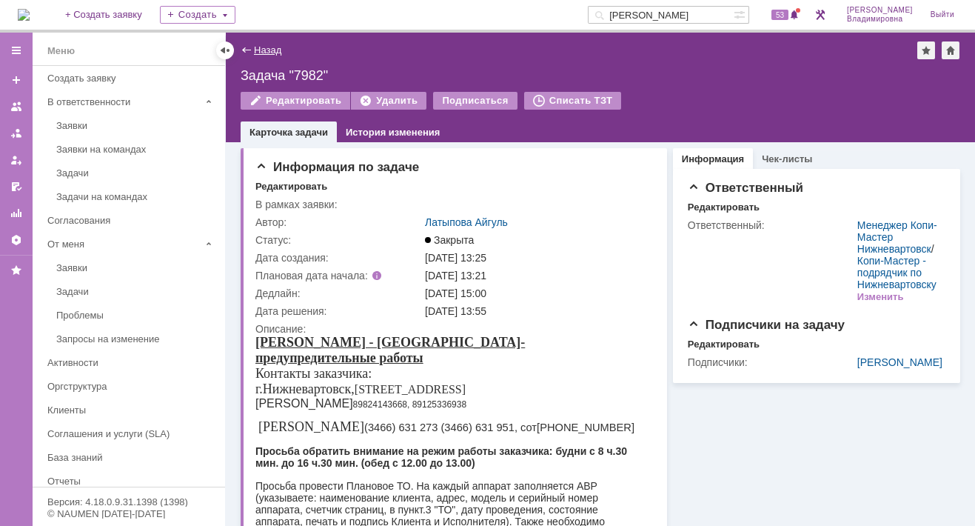
click at [269, 45] on link "Назад" at bounding box center [267, 49] width 27 height 11
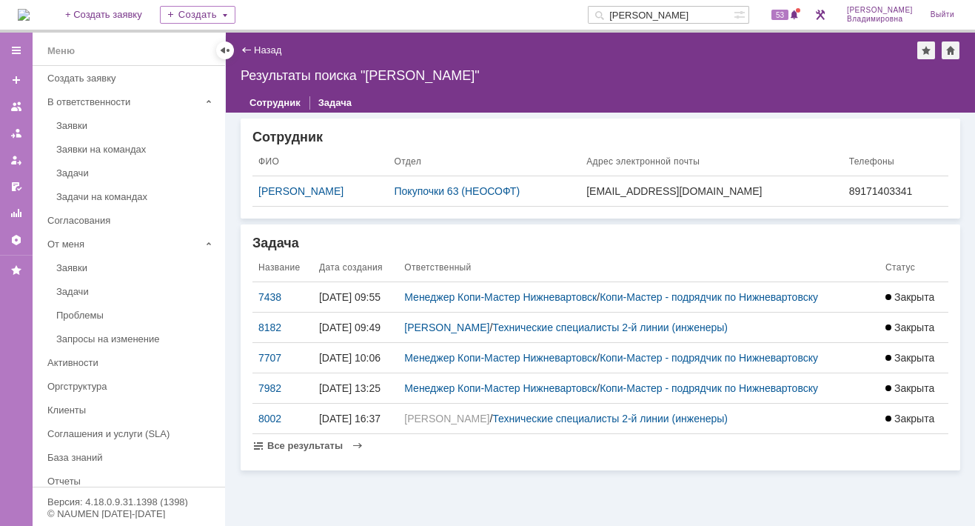
drag, startPoint x: 689, startPoint y: 16, endPoint x: 619, endPoint y: 17, distance: 70.3
click at [619, 17] on div "головинов" at bounding box center [661, 15] width 146 height 18
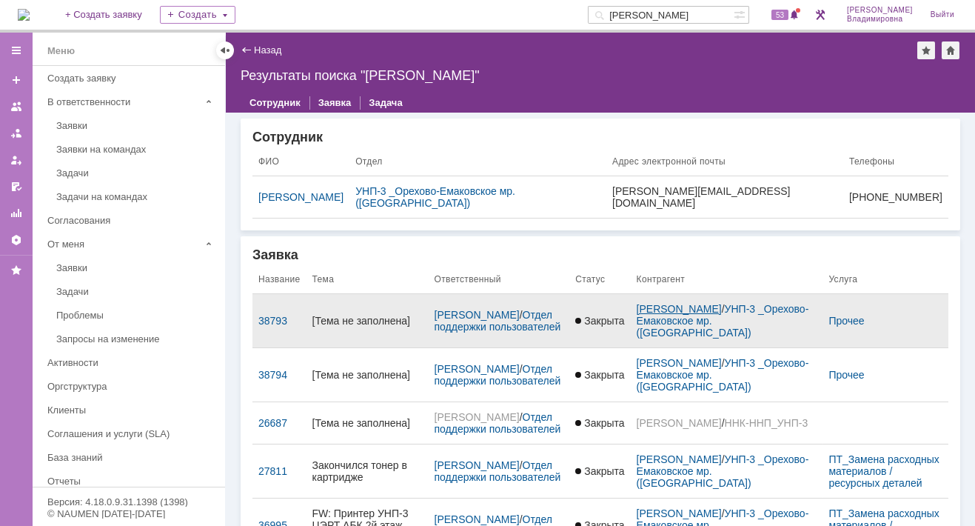
click at [677, 303] on link "Миносян Евгений Карапедович" at bounding box center [679, 309] width 85 height 12
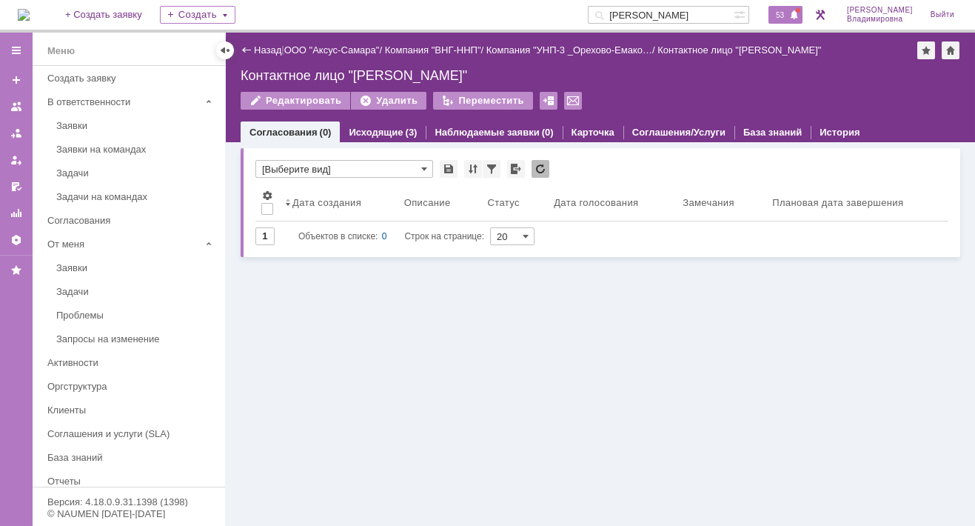
click at [785, 13] on span "53" at bounding box center [779, 15] width 17 height 10
click at [675, 19] on input "миносян" at bounding box center [661, 15] width 146 height 18
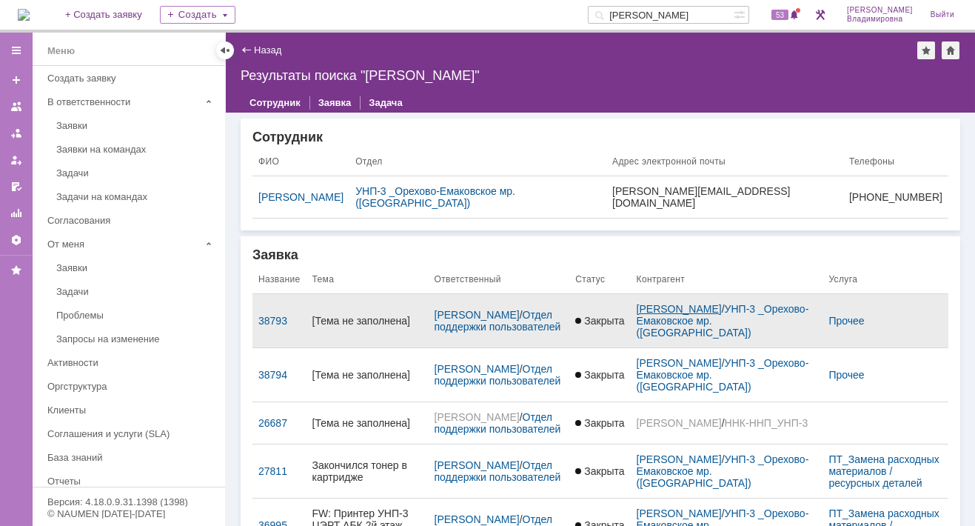
click at [664, 303] on link "Миносян Евгений Карапедович" at bounding box center [679, 309] width 85 height 12
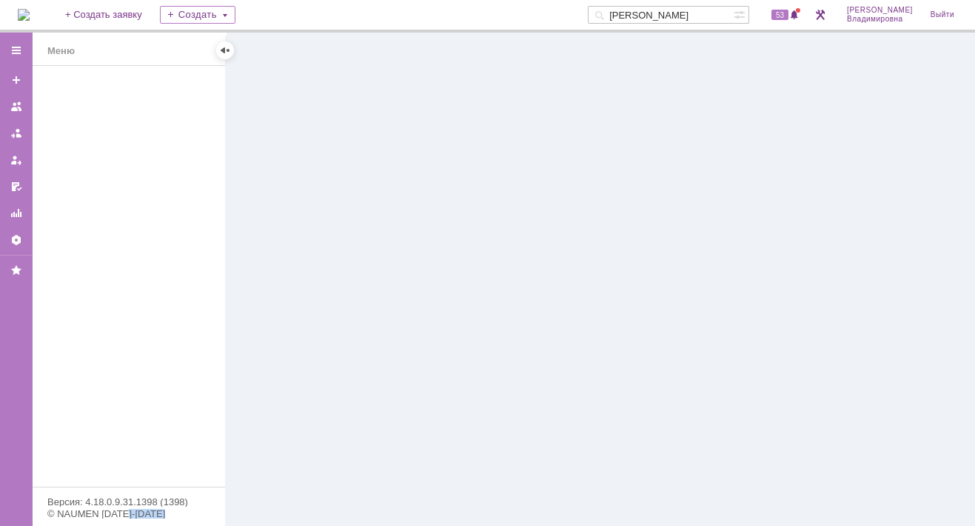
click at [664, 293] on div at bounding box center [600, 279] width 749 height 493
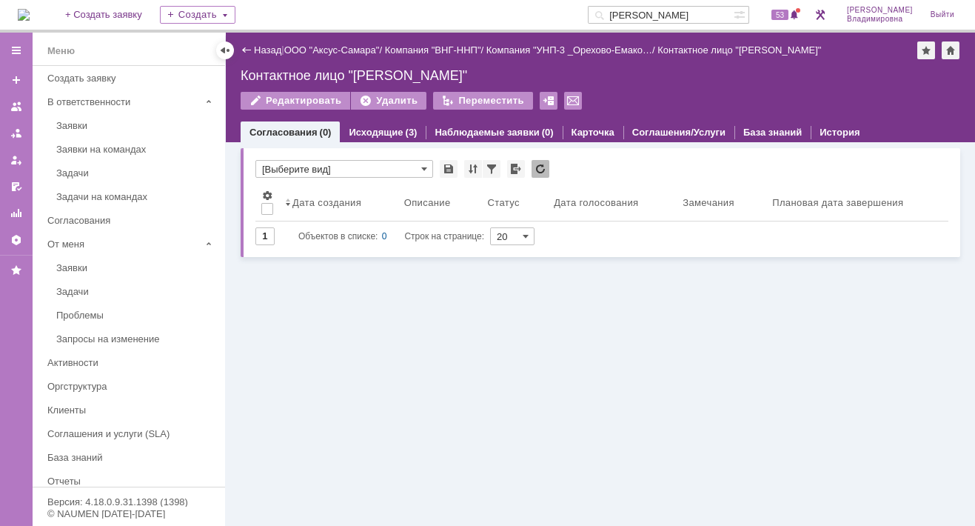
click at [783, 52] on div "Контактное лицо "Миносян Евгений Карапедович"" at bounding box center [739, 49] width 164 height 11
click at [675, 14] on input "миносян" at bounding box center [661, 15] width 146 height 18
click at [675, 13] on input "миносян" at bounding box center [661, 15] width 146 height 18
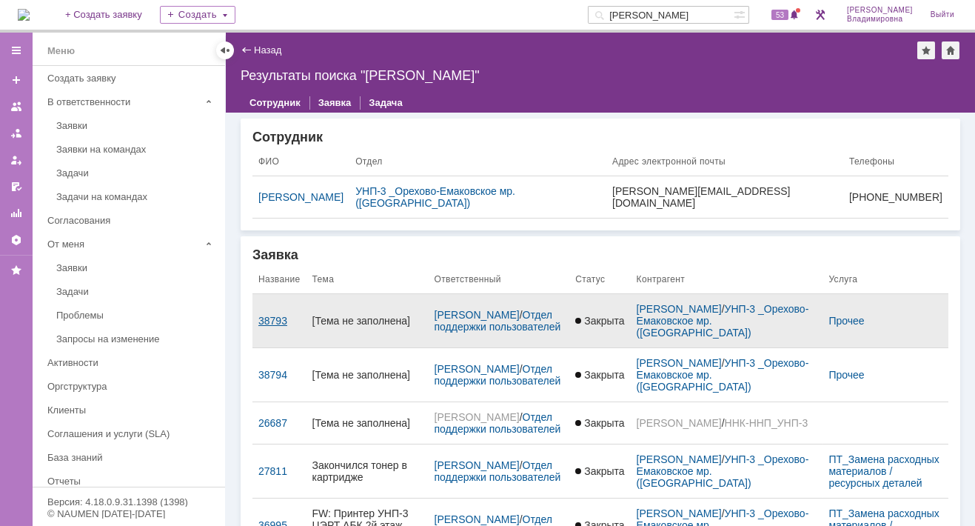
click at [268, 315] on div "38793" at bounding box center [279, 321] width 42 height 12
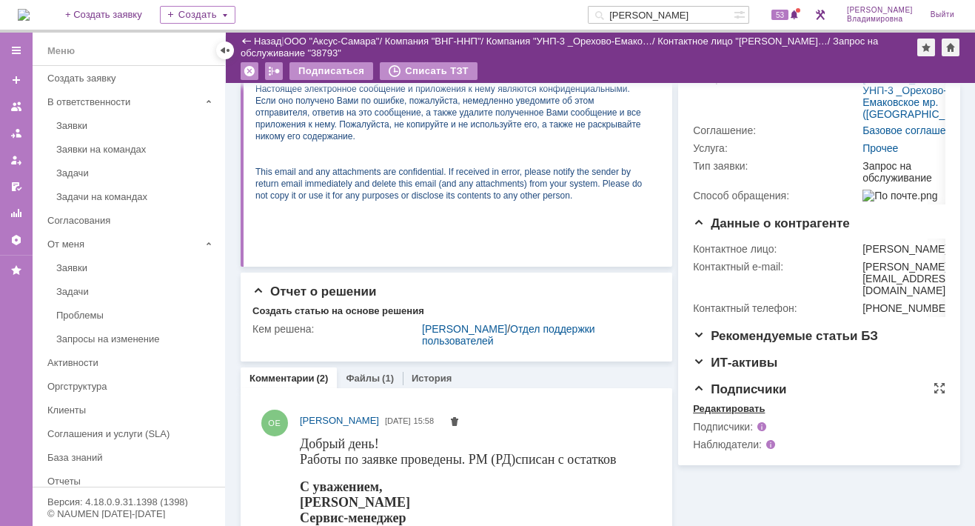
scroll to position [370, 0]
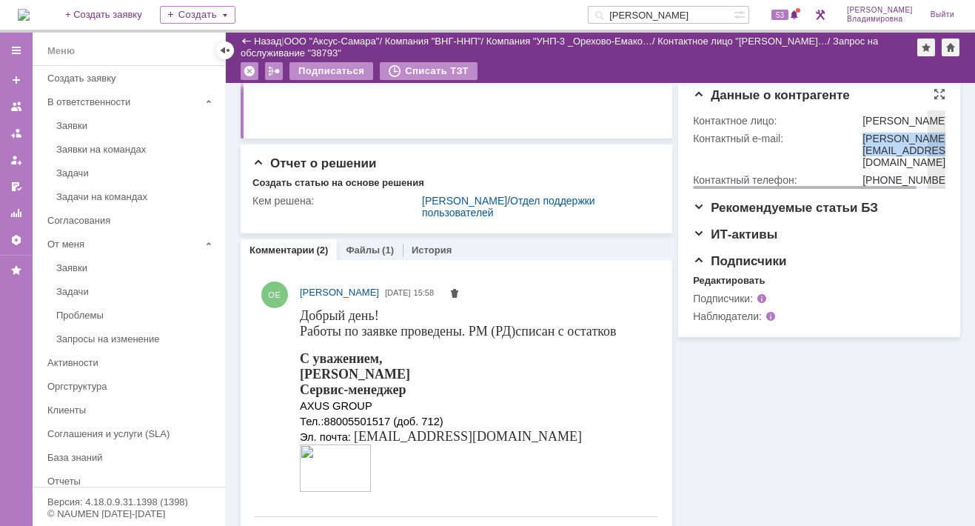
drag, startPoint x: 857, startPoint y: 227, endPoint x: 881, endPoint y: 241, distance: 28.2
click at [881, 168] on div "Evgeniy.Minosyan@ipc-oil.ru" at bounding box center [908, 151] width 93 height 36
copy div "Evgeniy.Minosyan@ipc-oil.ru"
click at [788, 12] on span "53" at bounding box center [779, 15] width 17 height 10
drag, startPoint x: 681, startPoint y: 12, endPoint x: 594, endPoint y: 13, distance: 86.6
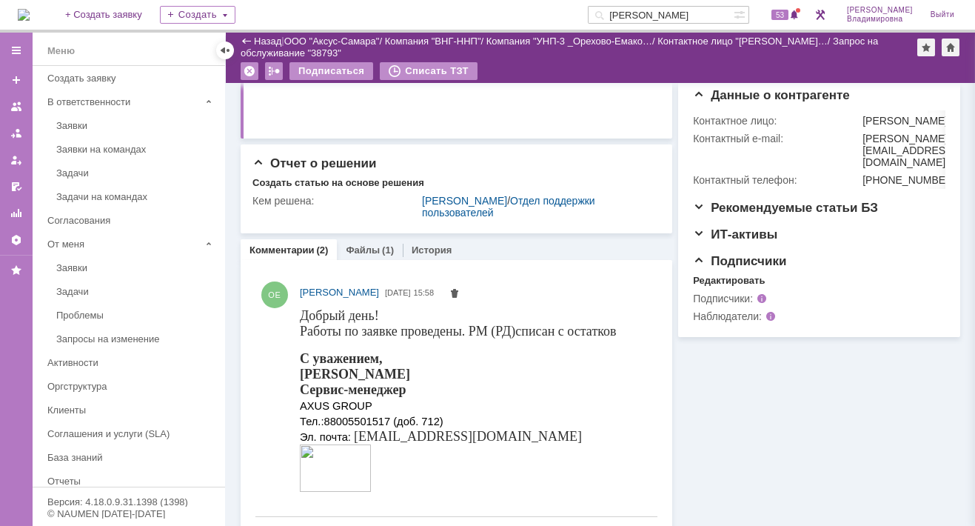
click at [594, 13] on div "На домашнюю + Создать заявку Создать миносян 53 Орлова Елена Владимировна Выйти" at bounding box center [487, 16] width 975 height 33
type input "41449"
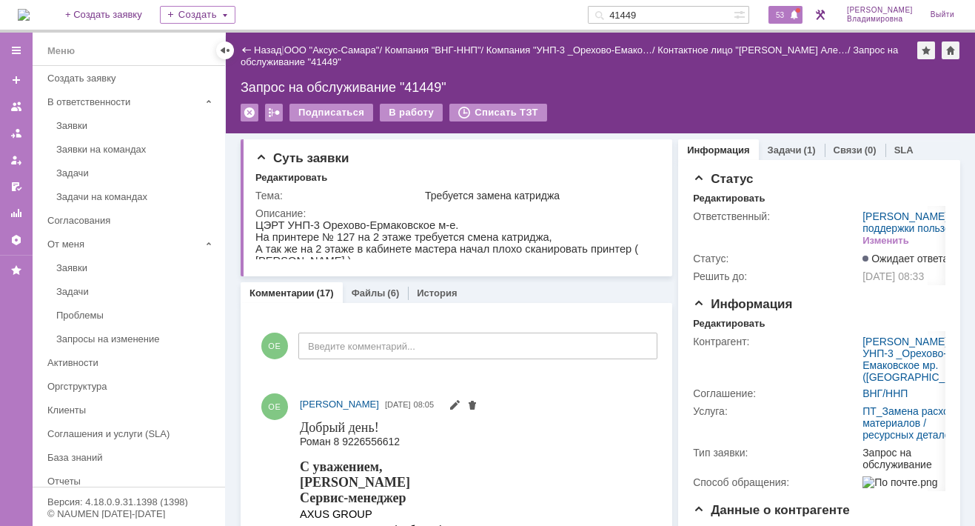
click at [780, 11] on span "53" at bounding box center [779, 15] width 17 height 10
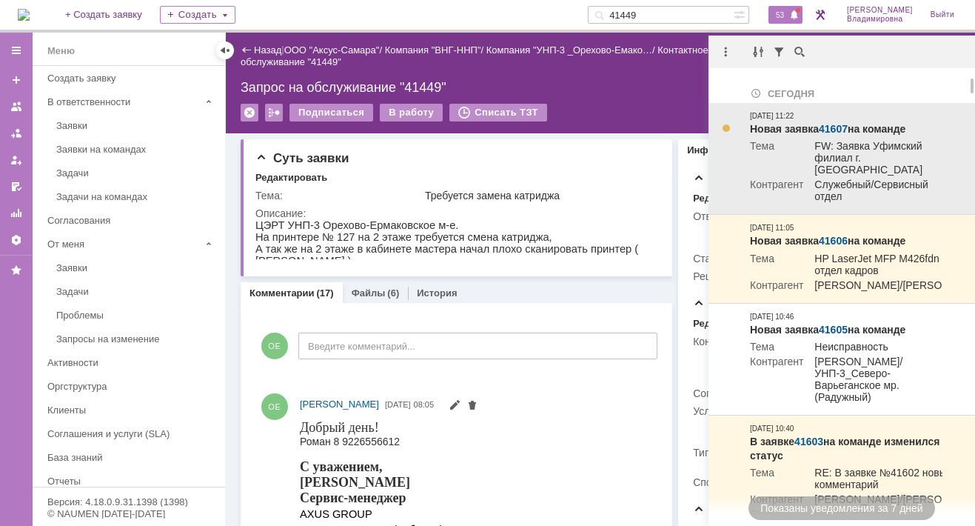
click at [825, 133] on link "41607" at bounding box center [833, 129] width 29 height 12
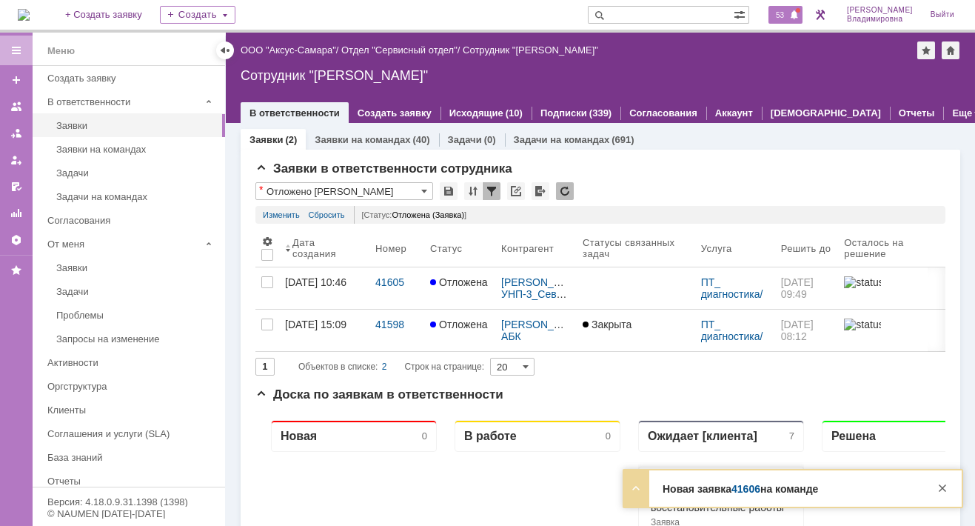
click at [788, 16] on span "53" at bounding box center [779, 15] width 17 height 10
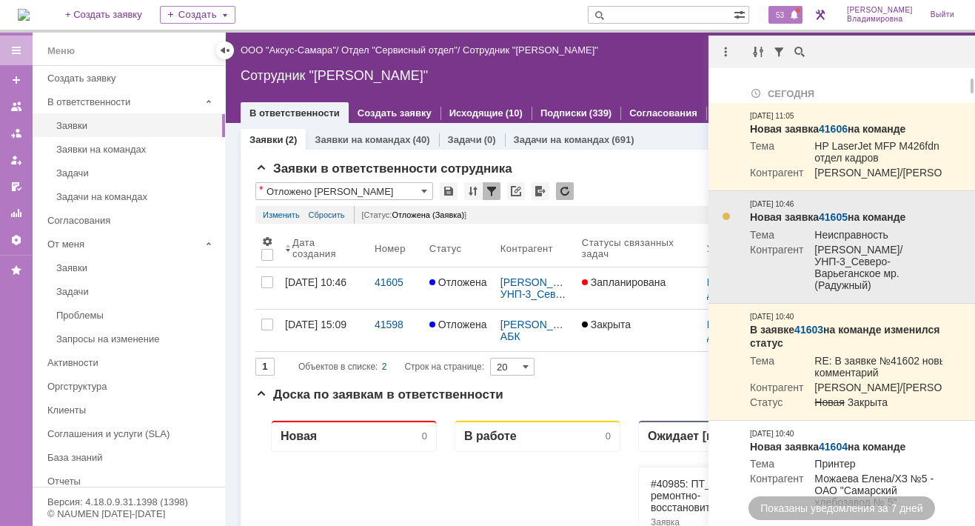
click at [834, 223] on link "41605" at bounding box center [833, 217] width 29 height 12
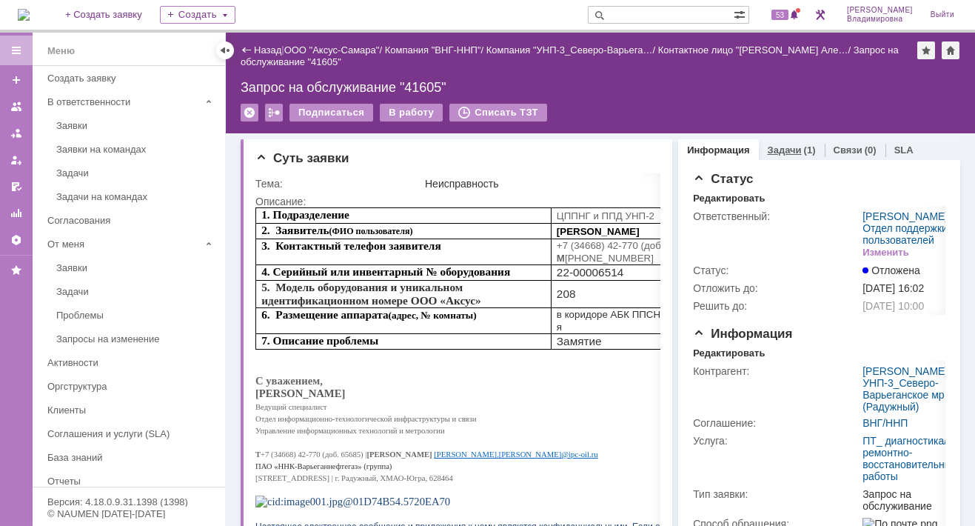
click at [770, 144] on link "Задачи" at bounding box center [785, 149] width 34 height 11
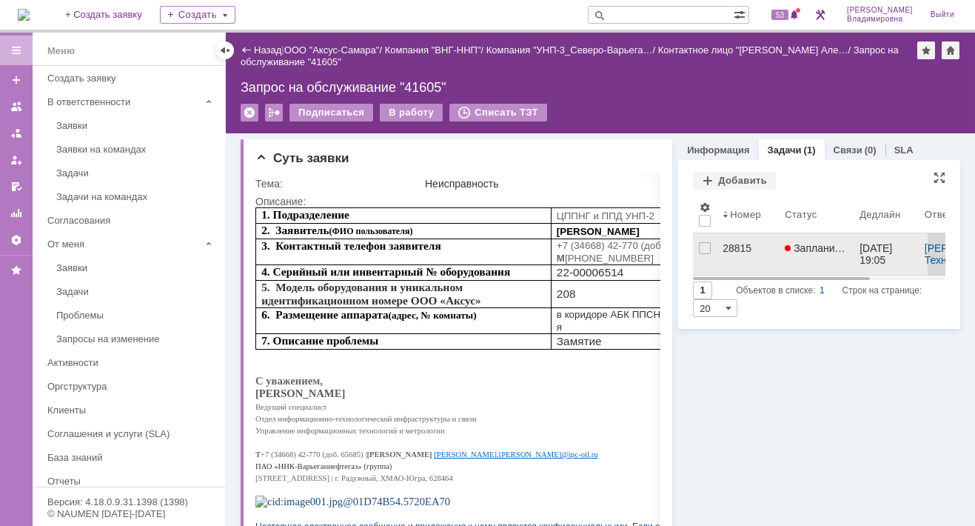
click at [728, 239] on link "28815" at bounding box center [748, 253] width 62 height 41
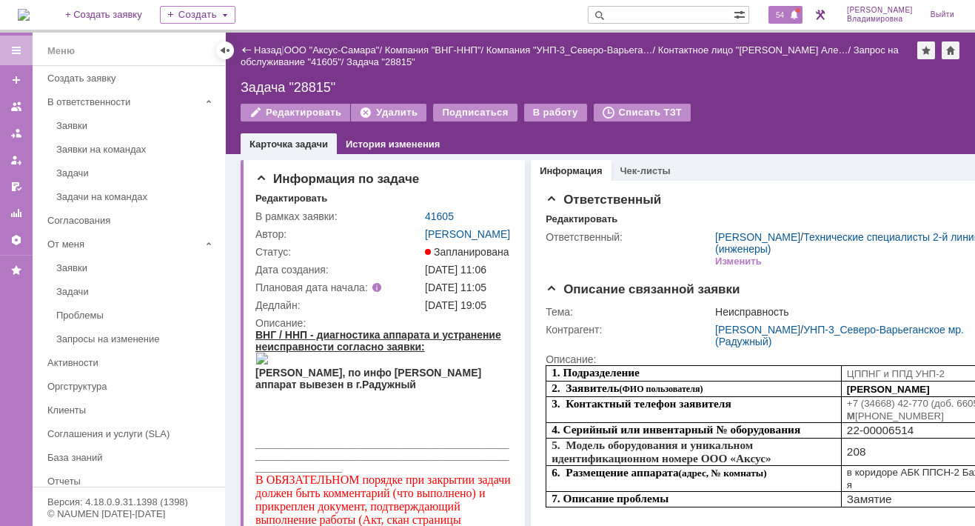
click at [788, 12] on span "54" at bounding box center [779, 15] width 17 height 10
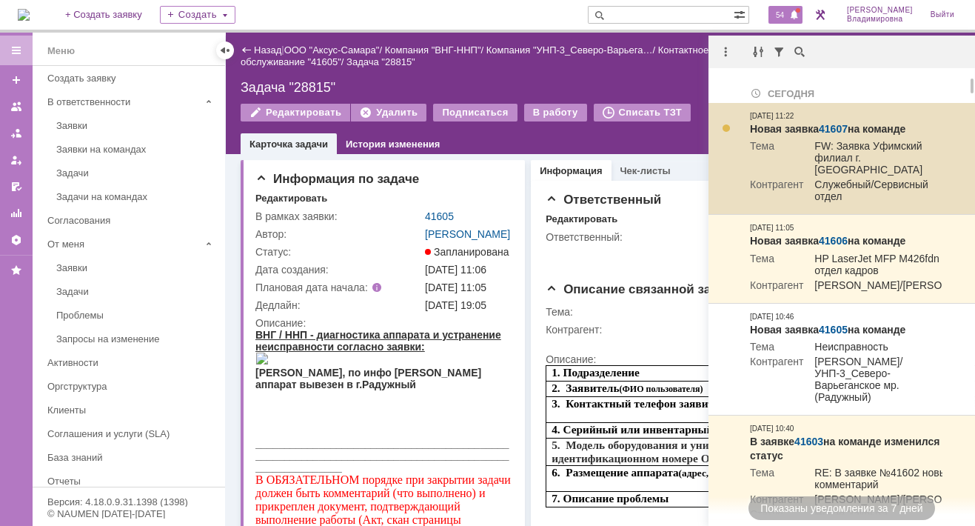
click at [833, 127] on link "41607" at bounding box center [833, 129] width 29 height 12
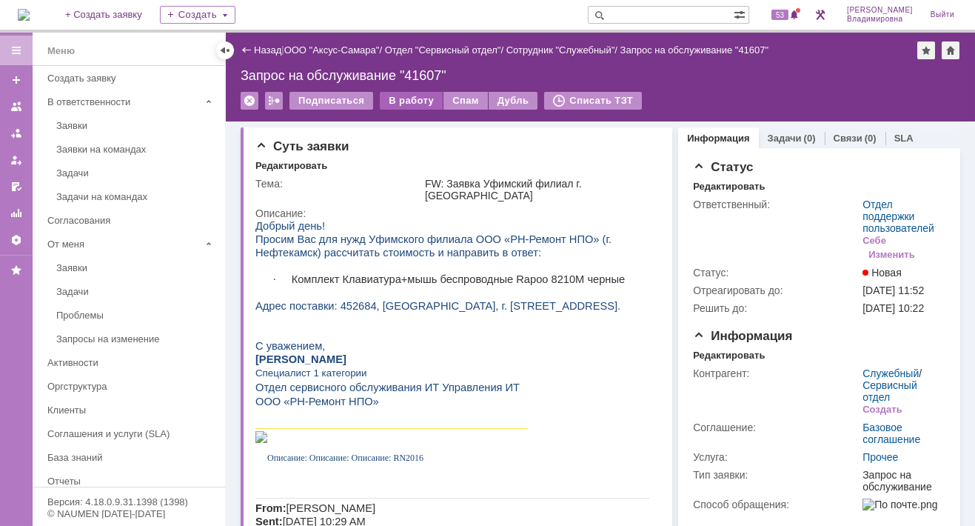
click at [406, 98] on div "В работу" at bounding box center [411, 101] width 63 height 18
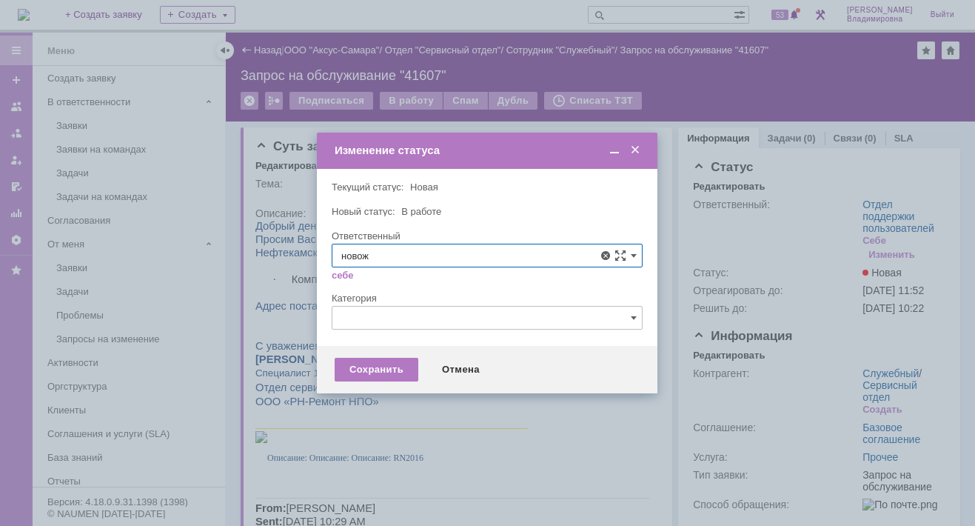
click at [382, 362] on span "[PERSON_NAME]" at bounding box center [487, 364] width 292 height 12
type input "[PERSON_NAME]"
click at [383, 369] on div "Сохранить" at bounding box center [377, 370] width 84 height 24
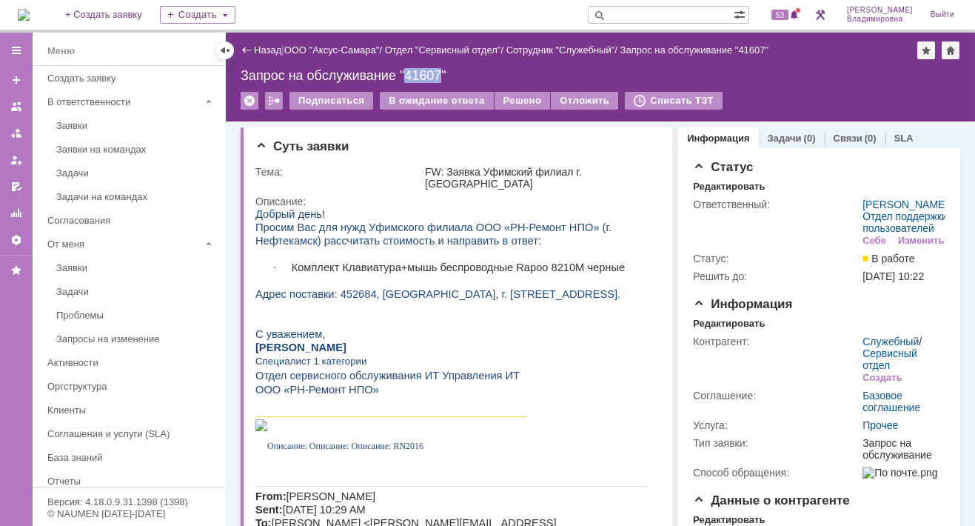
drag, startPoint x: 406, startPoint y: 72, endPoint x: 443, endPoint y: 72, distance: 37.0
click at [443, 72] on div "Запрос на обслуживание "41607"" at bounding box center [601, 75] width 720 height 15
copy div "41607"
click at [787, 12] on span "53" at bounding box center [779, 15] width 17 height 10
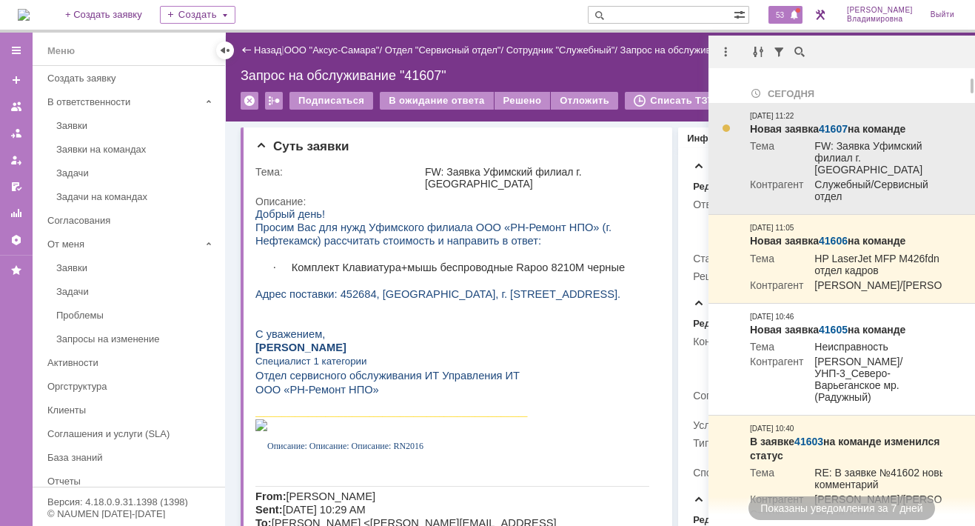
click at [834, 129] on link "41607" at bounding box center [833, 129] width 29 height 12
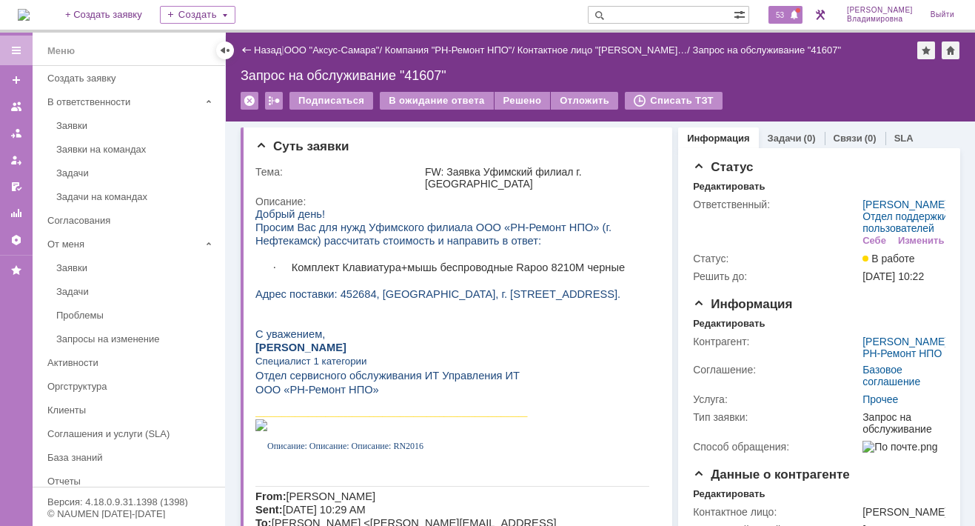
click at [787, 13] on span "53" at bounding box center [779, 15] width 17 height 10
click at [787, 8] on div "53" at bounding box center [785, 15] width 34 height 18
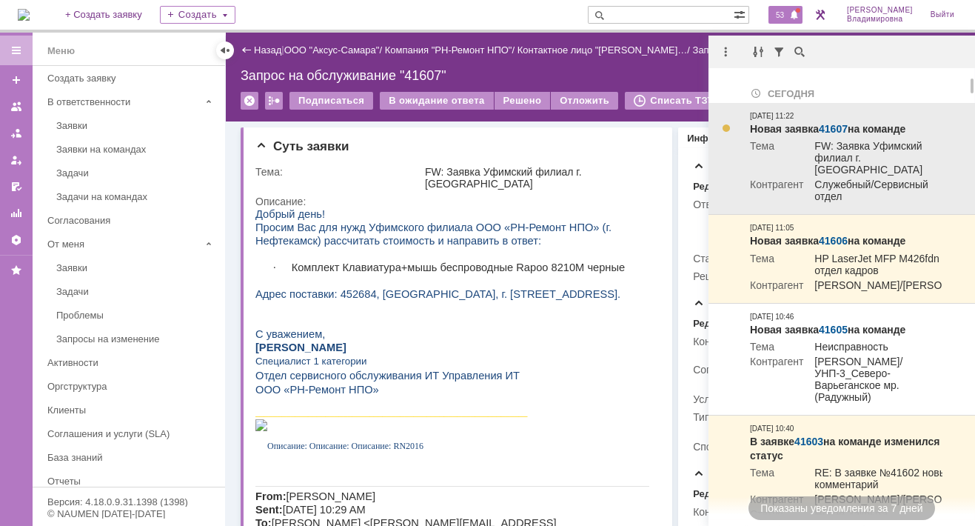
click at [834, 126] on link "41607" at bounding box center [833, 129] width 29 height 12
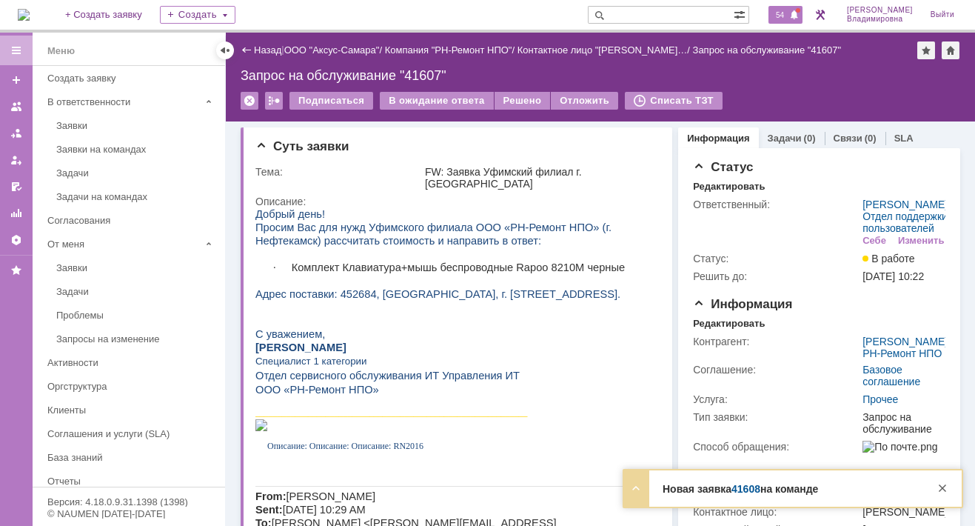
click at [788, 16] on span "54" at bounding box center [779, 15] width 17 height 10
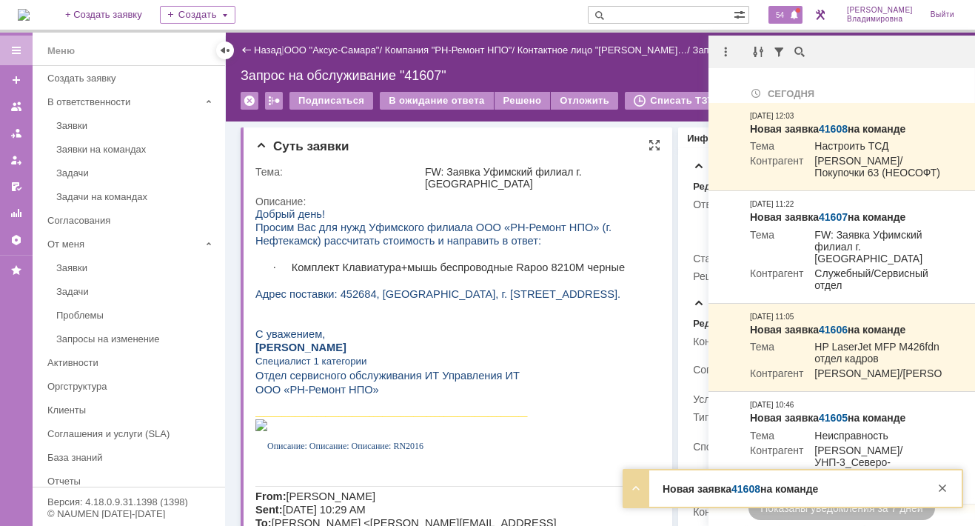
click at [533, 327] on p at bounding box center [452, 320] width 394 height 13
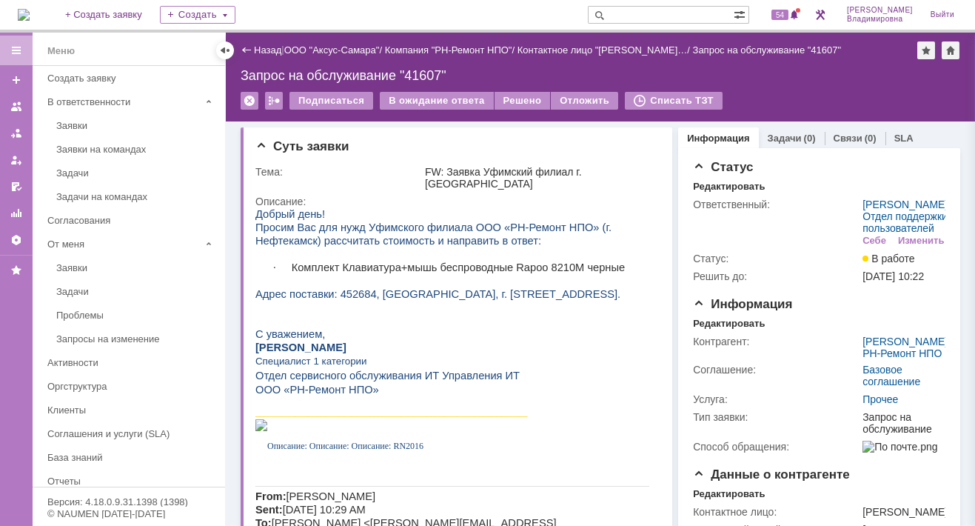
click at [500, 13] on div "На домашнюю + Создать заявку Создать 54 [PERSON_NAME]" at bounding box center [487, 16] width 975 height 33
click at [643, 15] on input "text" at bounding box center [661, 15] width 146 height 18
type input "41449"
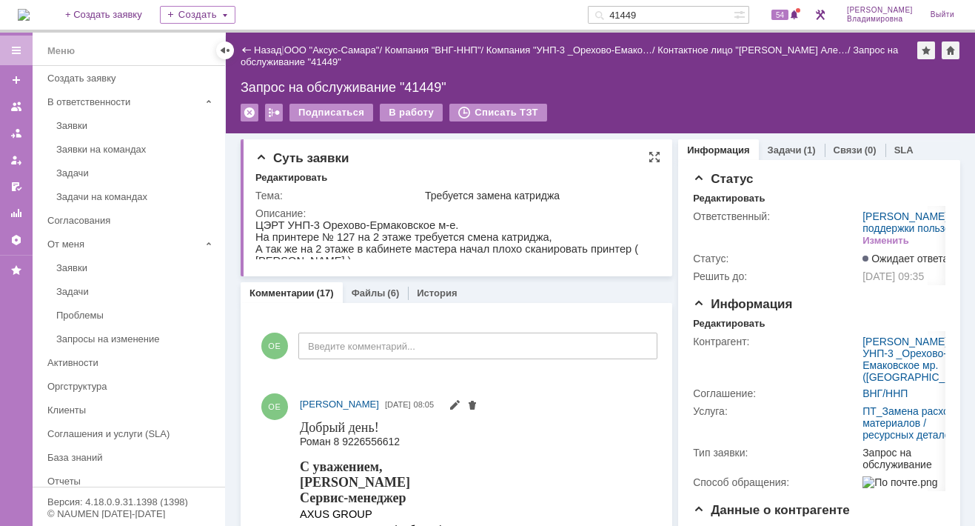
drag, startPoint x: 510, startPoint y: 446, endPoint x: 418, endPoint y: 233, distance: 231.8
drag, startPoint x: 438, startPoint y: 226, endPoint x: 253, endPoint y: 224, distance: 184.4
click at [255, 224] on html "ЦЭРТ УНП-3 Орехово-Ермаковское м-е. На принтере № 127 на 2 этаже требуется смен…" at bounding box center [452, 242] width 394 height 47
copy p "ЦЭРТ УНП-3 Орехово-Ермаковское м-е."
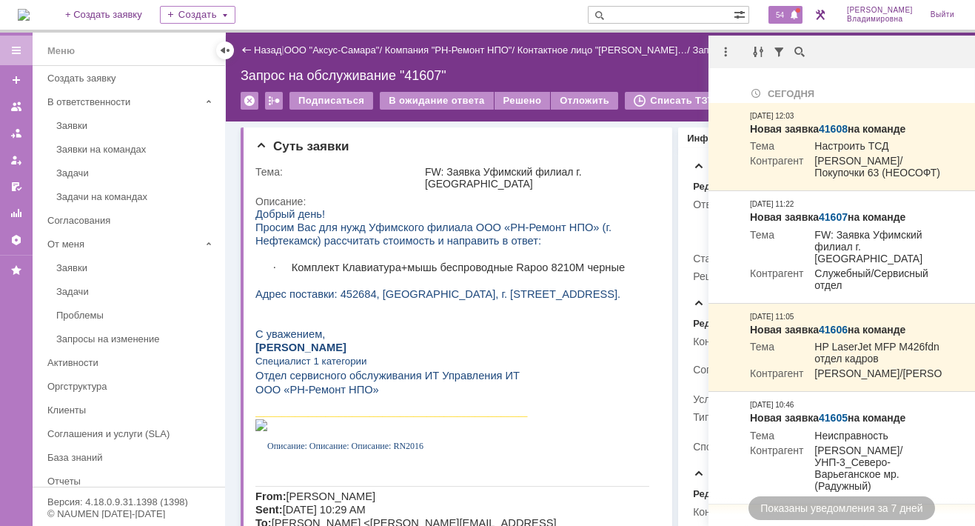
click at [798, 13] on span at bounding box center [794, 16] width 10 height 12
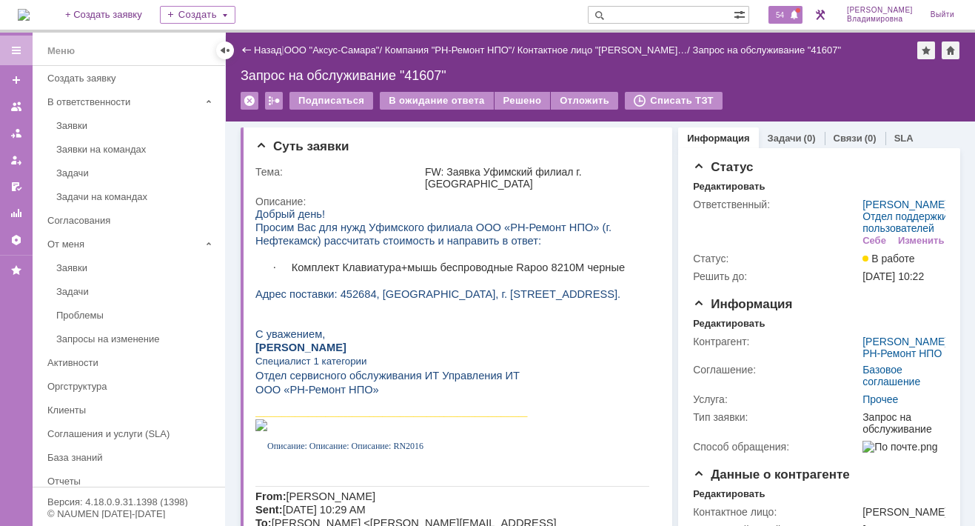
click at [784, 6] on div "54" at bounding box center [785, 15] width 34 height 18
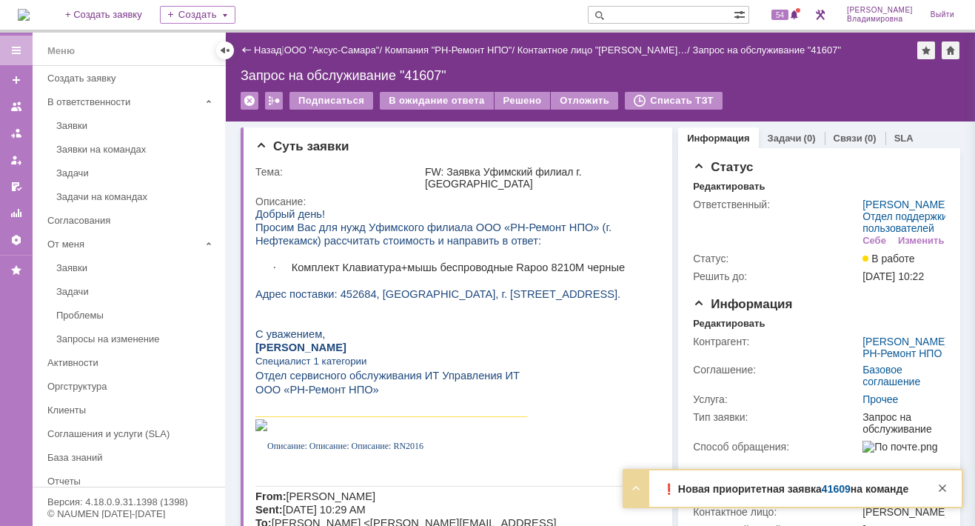
click at [833, 488] on link "41609" at bounding box center [836, 489] width 29 height 12
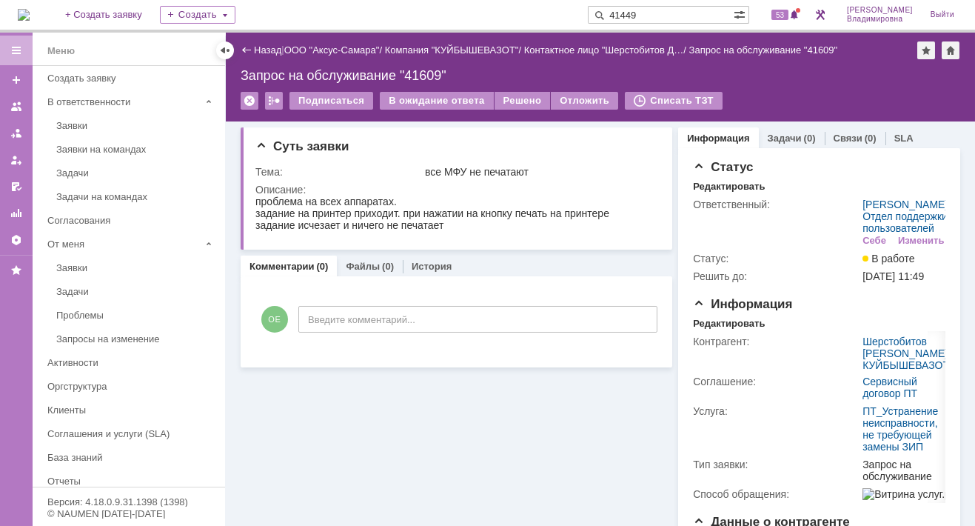
type input "41449"
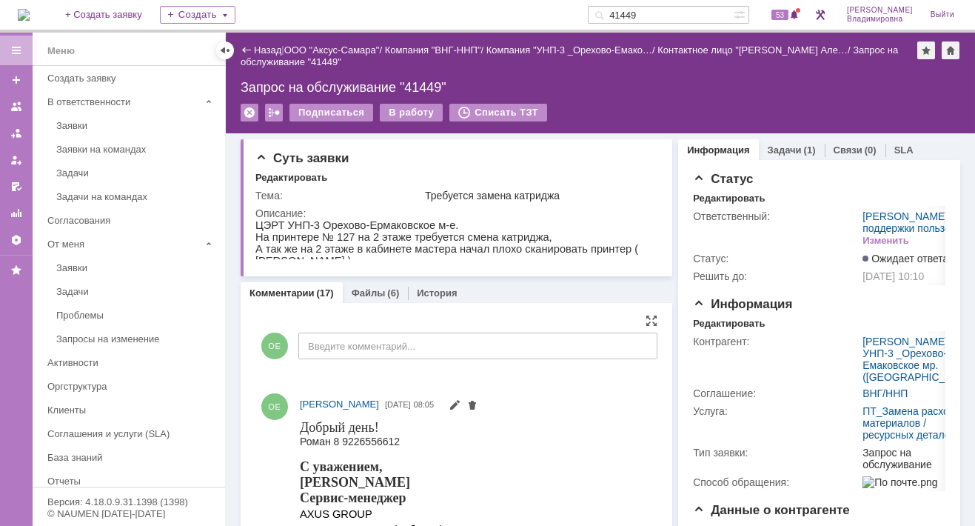
scroll to position [74, 0]
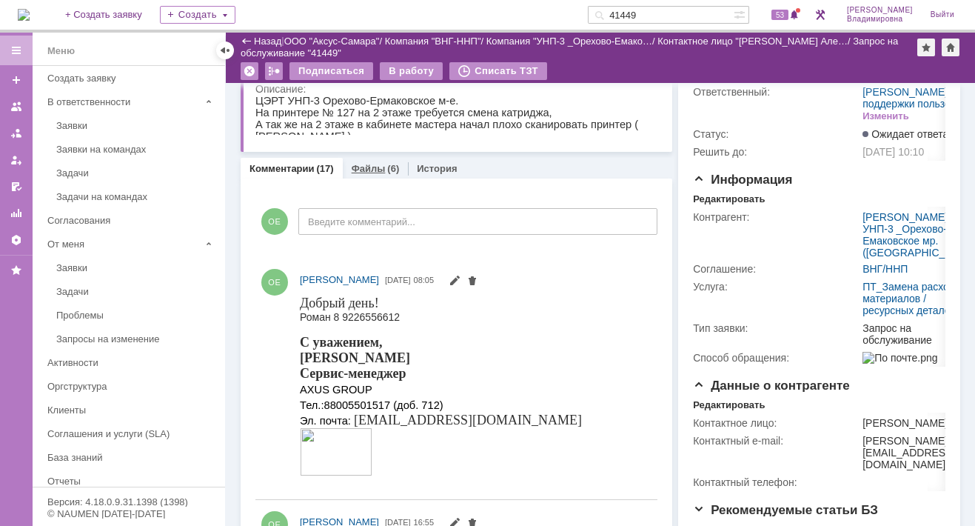
click at [363, 164] on link "Файлы" at bounding box center [369, 168] width 34 height 11
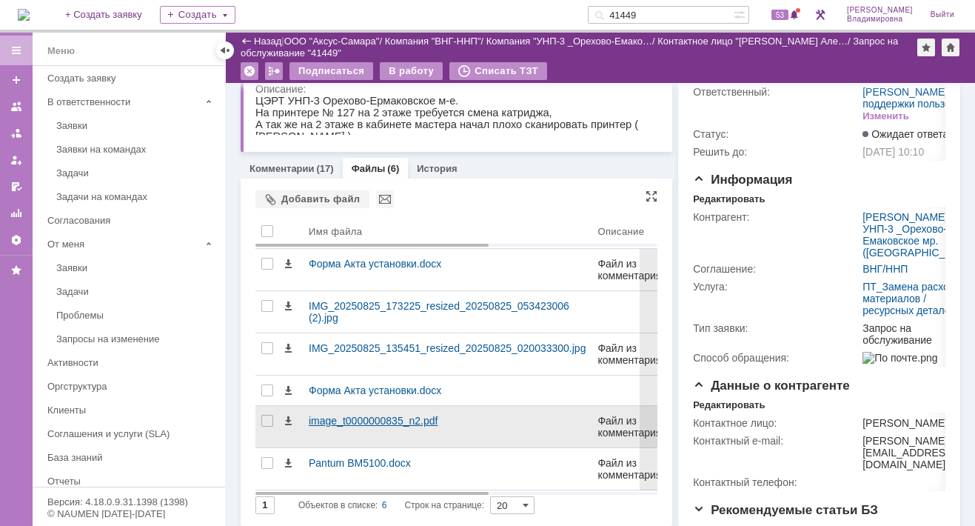
click at [335, 426] on div "image_t0000000835_n2.pdf" at bounding box center [447, 421] width 277 height 12
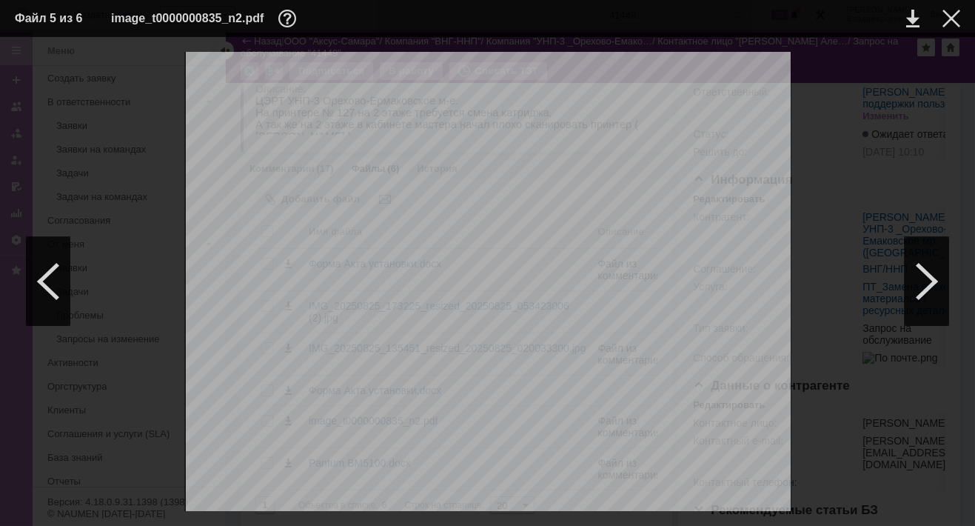
scroll to position [222, 0]
click at [946, 19] on div at bounding box center [951, 19] width 18 height 18
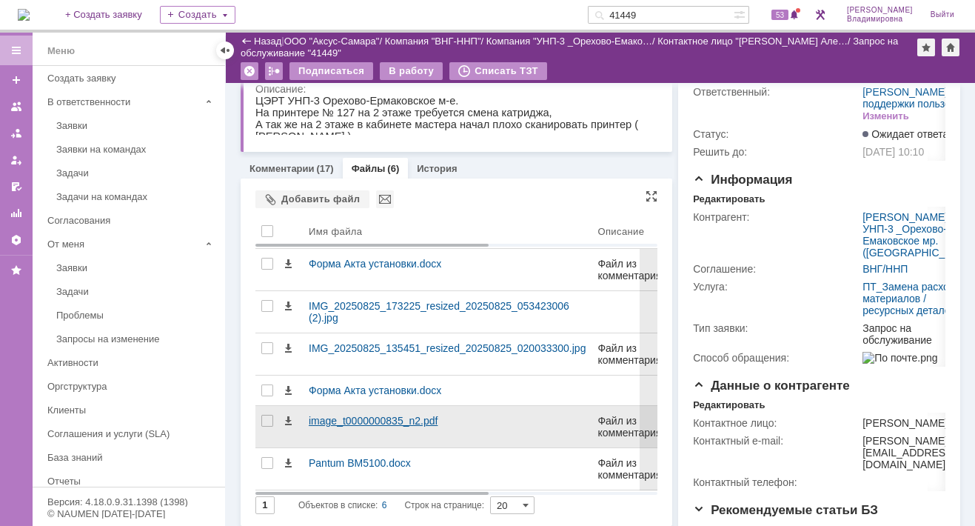
click at [385, 426] on div "image_t0000000835_n2.pdf" at bounding box center [447, 421] width 277 height 12
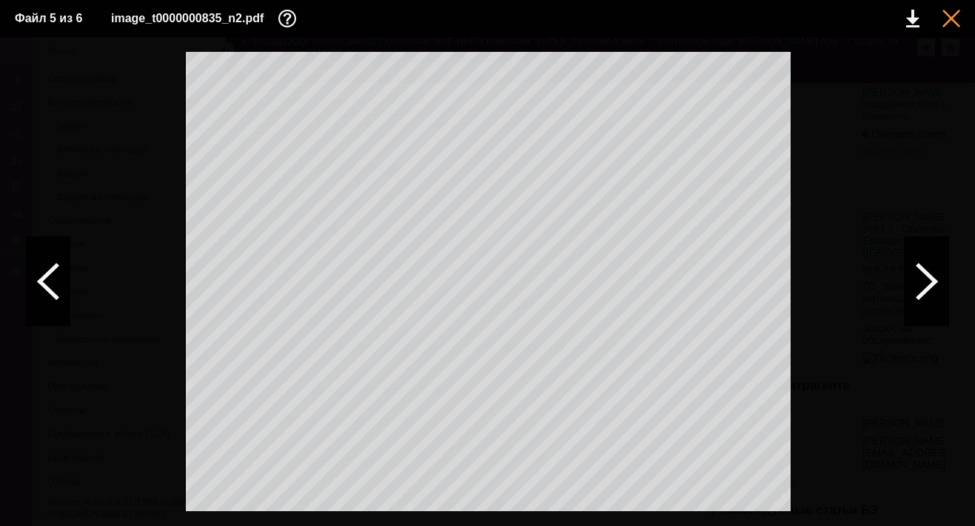
click at [954, 20] on div at bounding box center [951, 19] width 18 height 18
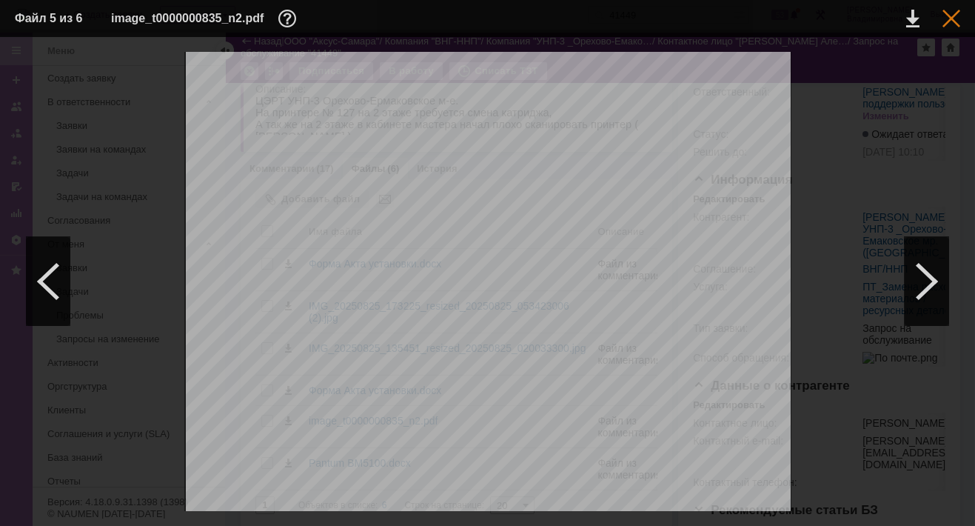
click at [953, 14] on div at bounding box center [951, 19] width 18 height 18
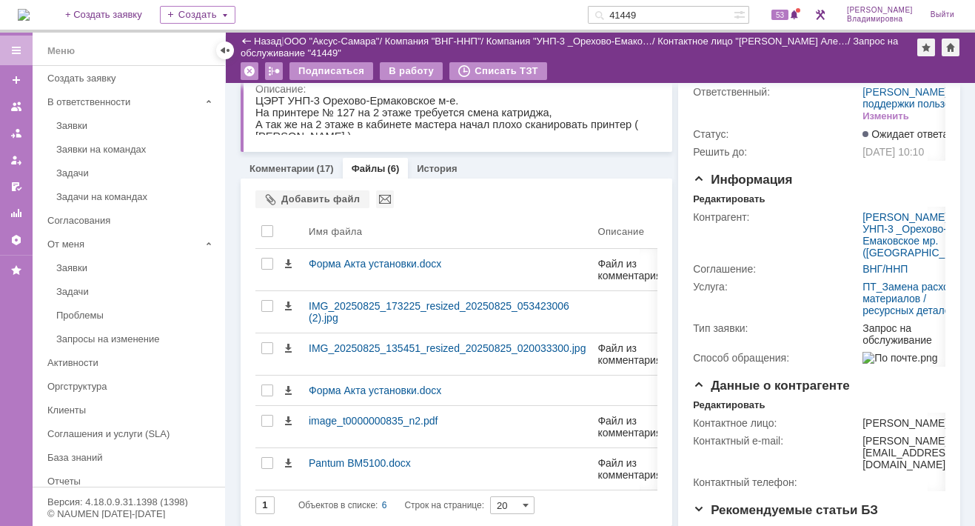
click at [372, 169] on link "Файлы" at bounding box center [369, 168] width 34 height 11
click at [361, 165] on link "Файлы" at bounding box center [369, 168] width 34 height 11
click at [286, 194] on div "Добавить файл" at bounding box center [312, 199] width 114 height 18
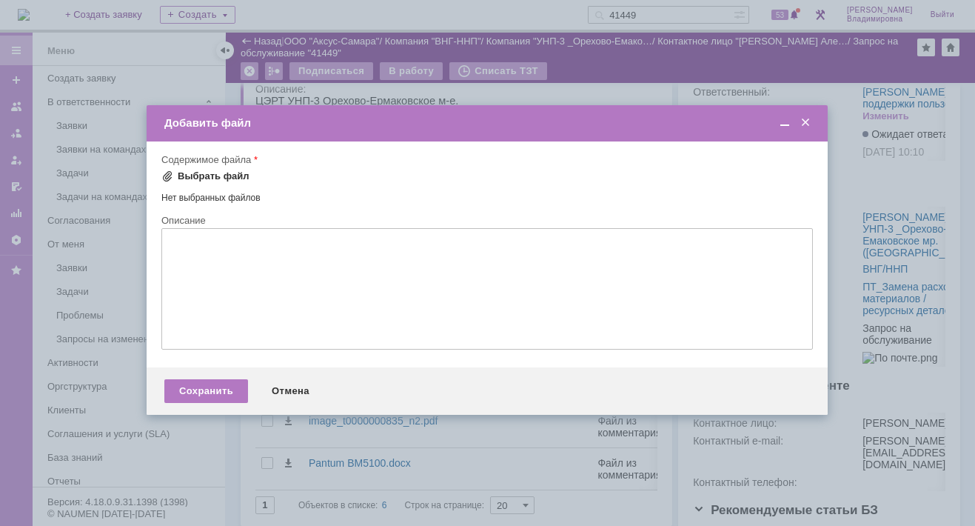
click at [170, 173] on span at bounding box center [167, 176] width 12 height 12
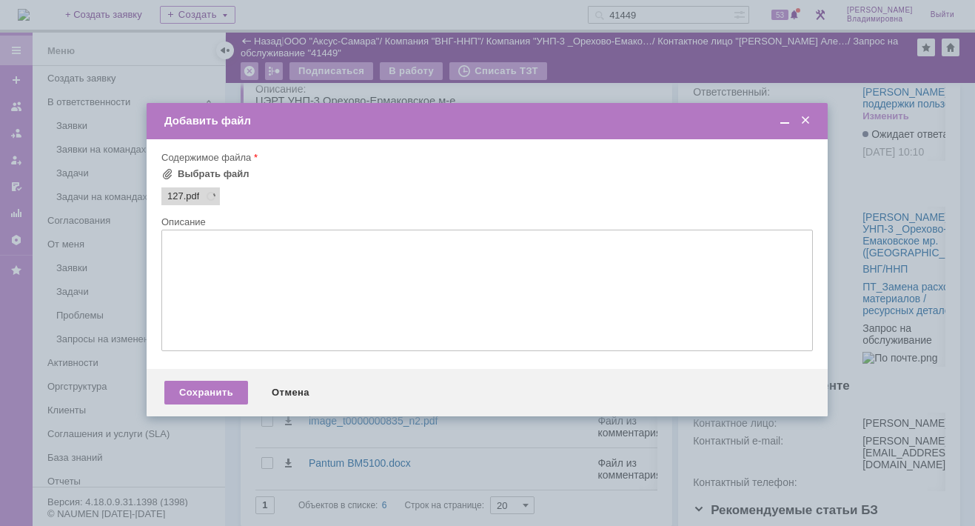
scroll to position [0, 0]
click at [203, 400] on div "Сохранить" at bounding box center [206, 393] width 84 height 24
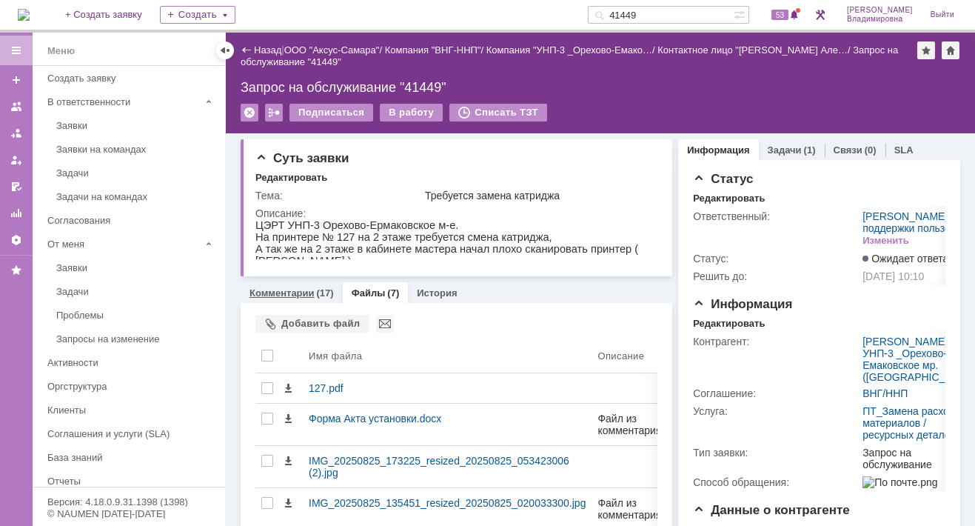
click at [287, 287] on link "Комментарии" at bounding box center [281, 292] width 65 height 11
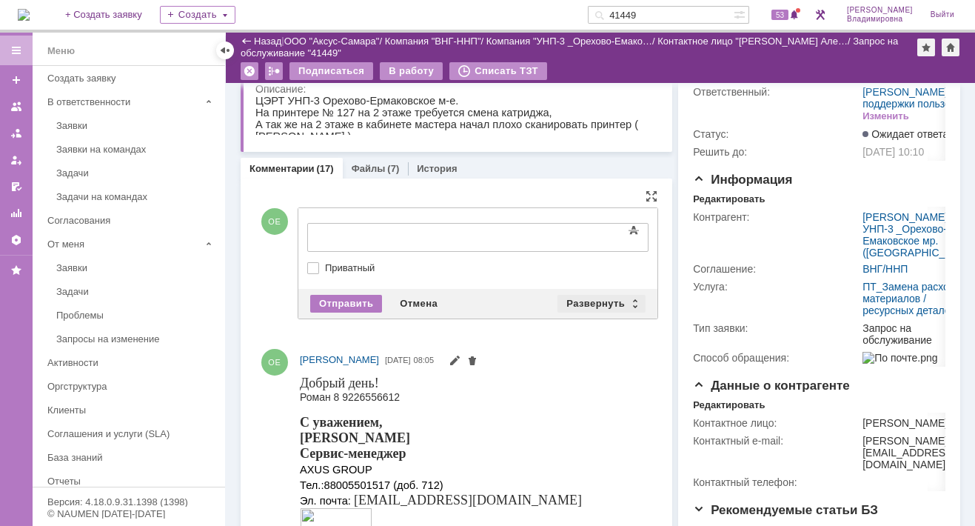
click at [585, 300] on div "Развернуть" at bounding box center [601, 304] width 88 height 18
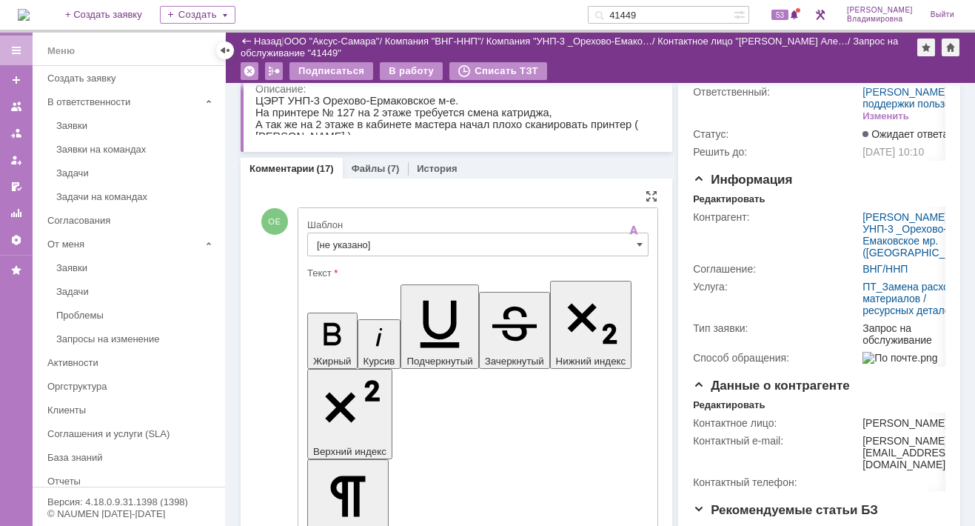
click at [351, 243] on input "[не указано]" at bounding box center [477, 244] width 341 height 24
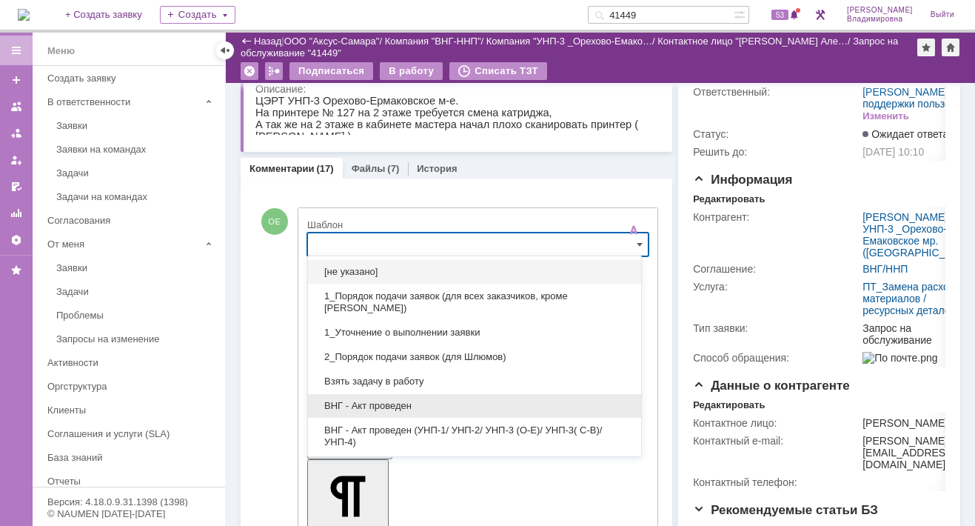
scroll to position [74, 0]
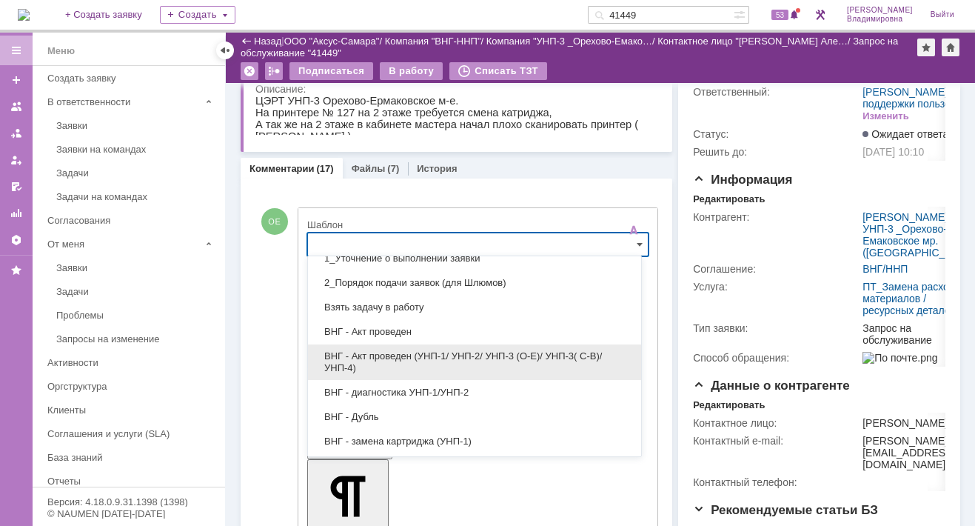
click at [377, 352] on span "ВНГ - Акт проведен (УНП-1/ УНП-2/ УНП-3 (О-Е)/ УНП-3( С-В)/УНП-4)" at bounding box center [474, 362] width 315 height 24
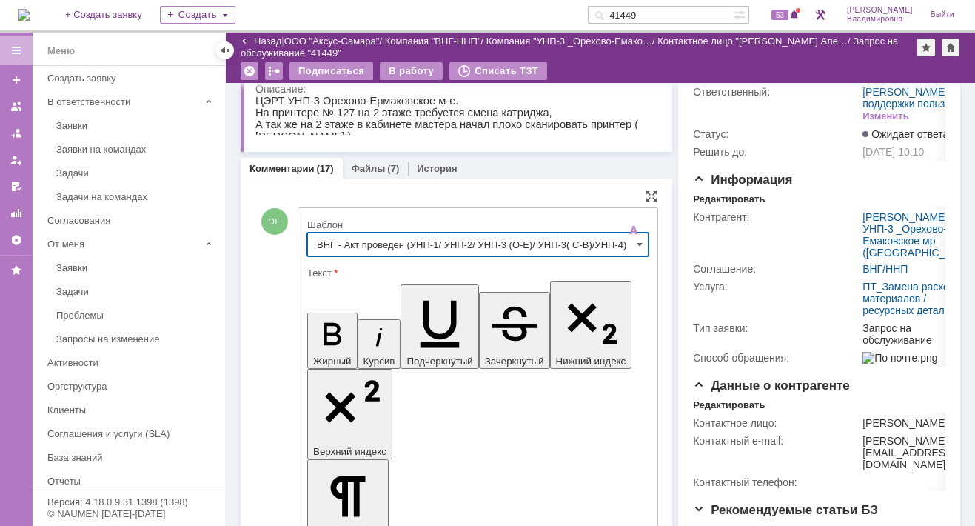
type input "ВНГ - Акт проведен (УНП-1/ УНП-2/ УНП-3 (О-Е)/ УНП-3( С-В)/УНП-4)"
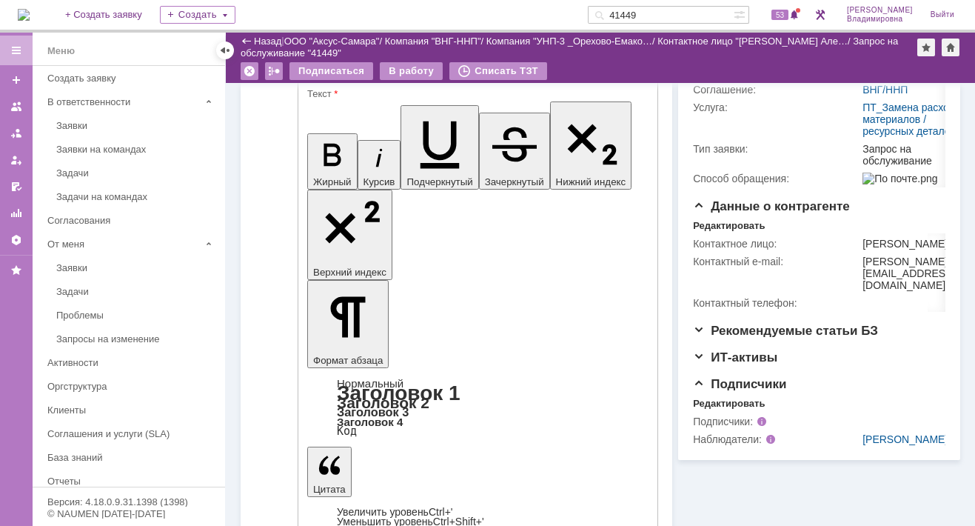
scroll to position [296, 0]
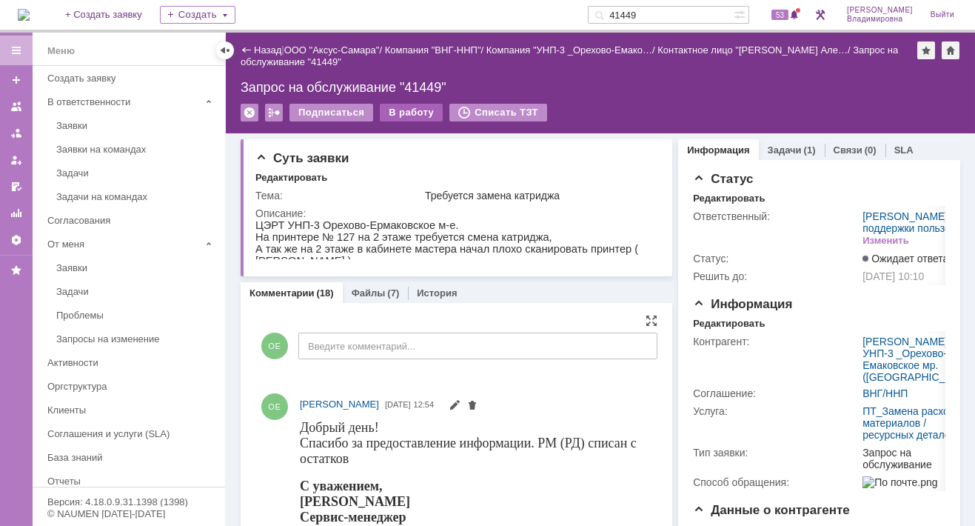
scroll to position [0, 0]
click at [412, 118] on div "В работу" at bounding box center [411, 113] width 63 height 18
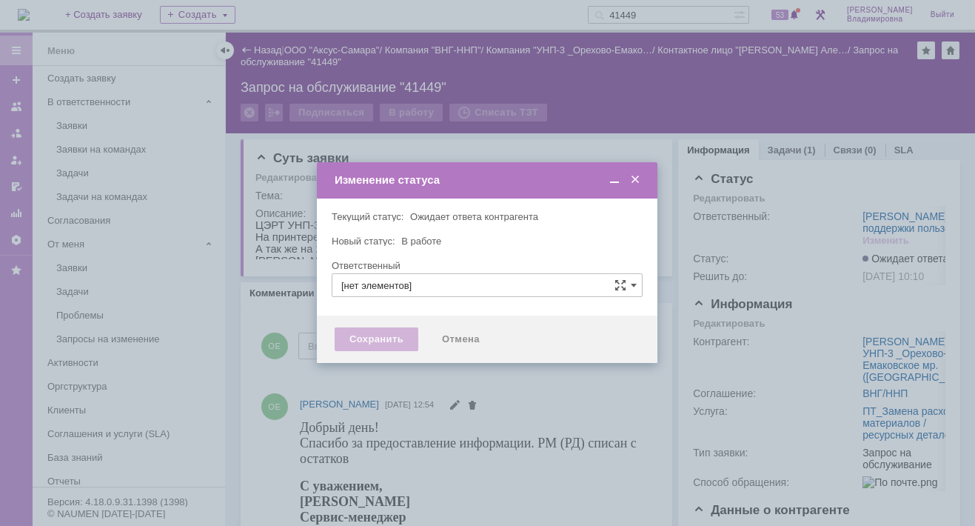
type input "Орлова Елена Владимировна"
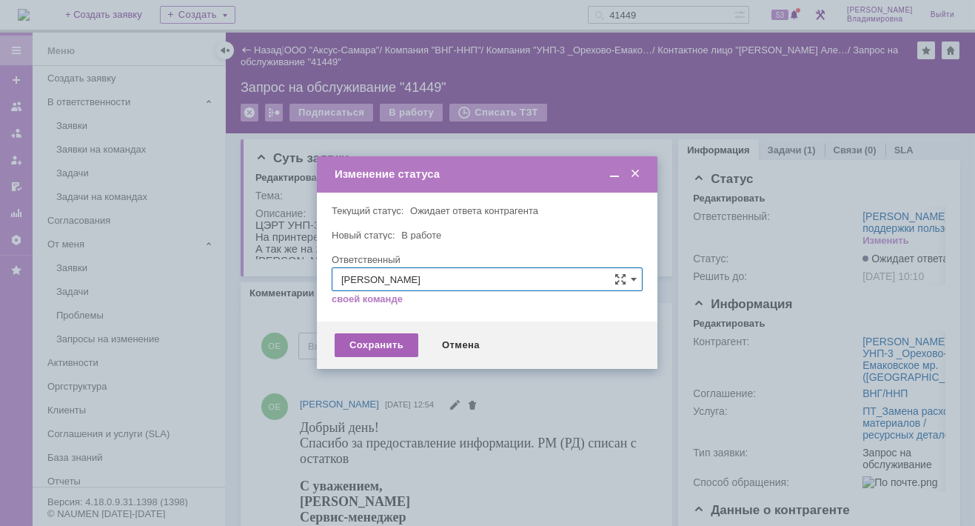
click at [386, 345] on div "Сохранить" at bounding box center [377, 345] width 84 height 24
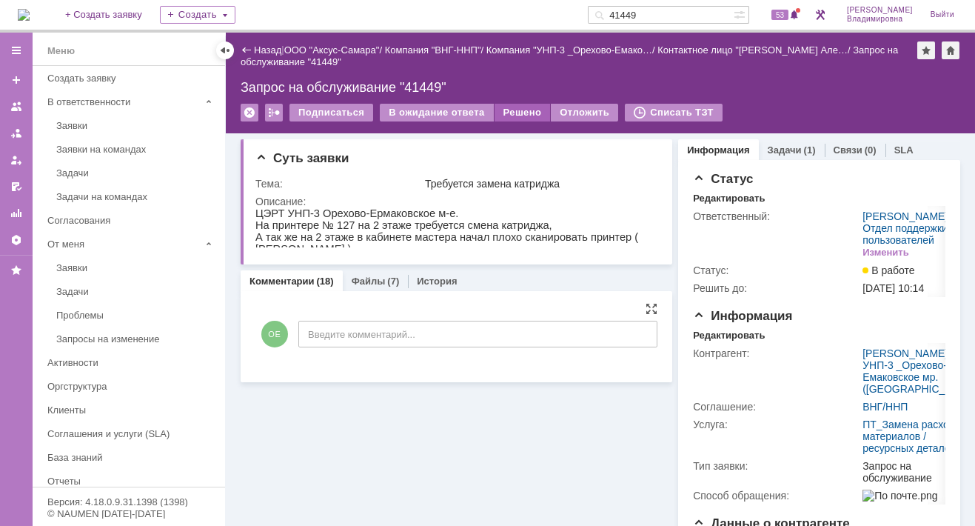
click at [500, 108] on div "Решено" at bounding box center [523, 113] width 56 height 18
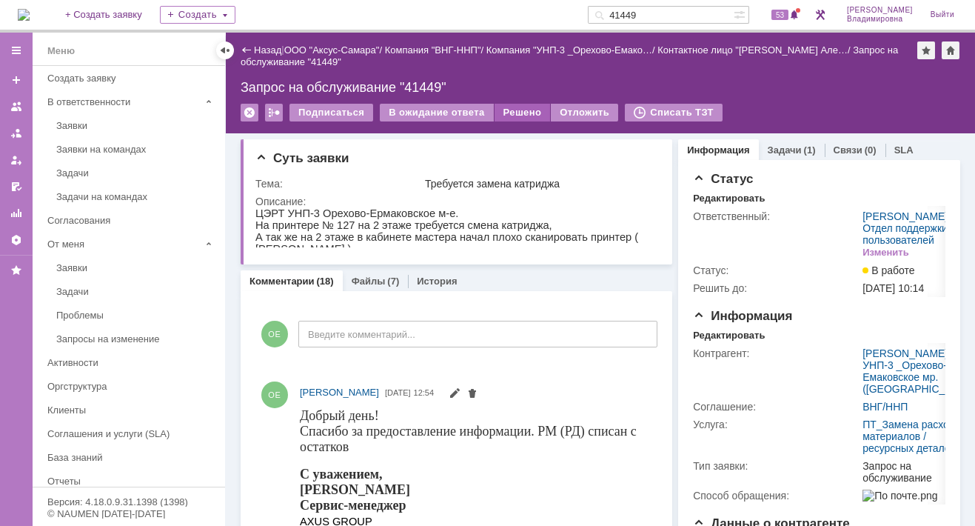
click at [517, 107] on div "Решено" at bounding box center [523, 113] width 56 height 18
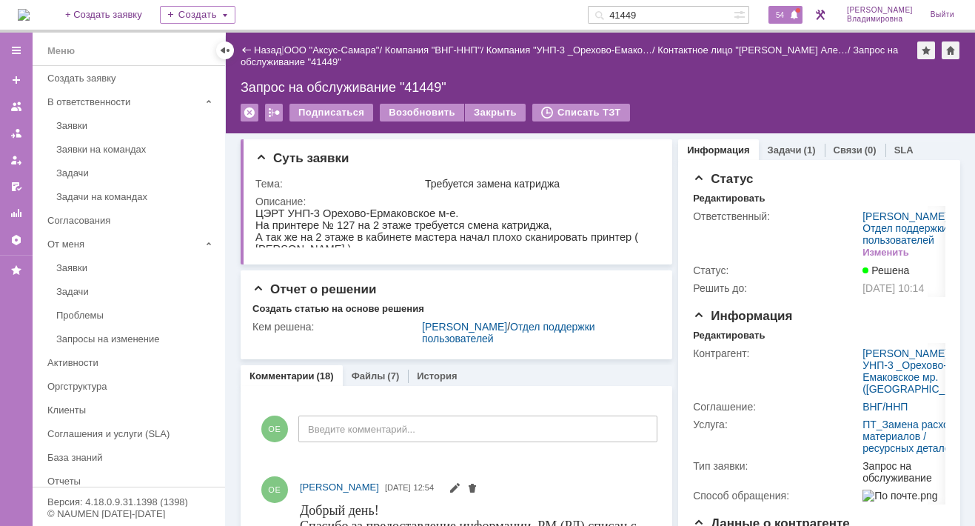
click at [788, 19] on span "54" at bounding box center [779, 15] width 17 height 10
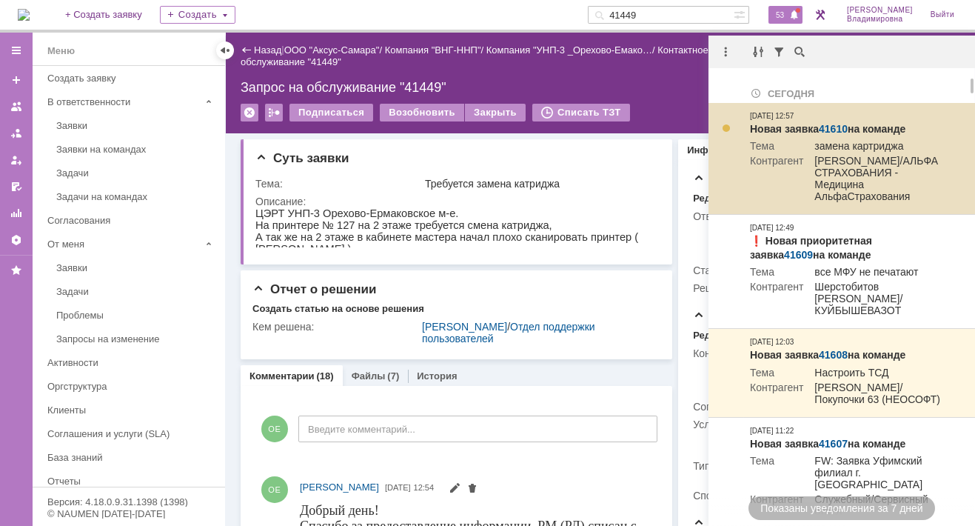
click at [837, 130] on link "41610" at bounding box center [833, 129] width 29 height 12
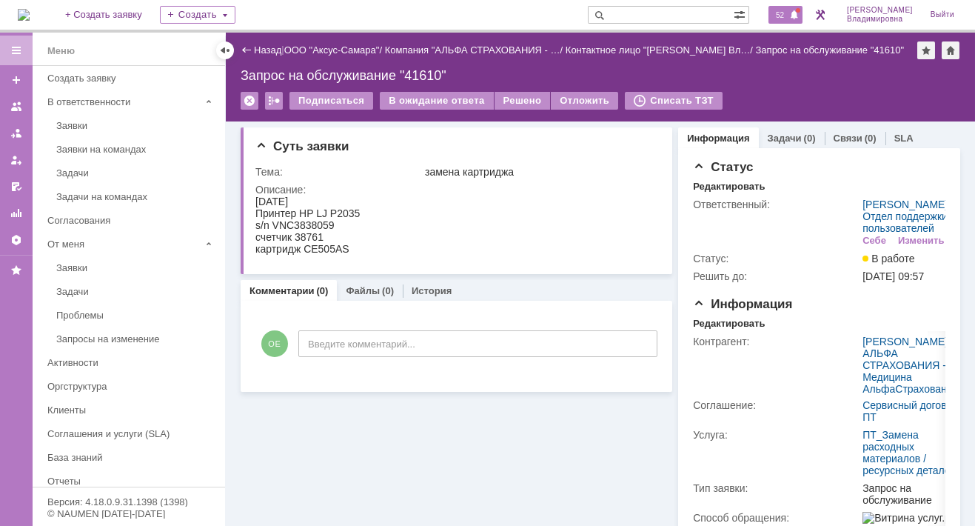
click at [788, 14] on span "52" at bounding box center [779, 15] width 17 height 10
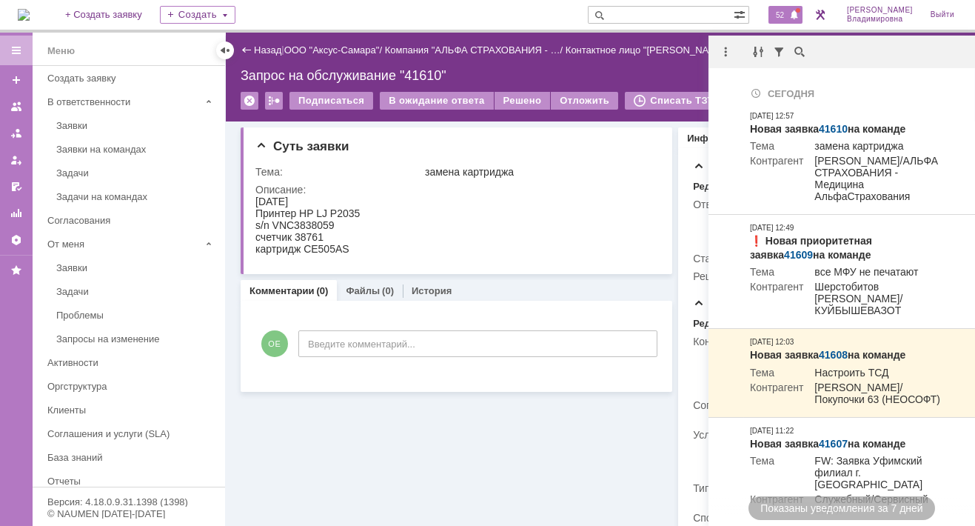
click at [788, 13] on span "52" at bounding box center [779, 15] width 17 height 10
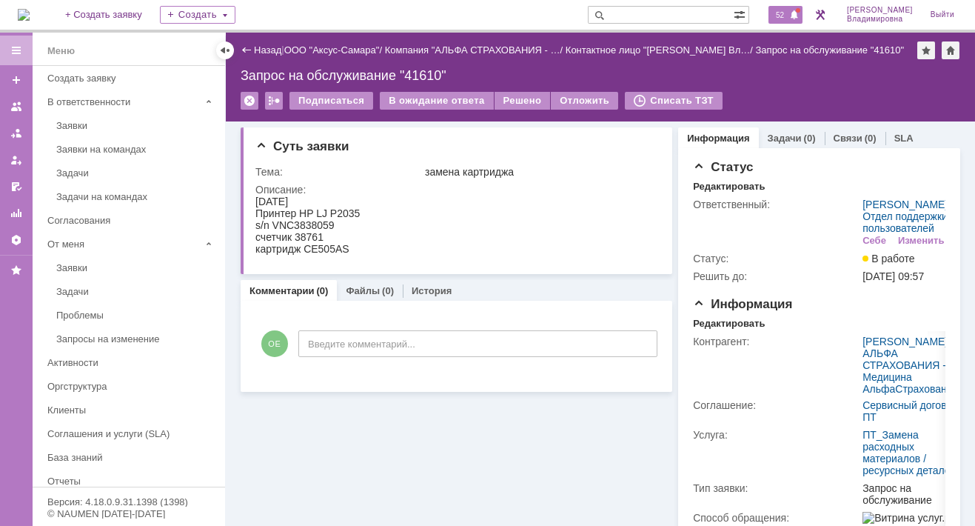
click at [786, 14] on span "52" at bounding box center [779, 15] width 17 height 10
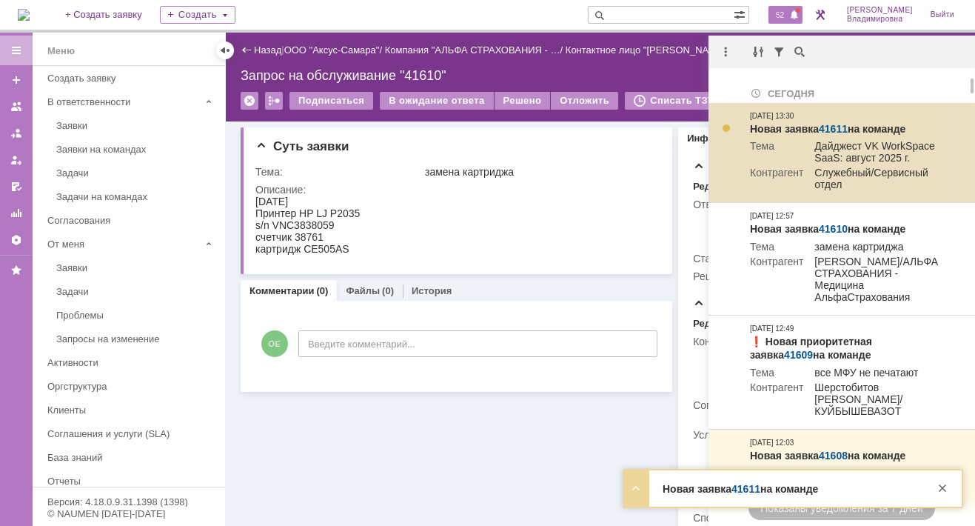
click at [783, 121] on div "[DATE] 13:30" at bounding box center [772, 116] width 44 height 12
click at [831, 130] on link "41611" at bounding box center [833, 129] width 29 height 12
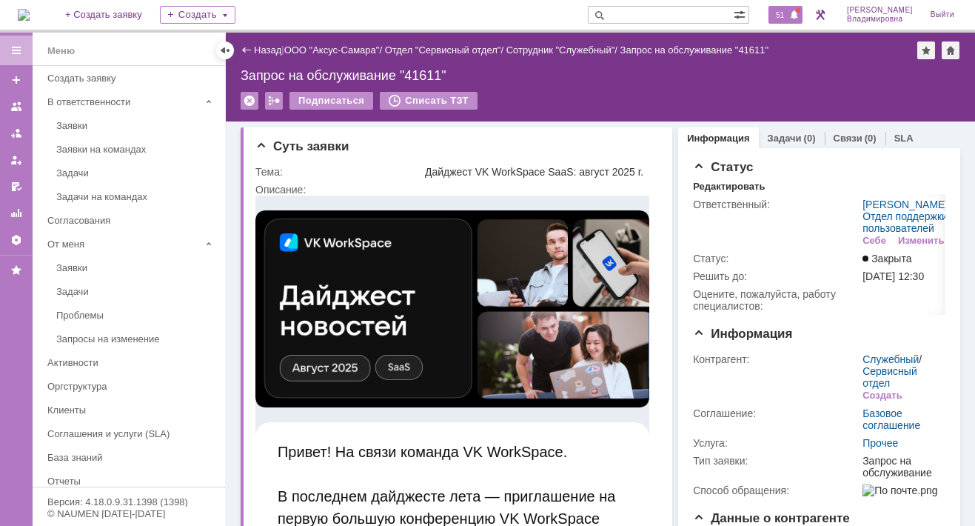
click at [785, 6] on div "51" at bounding box center [785, 15] width 34 height 18
click at [410, 456] on p "Привет! На связи команда VK WorkSpace." at bounding box center [452, 451] width 349 height 22
click at [358, 289] on img at bounding box center [452, 308] width 394 height 197
click at [800, 10] on span at bounding box center [794, 16] width 10 height 12
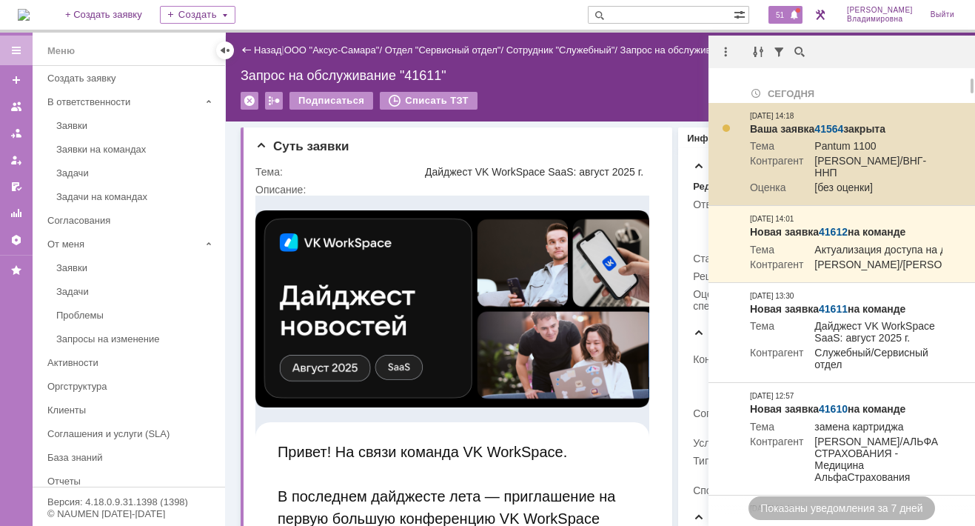
click at [834, 130] on link "41564" at bounding box center [828, 129] width 29 height 12
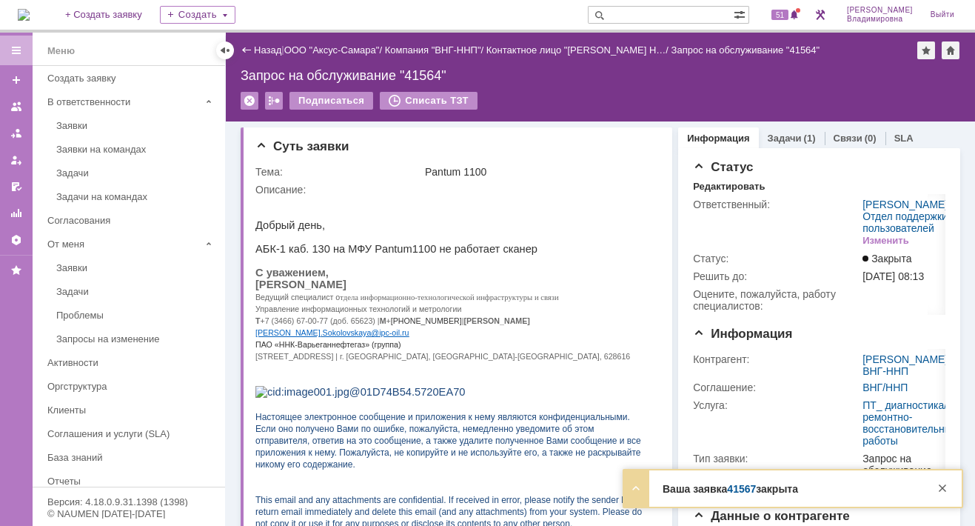
click at [788, 3] on div "51" at bounding box center [780, 15] width 44 height 30
click at [788, 18] on span "51" at bounding box center [779, 15] width 17 height 10
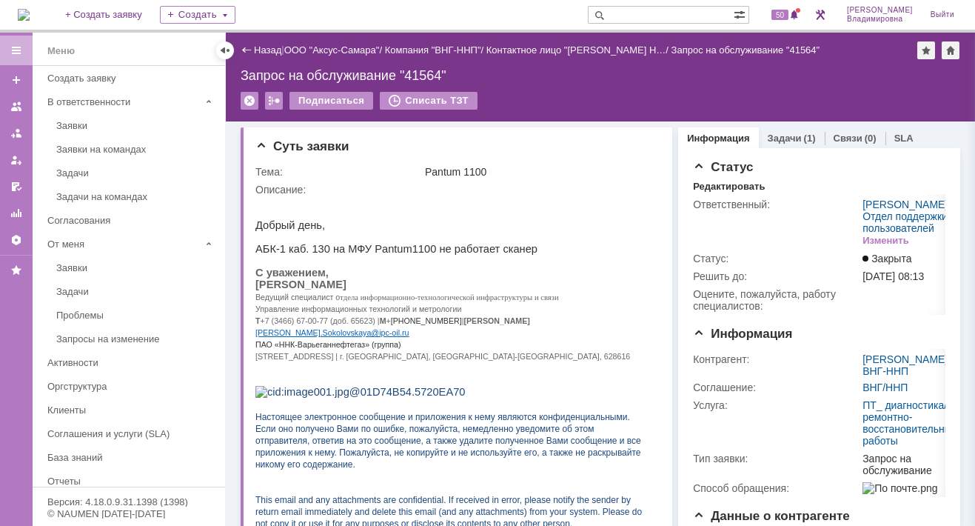
click at [439, 10] on div "На домашнюю + Создать заявку Создать 50 [PERSON_NAME]" at bounding box center [487, 16] width 975 height 33
click at [788, 13] on span "50" at bounding box center [779, 15] width 17 height 10
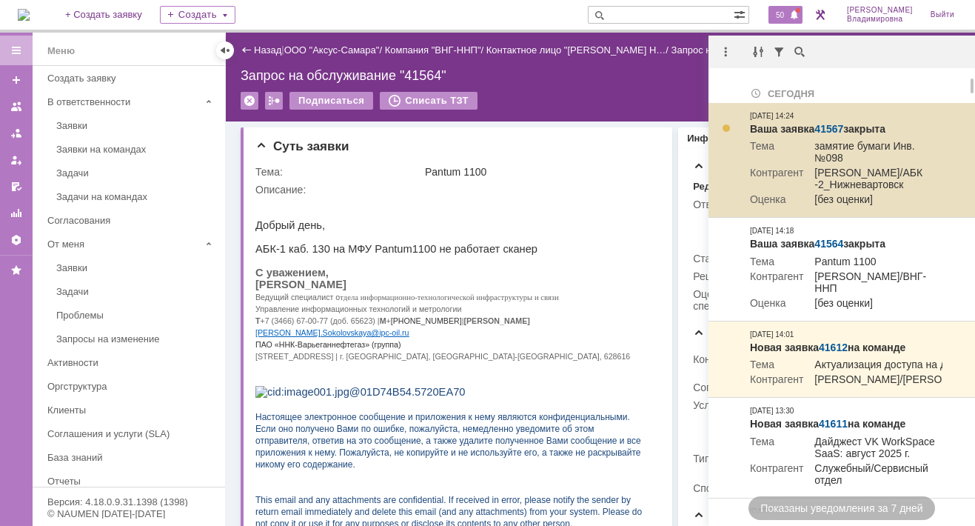
click at [789, 170] on td "Контрагент" at bounding box center [776, 180] width 53 height 27
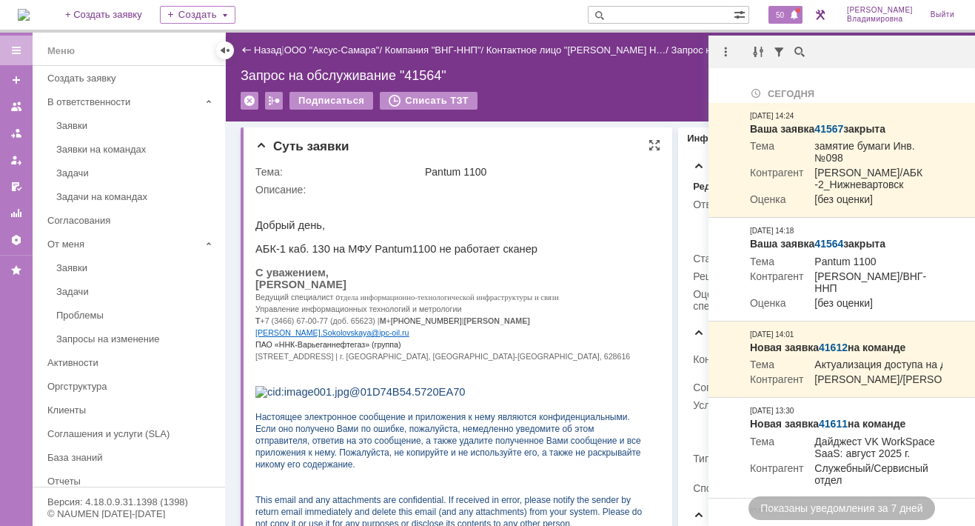
drag, startPoint x: 565, startPoint y: 205, endPoint x: 441, endPoint y: 242, distance: 129.1
click at [560, 205] on p at bounding box center [452, 201] width 394 height 12
click at [783, 15] on span "50" at bounding box center [779, 15] width 17 height 10
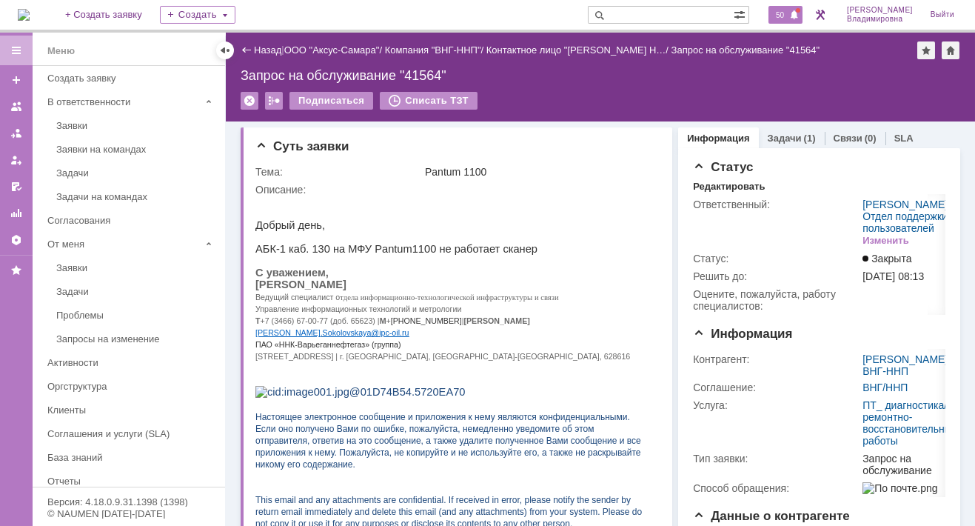
click at [788, 16] on span "50" at bounding box center [779, 15] width 17 height 10
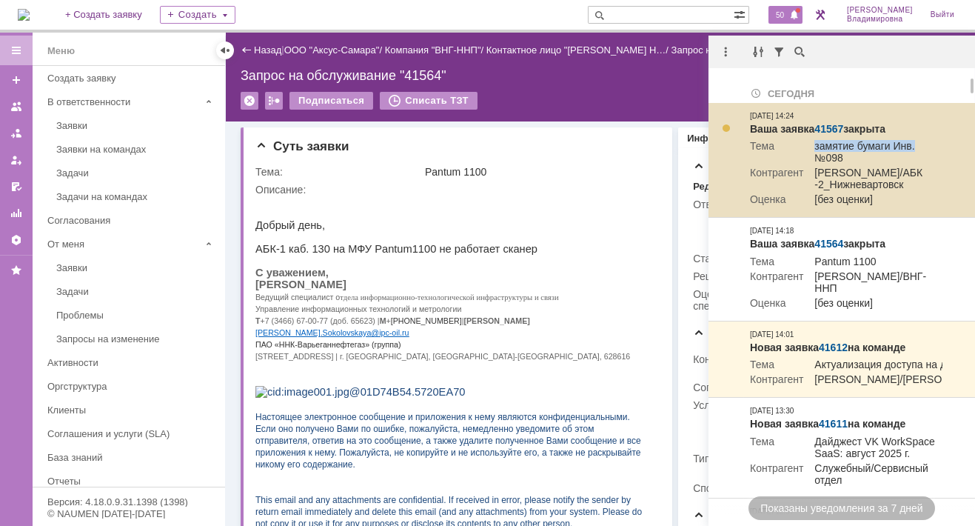
click at [805, 156] on tr "Тема замятие бумаги Инв.№098" at bounding box center [846, 153] width 192 height 27
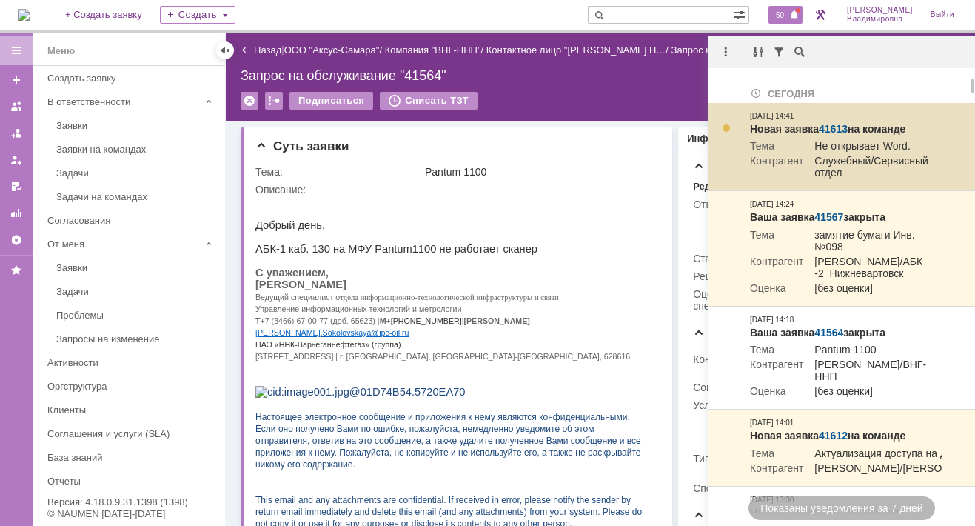
click at [833, 123] on link "41613" at bounding box center [833, 129] width 29 height 12
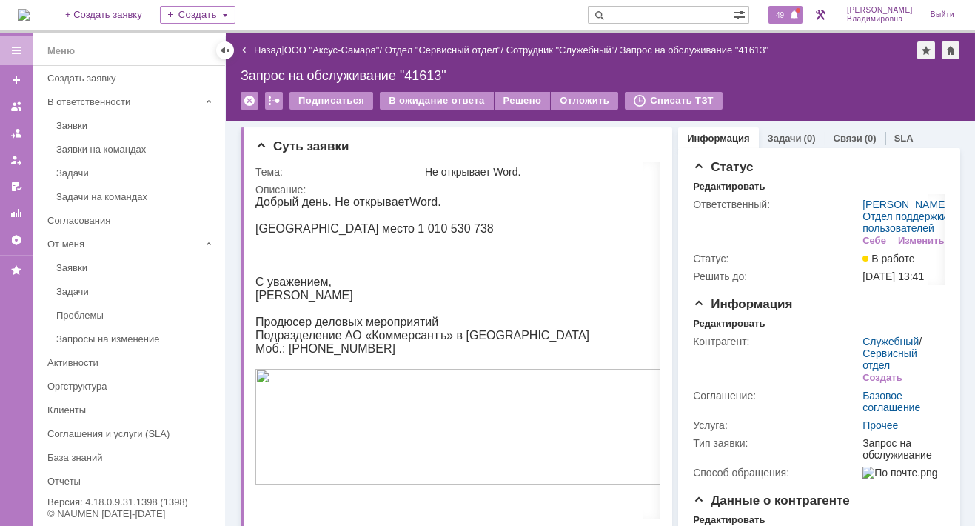
click at [783, 14] on span "49" at bounding box center [779, 15] width 17 height 10
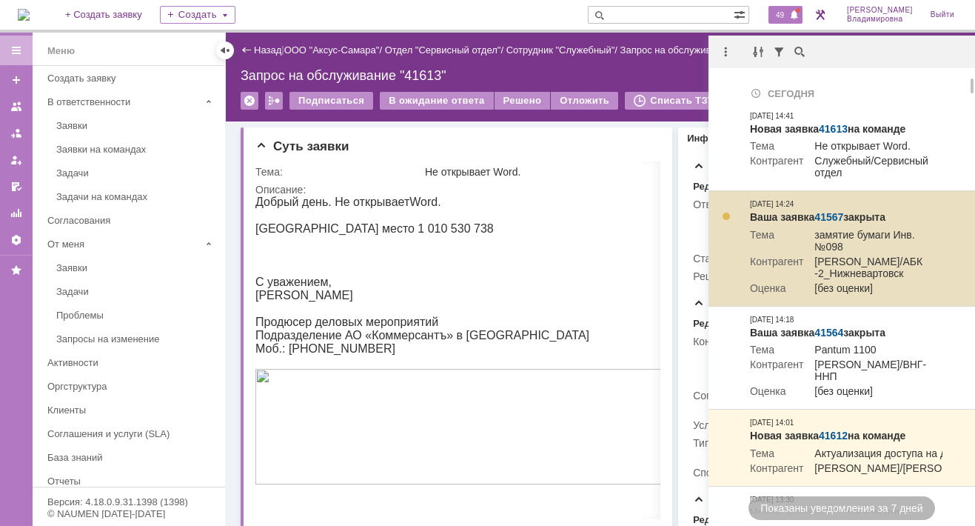
click at [821, 258] on td "[PERSON_NAME]/АБК -2_Нижневартовск" at bounding box center [872, 268] width 139 height 27
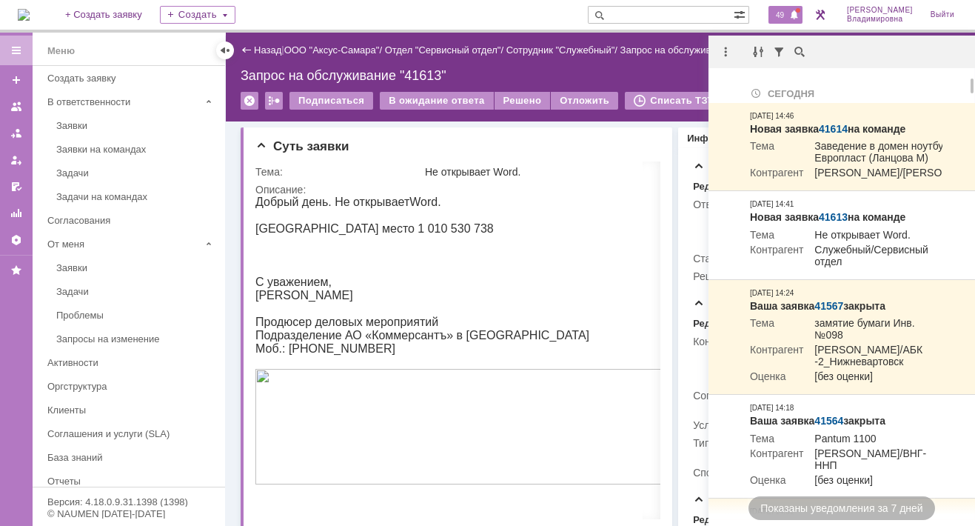
click at [788, 14] on span "49" at bounding box center [779, 15] width 17 height 10
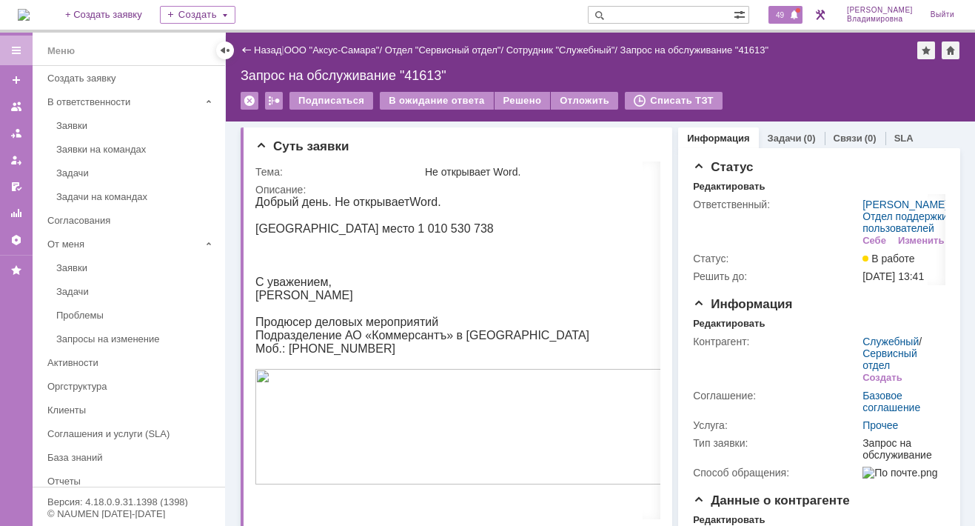
click at [785, 19] on span "49" at bounding box center [779, 15] width 17 height 10
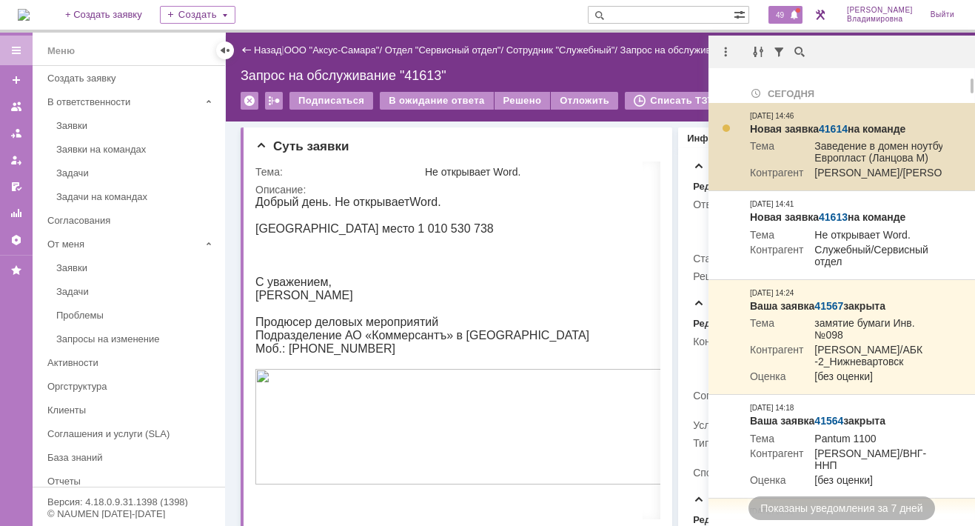
click at [825, 164] on td "Заведение в домен ноутбук Европласт (Ланцова М)" at bounding box center [895, 153] width 184 height 27
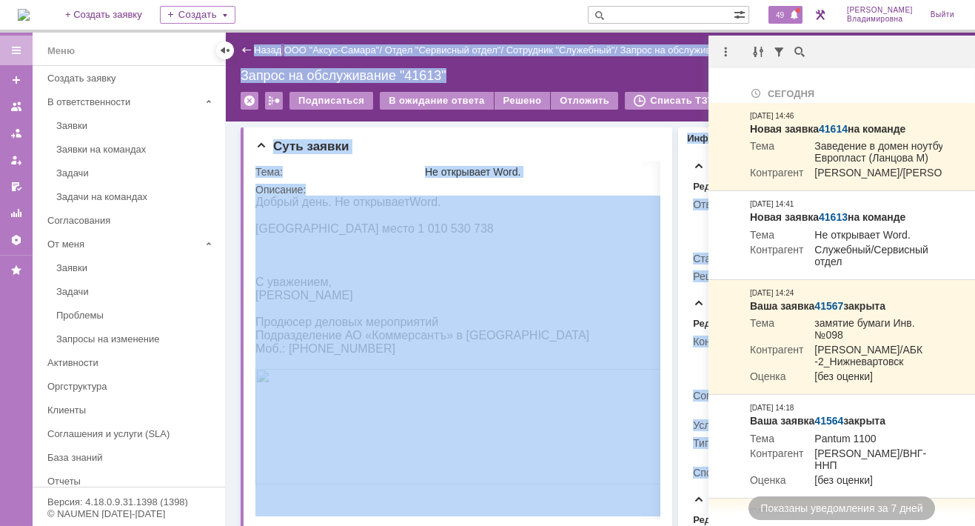
click at [800, 525] on html "Идет загрузка, пожалуйста, подождите. На домашнюю + Создать заявку Создать 49 […" at bounding box center [487, 263] width 975 height 526
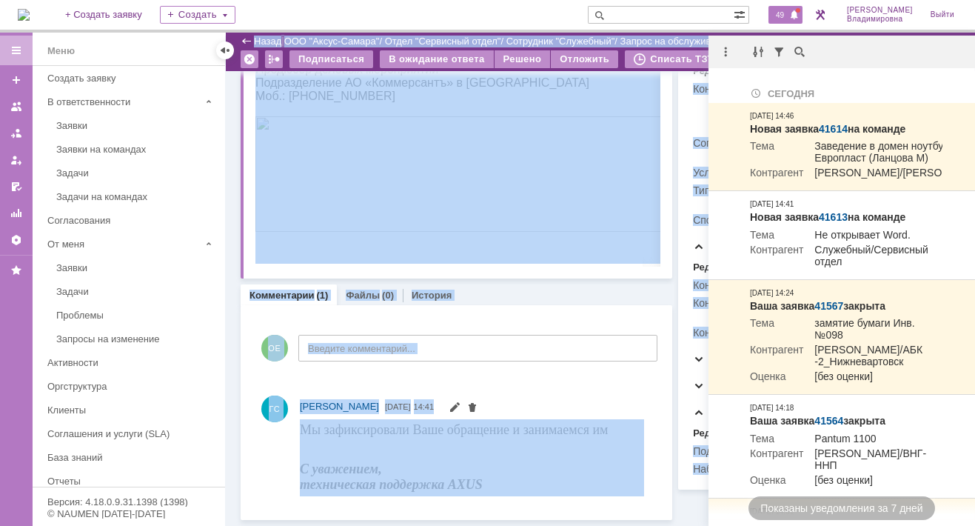
scroll to position [216, 0]
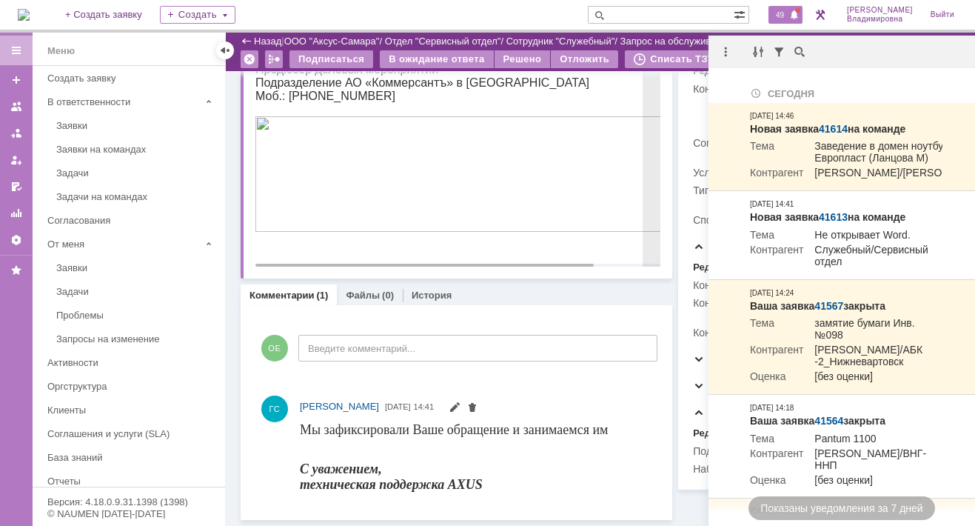
click at [318, 220] on img at bounding box center [494, 173] width 479 height 115
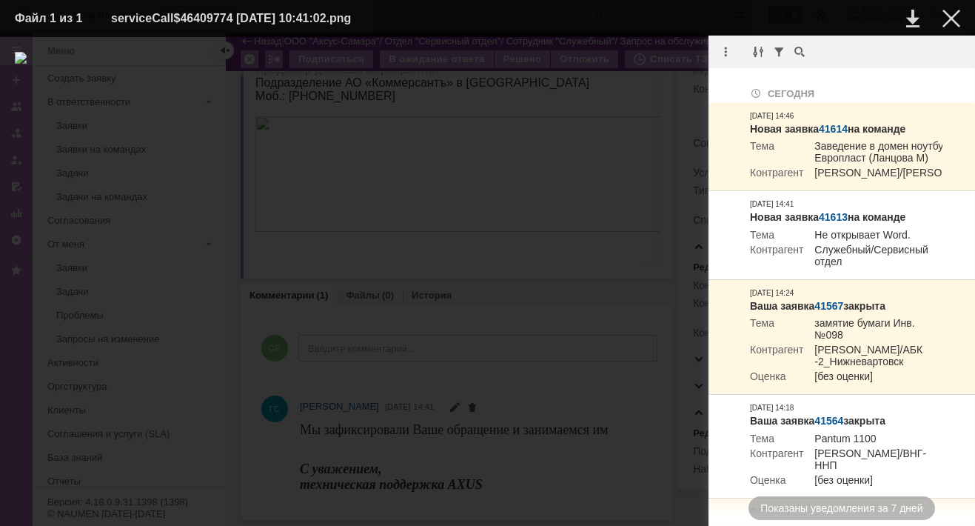
click at [401, 162] on div at bounding box center [487, 281] width 945 height 459
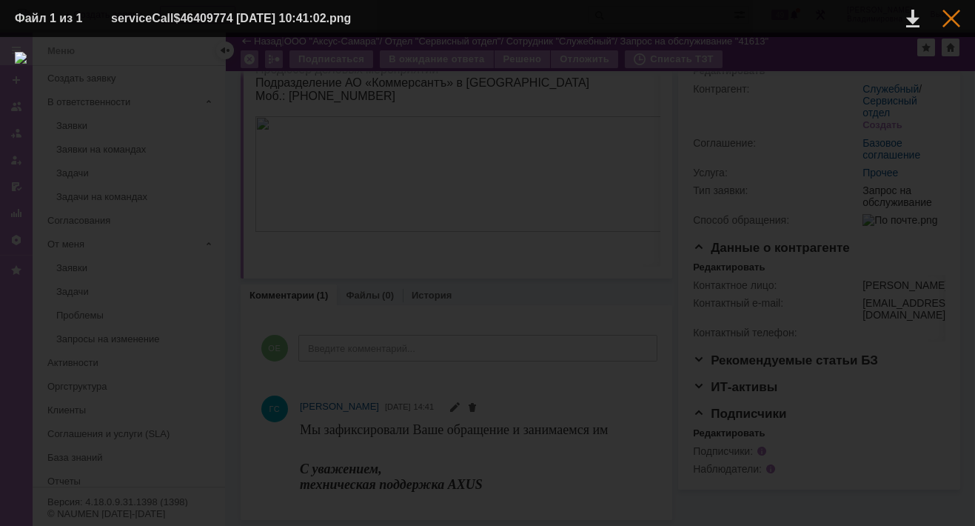
click at [951, 21] on div at bounding box center [951, 19] width 18 height 18
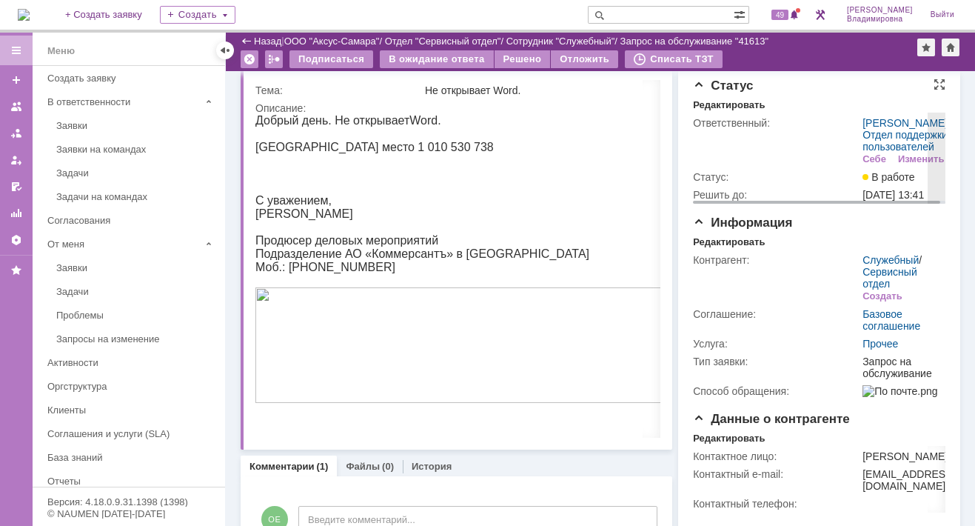
scroll to position [0, 0]
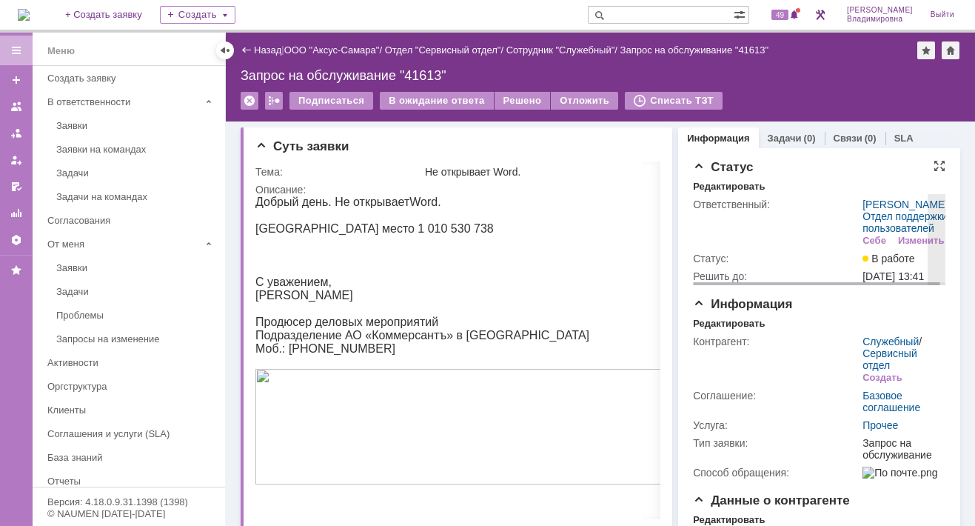
click at [822, 249] on td "Ответственный:" at bounding box center [776, 222] width 167 height 54
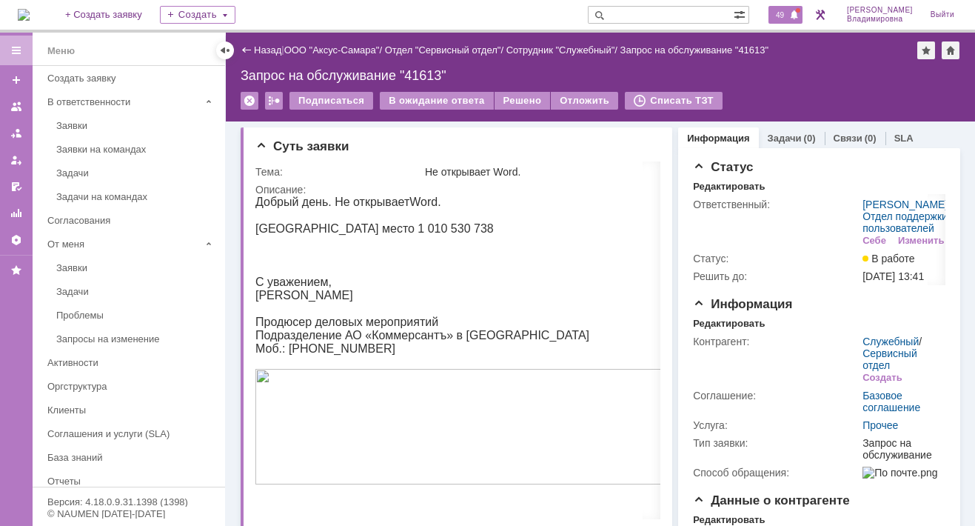
click at [788, 10] on span "49" at bounding box center [779, 15] width 17 height 10
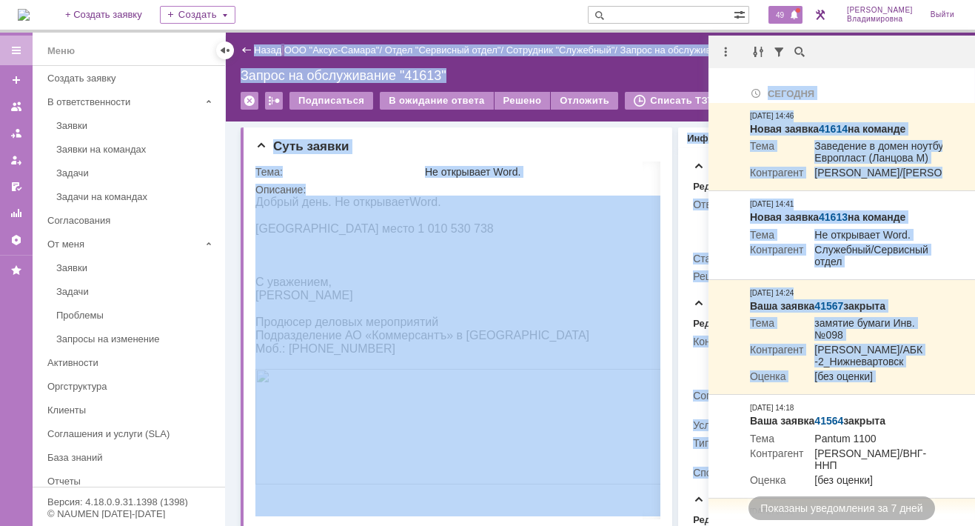
click at [974, 371] on html "Идет загрузка, пожалуйста, подождите. На домашнюю + Создать заявку Создать 49 О…" at bounding box center [487, 263] width 975 height 526
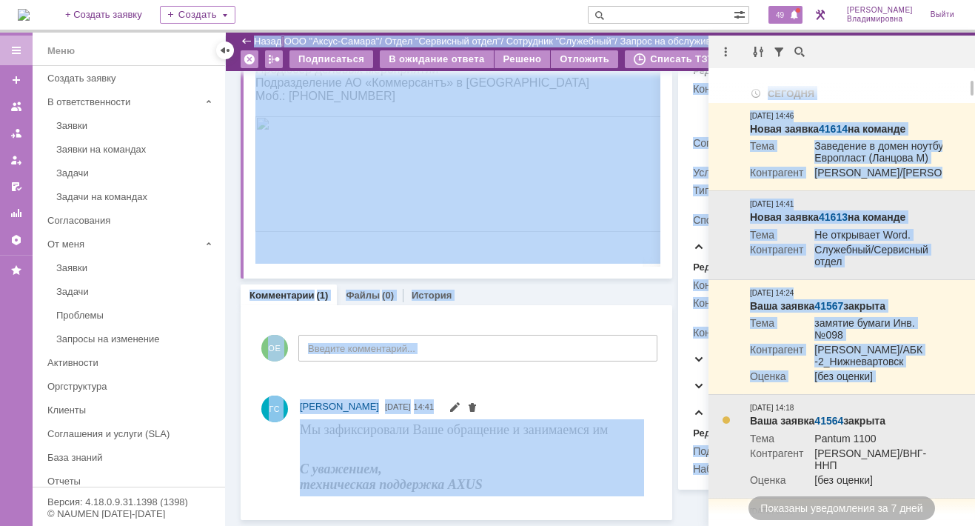
scroll to position [370, 0]
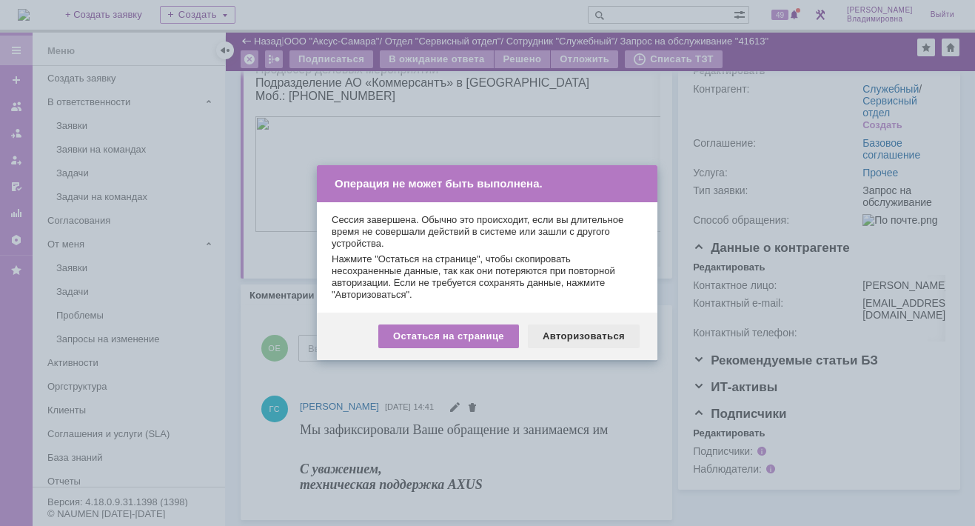
click at [600, 337] on div "Авторизоваться" at bounding box center [584, 336] width 112 height 24
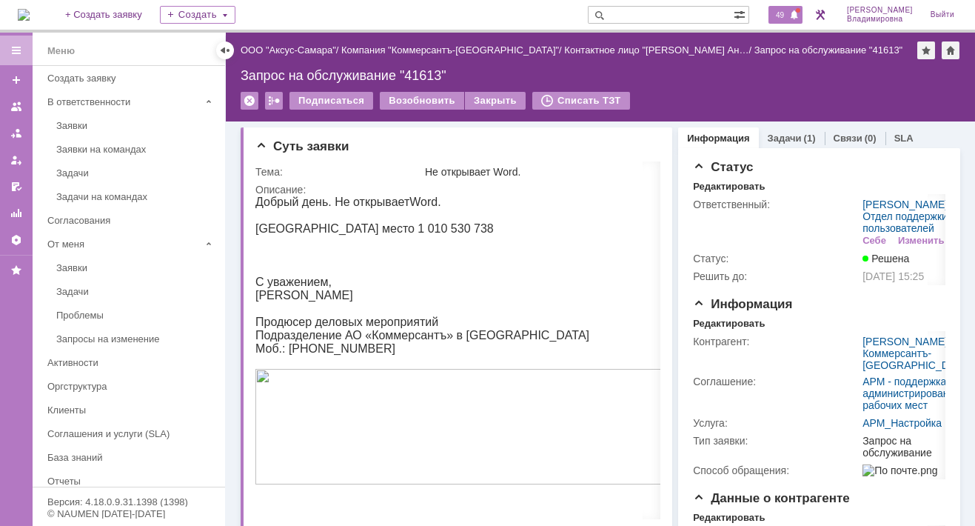
click at [788, 17] on span "49" at bounding box center [779, 15] width 17 height 10
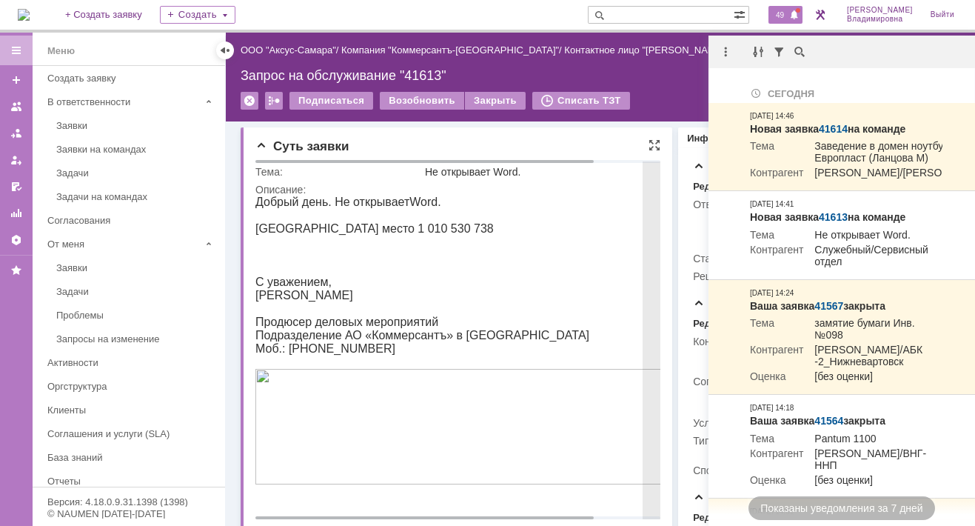
click at [329, 477] on img at bounding box center [494, 426] width 479 height 115
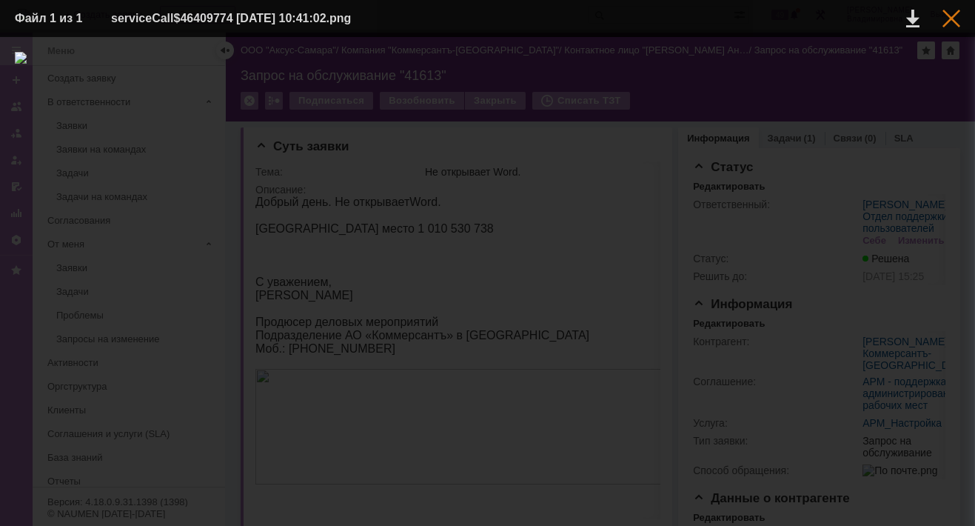
click at [951, 21] on div at bounding box center [951, 19] width 18 height 18
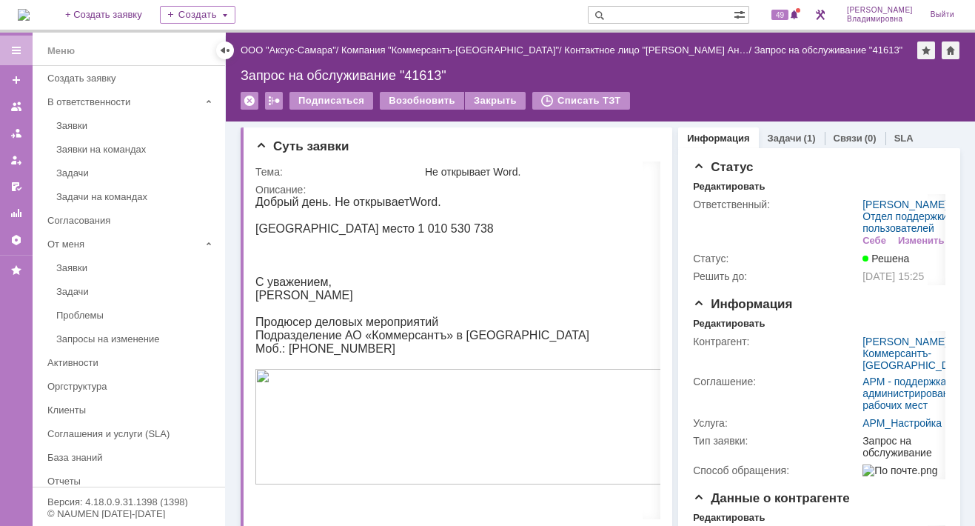
click at [794, 24] on div "49" at bounding box center [780, 15] width 44 height 30
click at [788, 13] on span "49" at bounding box center [779, 15] width 17 height 10
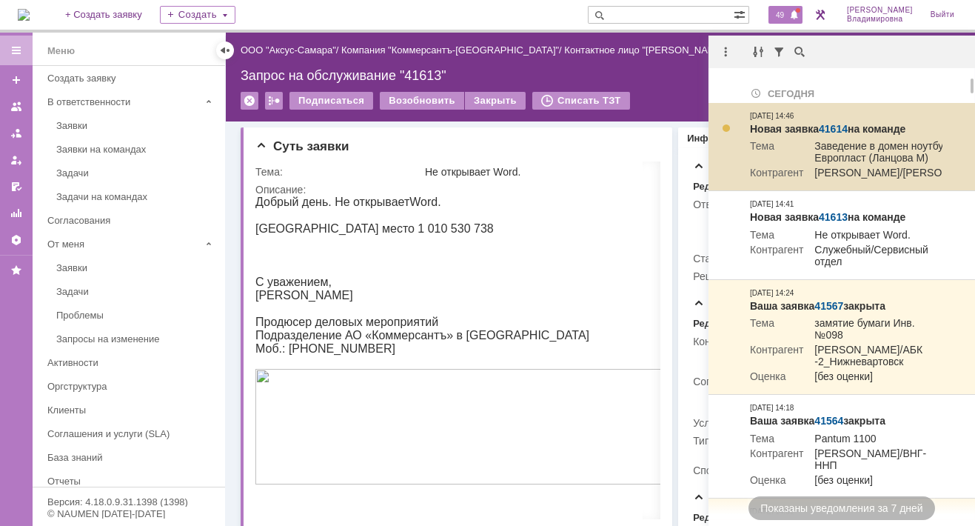
click at [803, 181] on td "Контрагент" at bounding box center [776, 174] width 53 height 15
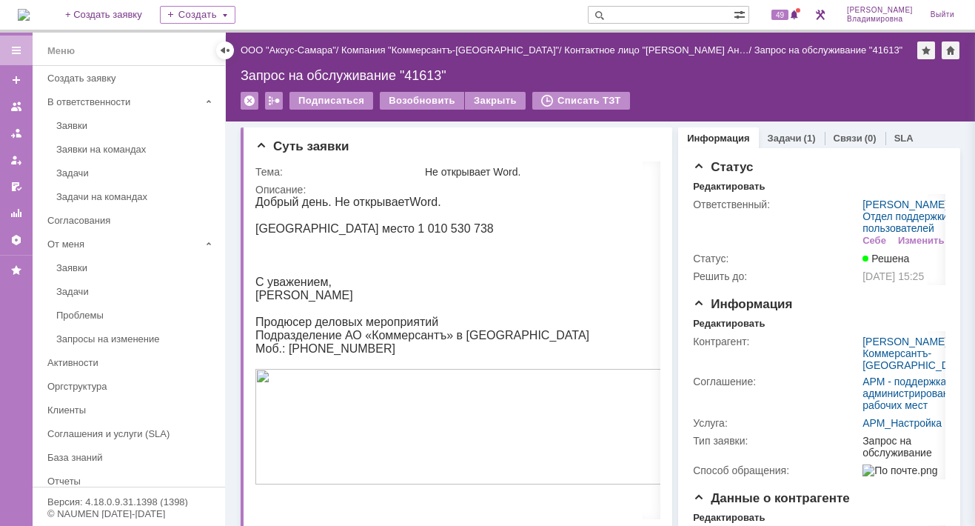
click at [452, 10] on div "На домашнюю + Создать заявку Создать 49 Орлова Елена Владимировна Выйти" at bounding box center [487, 16] width 975 height 33
click at [381, 147] on div "Суть заявки" at bounding box center [457, 146] width 405 height 15
click at [788, 14] on span "49" at bounding box center [779, 15] width 17 height 10
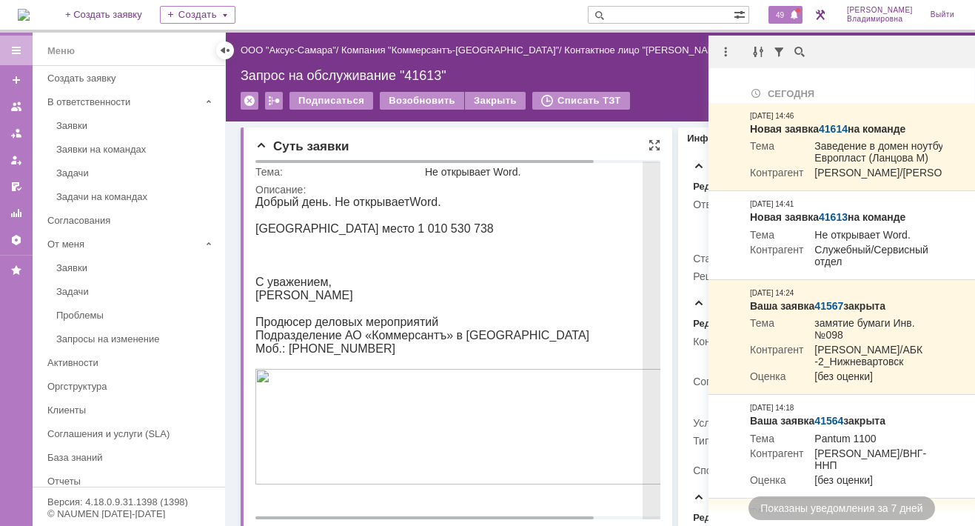
click at [477, 234] on p "[GEOGRAPHIC_DATA] место 1 010 530 738" at bounding box center [494, 228] width 479 height 13
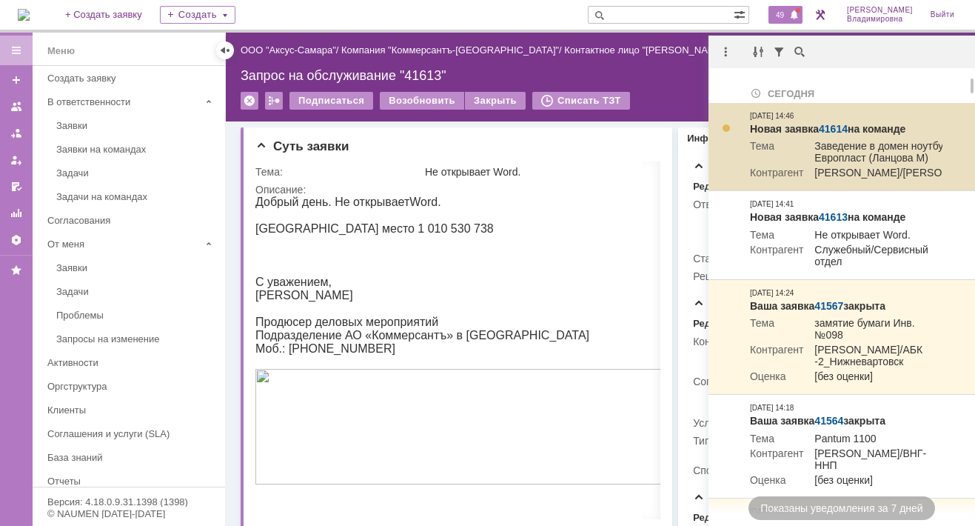
click at [766, 129] on strong "Новая заявка 41614 на команде" at bounding box center [827, 129] width 155 height 12
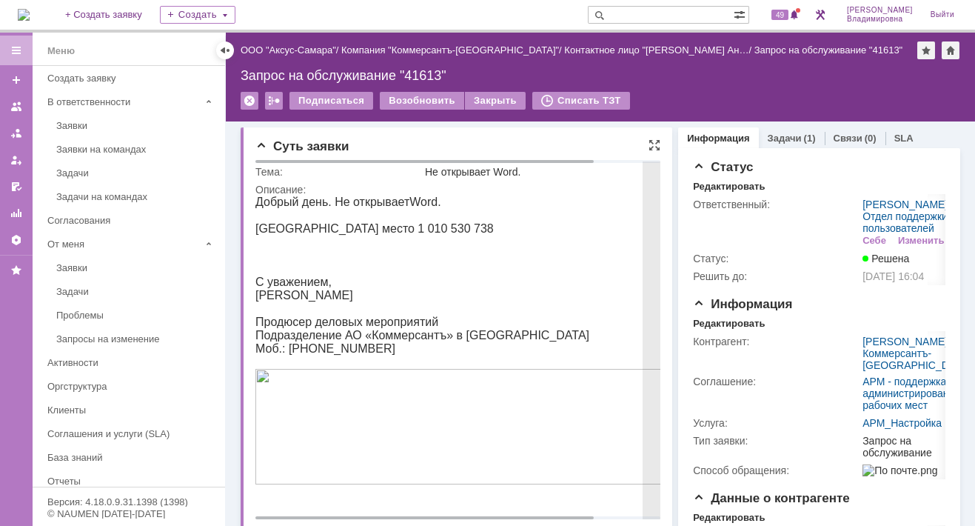
click at [385, 341] on span "Подразделение АО «Коммерсантъ» в [GEOGRAPHIC_DATA]" at bounding box center [422, 335] width 334 height 13
